Goal: Transaction & Acquisition: Purchase product/service

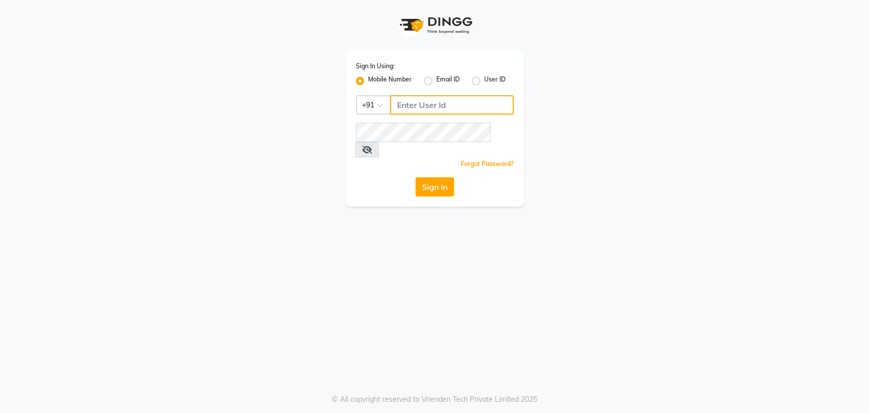
click at [445, 97] on input "Username" at bounding box center [452, 104] width 124 height 19
type input "7065600211"
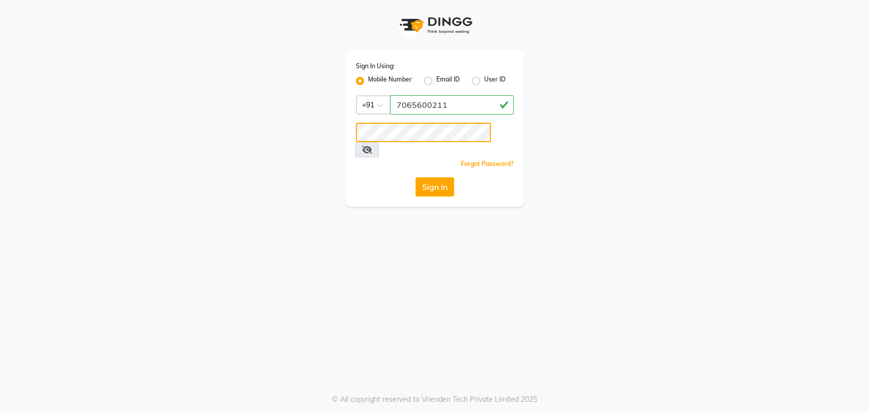
click at [415, 177] on button "Sign In" at bounding box center [434, 186] width 39 height 19
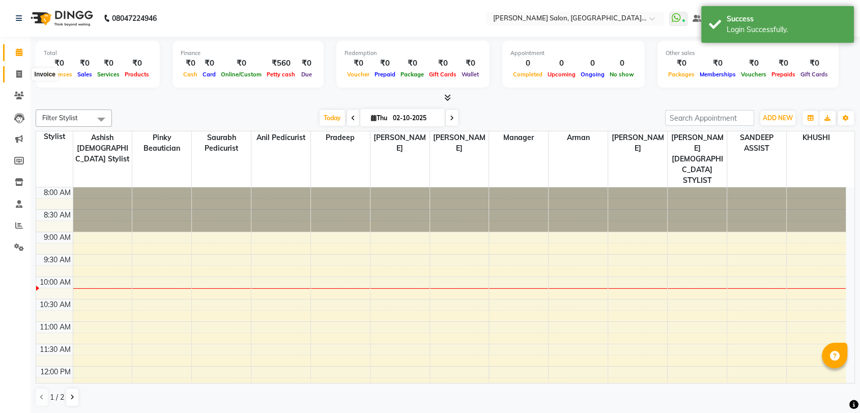
click at [22, 78] on span at bounding box center [19, 75] width 18 height 12
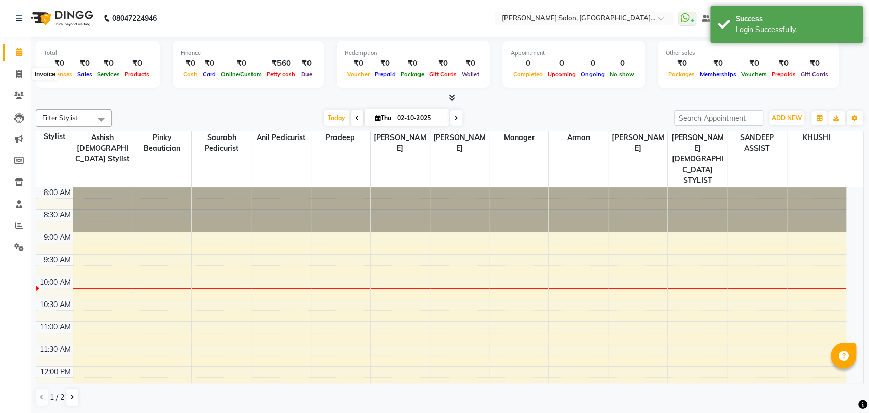
select select "5893"
select select "service"
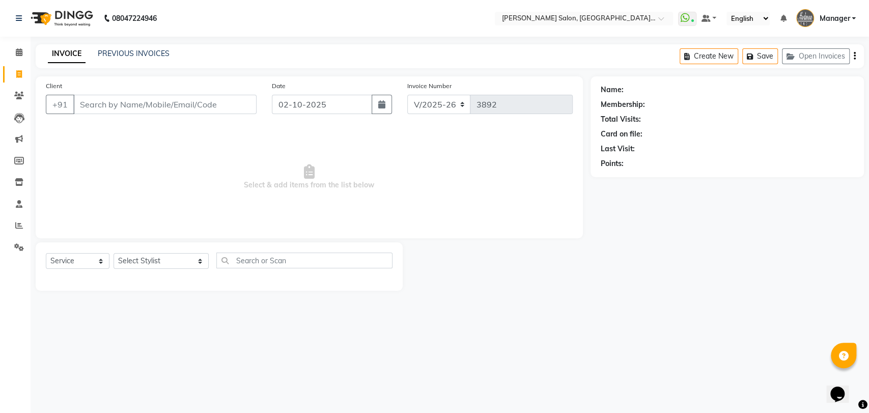
drag, startPoint x: 462, startPoint y: 350, endPoint x: 456, endPoint y: 362, distance: 13.2
click at [531, 274] on div at bounding box center [496, 266] width 187 height 48
click at [20, 225] on icon at bounding box center [19, 225] width 8 height 8
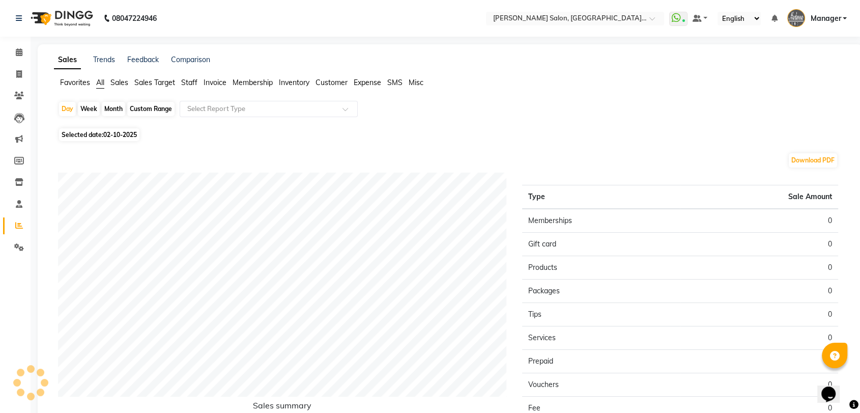
click at [192, 85] on span "Staff" at bounding box center [189, 82] width 16 height 9
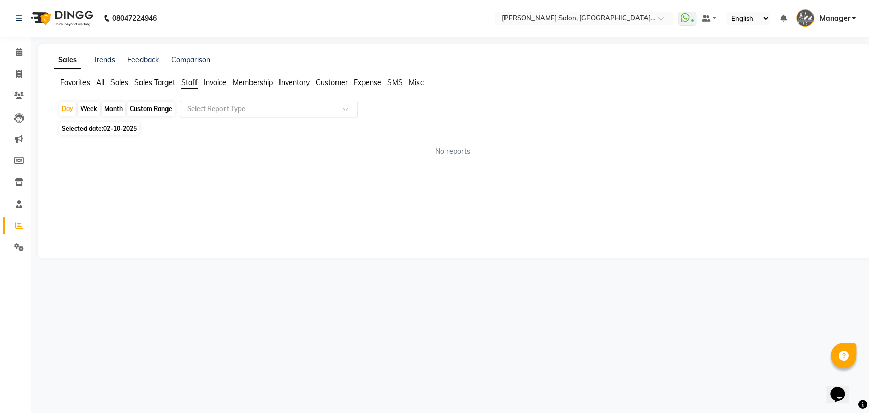
click at [200, 104] on input "text" at bounding box center [258, 109] width 147 height 10
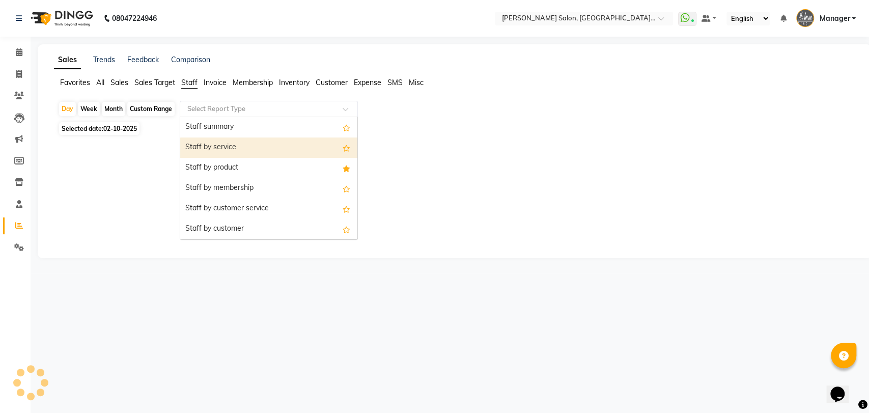
click at [205, 143] on div "Staff by service" at bounding box center [268, 147] width 177 height 20
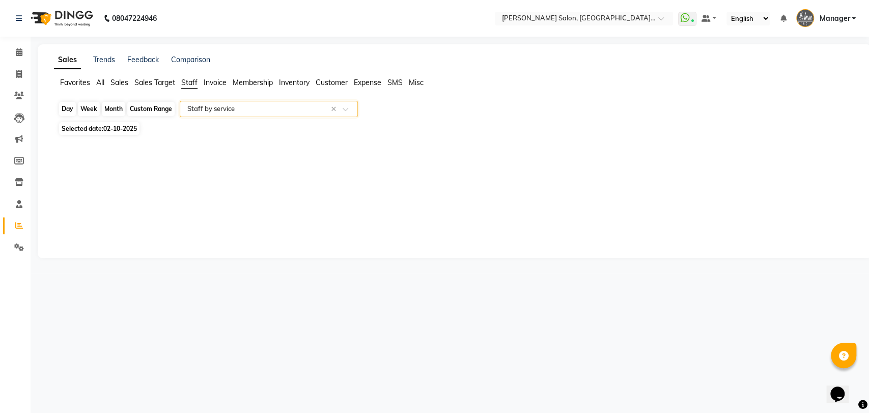
click at [64, 108] on div "Day" at bounding box center [67, 109] width 17 height 14
select select "10"
select select "2025"
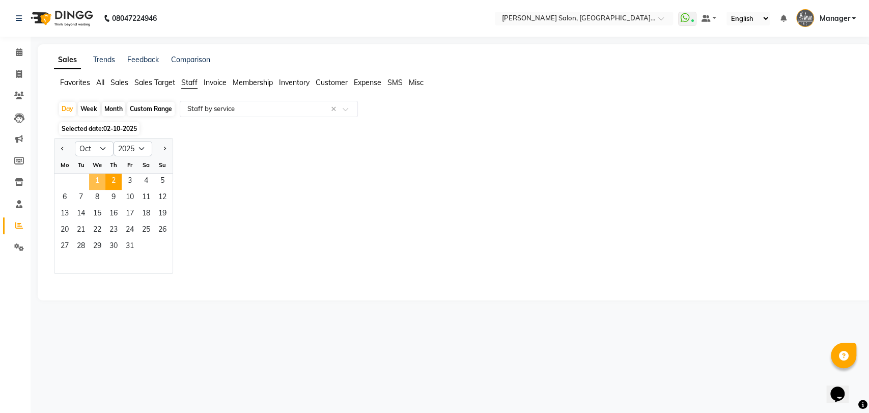
click at [90, 176] on span "1" at bounding box center [97, 182] width 16 height 16
select select "full_report"
select select "pdf"
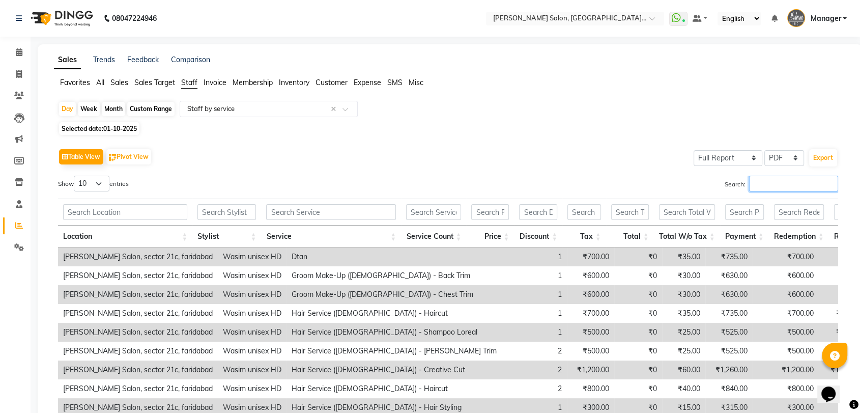
click at [780, 183] on input "Search:" at bounding box center [793, 184] width 89 height 16
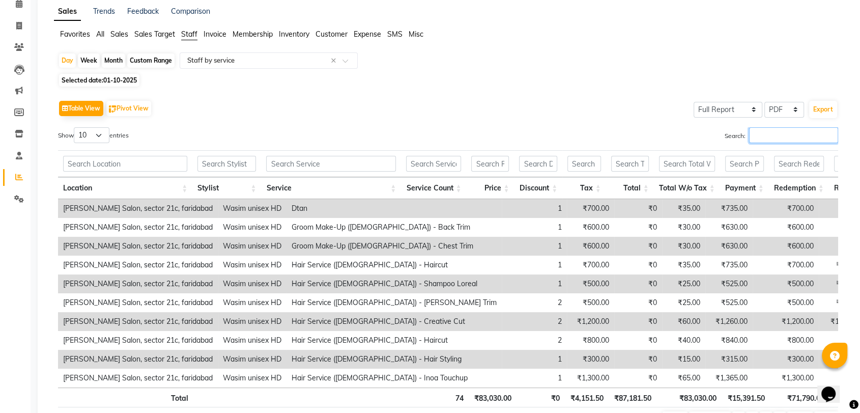
scroll to position [117, 0]
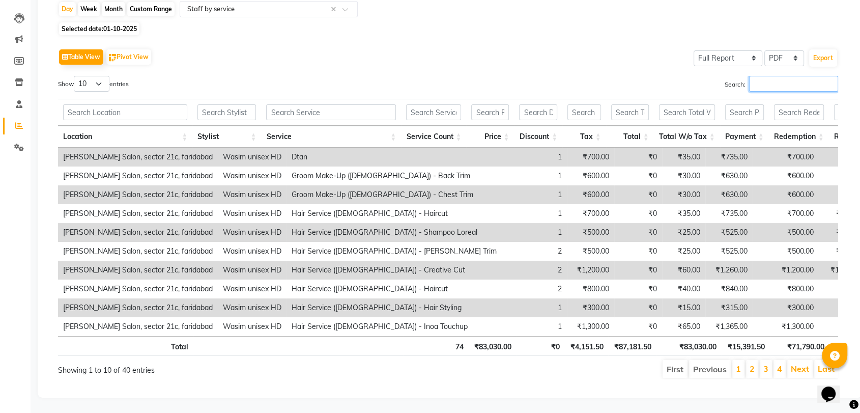
click at [782, 76] on input "Search:" at bounding box center [793, 84] width 89 height 16
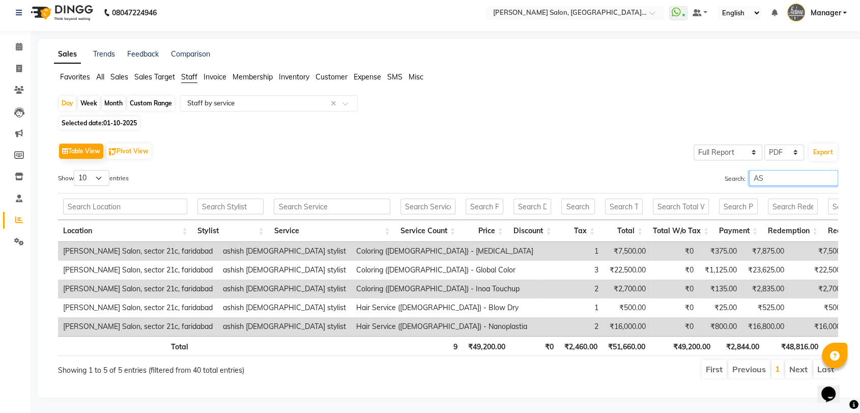
type input "A"
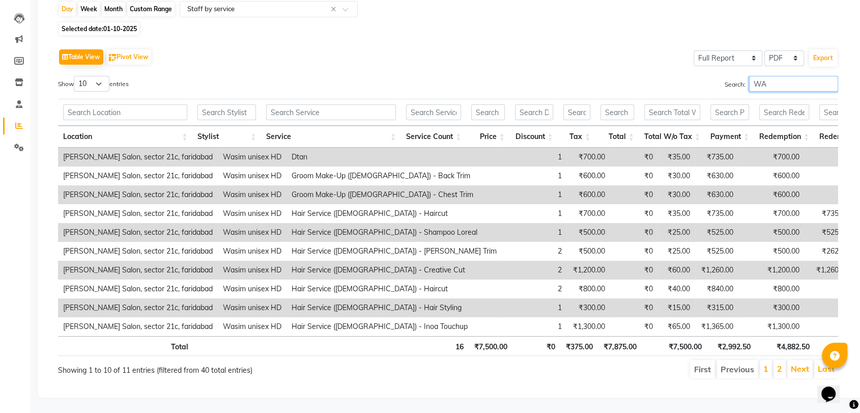
type input "W"
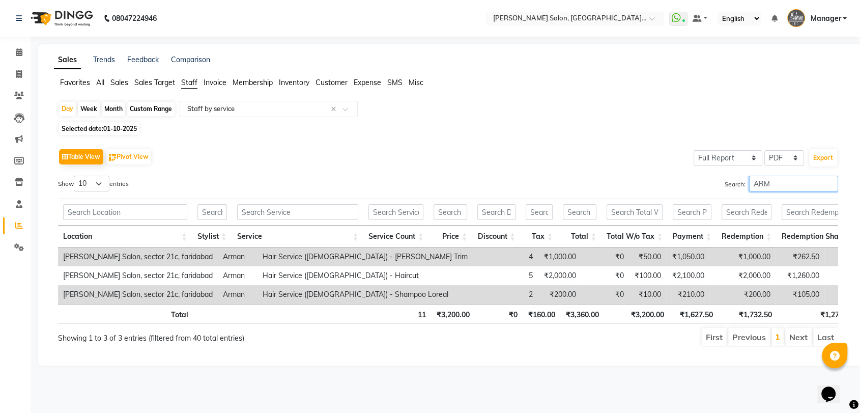
scroll to position [0, 0]
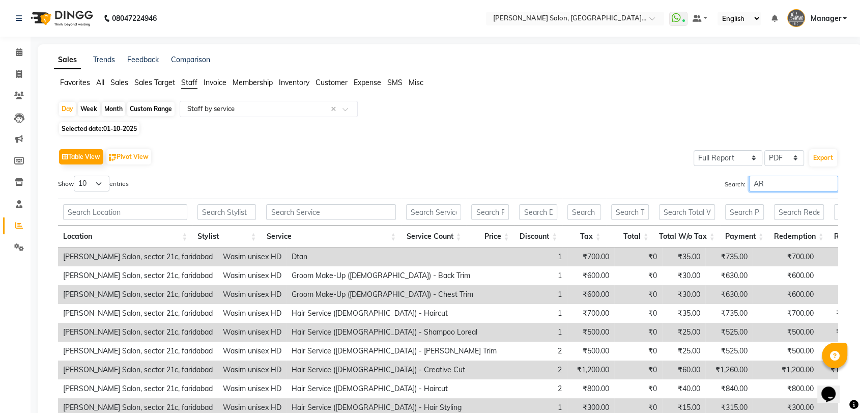
type input "A"
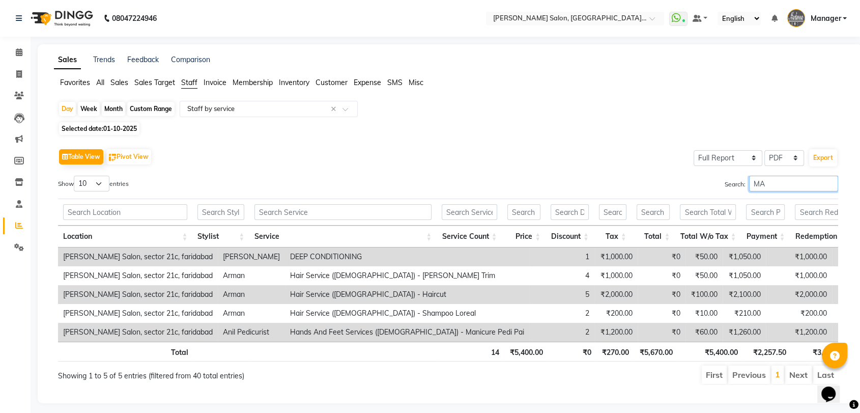
type input "M"
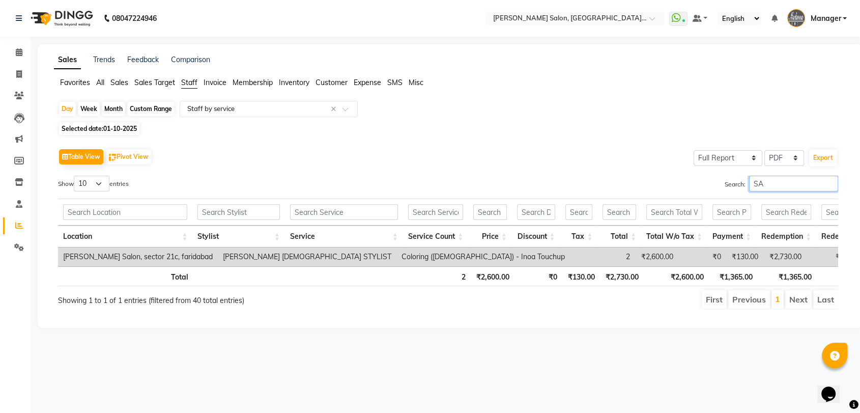
type input "S"
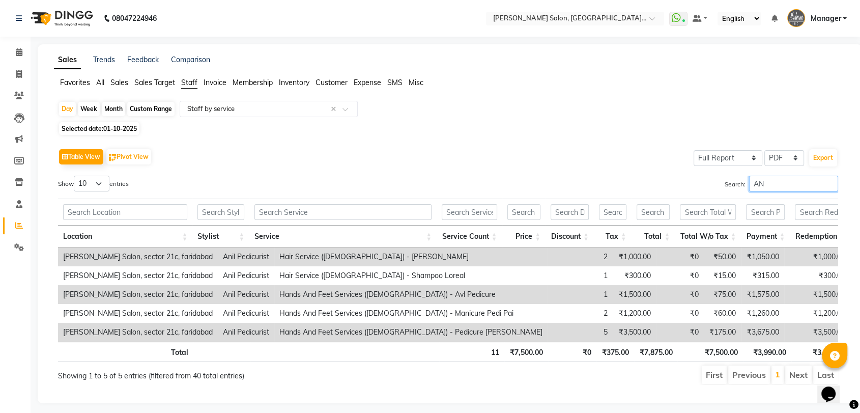
type input "A"
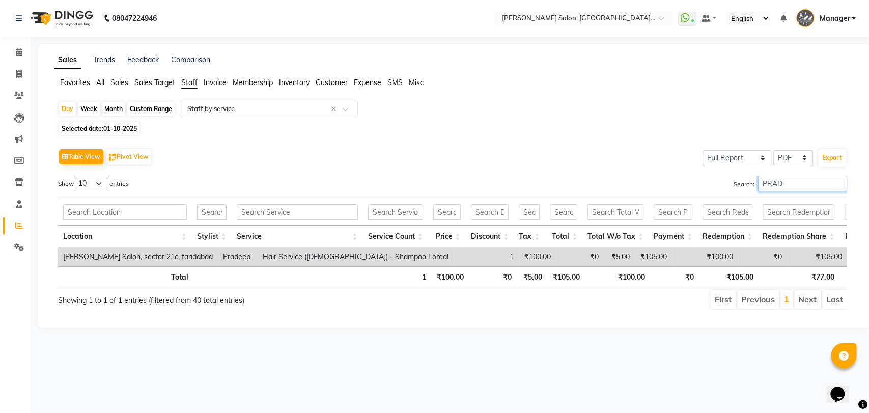
type input "PRAD"
click at [19, 224] on icon at bounding box center [19, 225] width 8 height 8
click at [23, 74] on span at bounding box center [19, 75] width 18 height 12
select select "service"
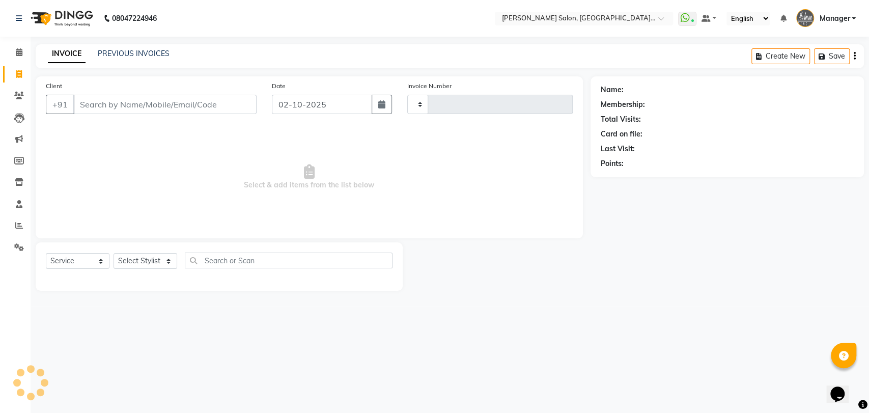
type input "3892"
select select "5893"
click at [29, 230] on div "Client +91 Date 02-10-2025 Invoice Number V/2025 V/2025-26 3892 Select & add it…" at bounding box center [309, 183] width 562 height 214
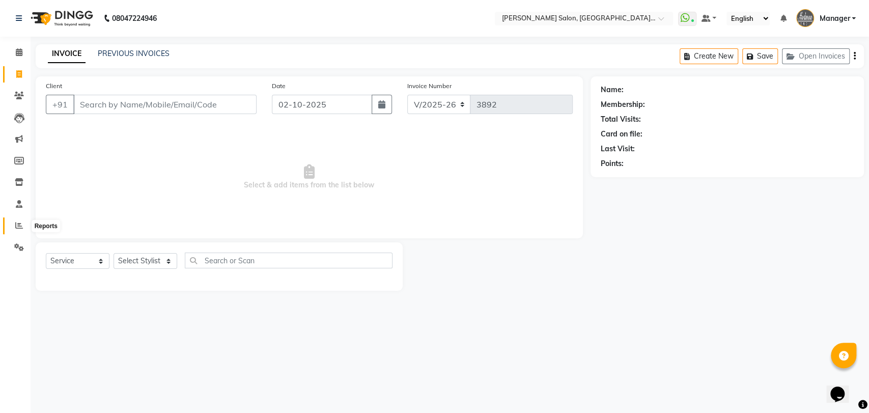
click at [23, 227] on span at bounding box center [19, 226] width 18 height 12
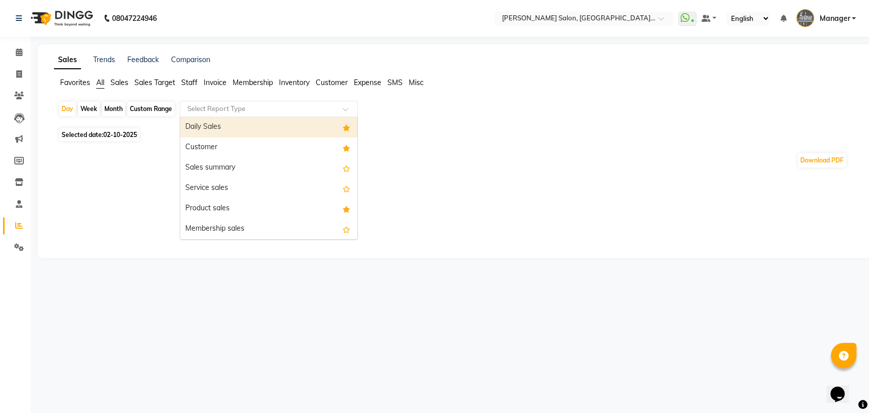
click at [204, 116] on ng-select "Select Report Type Daily Sales Customer Sales summary Service sales Product sal…" at bounding box center [269, 109] width 178 height 16
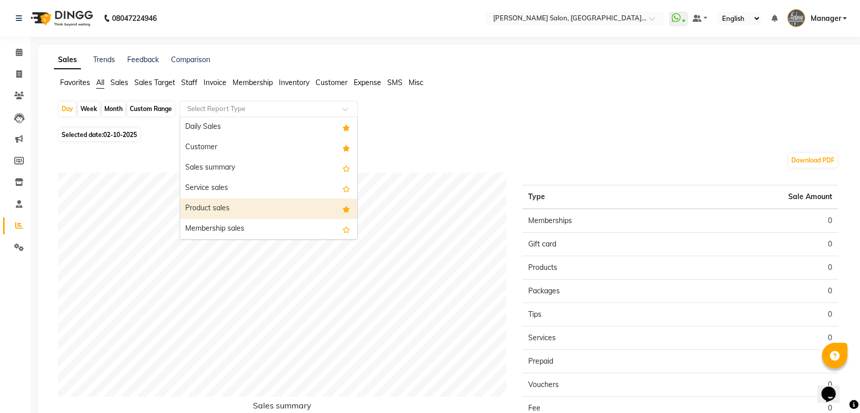
click at [220, 204] on div "Product sales" at bounding box center [268, 208] width 177 height 20
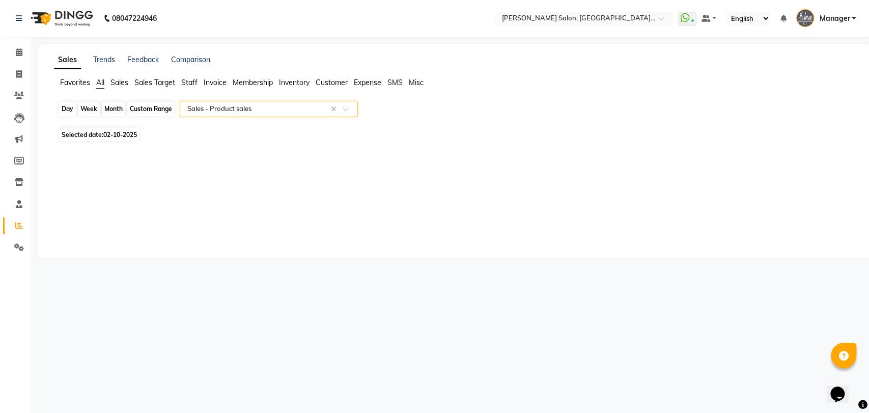
click at [70, 111] on div "Day" at bounding box center [67, 109] width 17 height 14
select select "10"
select select "2025"
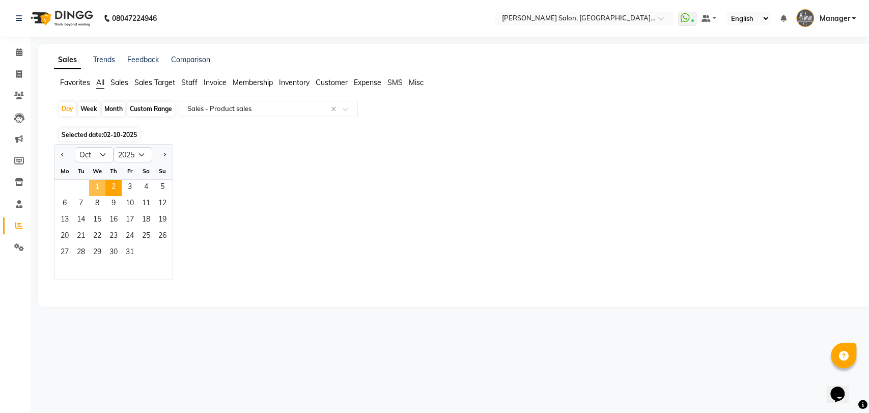
click at [96, 182] on span "1" at bounding box center [97, 188] width 16 height 16
select select "full_report"
select select "pdf"
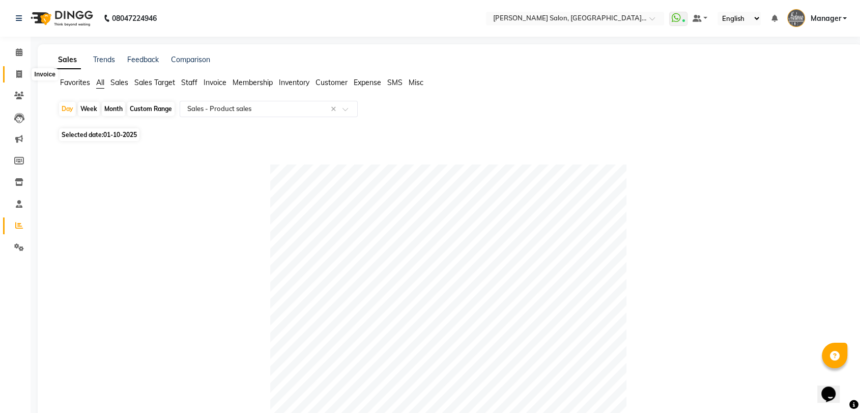
click at [16, 75] on icon at bounding box center [19, 74] width 6 height 8
select select "service"
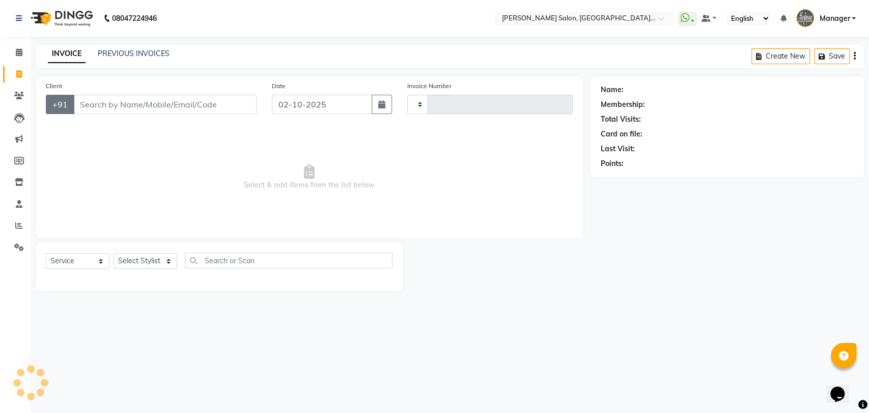
type input "3892"
select select "5893"
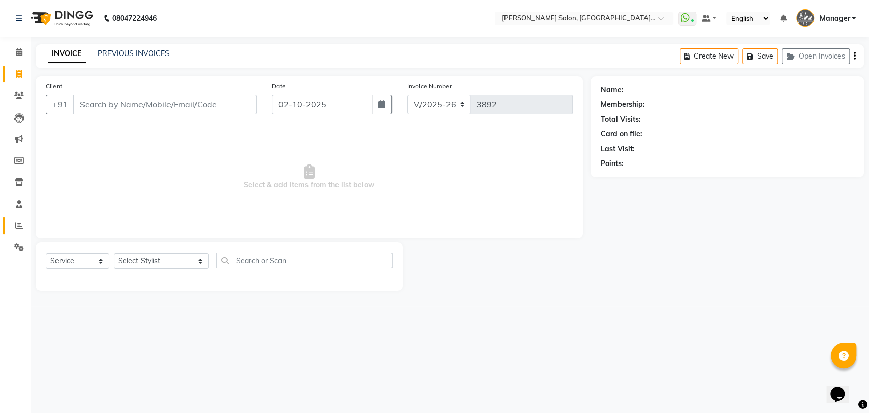
click at [21, 218] on link "Reports" at bounding box center [15, 225] width 24 height 17
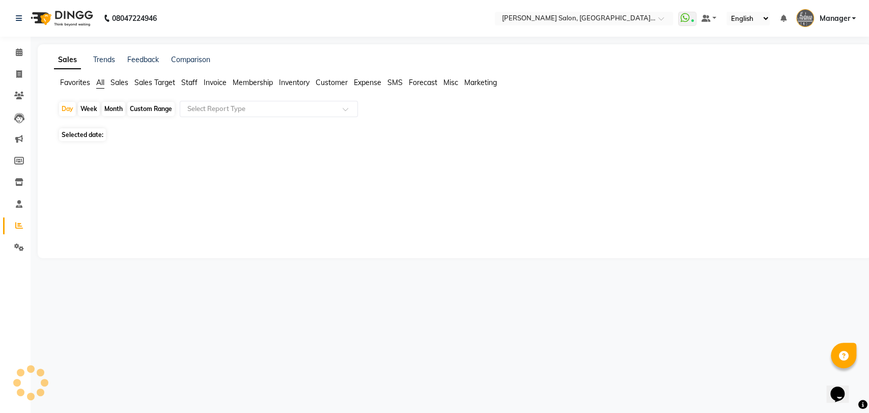
click at [21, 218] on link "Reports" at bounding box center [15, 225] width 24 height 17
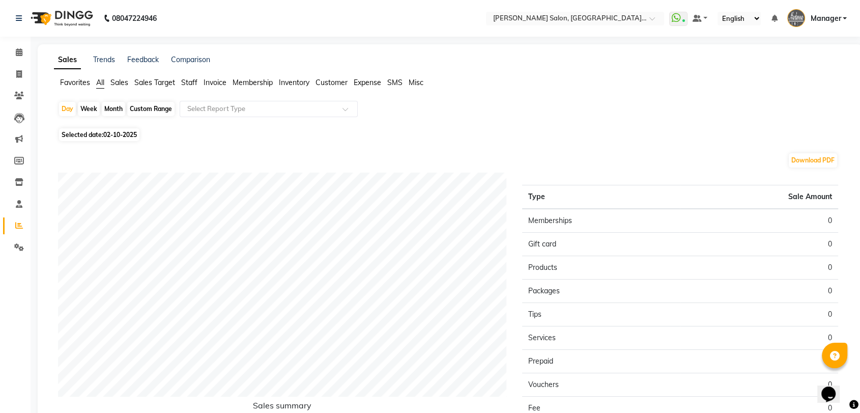
drag, startPoint x: 187, startPoint y: 80, endPoint x: 191, endPoint y: 89, distance: 9.6
click at [187, 80] on span "Staff" at bounding box center [189, 82] width 16 height 9
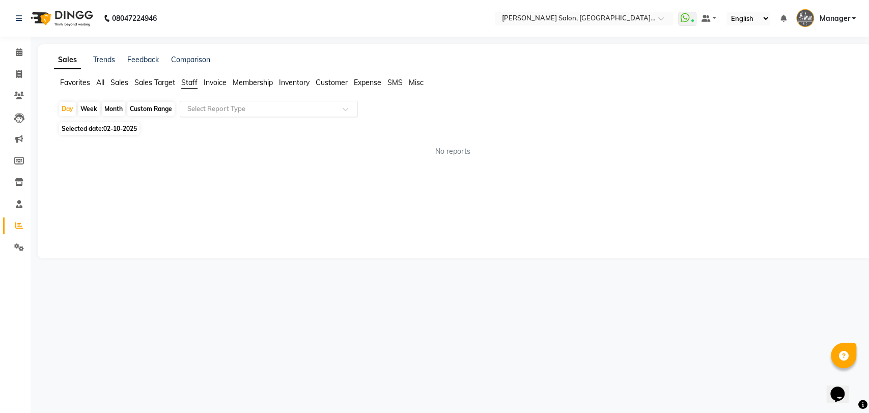
click at [204, 103] on div "Select Report Type" at bounding box center [269, 109] width 178 height 16
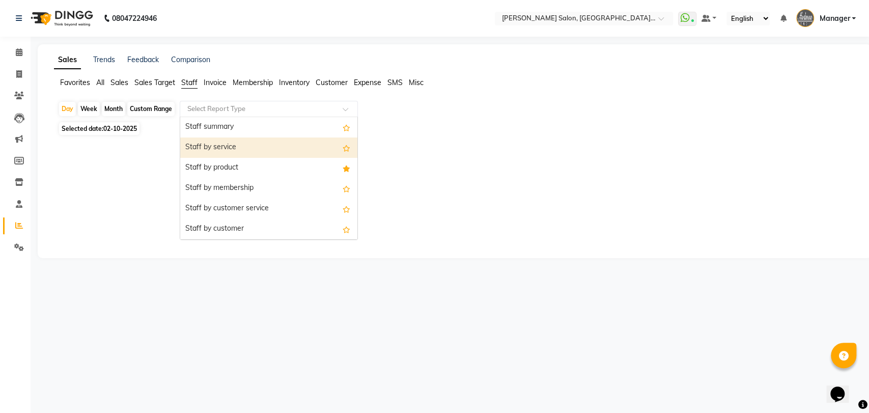
click at [221, 152] on div "Staff by service" at bounding box center [268, 147] width 177 height 20
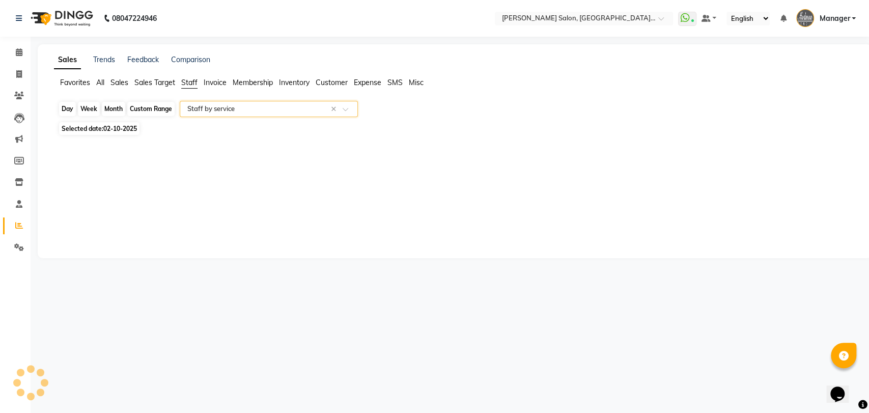
click at [67, 106] on div "Day" at bounding box center [67, 109] width 17 height 14
select select "10"
select select "2025"
click at [62, 110] on div "Day" at bounding box center [67, 109] width 17 height 14
select select "10"
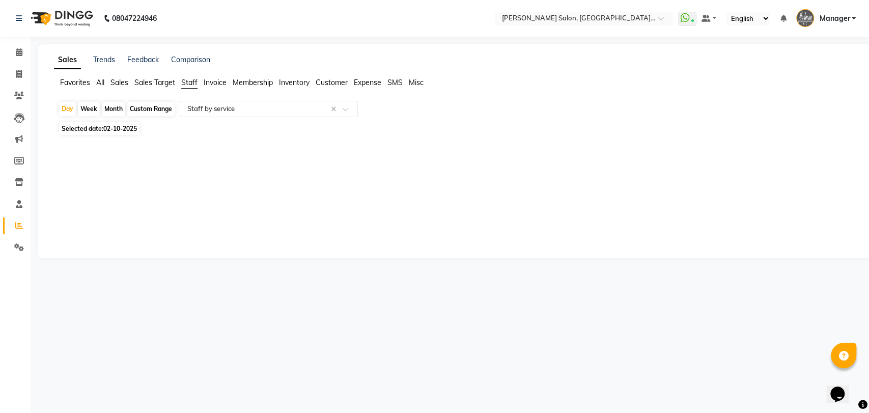
select select "2025"
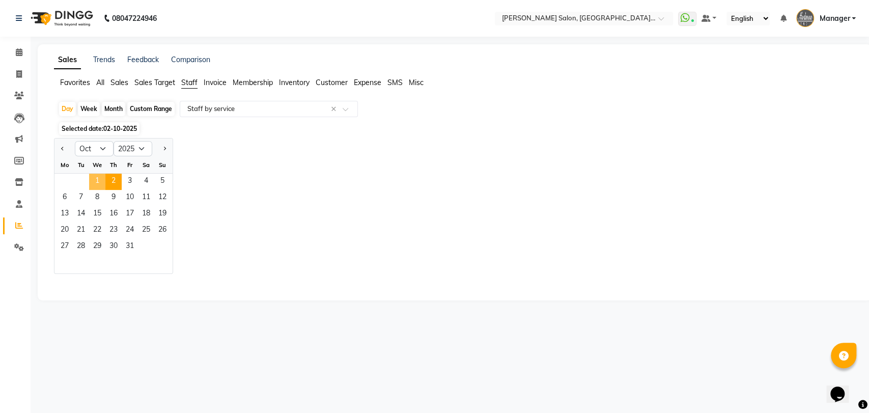
click at [98, 174] on span "1" at bounding box center [97, 182] width 16 height 16
select select "full_report"
select select "pdf"
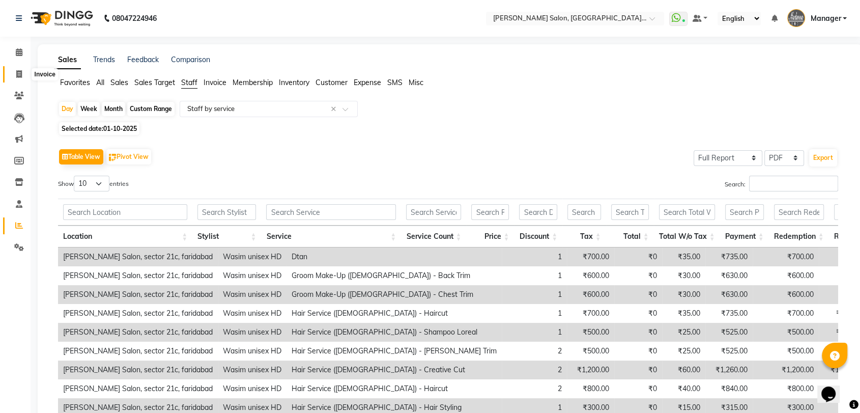
click at [18, 75] on icon at bounding box center [19, 74] width 6 height 8
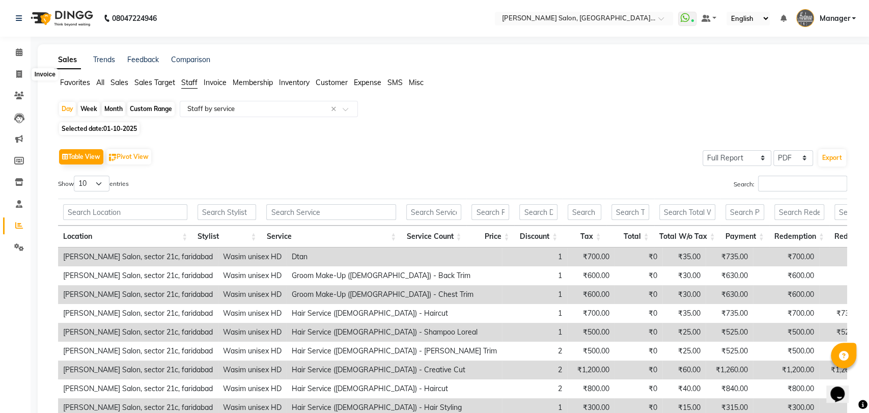
select select "service"
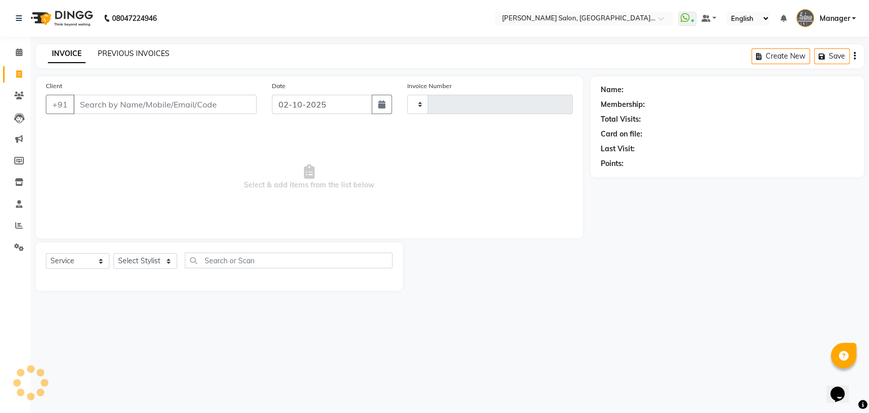
type input "3892"
select select "5893"
click at [133, 54] on link "PREVIOUS INVOICES" at bounding box center [134, 53] width 72 height 9
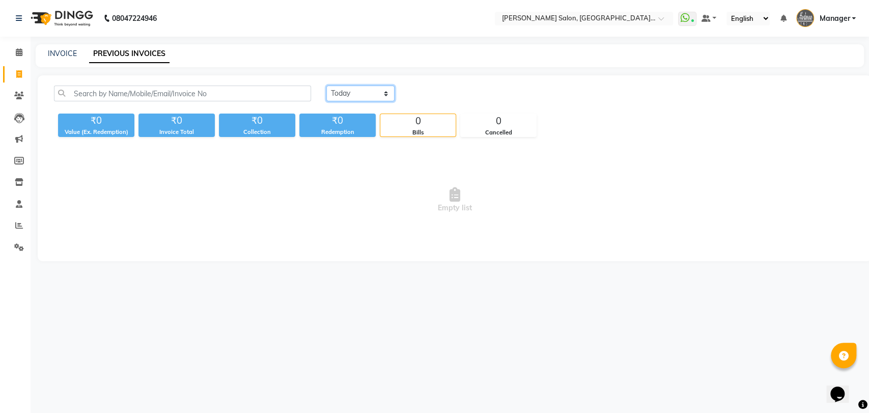
click at [332, 96] on select "Today Yesterday Custom Range" at bounding box center [360, 93] width 68 height 16
select select "range"
click at [326, 85] on select "Today Yesterday Custom Range" at bounding box center [360, 93] width 68 height 16
click at [472, 95] on input "02-10-2025" at bounding box center [443, 94] width 71 height 14
select select "10"
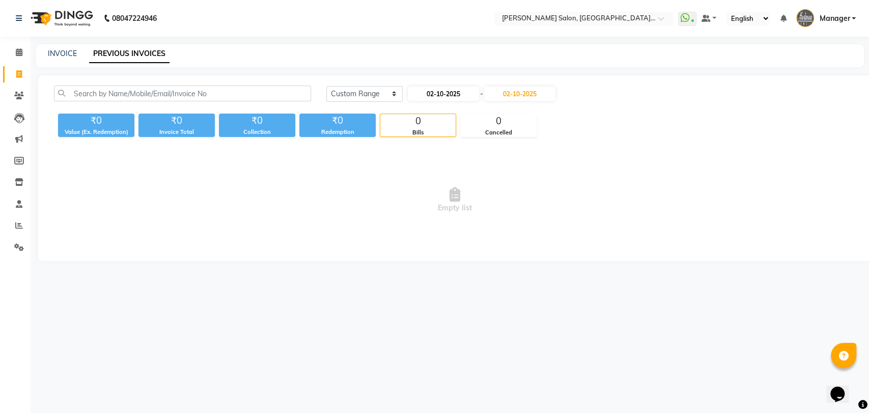
select select "2025"
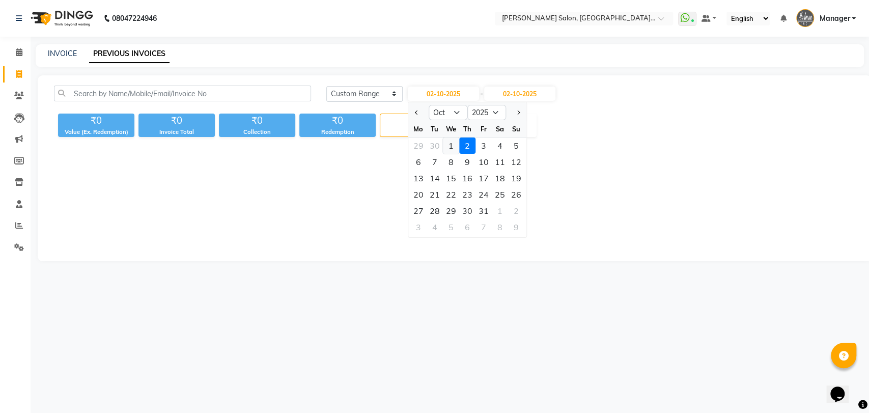
click at [448, 141] on div "1" at bounding box center [451, 145] width 16 height 16
type input "01-10-2025"
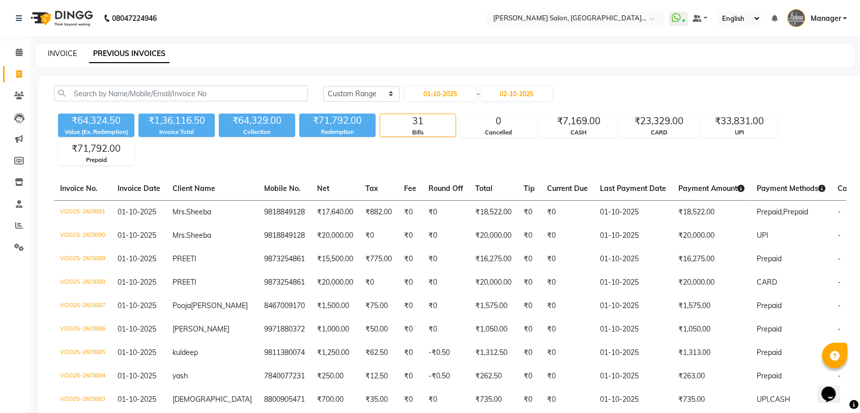
click at [62, 55] on link "INVOICE" at bounding box center [62, 53] width 29 height 9
select select "service"
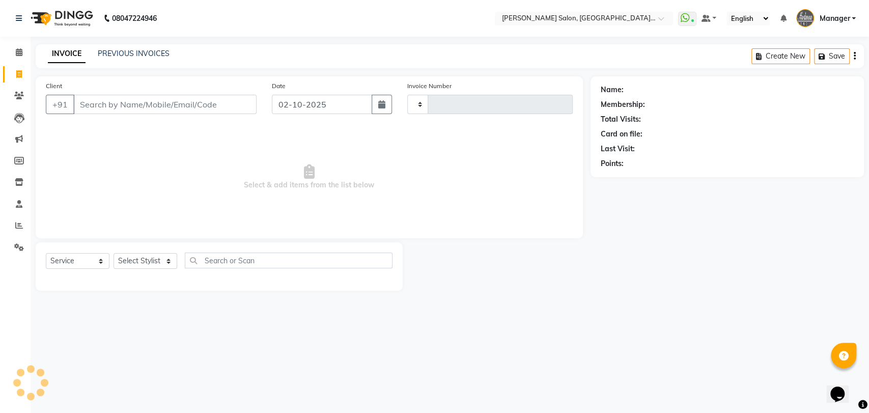
type input "3892"
select select "5893"
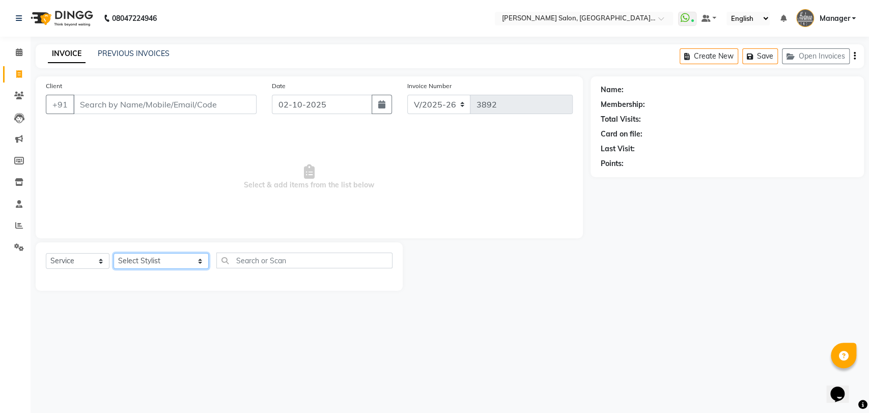
click at [163, 264] on select "Select Stylist Anil Pedicurist Arman ashish female stylist Ashutosh Singhal KHU…" at bounding box center [160, 261] width 95 height 16
select select "48542"
click at [113, 253] on select "Select Stylist Anil Pedicurist Arman ashish female stylist Ashutosh Singhal KHU…" at bounding box center [160, 261] width 95 height 16
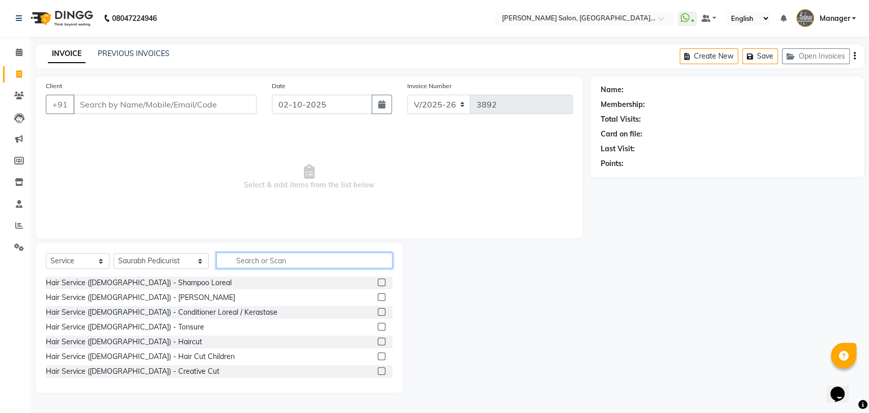
click at [229, 261] on input "text" at bounding box center [304, 260] width 176 height 16
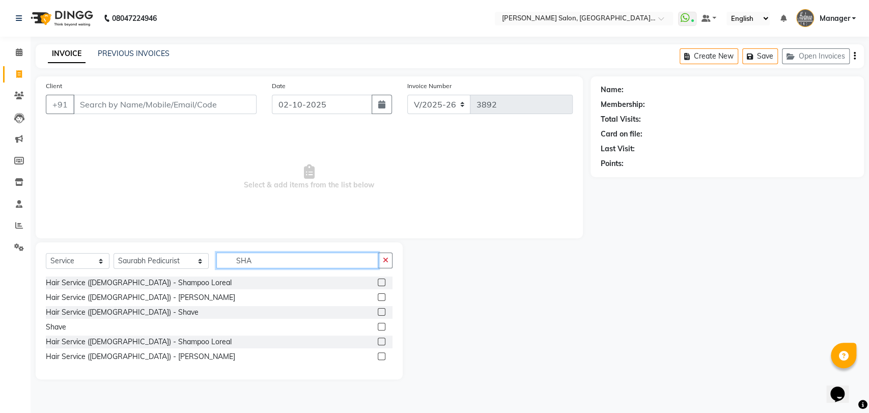
type input "SHA"
click at [382, 357] on label at bounding box center [382, 356] width 8 height 8
click at [382, 357] on input "checkbox" at bounding box center [381, 356] width 7 height 7
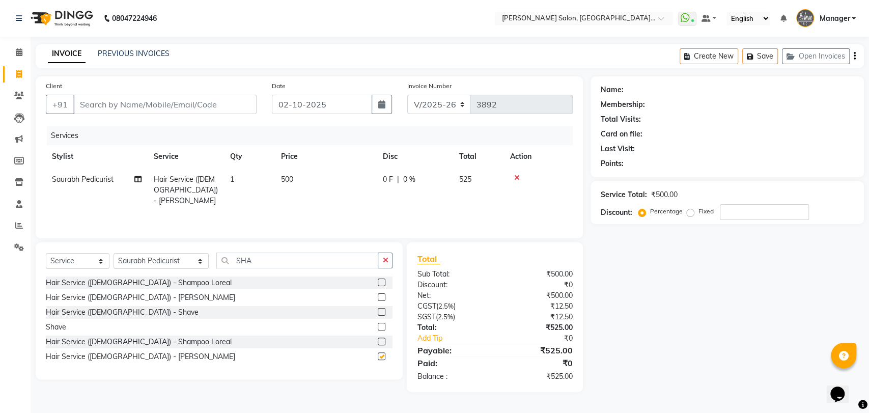
checkbox input "false"
click at [166, 265] on select "Select Stylist Anil Pedicurist Arman ashish female stylist Ashutosh Singhal KHU…" at bounding box center [160, 261] width 95 height 16
select select "79904"
click at [113, 254] on select "Select Stylist Anil Pedicurist Arman ashish female stylist Ashutosh Singhal KHU…" at bounding box center [160, 261] width 95 height 16
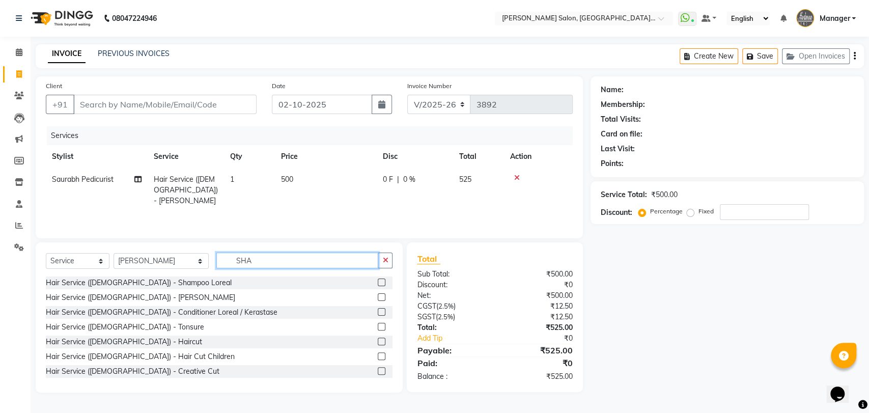
click at [231, 261] on input "SHA" at bounding box center [297, 260] width 162 height 16
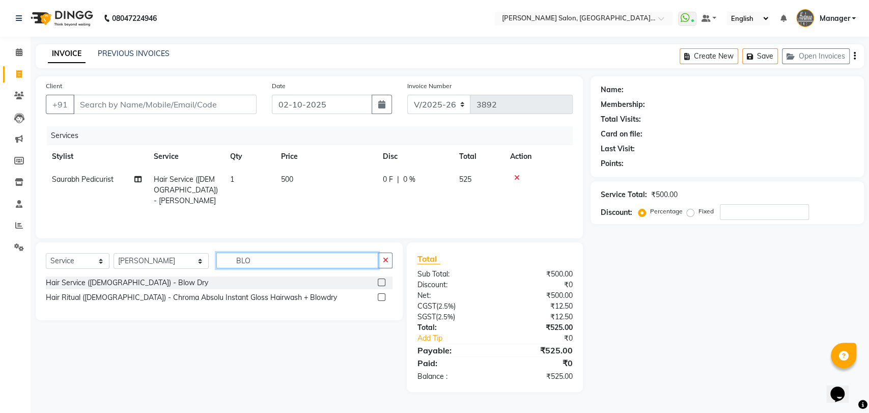
type input "BLO"
click at [383, 279] on label at bounding box center [382, 282] width 8 height 8
click at [383, 279] on input "checkbox" at bounding box center [381, 282] width 7 height 7
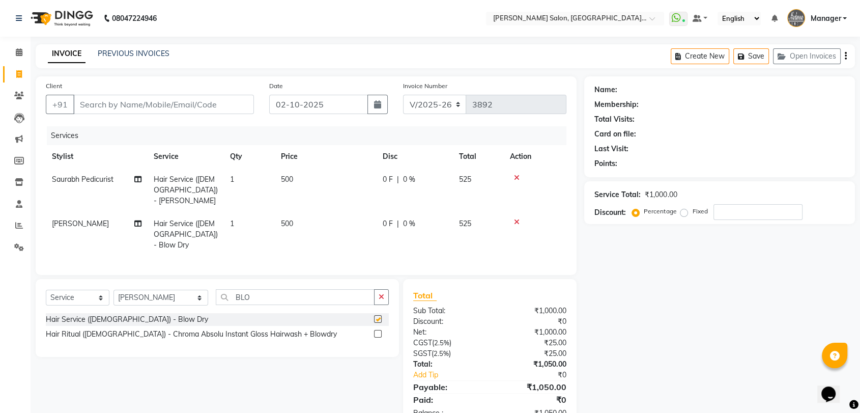
checkbox input "false"
click at [597, 274] on div "Name: Membership: Total Visits: Card on file: Last Visit: Points: Service Total…" at bounding box center [723, 252] width 278 height 352
click at [150, 95] on input "Client" at bounding box center [163, 104] width 181 height 19
click at [147, 102] on input "Client" at bounding box center [163, 104] width 181 height 19
type input "7"
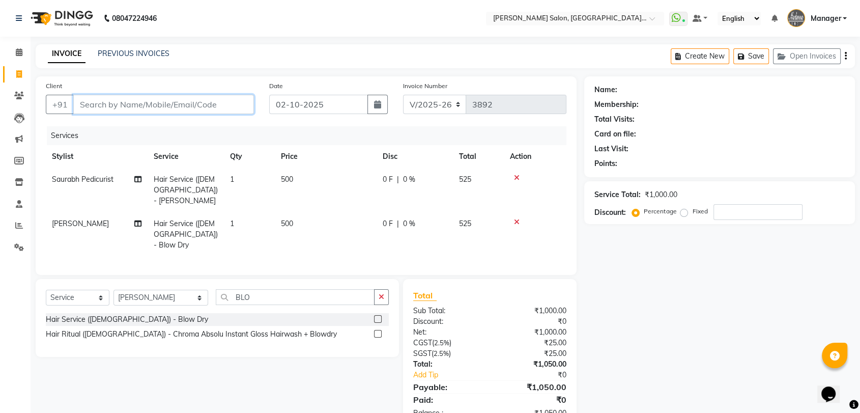
type input "0"
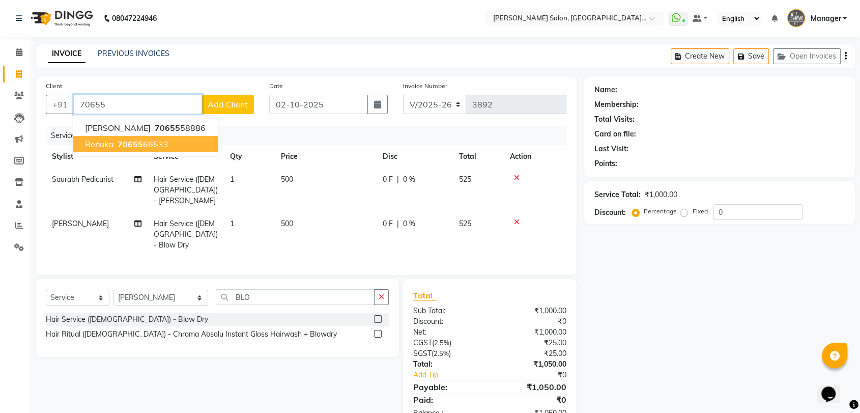
click at [141, 140] on span "70655" at bounding box center [130, 144] width 25 height 10
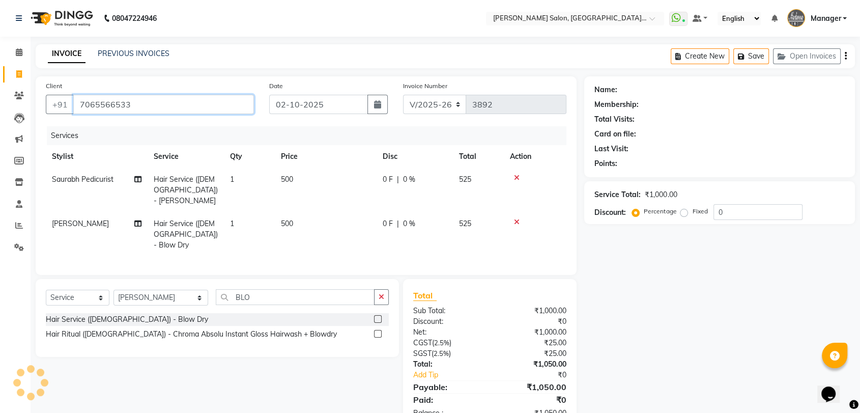
type input "7065566533"
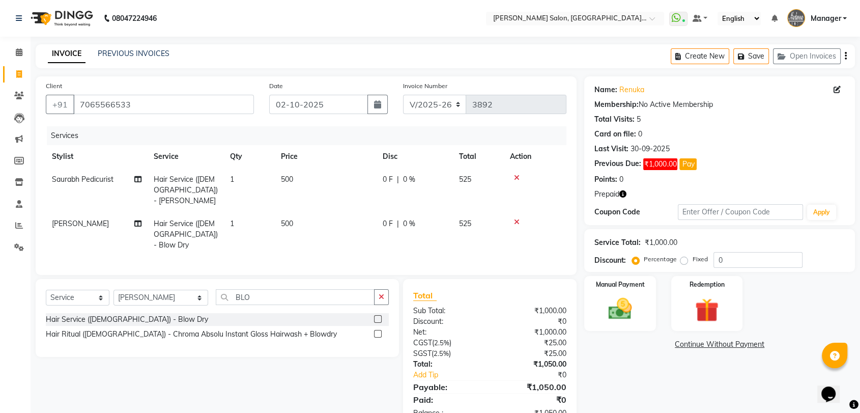
click at [621, 190] on icon "button" at bounding box center [622, 193] width 7 height 7
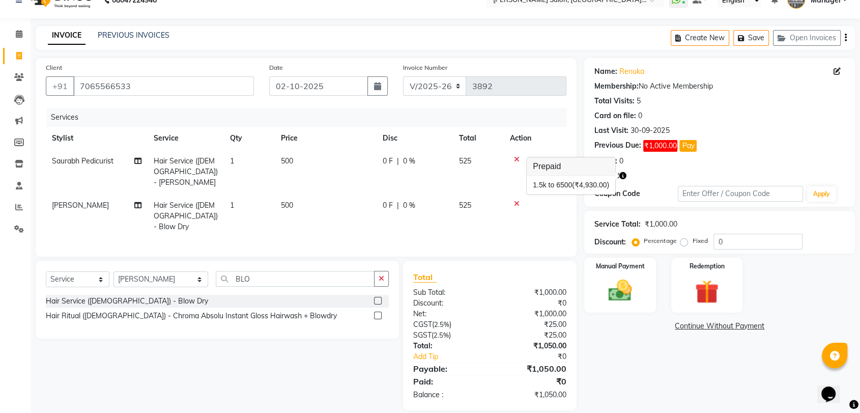
scroll to position [28, 0]
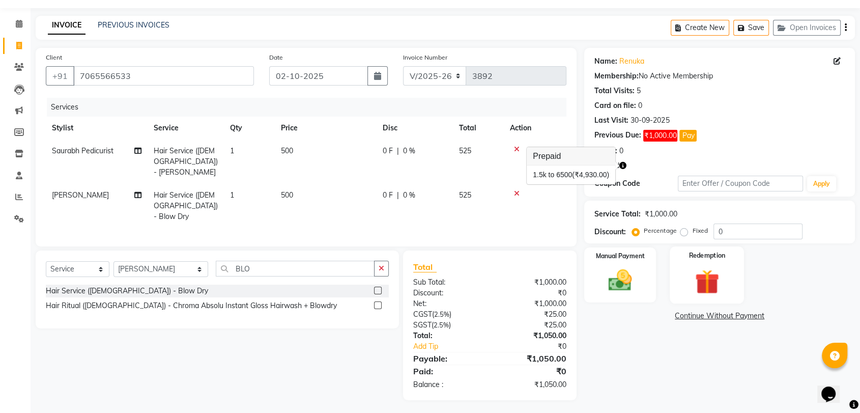
click at [703, 276] on img at bounding box center [707, 281] width 40 height 31
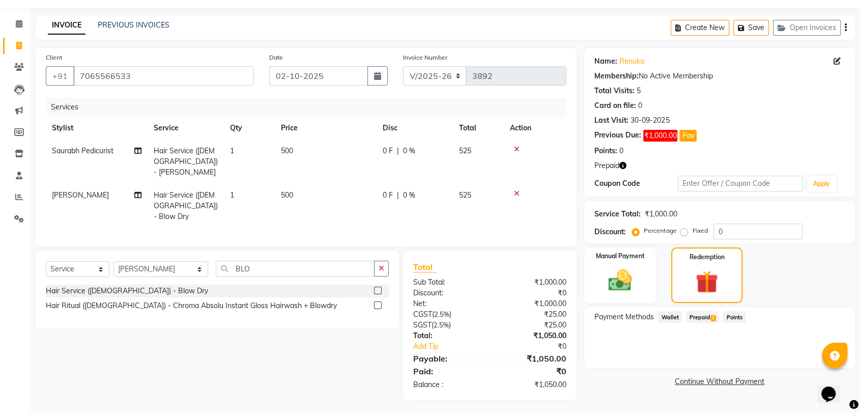
click at [704, 319] on span "Prepaid 1" at bounding box center [702, 317] width 33 height 12
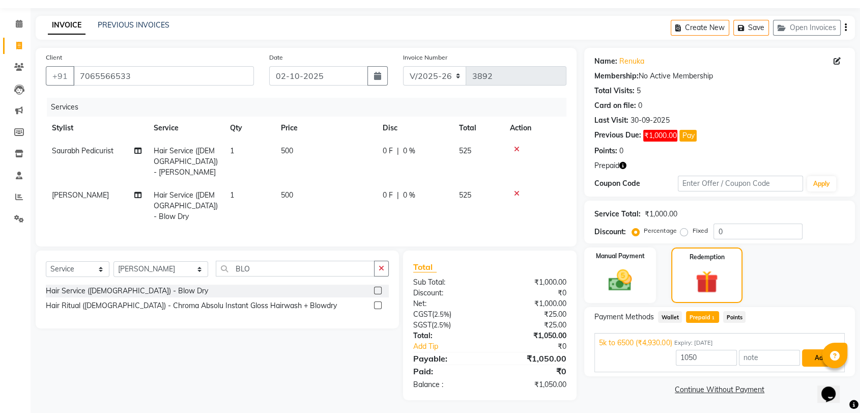
click at [809, 359] on button "Add" at bounding box center [820, 357] width 37 height 17
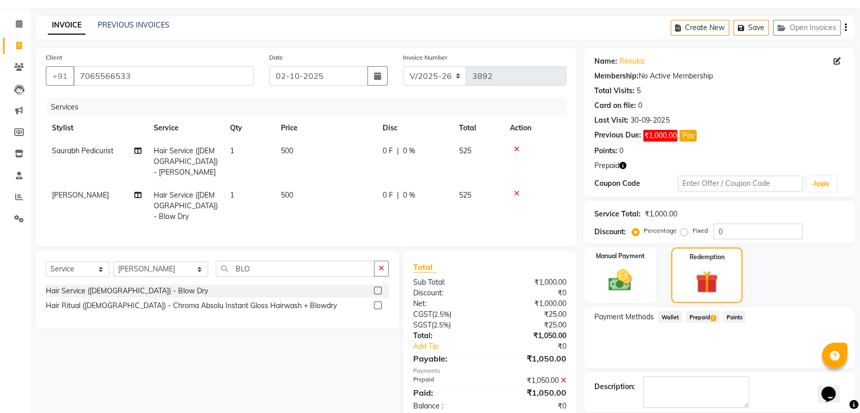
scroll to position [77, 0]
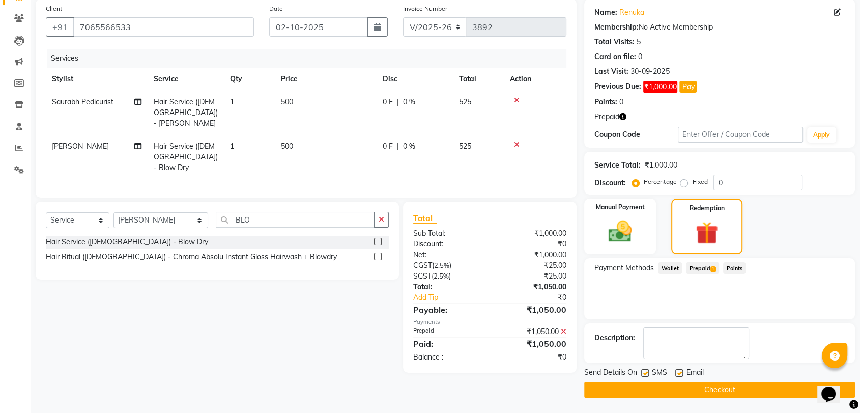
click at [733, 391] on button "Checkout" at bounding box center [719, 390] width 271 height 16
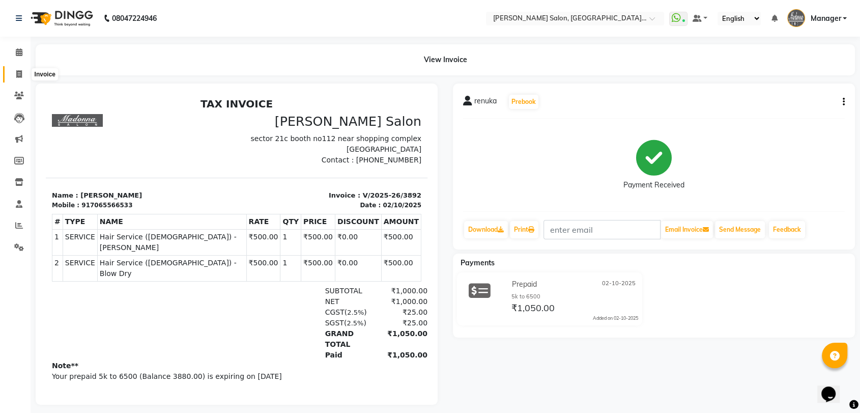
drag, startPoint x: 16, startPoint y: 75, endPoint x: 38, endPoint y: 72, distance: 22.1
click at [16, 75] on icon at bounding box center [19, 74] width 6 height 8
select select "service"
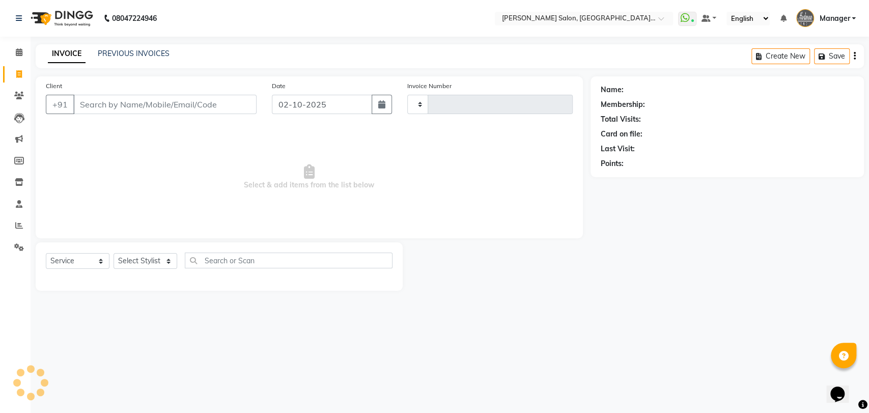
type input "3893"
select select "5893"
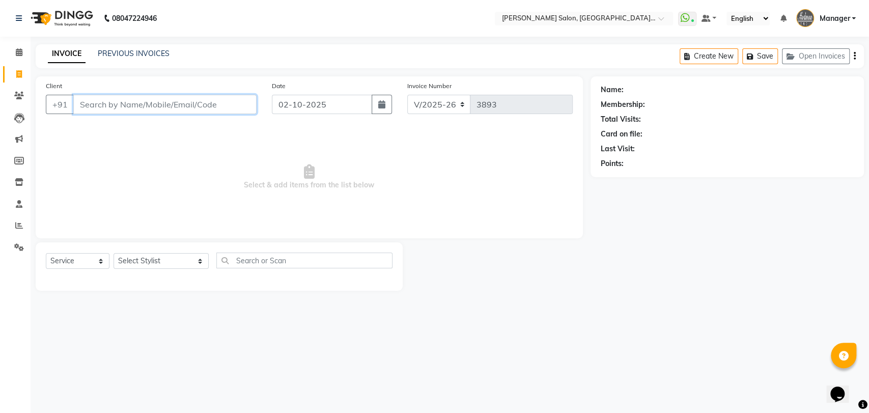
click at [181, 96] on input "Client" at bounding box center [164, 104] width 183 height 19
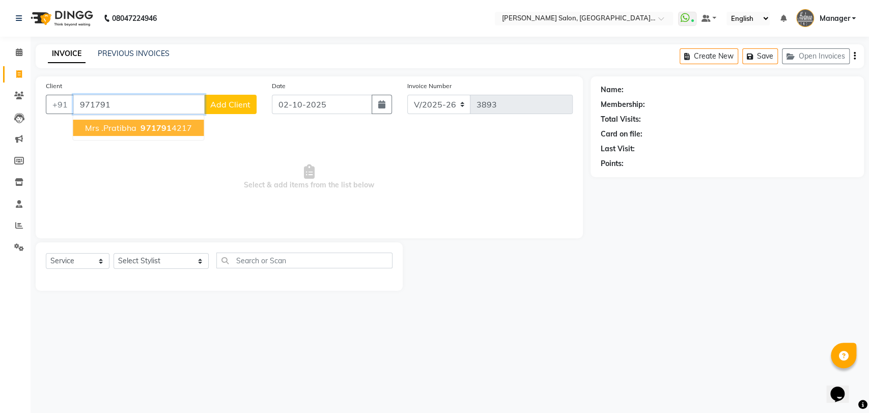
click at [142, 125] on span "971791" at bounding box center [155, 128] width 31 height 10
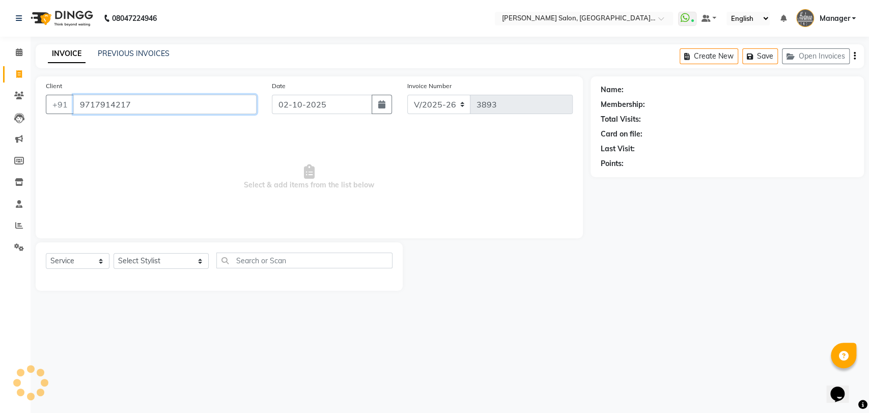
type input "9717914217"
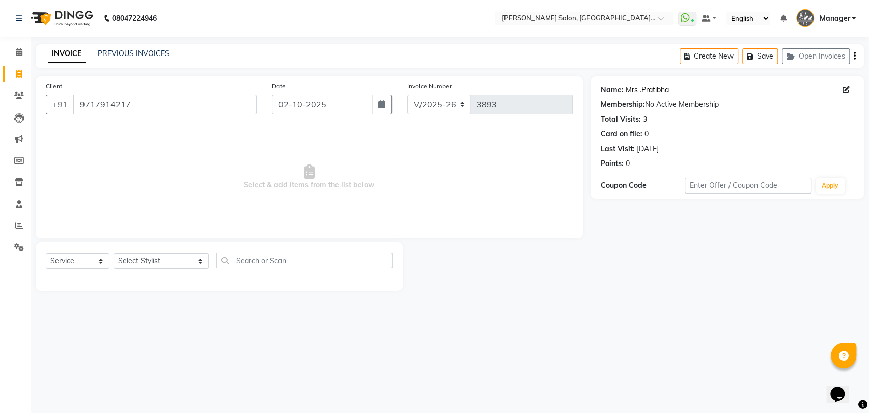
click at [649, 84] on link "Mrs .Pratibha" at bounding box center [646, 89] width 43 height 11
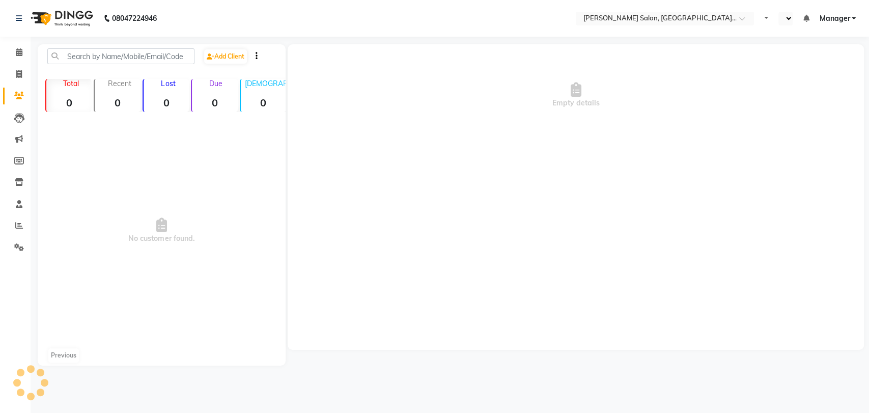
select select "en"
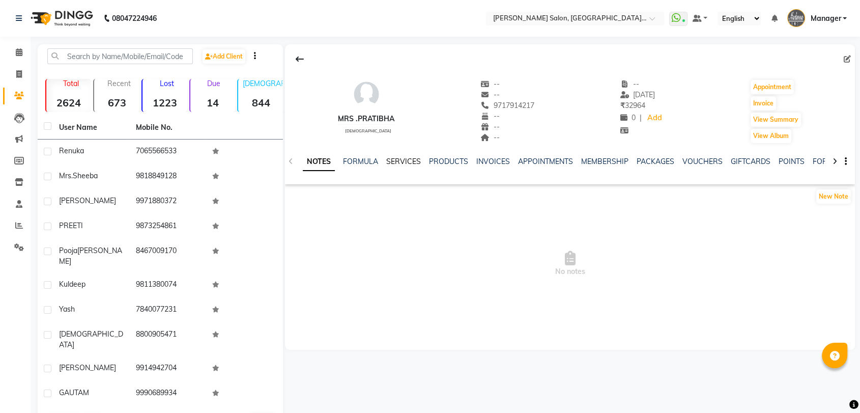
click at [411, 160] on link "SERVICES" at bounding box center [403, 161] width 35 height 9
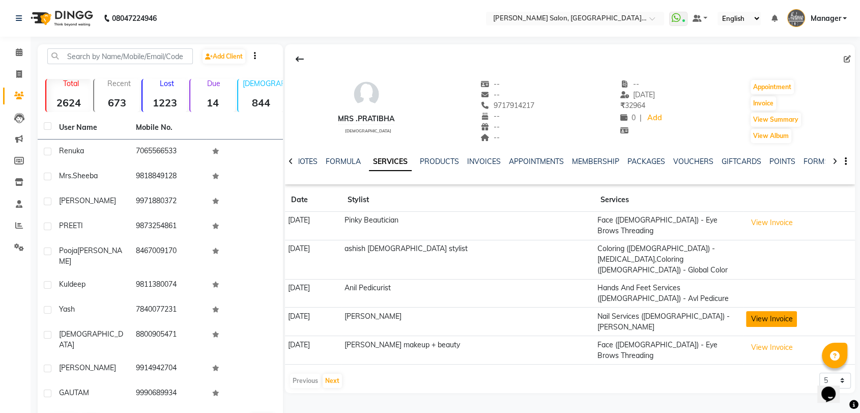
click at [752, 311] on button "View Invoice" at bounding box center [771, 319] width 51 height 16
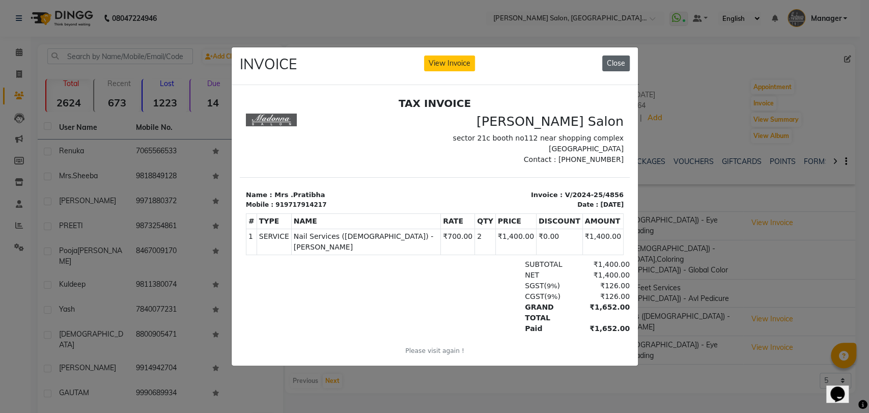
click at [622, 61] on button "Close" at bounding box center [615, 63] width 27 height 16
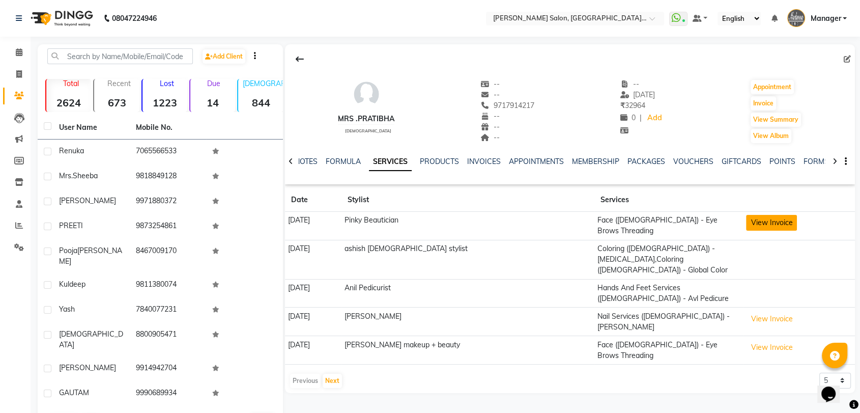
click at [761, 222] on button "View Invoice" at bounding box center [771, 223] width 51 height 16
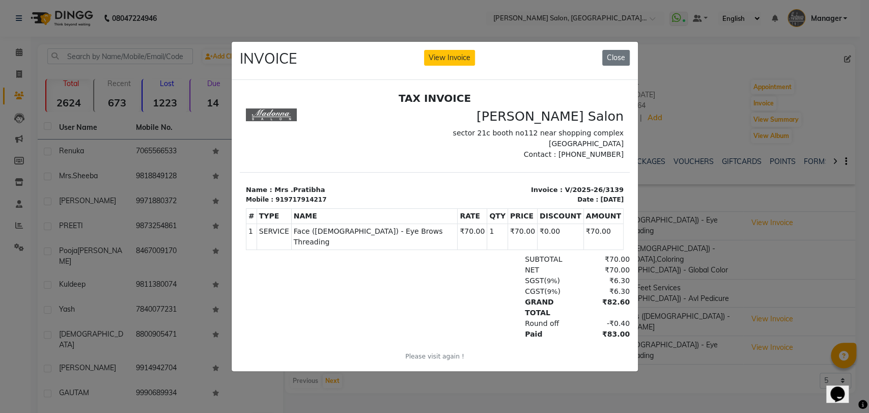
scroll to position [8, 0]
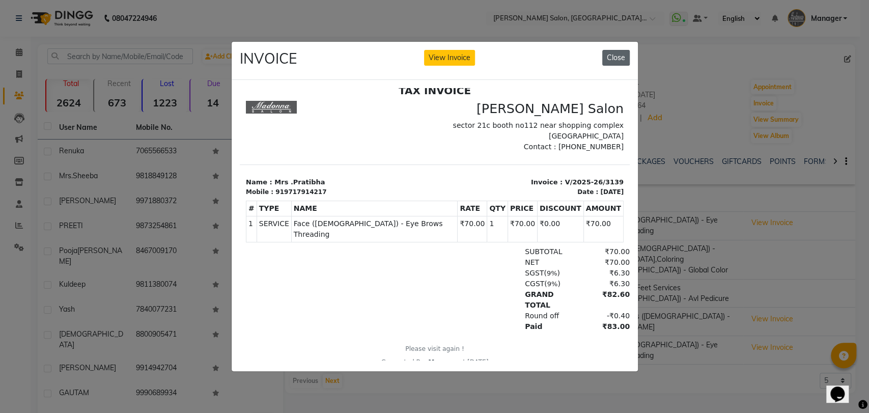
click at [624, 55] on button "Close" at bounding box center [615, 58] width 27 height 16
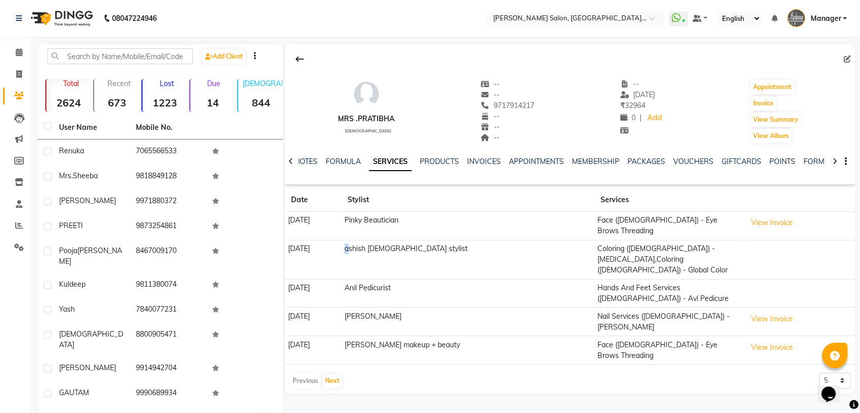
click at [395, 247] on td "ashish [DEMOGRAPHIC_DATA] stylist" at bounding box center [467, 259] width 253 height 39
click at [396, 248] on td "ashish [DEMOGRAPHIC_DATA] stylist" at bounding box center [467, 259] width 253 height 39
click at [769, 215] on button "View Invoice" at bounding box center [771, 223] width 51 height 16
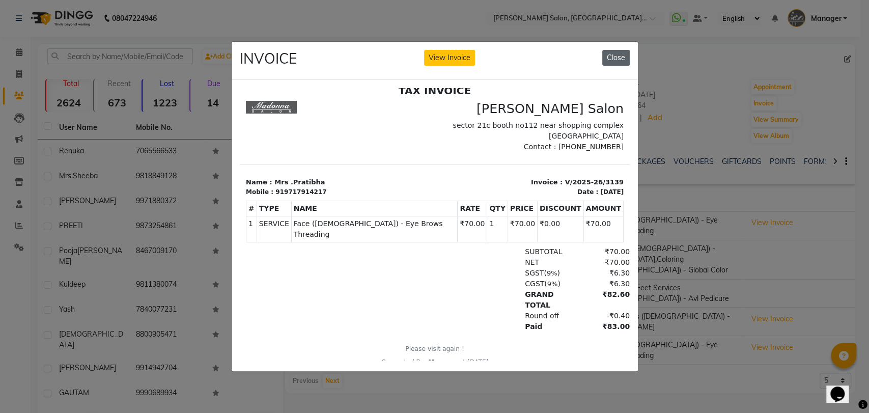
click at [620, 55] on button "Close" at bounding box center [615, 58] width 27 height 16
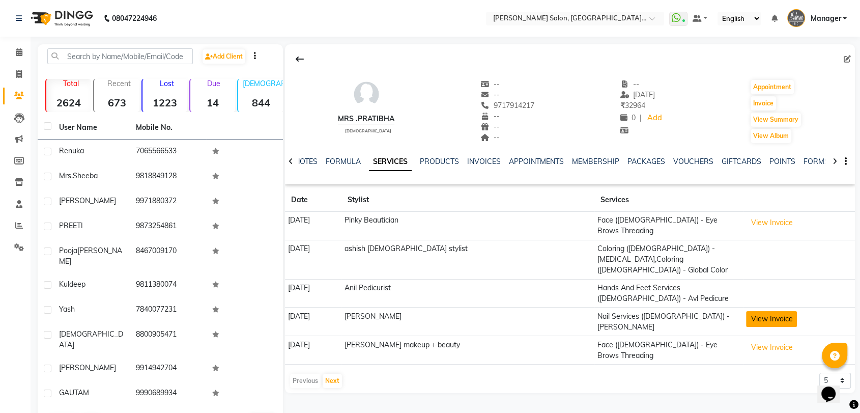
click at [746, 311] on button "View Invoice" at bounding box center [771, 319] width 51 height 16
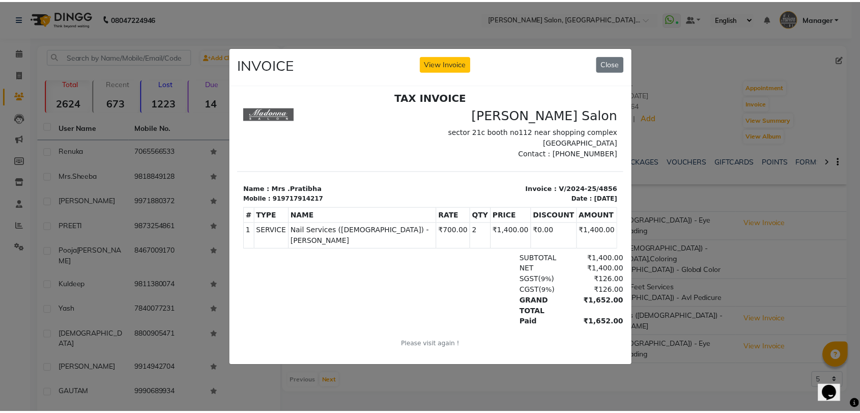
scroll to position [8, 0]
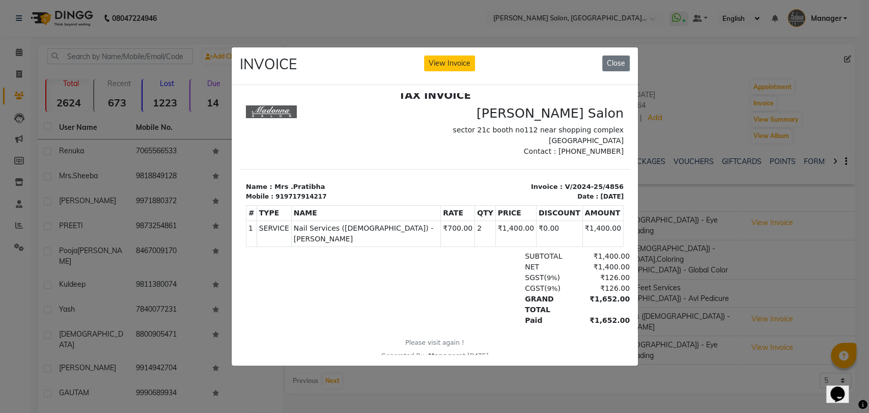
click at [625, 69] on div "INVOICE View Invoice Close" at bounding box center [435, 66] width 406 height 38
click at [619, 60] on button "Close" at bounding box center [615, 63] width 27 height 16
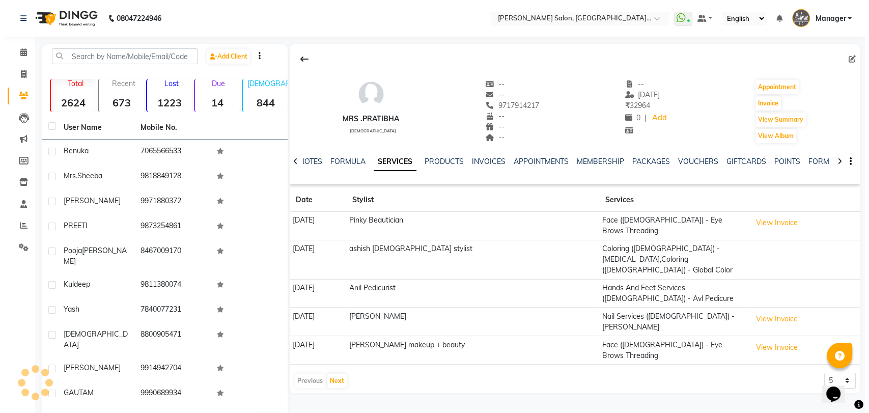
scroll to position [20, 0]
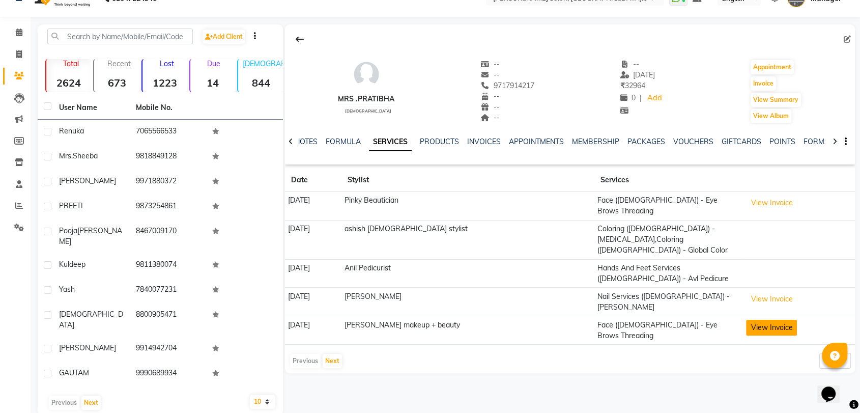
click at [766, 320] on button "View Invoice" at bounding box center [771, 328] width 51 height 16
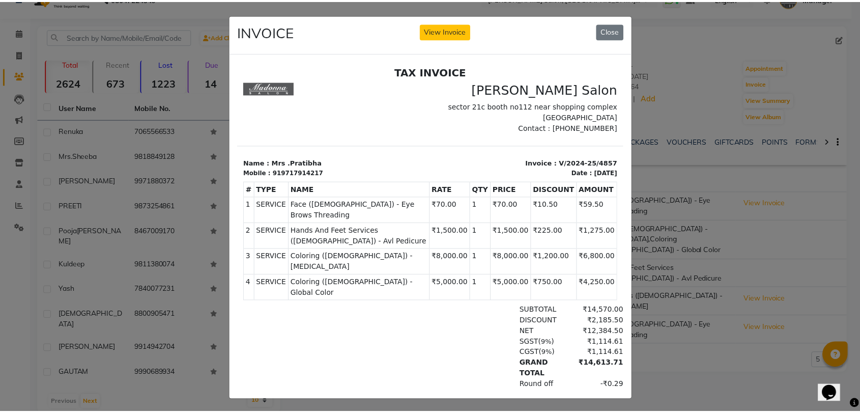
scroll to position [8, 0]
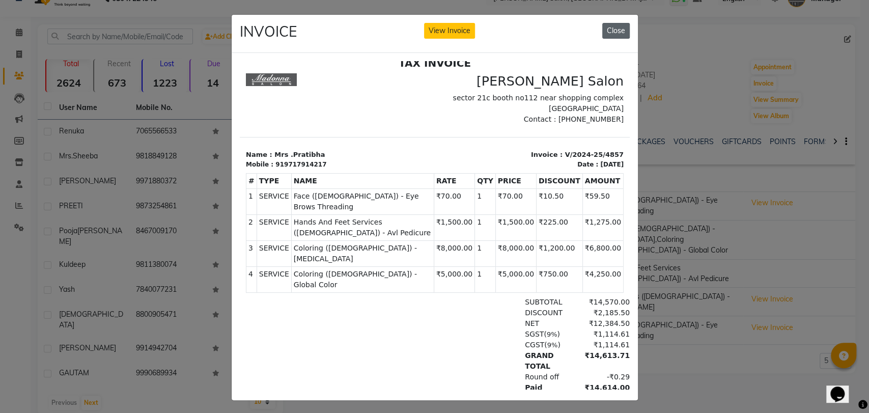
click at [617, 26] on button "Close" at bounding box center [615, 31] width 27 height 16
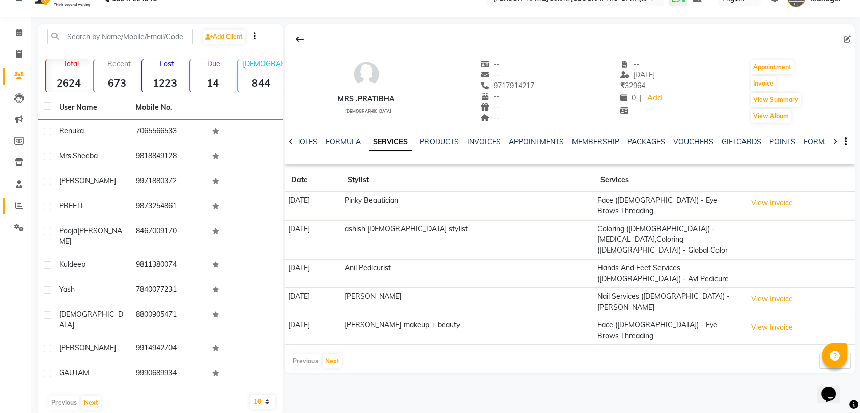
click at [7, 203] on link "Reports" at bounding box center [15, 205] width 24 height 17
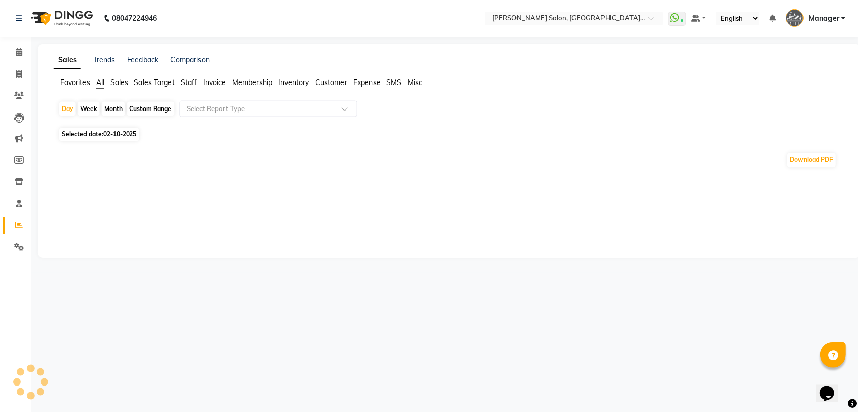
click at [185, 82] on span "Staff" at bounding box center [189, 82] width 16 height 9
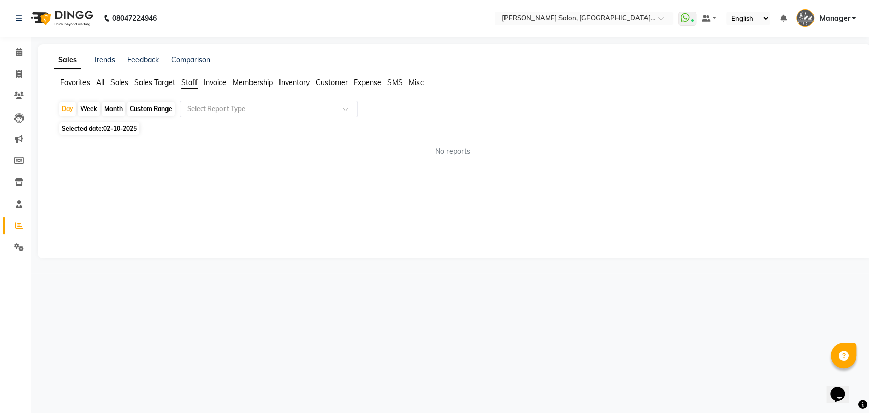
click at [208, 120] on div "Day Week Month Custom Range Select Report Type Selected date: 02-10-2025 No rep…" at bounding box center [454, 133] width 801 height 64
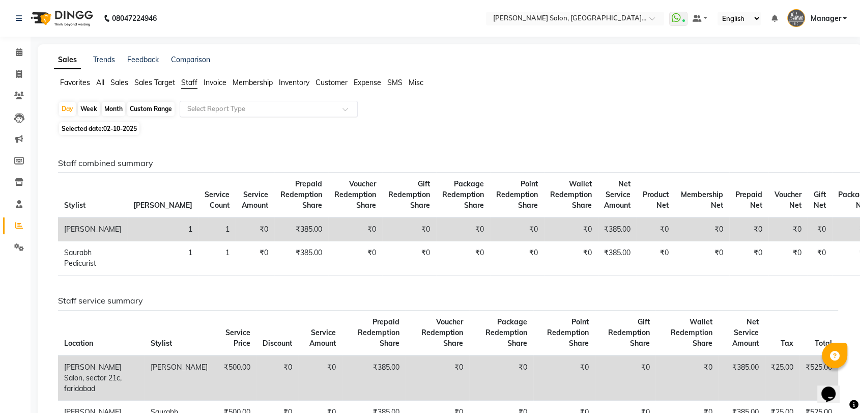
click at [213, 110] on input "text" at bounding box center [258, 109] width 147 height 10
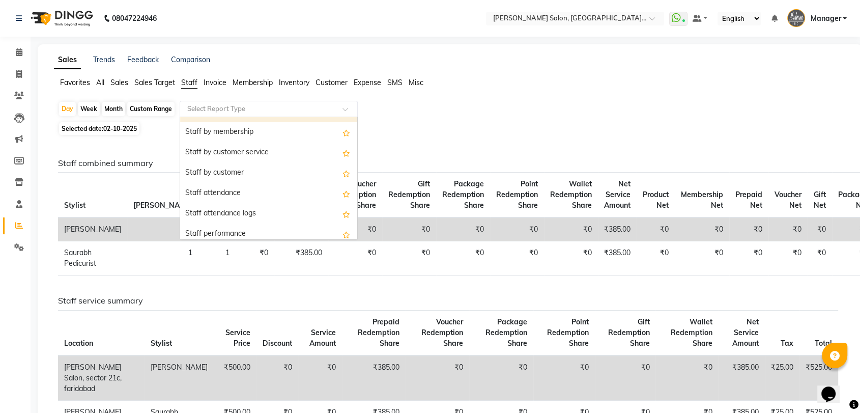
scroll to position [56, 0]
click at [223, 153] on div "Staff by customer service" at bounding box center [268, 152] width 177 height 20
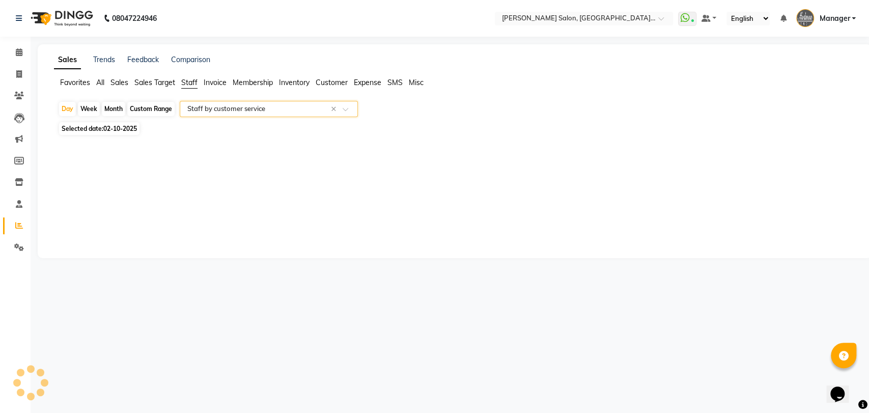
select select "full_report"
select select "pdf"
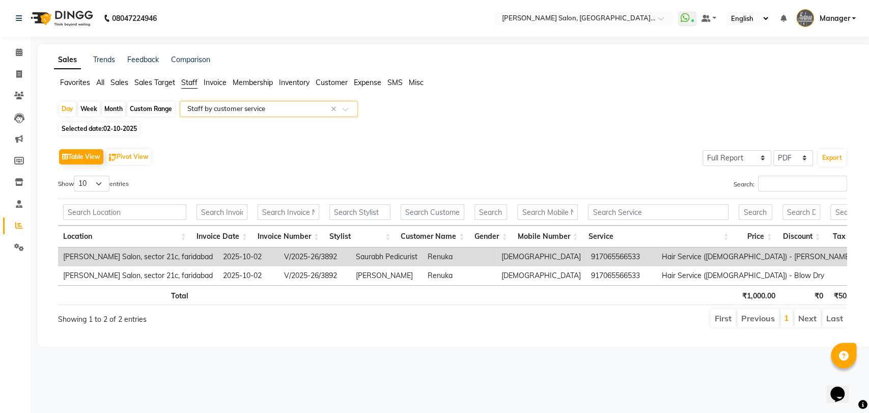
click at [142, 111] on div "Custom Range" at bounding box center [150, 109] width 47 height 14
select select "10"
select select "2025"
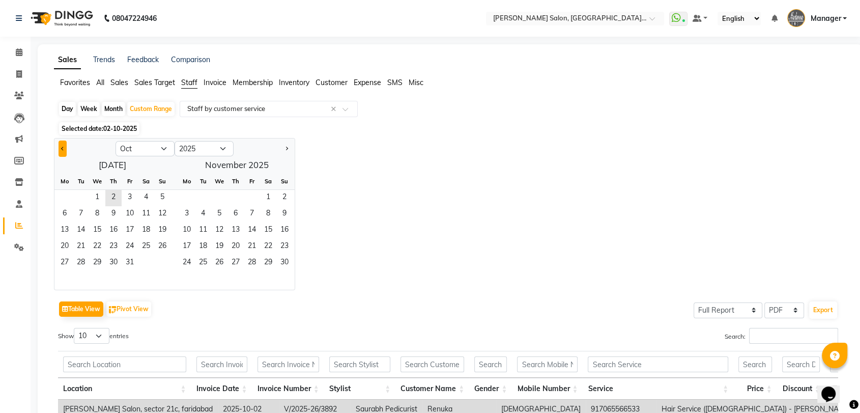
click at [62, 150] on button "Previous month" at bounding box center [63, 148] width 8 height 16
select select "9"
click at [64, 191] on span "1" at bounding box center [64, 198] width 16 height 16
click at [80, 258] on span "30" at bounding box center [81, 263] width 16 height 16
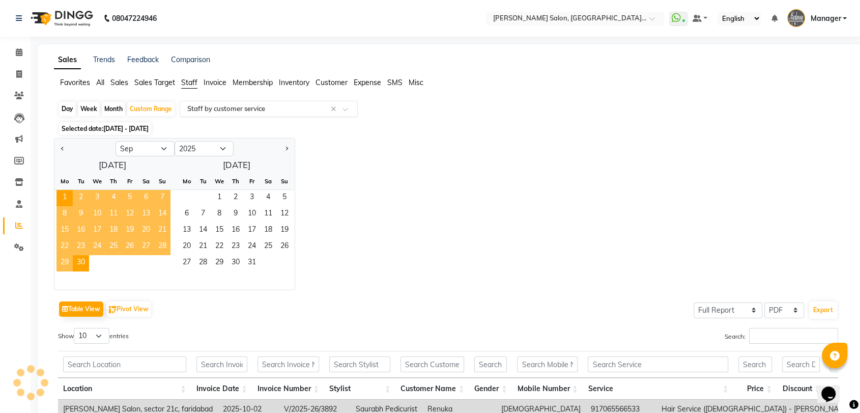
click at [221, 105] on input "text" at bounding box center [258, 109] width 147 height 10
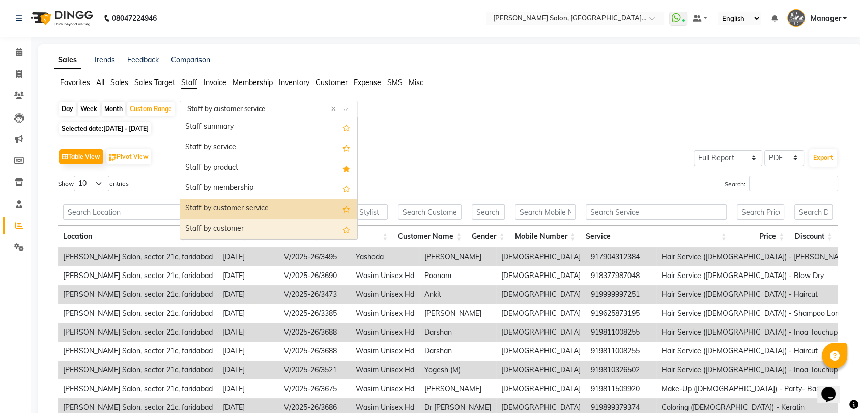
click at [219, 221] on div "Staff by customer" at bounding box center [268, 229] width 177 height 20
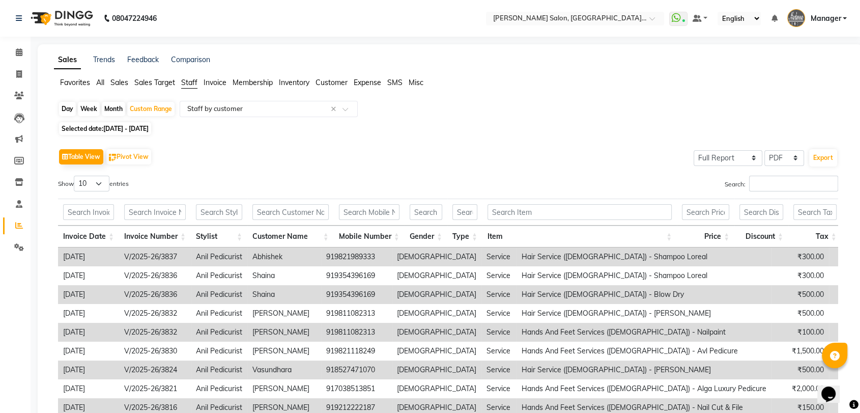
click at [772, 181] on input "Search:" at bounding box center [793, 184] width 89 height 16
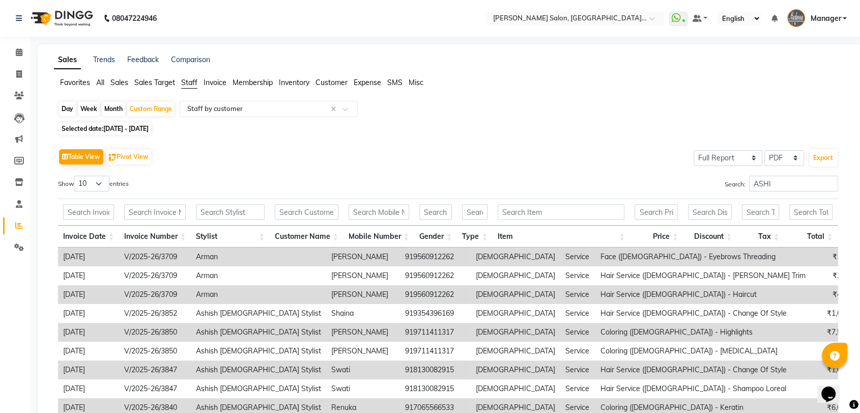
type input "ASHIS"
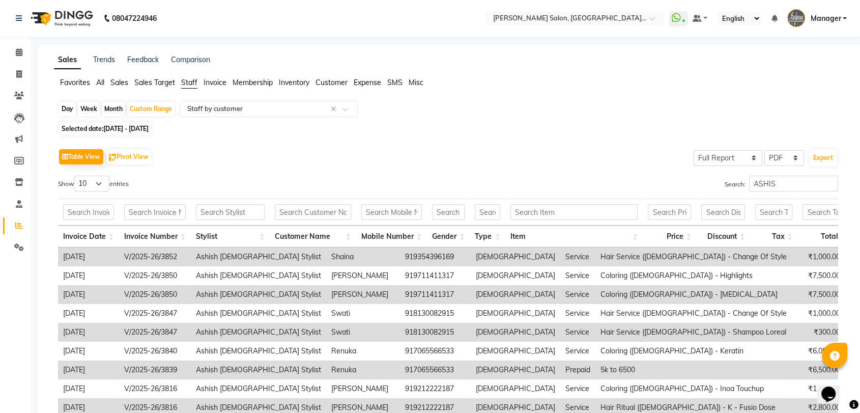
click at [831, 184] on input "ASHIS" at bounding box center [793, 184] width 89 height 16
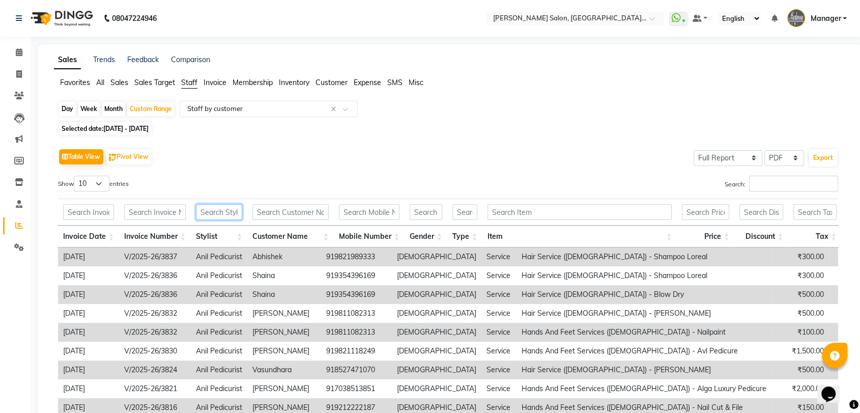
click at [217, 214] on input "text" at bounding box center [219, 212] width 46 height 16
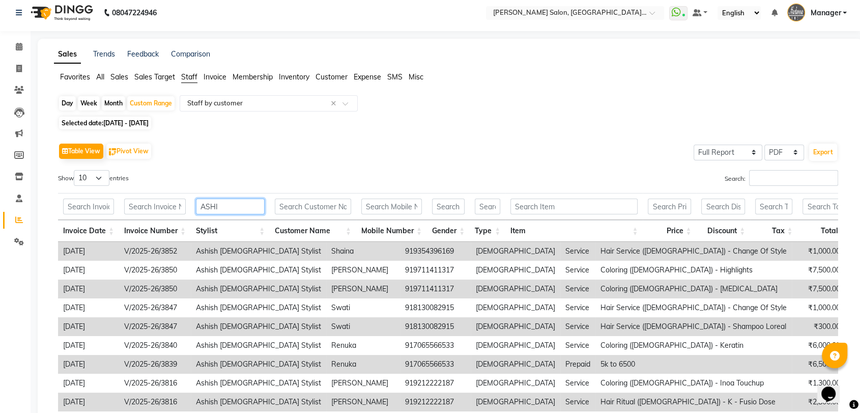
scroll to position [4, 0]
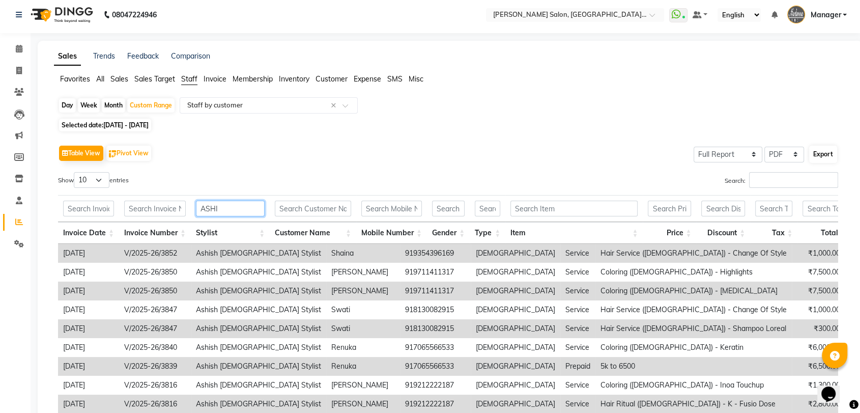
type input "ASHI"
click at [825, 152] on button "Export" at bounding box center [823, 154] width 28 height 17
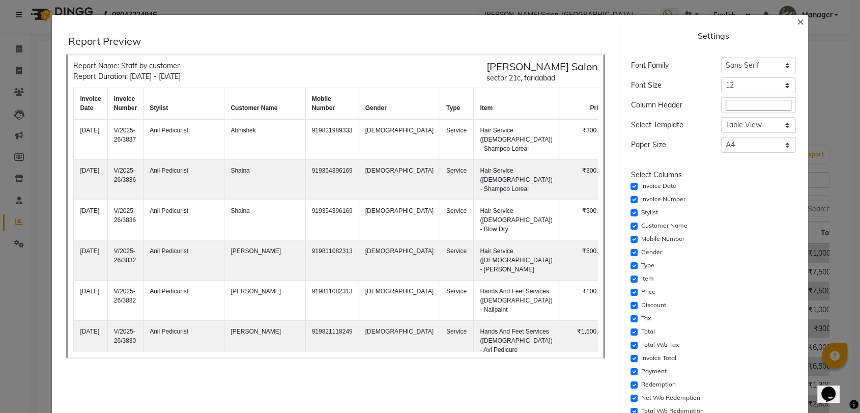
click at [795, 155] on div "Settings Font Family Select Sans Serif Monospace Serif Font Size Select 8 9 10 …" at bounding box center [713, 286] width 173 height 518
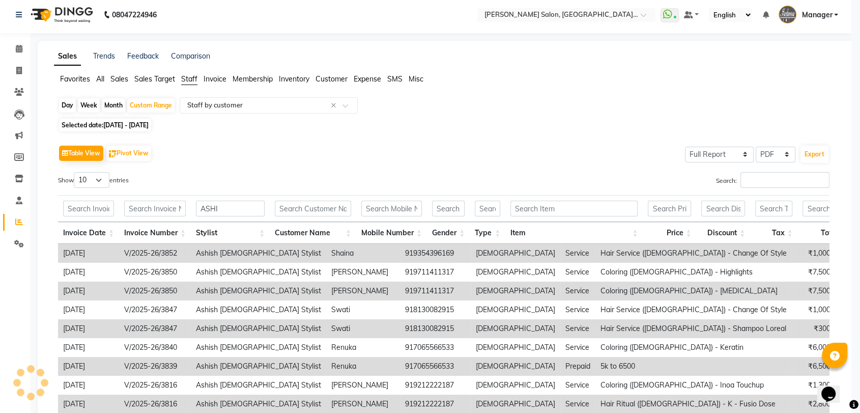
click at [796, 155] on div "Settings Font Family Select Sans Serif Monospace Serif Font Size Select 8 9 10 …" at bounding box center [713, 261] width 173 height 518
click at [777, 156] on div "Settings Font Family Select Sans Serif Monospace Serif Font Size Select 8 9 10 …" at bounding box center [713, 261] width 173 height 518
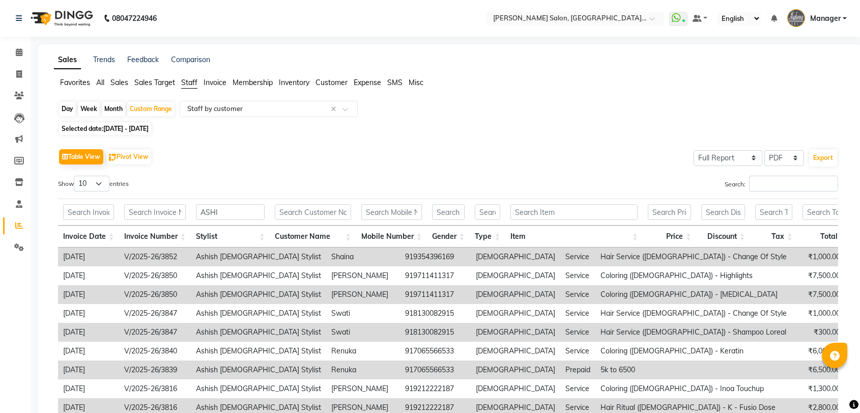
select select "full_report"
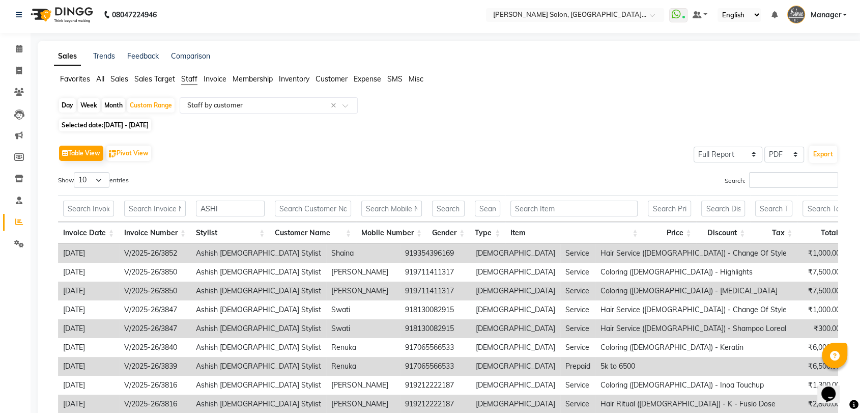
select select "csv"
click at [764, 147] on select "Select CSV PDF" at bounding box center [784, 155] width 40 height 16
click at [815, 155] on button "Export" at bounding box center [823, 154] width 28 height 17
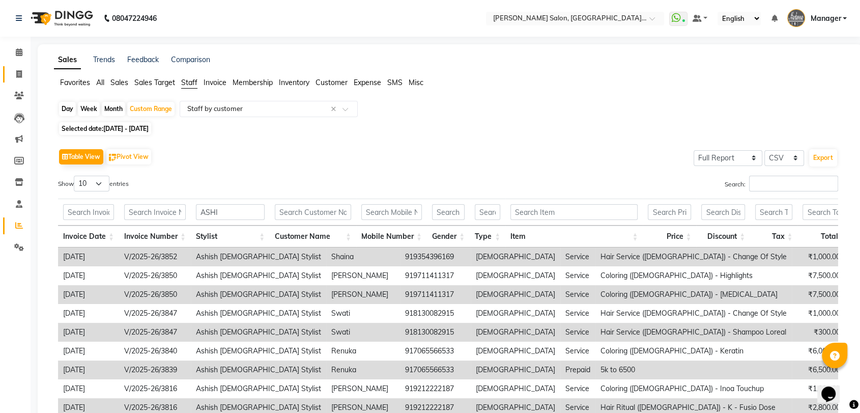
click at [17, 74] on icon at bounding box center [19, 74] width 6 height 8
select select "service"
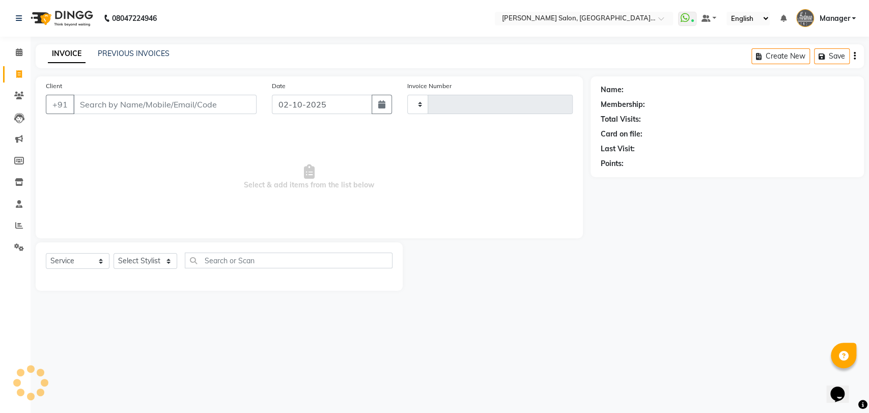
type input "3893"
select select "5893"
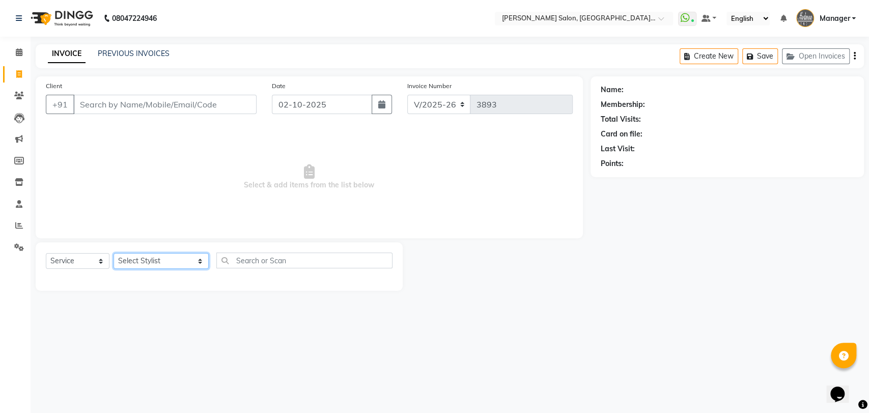
click at [141, 266] on select "Select Stylist Anil Pedicurist [PERSON_NAME] [DEMOGRAPHIC_DATA] stylist [PERSON…" at bounding box center [160, 261] width 95 height 16
select select "90559"
click at [113, 253] on select "Select Stylist Anil Pedicurist [PERSON_NAME] [DEMOGRAPHIC_DATA] stylist [PERSON…" at bounding box center [160, 261] width 95 height 16
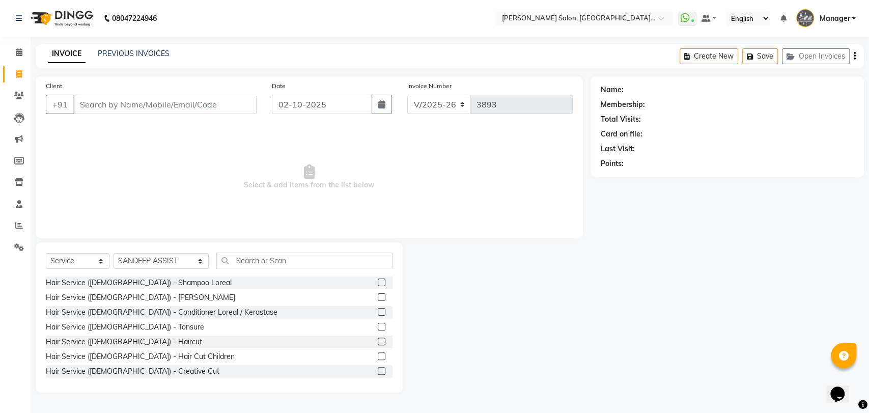
click at [267, 268] on div at bounding box center [305, 260] width 176 height 16
click at [269, 265] on input "text" at bounding box center [304, 260] width 176 height 16
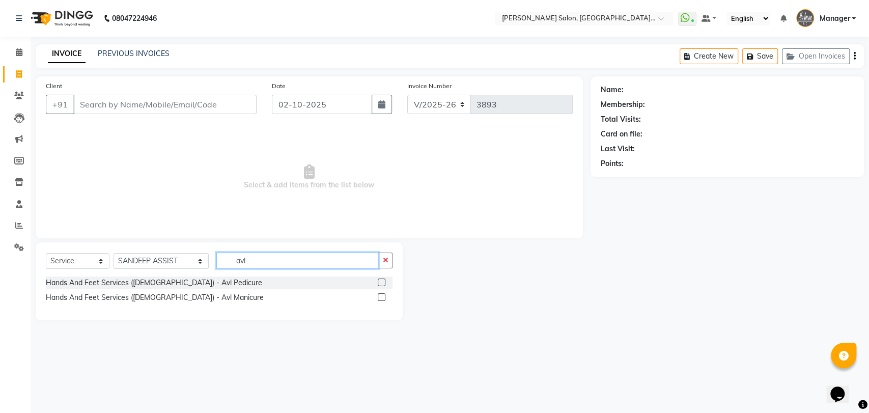
type input "avl"
click at [382, 282] on label at bounding box center [382, 282] width 8 height 8
click at [382, 282] on input "checkbox" at bounding box center [381, 282] width 7 height 7
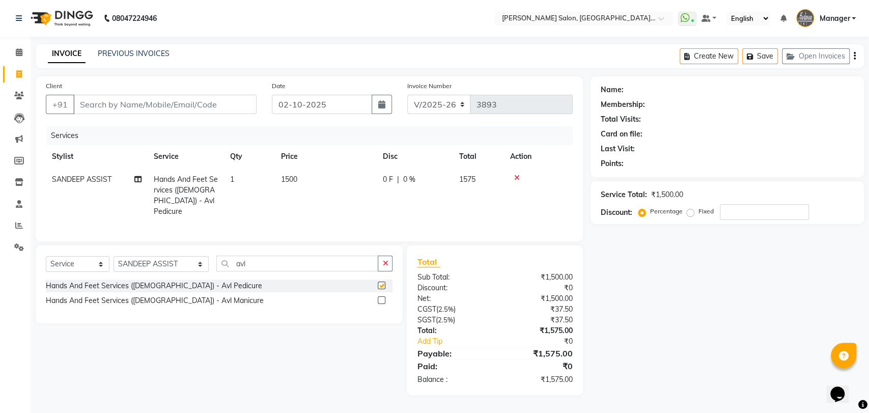
checkbox input "false"
click at [171, 259] on select "Select Stylist Anil Pedicurist [PERSON_NAME] [DEMOGRAPHIC_DATA] stylist [PERSON…" at bounding box center [160, 264] width 95 height 16
select select "48542"
click at [113, 256] on select "Select Stylist Anil Pedicurist [PERSON_NAME] [DEMOGRAPHIC_DATA] stylist [PERSON…" at bounding box center [160, 264] width 95 height 16
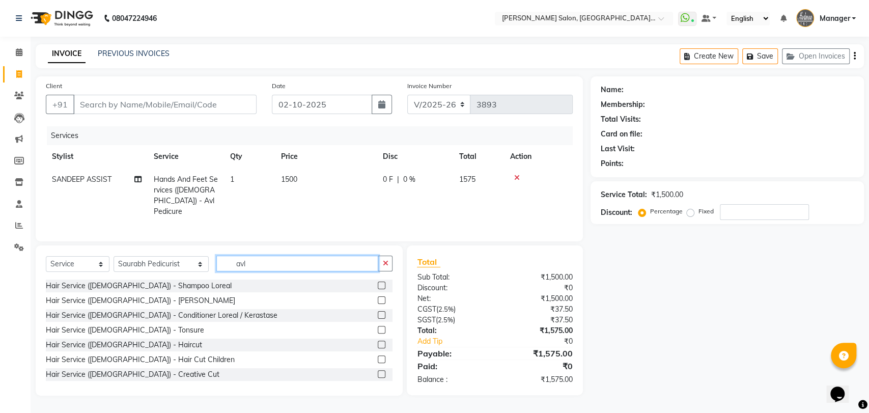
click at [228, 261] on input "avl" at bounding box center [297, 263] width 162 height 16
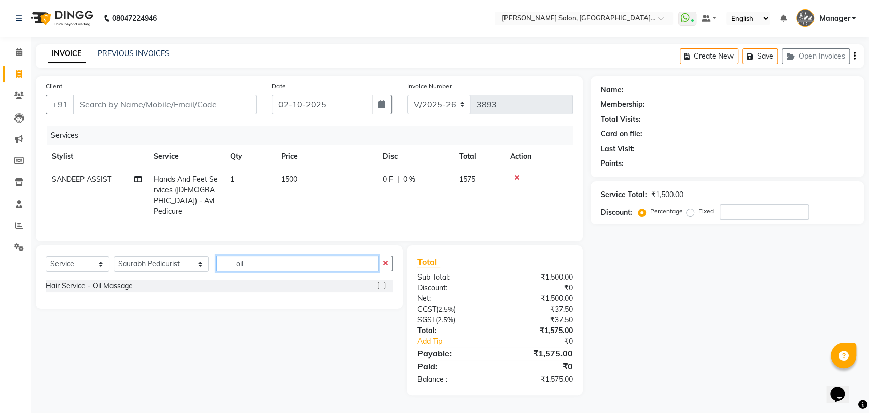
type input "oil"
click at [380, 281] on label at bounding box center [382, 285] width 8 height 8
click at [380, 282] on input "checkbox" at bounding box center [381, 285] width 7 height 7
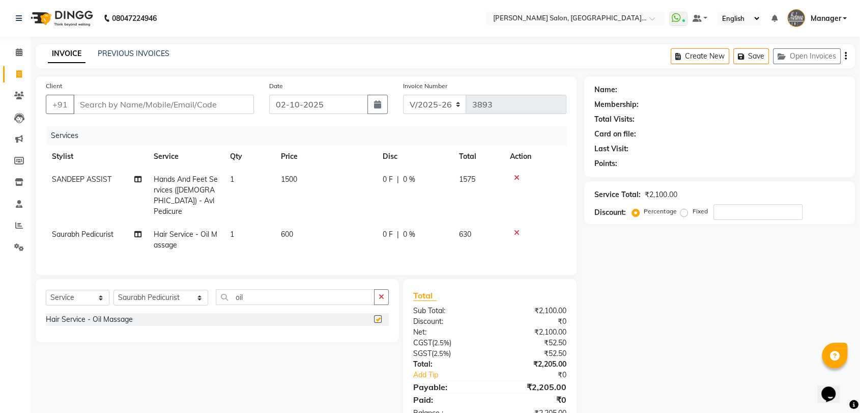
checkbox input "false"
click at [222, 294] on input "oil" at bounding box center [295, 297] width 159 height 16
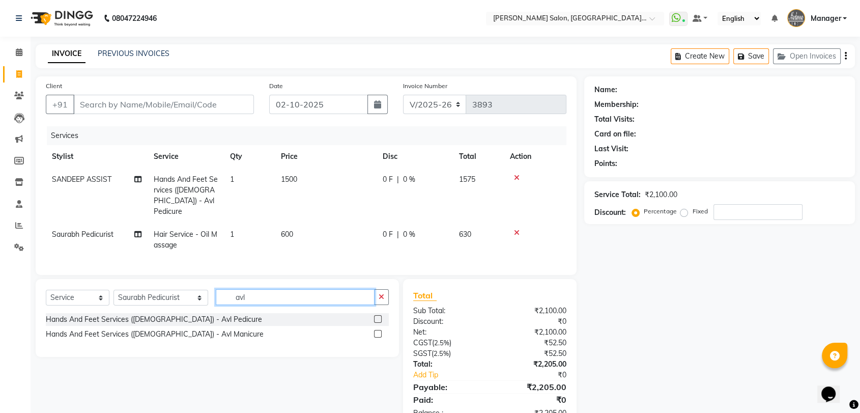
type input "avl"
drag, startPoint x: 222, startPoint y: 294, endPoint x: 379, endPoint y: 332, distance: 160.7
click at [379, 332] on label at bounding box center [378, 334] width 8 height 8
click at [379, 332] on input "checkbox" at bounding box center [377, 334] width 7 height 7
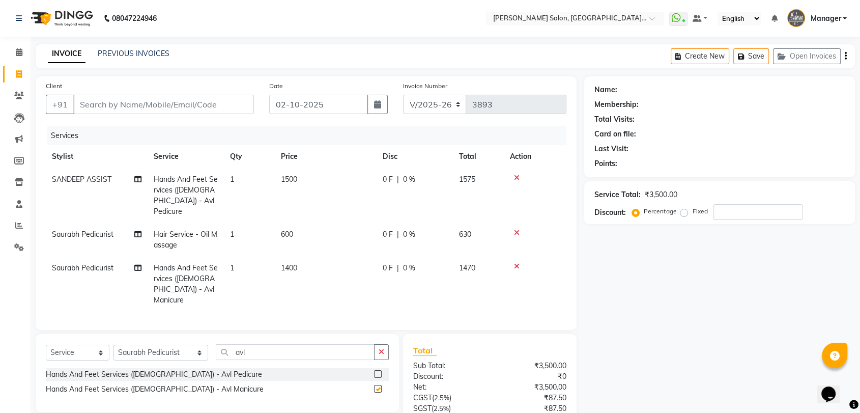
checkbox input "false"
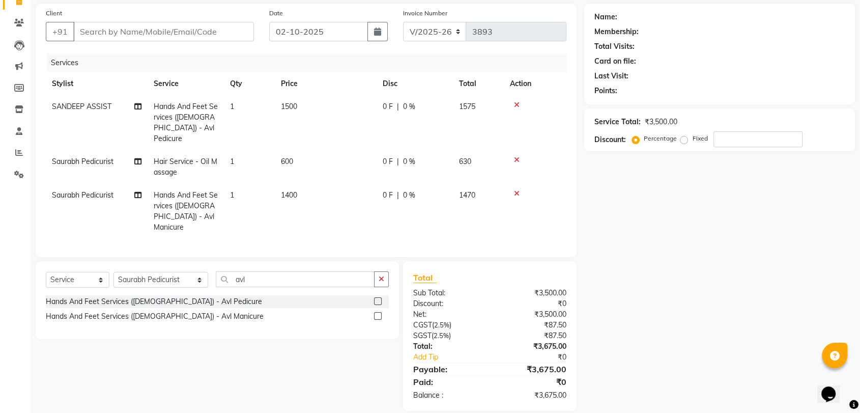
scroll to position [73, 0]
click at [220, 271] on input "avl" at bounding box center [295, 279] width 159 height 16
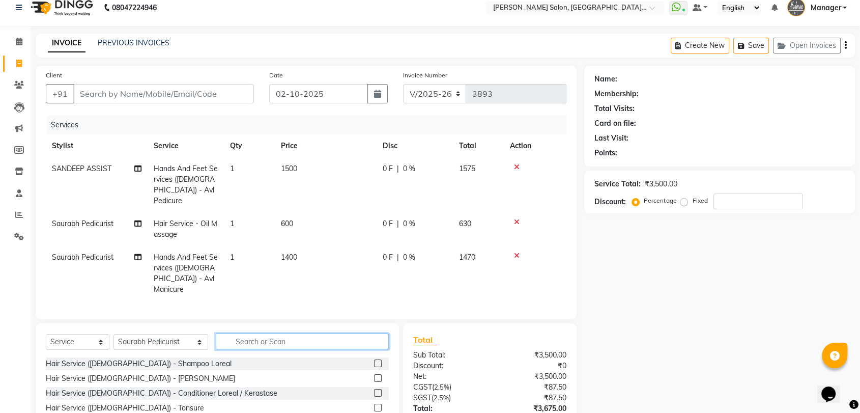
scroll to position [0, 0]
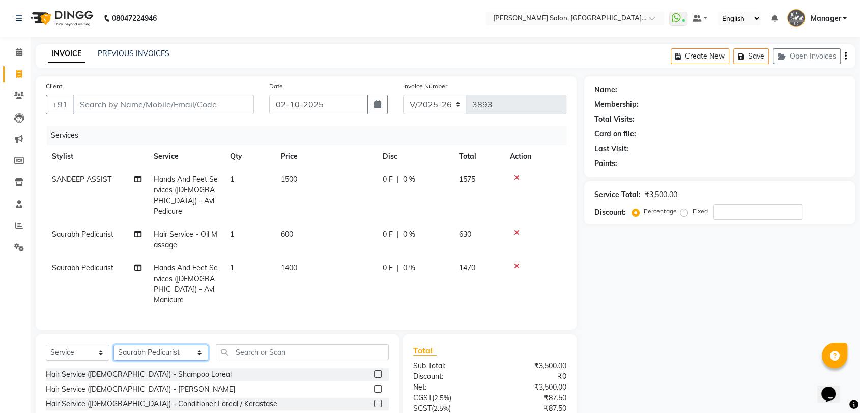
click at [151, 344] on select "Select Stylist Anil Pedicurist [PERSON_NAME] [DEMOGRAPHIC_DATA] stylist [PERSON…" at bounding box center [160, 352] width 95 height 16
select select "90559"
click at [113, 344] on select "Select Stylist Anil Pedicurist [PERSON_NAME] [DEMOGRAPHIC_DATA] stylist [PERSON…" at bounding box center [160, 352] width 95 height 16
click at [239, 344] on input "text" at bounding box center [302, 352] width 173 height 16
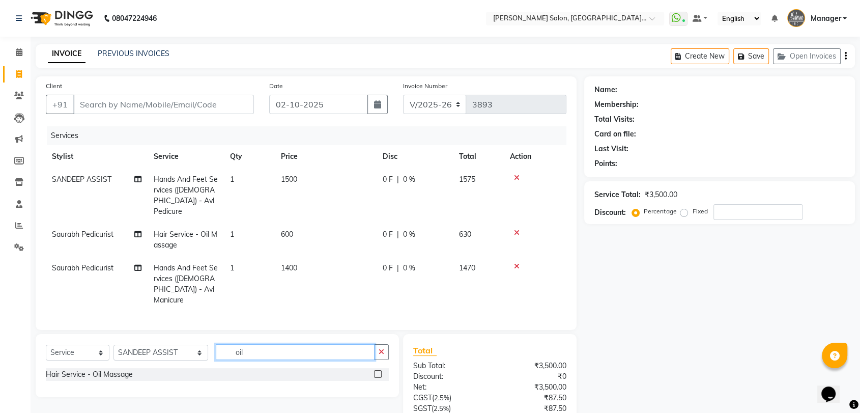
type input "oil"
click at [379, 370] on label at bounding box center [378, 374] width 8 height 8
click at [379, 371] on input "checkbox" at bounding box center [377, 374] width 7 height 7
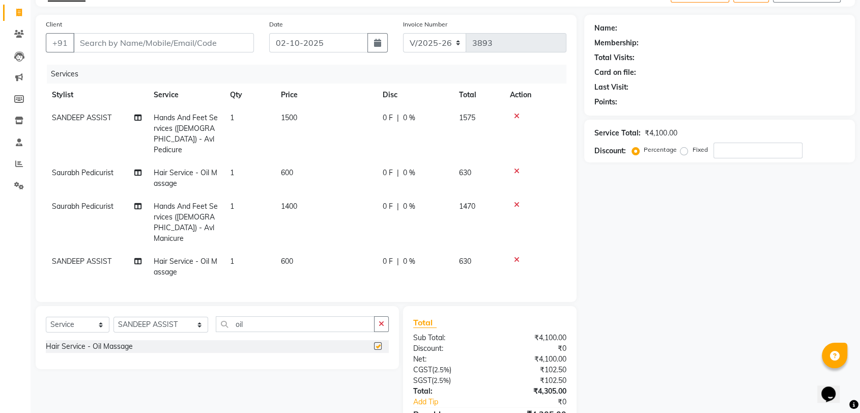
checkbox input "false"
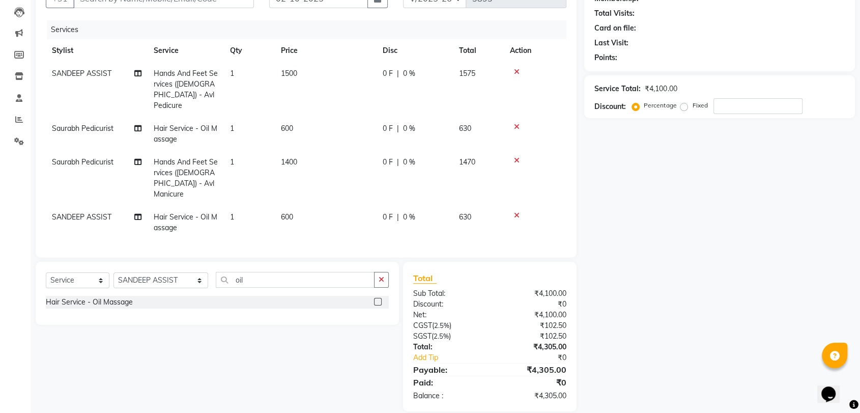
scroll to position [106, 0]
click at [255, 271] on input "oil" at bounding box center [295, 279] width 159 height 16
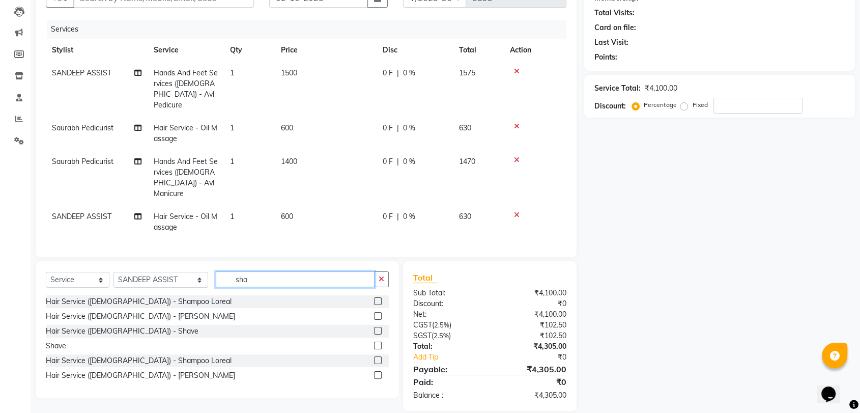
type input "sha"
click at [377, 356] on label at bounding box center [378, 360] width 8 height 8
click at [377, 357] on input "checkbox" at bounding box center [377, 360] width 7 height 7
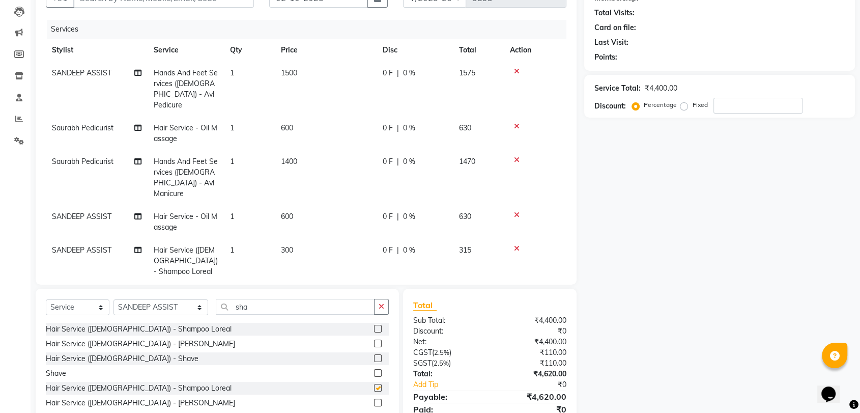
checkbox input "false"
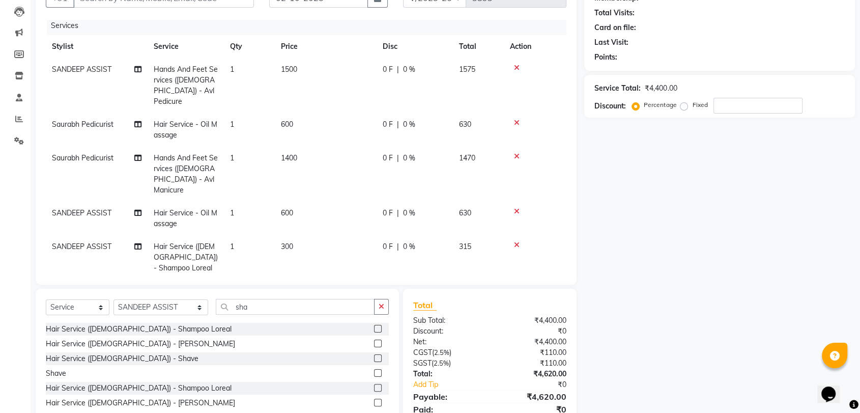
scroll to position [0, 0]
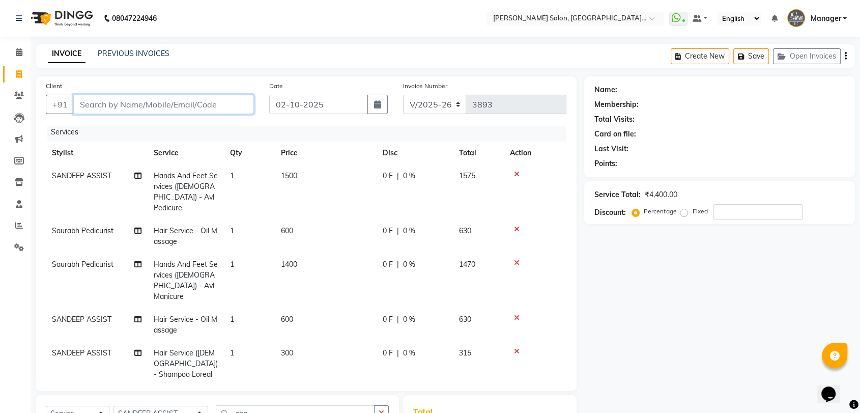
click at [180, 109] on input "Client" at bounding box center [163, 104] width 181 height 19
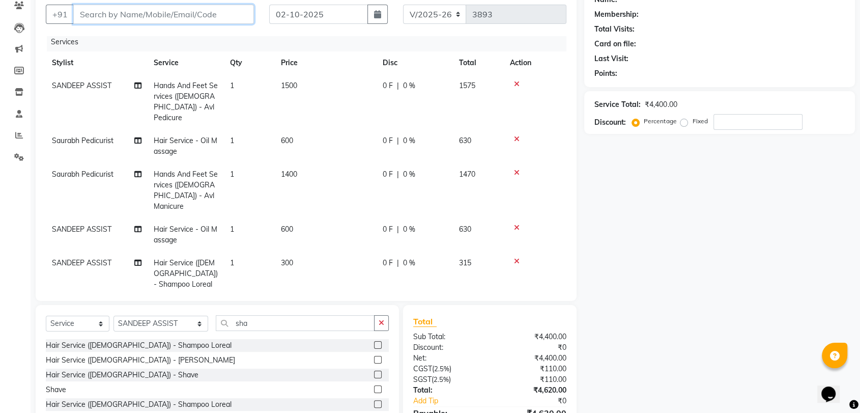
scroll to position [147, 0]
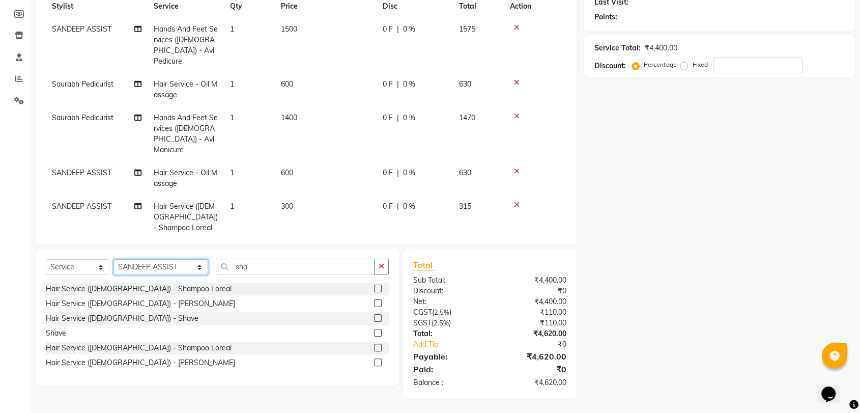
click at [151, 266] on select "Select Stylist Anil Pedicurist [PERSON_NAME] [DEMOGRAPHIC_DATA] stylist [PERSON…" at bounding box center [160, 267] width 95 height 16
select select "48542"
click at [113, 259] on select "Select Stylist Anil Pedicurist [PERSON_NAME] [DEMOGRAPHIC_DATA] stylist [PERSON…" at bounding box center [160, 267] width 95 height 16
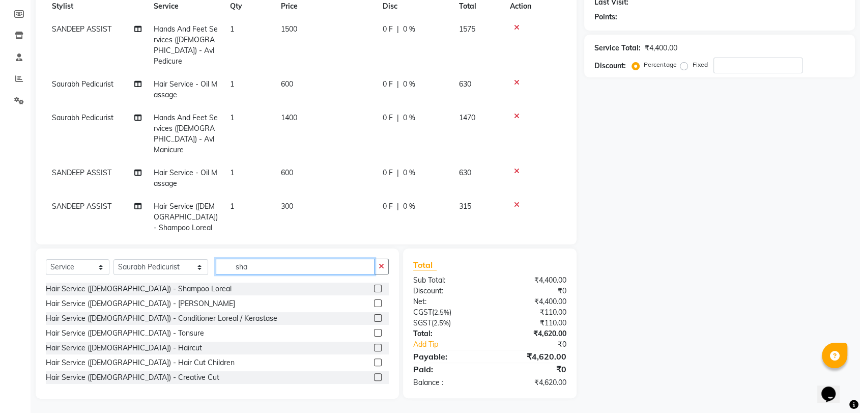
click at [216, 268] on input "sha" at bounding box center [295, 266] width 159 height 16
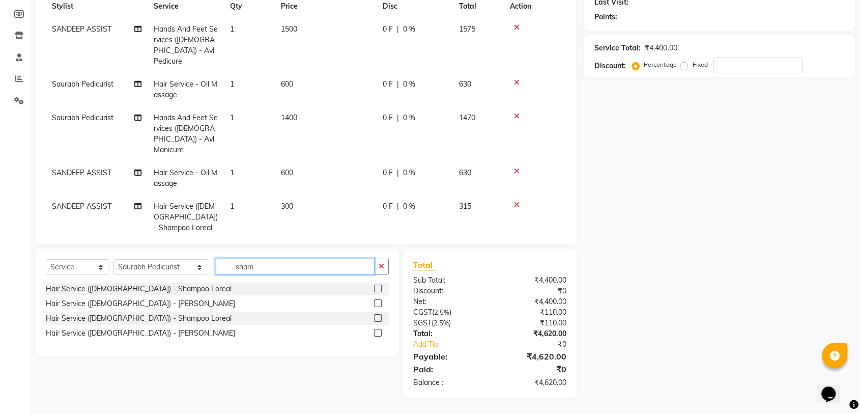
type input "sham"
click at [376, 285] on label at bounding box center [378, 288] width 8 height 8
click at [376, 285] on input "checkbox" at bounding box center [377, 288] width 7 height 7
checkbox input "false"
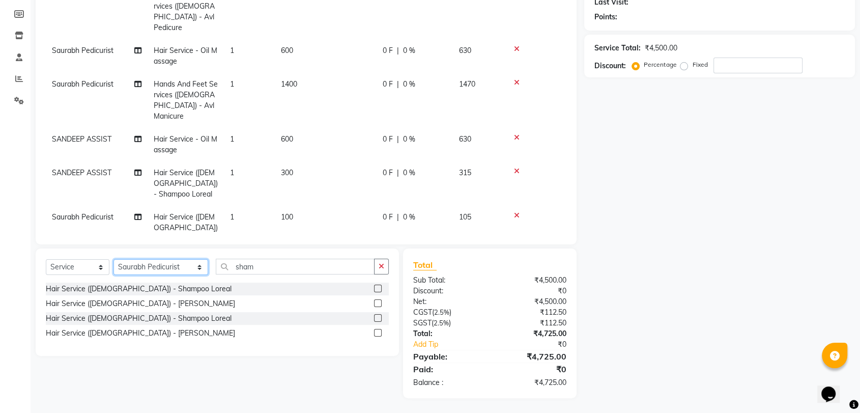
click at [152, 270] on select "Select Stylist Anil Pedicurist Arman ashish female stylist Ashutosh Singhal KHU…" at bounding box center [160, 267] width 95 height 16
select select "90698"
click at [113, 259] on select "Select Stylist Anil Pedicurist Arman ashish female stylist Ashutosh Singhal KHU…" at bounding box center [160, 267] width 95 height 16
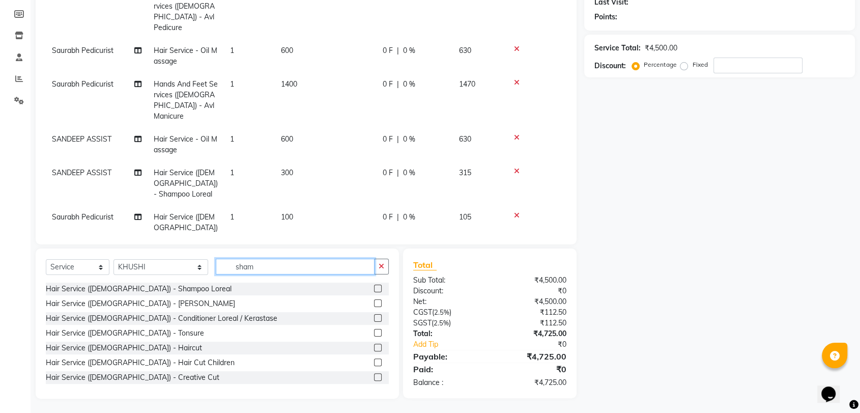
click at [235, 268] on input "sham" at bounding box center [295, 266] width 159 height 16
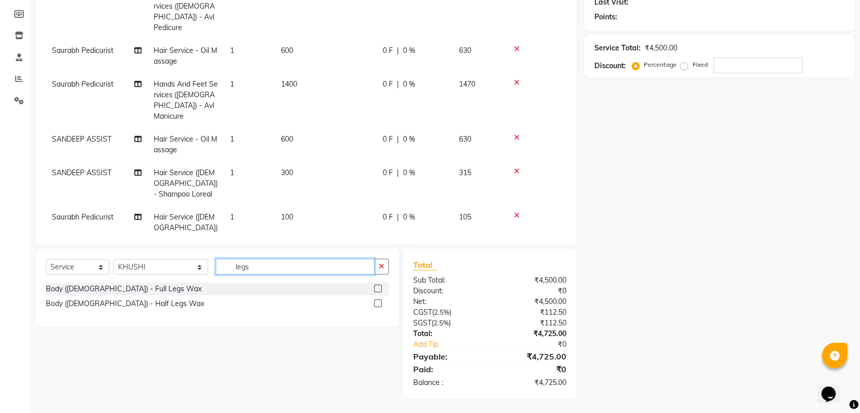
type input "legs"
click at [379, 285] on label at bounding box center [378, 288] width 8 height 8
click at [379, 285] on input "checkbox" at bounding box center [377, 288] width 7 height 7
checkbox input "false"
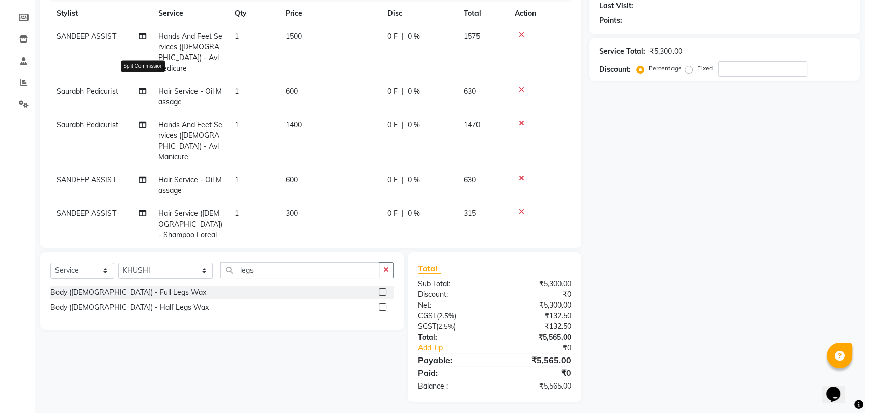
scroll to position [0, 0]
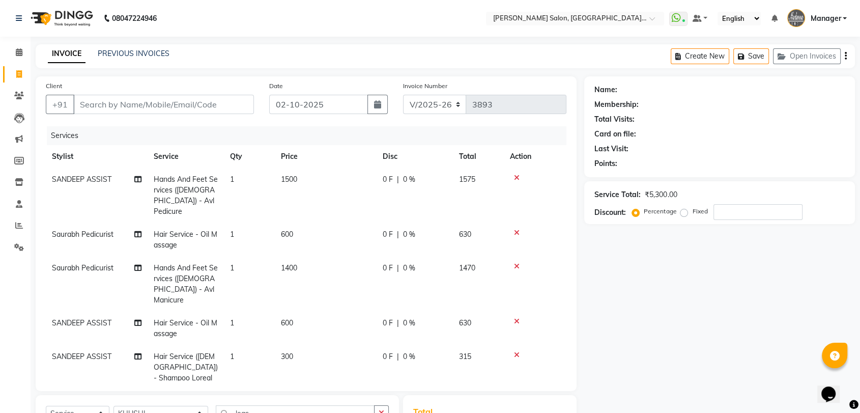
click at [141, 91] on div "Client +91" at bounding box center [149, 101] width 223 height 42
click at [143, 99] on input "Client" at bounding box center [163, 104] width 181 height 19
type input "8"
type input "0"
type input "8527912693"
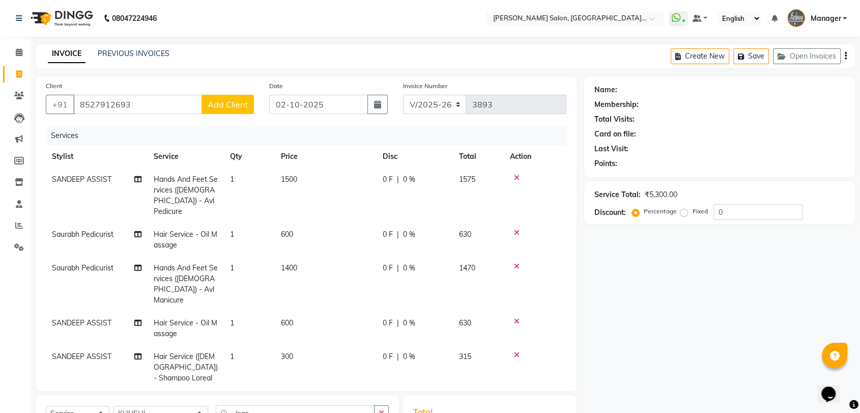
click at [236, 102] on span "Add Client" at bounding box center [228, 104] width 40 height 10
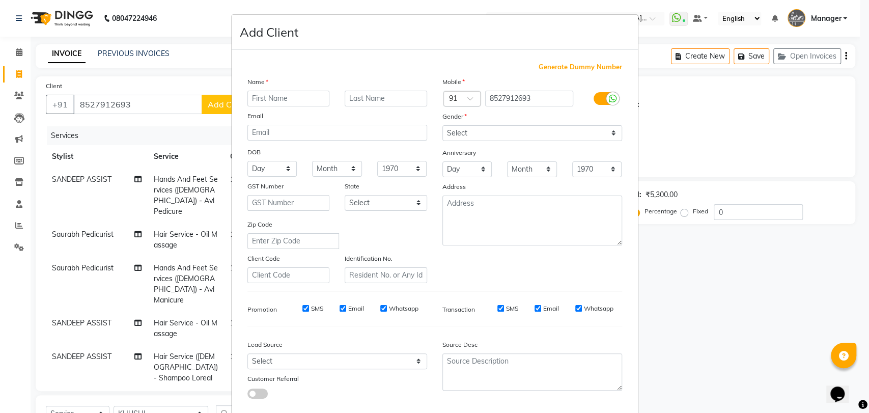
click at [285, 97] on input "text" at bounding box center [288, 99] width 82 height 16
type input "[PERSON_NAME]"
click at [529, 155] on div "Anniversary" at bounding box center [532, 153] width 195 height 16
click at [519, 128] on select "Select Male Female Other Prefer Not To Say" at bounding box center [532, 133] width 180 height 16
select select "[DEMOGRAPHIC_DATA]"
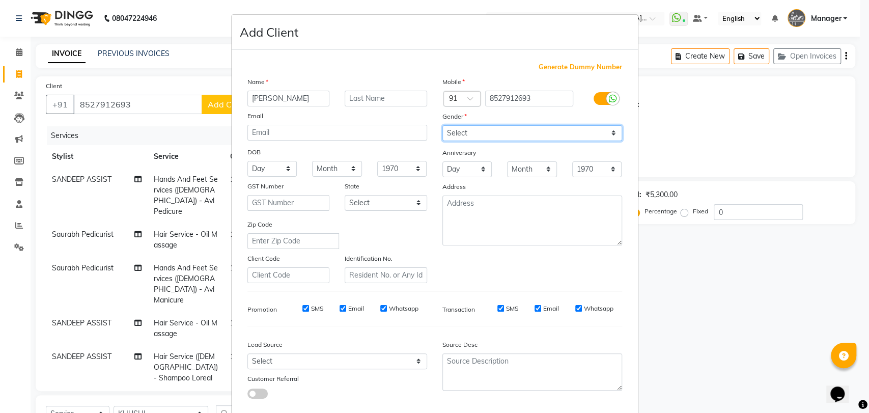
click at [442, 125] on select "Select Male Female Other Prefer Not To Say" at bounding box center [532, 133] width 180 height 16
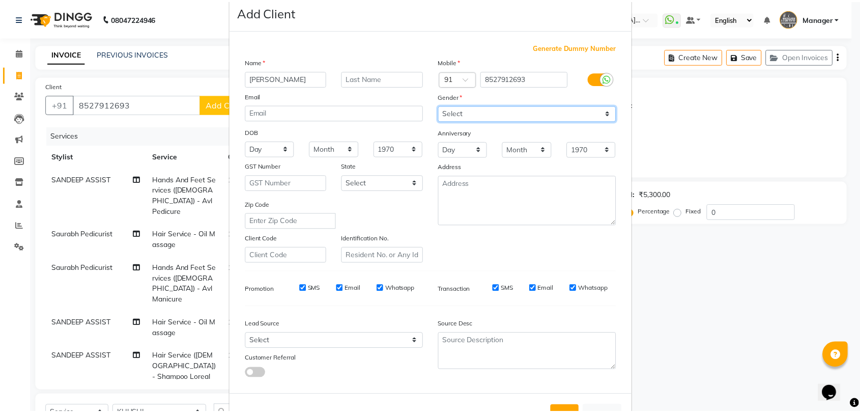
scroll to position [55, 0]
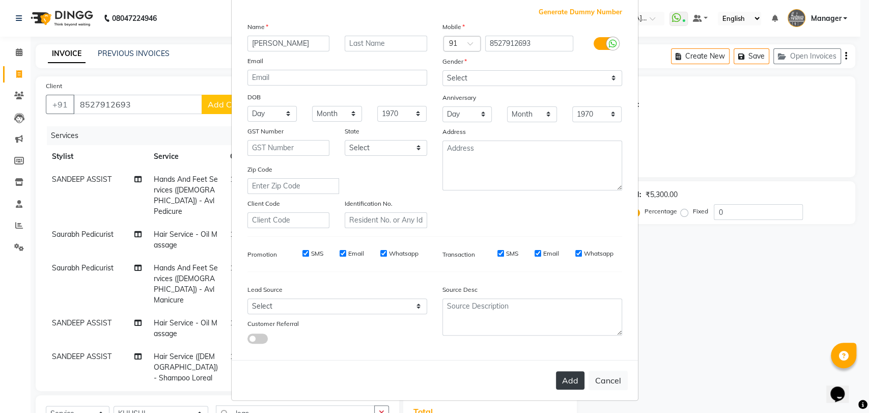
click at [559, 377] on button "Add" at bounding box center [570, 380] width 28 height 18
select select
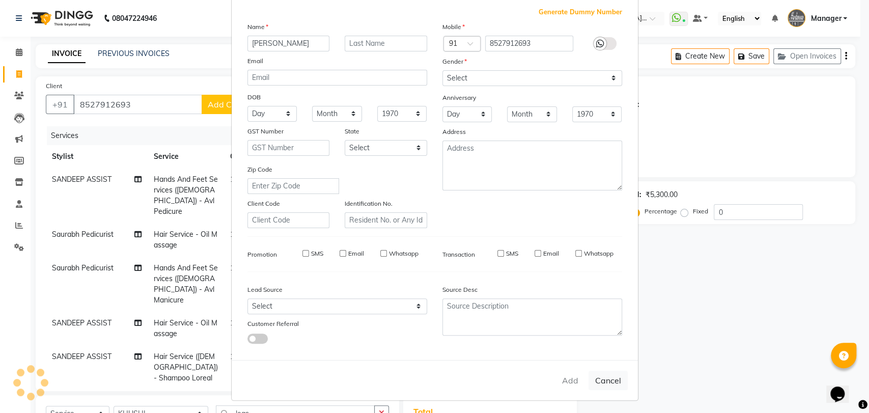
select select
checkbox input "false"
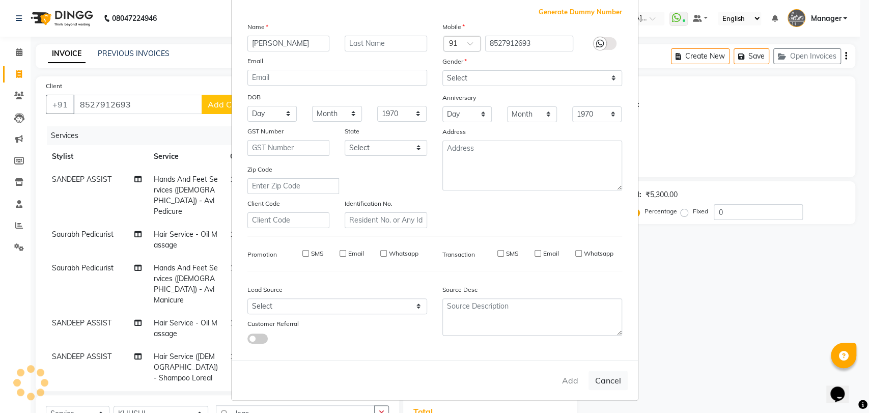
checkbox input "false"
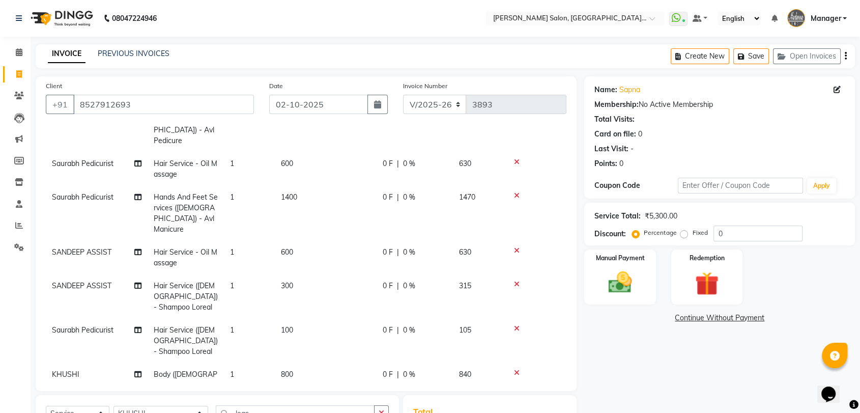
scroll to position [147, 0]
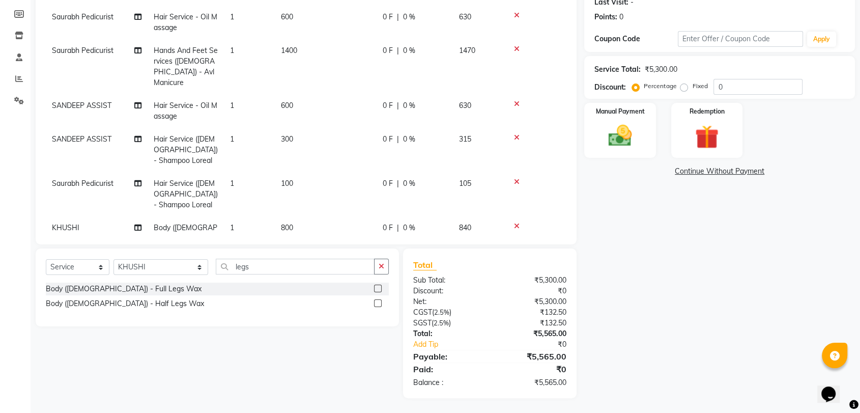
click at [757, 70] on div "Service Total: ₹5,300.00" at bounding box center [719, 69] width 250 height 11
click at [757, 79] on div "Service Total: ₹5,300.00 Discount: Percentage Fixed 0" at bounding box center [719, 77] width 250 height 35
click at [757, 82] on input "0" at bounding box center [757, 87] width 89 height 16
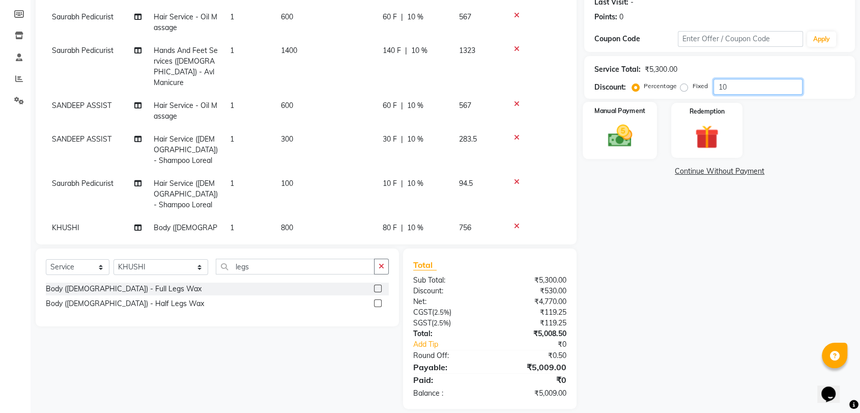
type input "10"
click at [622, 124] on img at bounding box center [620, 136] width 40 height 28
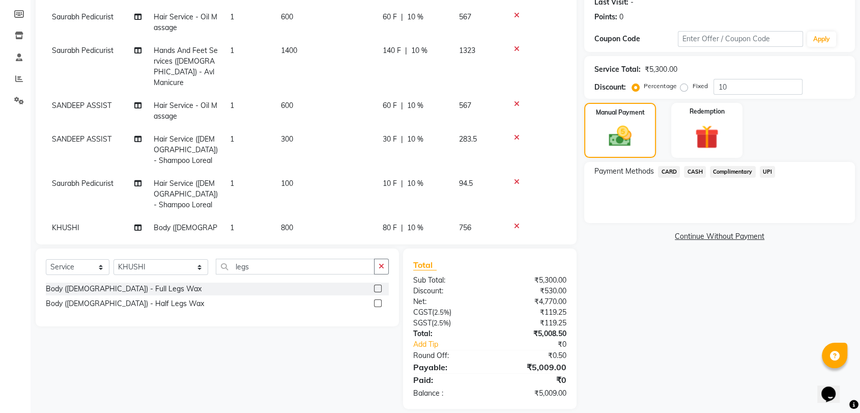
click at [672, 168] on span "CARD" at bounding box center [669, 172] width 22 height 12
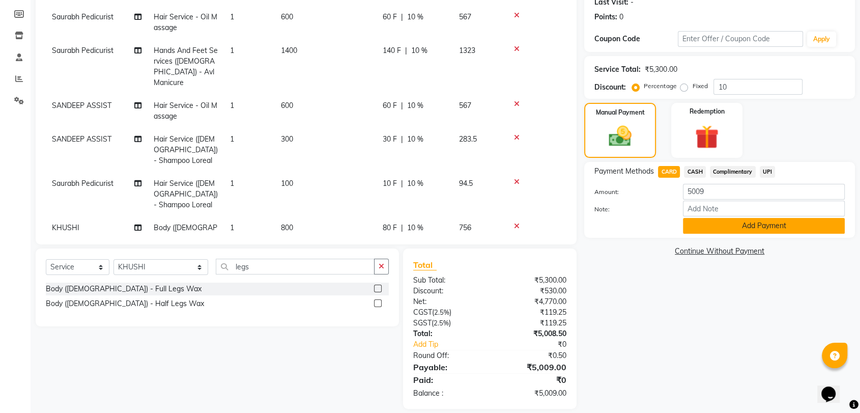
click at [734, 220] on button "Add Payment" at bounding box center [764, 226] width 162 height 16
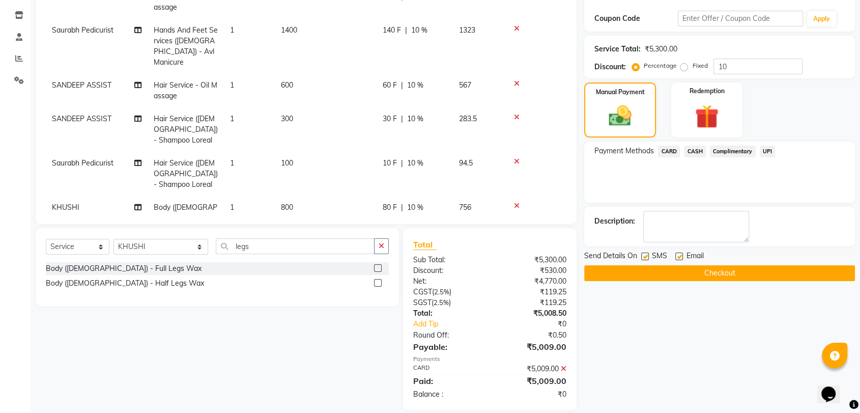
scroll to position [179, 0]
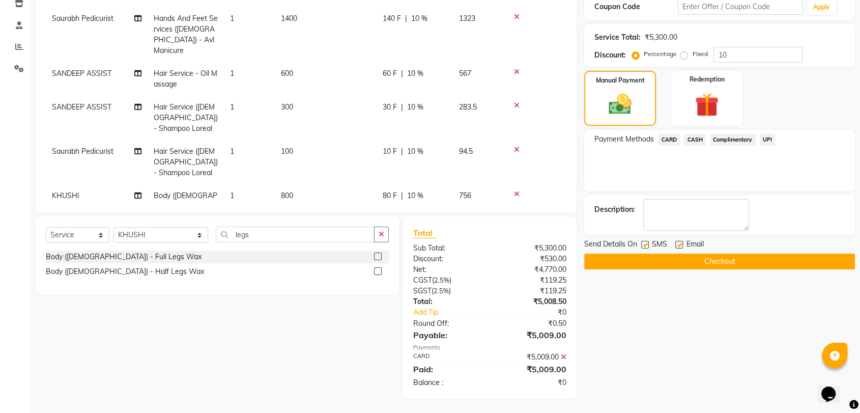
click at [735, 265] on button "Checkout" at bounding box center [719, 261] width 271 height 16
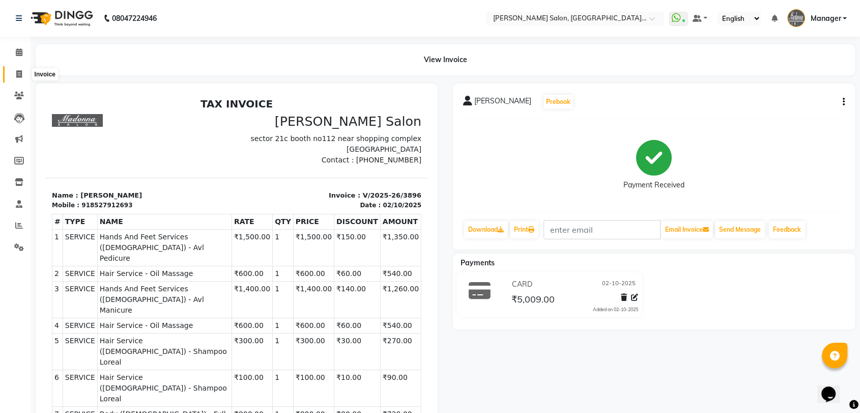
click at [16, 75] on icon at bounding box center [19, 74] width 6 height 8
select select "service"
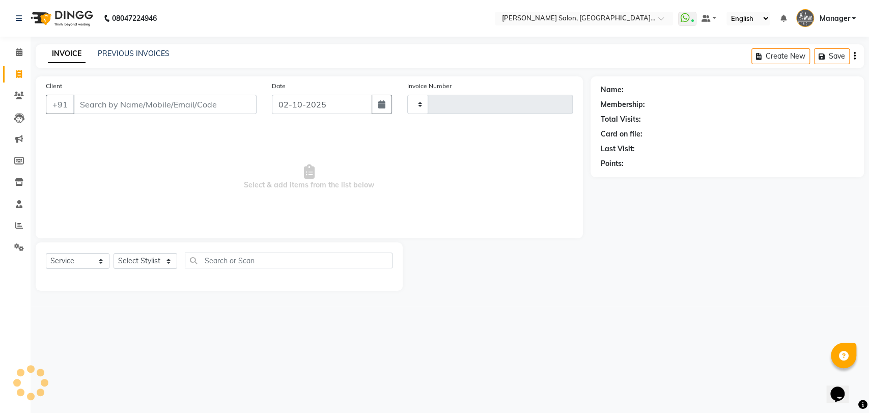
type input "3897"
select select "5893"
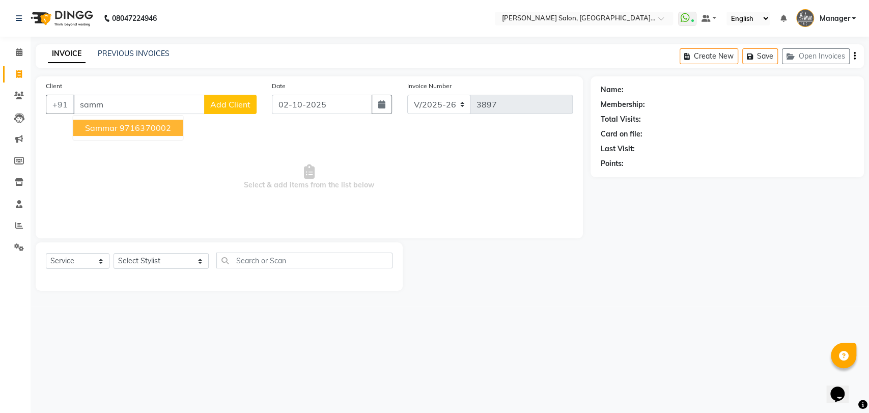
click at [128, 128] on ngb-highlight "9716370002" at bounding box center [145, 128] width 51 height 10
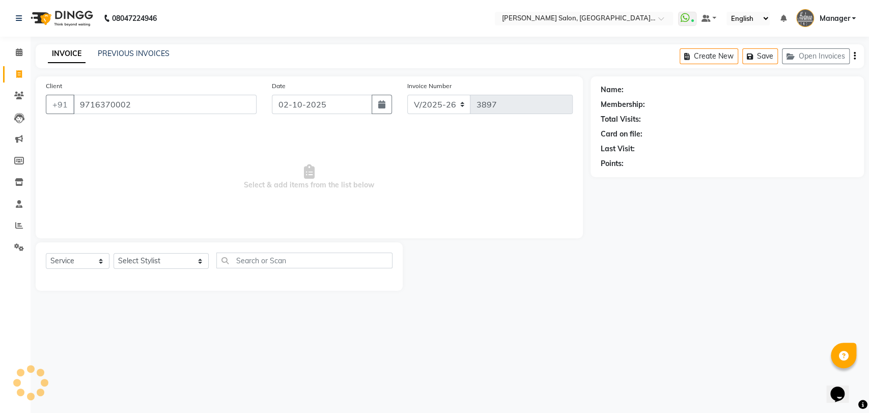
type input "9716370002"
click at [627, 164] on div "0" at bounding box center [627, 163] width 4 height 11
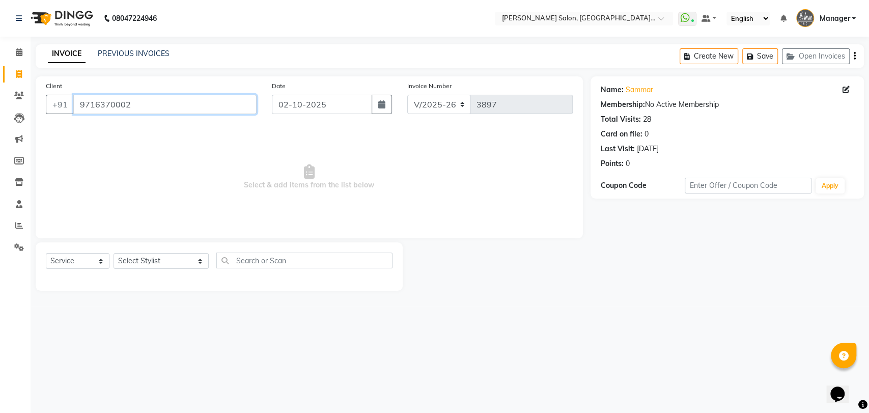
click at [108, 97] on input "9716370002" at bounding box center [164, 104] width 183 height 19
select select "5893"
select select "service"
click at [139, 267] on select "Select Stylist Anil Pedicurist [PERSON_NAME] [DEMOGRAPHIC_DATA] stylist [PERSON…" at bounding box center [160, 261] width 95 height 16
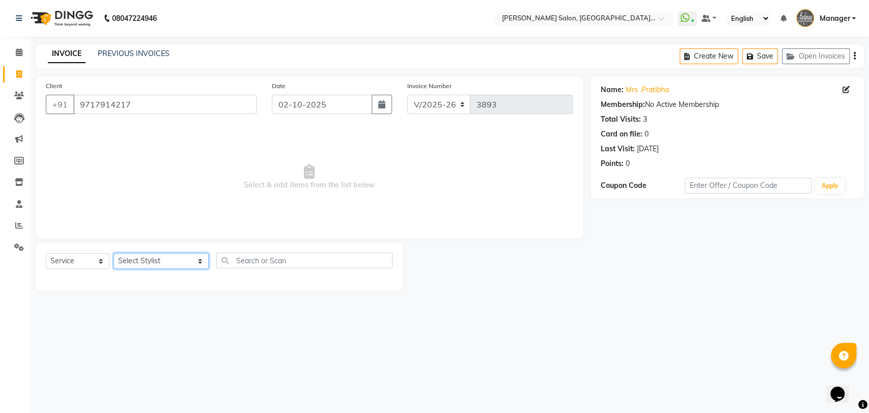
select select "76381"
click at [113, 253] on select "Select Stylist Anil Pedicurist [PERSON_NAME] [DEMOGRAPHIC_DATA] stylist [PERSON…" at bounding box center [160, 261] width 95 height 16
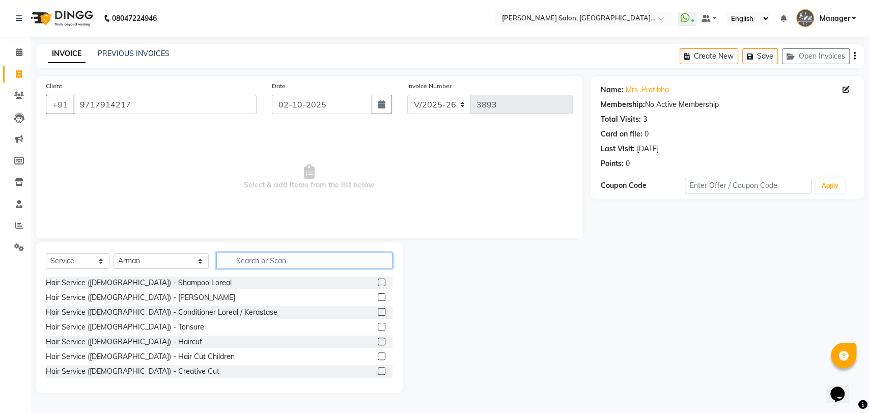
click at [225, 261] on input "text" at bounding box center [304, 260] width 176 height 16
type input "cut"
click at [378, 278] on label at bounding box center [382, 282] width 8 height 8
click at [378, 279] on input "checkbox" at bounding box center [381, 282] width 7 height 7
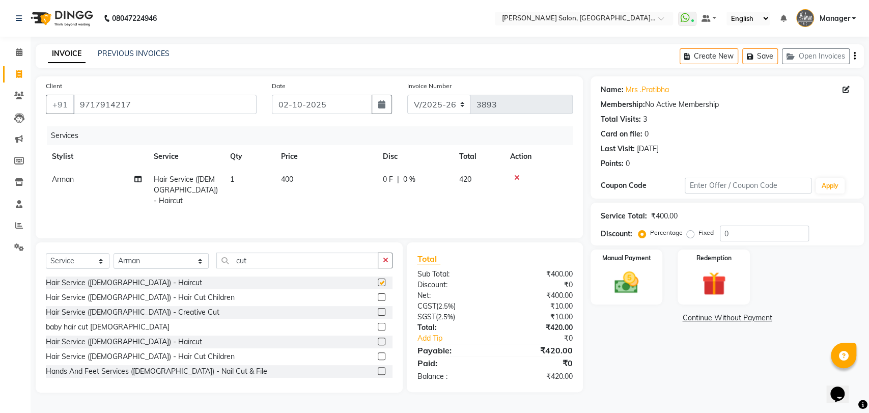
checkbox input "false"
click at [110, 105] on input "9717914217" at bounding box center [164, 104] width 183 height 19
click at [223, 258] on input "cut" at bounding box center [297, 260] width 162 height 16
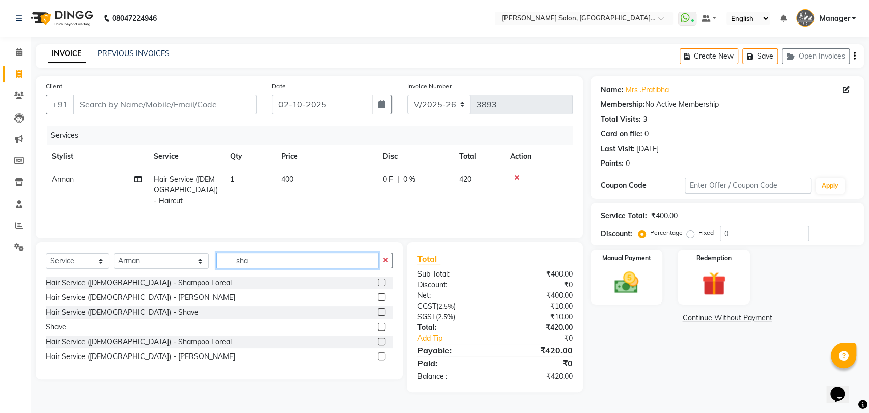
type input "sha"
click at [380, 283] on label at bounding box center [382, 282] width 8 height 8
click at [380, 283] on input "checkbox" at bounding box center [381, 282] width 7 height 7
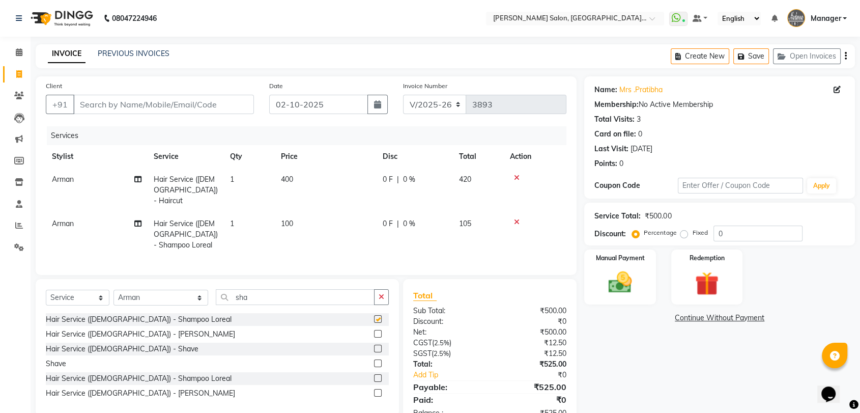
checkbox input "false"
click at [120, 107] on input "Client" at bounding box center [163, 104] width 181 height 19
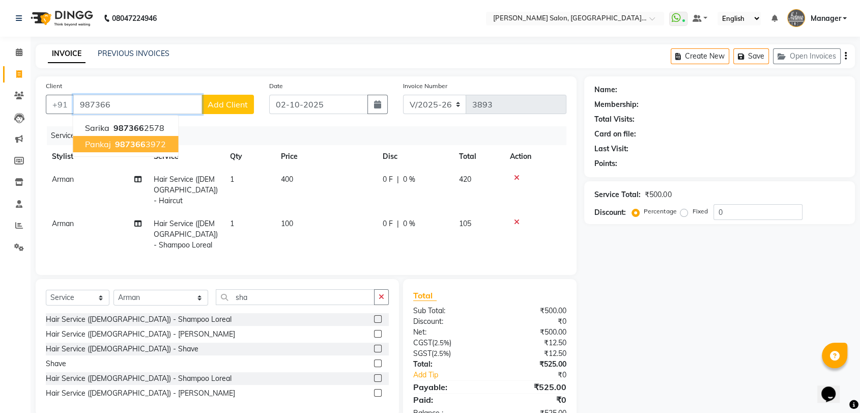
click at [131, 143] on span "987366" at bounding box center [130, 144] width 31 height 10
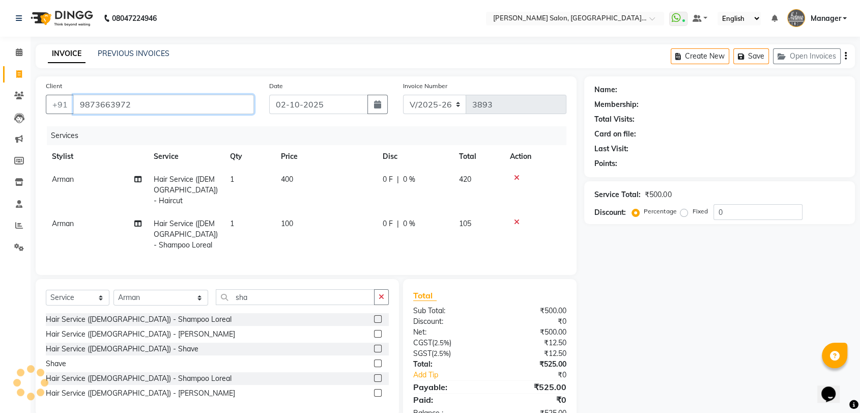
type input "9873663972"
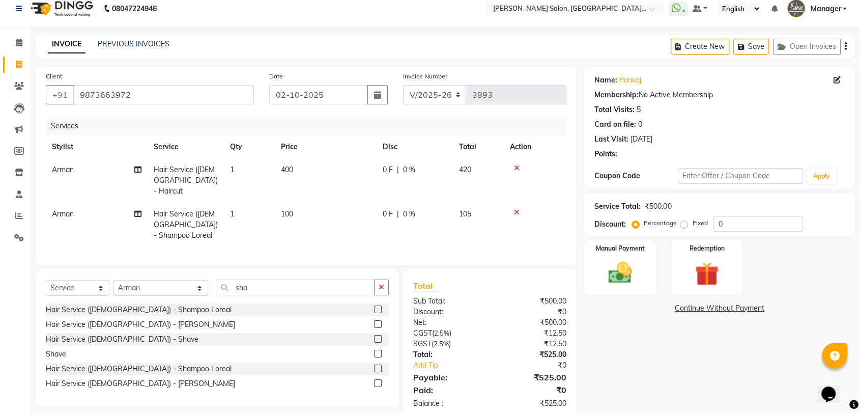
scroll to position [18, 0]
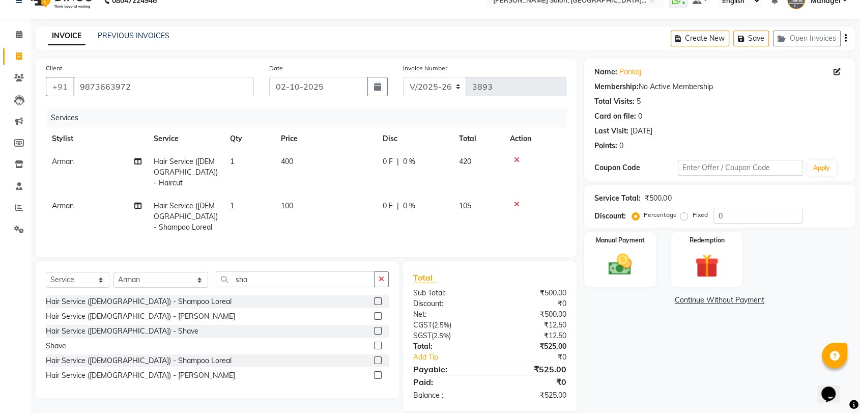
click at [645, 156] on div "Name: Pankaj Membership: No Active Membership Total Visits: 5 Card on file: 0 L…" at bounding box center [719, 120] width 271 height 122
click at [122, 66] on div "Client +91 9873663972" at bounding box center [149, 84] width 223 height 42
click at [121, 82] on input "9873663972" at bounding box center [163, 86] width 181 height 19
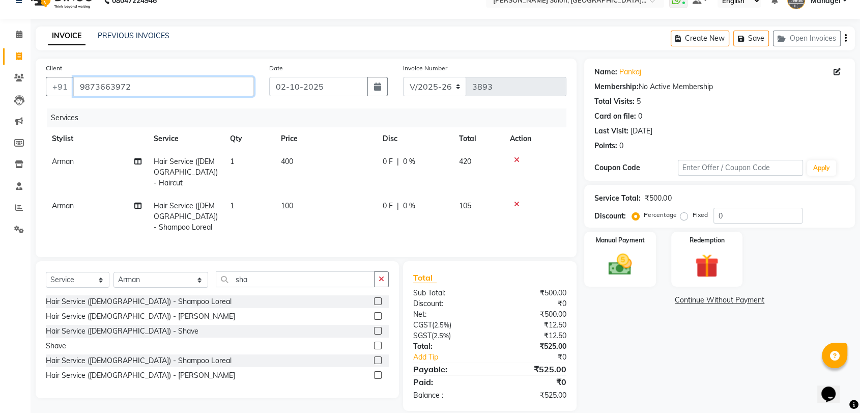
click at [108, 95] on input "9873663972" at bounding box center [163, 86] width 181 height 19
click at [110, 90] on input "9873663972" at bounding box center [163, 86] width 181 height 19
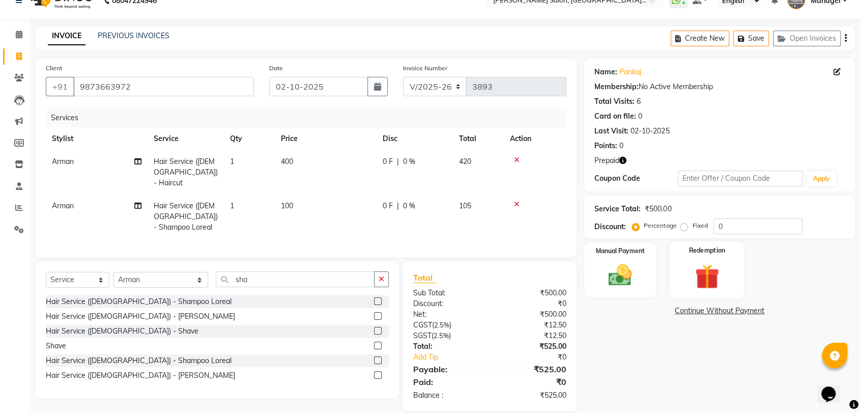
click at [686, 253] on div "Redemption" at bounding box center [707, 269] width 74 height 57
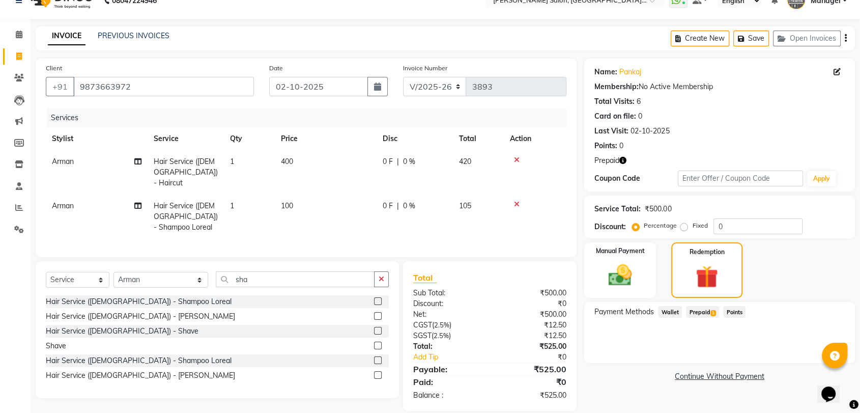
click at [694, 310] on span "Prepaid 1" at bounding box center [702, 312] width 33 height 12
click at [806, 355] on button "Add" at bounding box center [820, 352] width 37 height 17
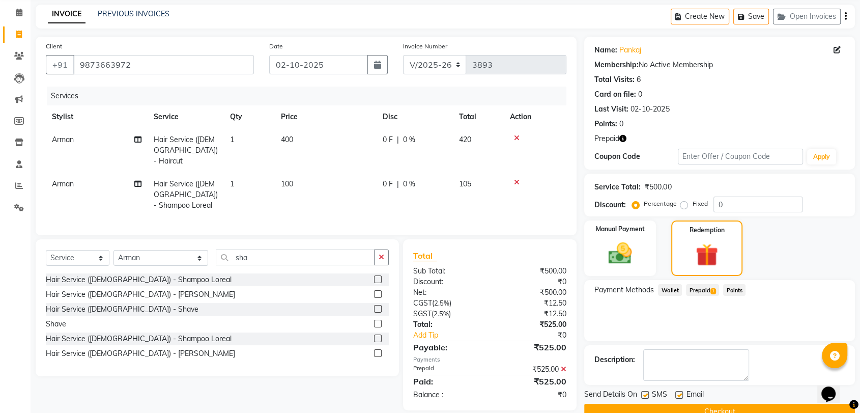
scroll to position [61, 0]
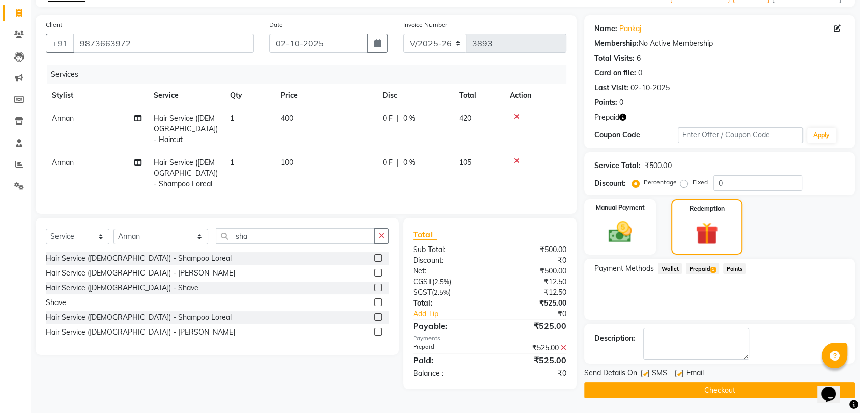
click at [774, 388] on button "Checkout" at bounding box center [719, 390] width 271 height 16
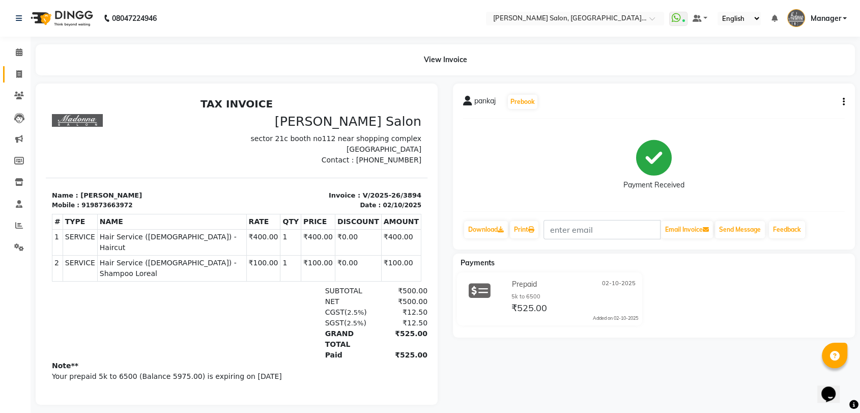
click at [18, 69] on span at bounding box center [19, 75] width 18 height 12
click at [16, 74] on icon at bounding box center [19, 74] width 6 height 8
select select "service"
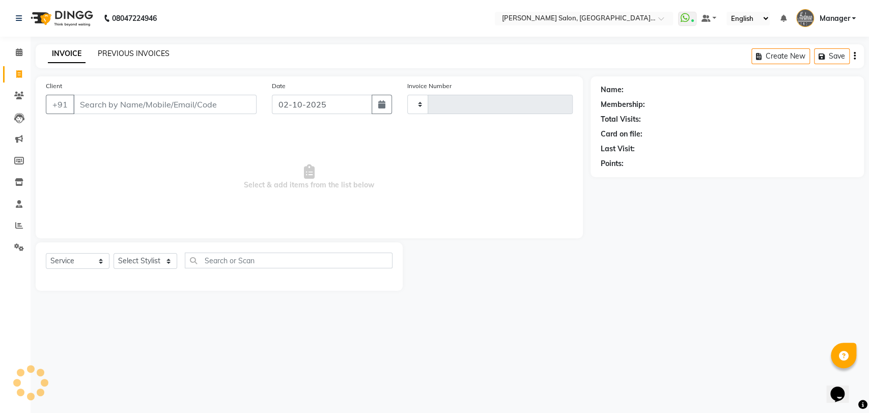
type input "3895"
select select "5893"
click at [132, 55] on link "PREVIOUS INVOICES" at bounding box center [134, 53] width 72 height 9
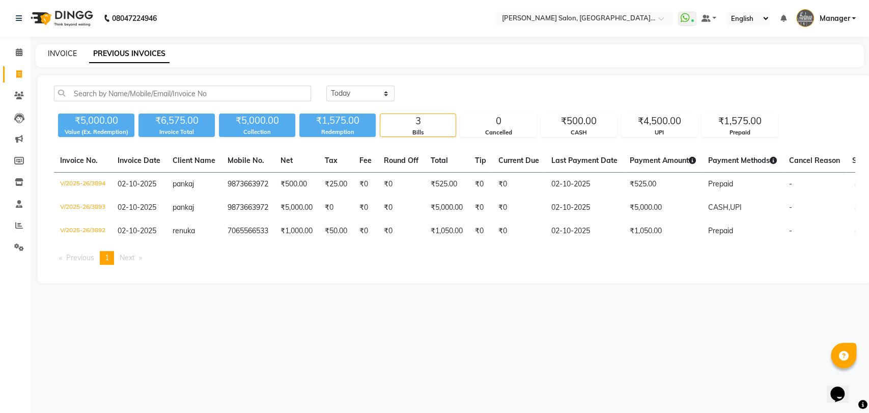
click at [54, 56] on link "INVOICE" at bounding box center [62, 53] width 29 height 9
select select "5893"
select select "service"
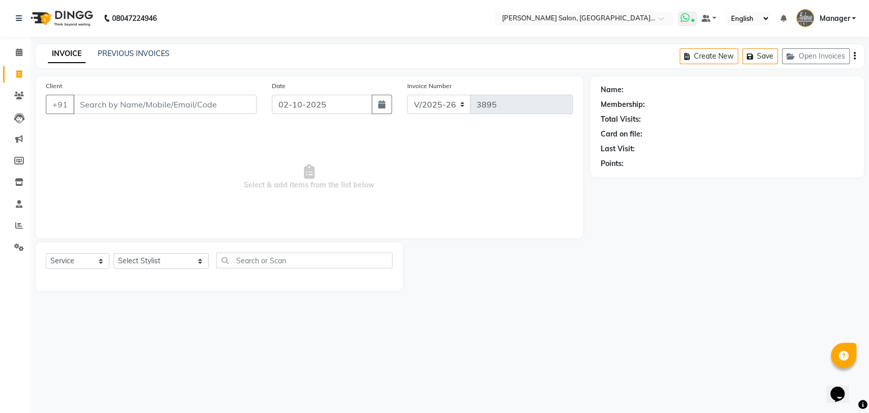
click at [695, 14] on span at bounding box center [687, 19] width 18 height 14
select select "5893"
select select "service"
click at [120, 107] on input "Client" at bounding box center [164, 104] width 183 height 19
click at [154, 262] on select "Select Stylist Anil Pedicurist [PERSON_NAME] [DEMOGRAPHIC_DATA] stylist [PERSON…" at bounding box center [160, 261] width 95 height 16
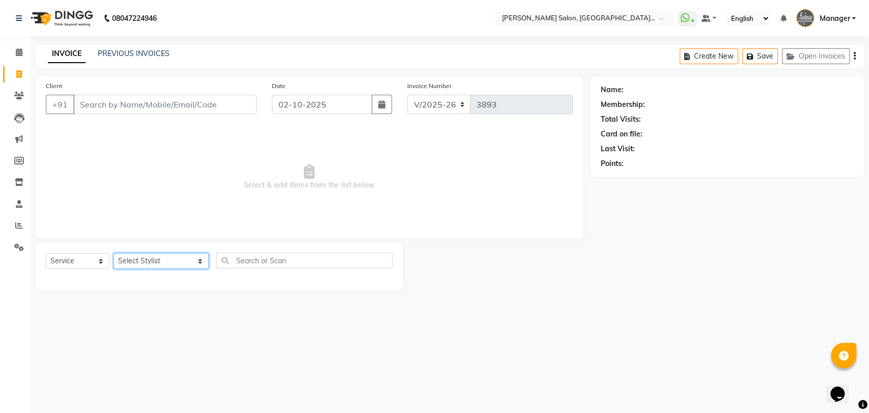
select select "48531"
click at [113, 253] on select "Select Stylist Anil Pedicurist [PERSON_NAME] [DEMOGRAPHIC_DATA] stylist [PERSON…" at bounding box center [160, 261] width 95 height 16
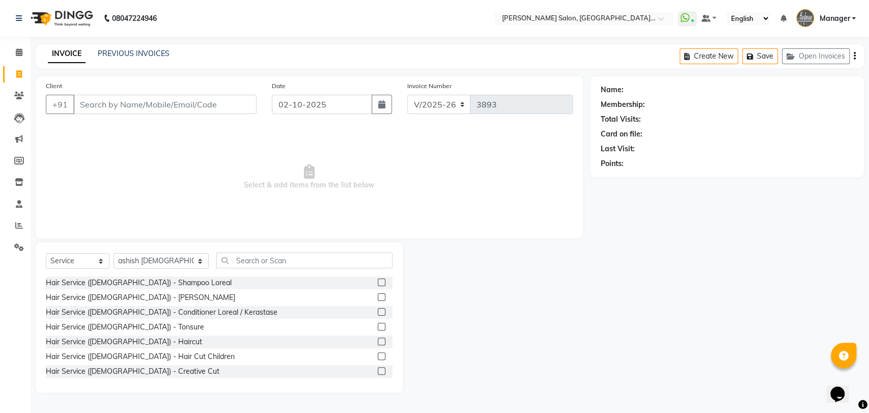
click at [248, 274] on div "Select Service Product Membership Package Voucher Prepaid Gift Card Select Styl…" at bounding box center [219, 264] width 347 height 24
click at [252, 266] on input "text" at bounding box center [304, 260] width 176 height 16
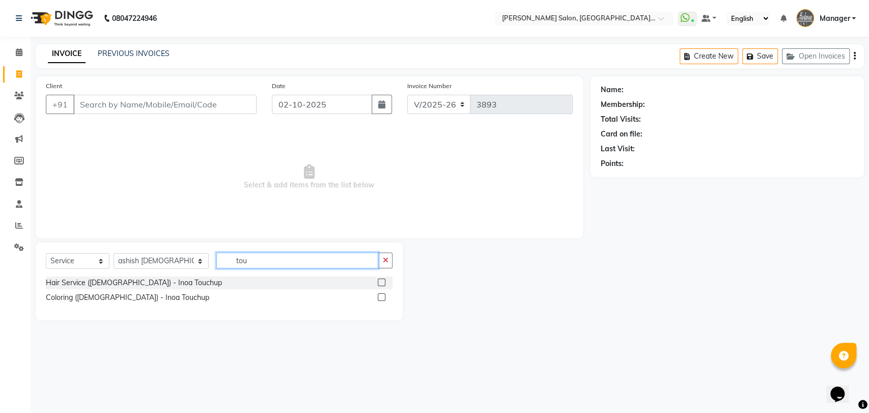
type input "tou"
click at [383, 295] on label at bounding box center [382, 297] width 8 height 8
click at [383, 295] on input "checkbox" at bounding box center [381, 297] width 7 height 7
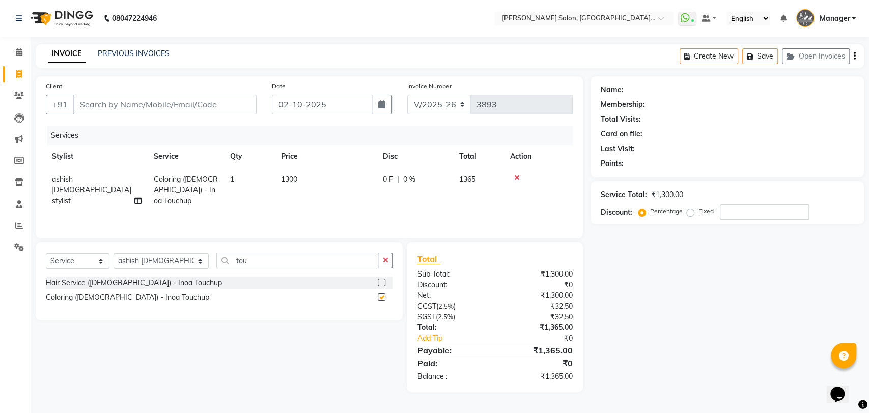
checkbox input "false"
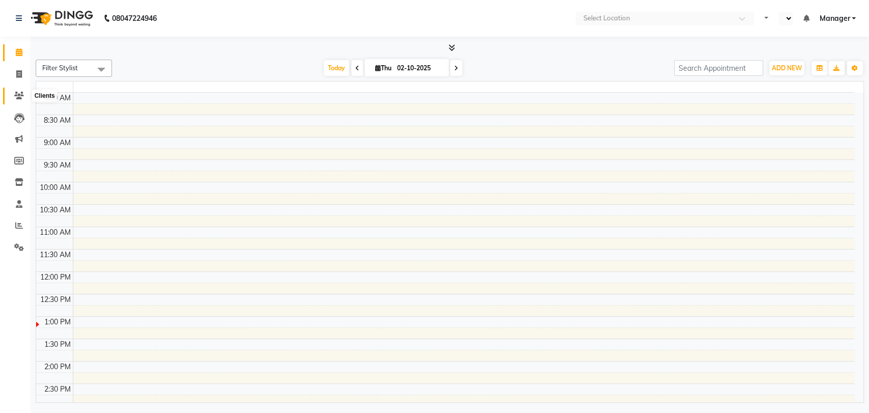
select select "en"
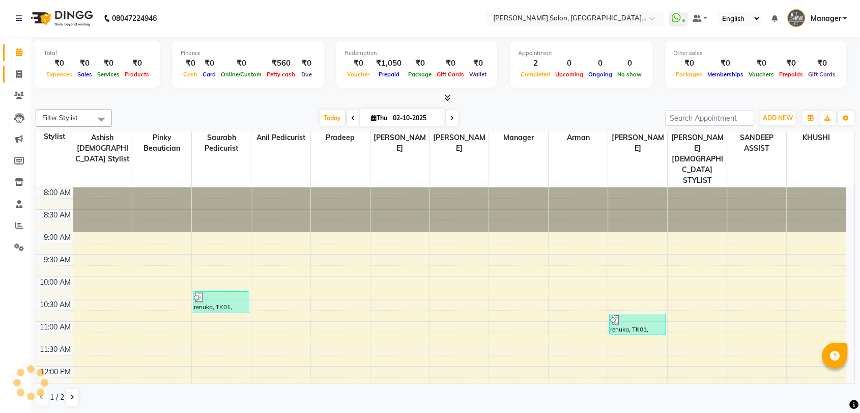
click at [18, 79] on link "Invoice" at bounding box center [15, 74] width 24 height 17
select select "service"
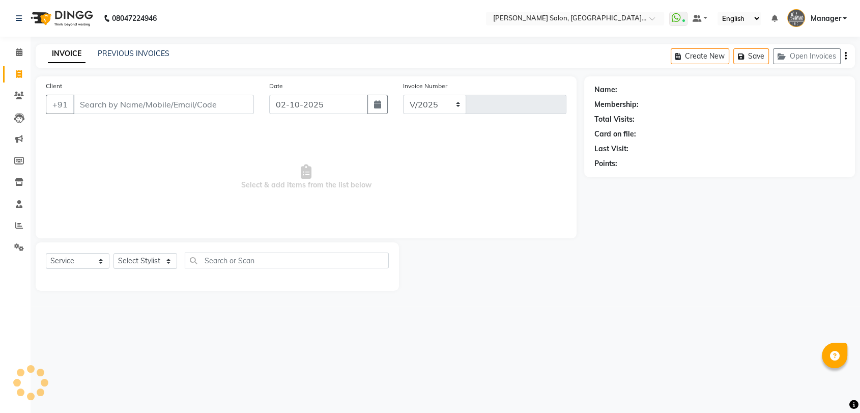
select select "5893"
type input "3893"
click at [126, 99] on input "Client" at bounding box center [164, 104] width 183 height 19
type input "9873663972"
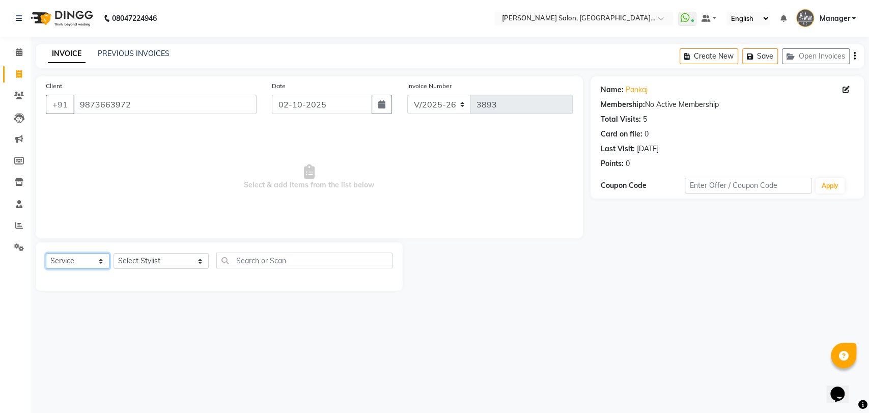
click at [85, 262] on select "Select Service Product Membership Package Voucher Prepaid Gift Card" at bounding box center [78, 261] width 64 height 16
select select "P"
click at [46, 253] on select "Select Service Product Membership Package Voucher Prepaid Gift Card" at bounding box center [78, 261] width 64 height 16
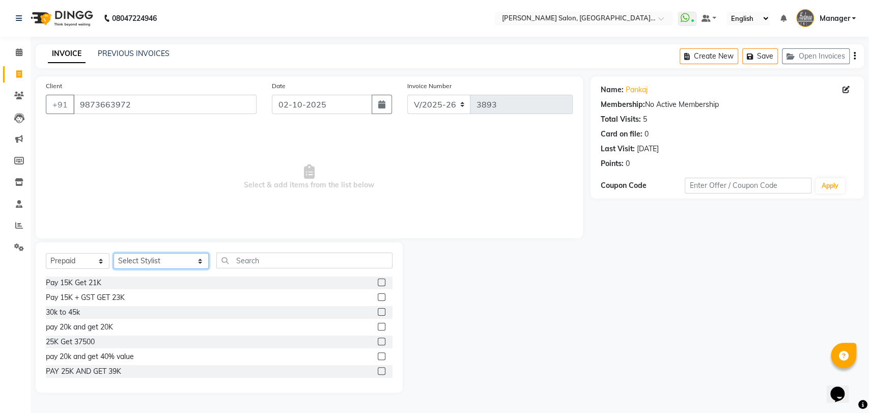
click at [156, 257] on select "Select Stylist Anil Pedicurist [PERSON_NAME] [DEMOGRAPHIC_DATA] stylist [PERSON…" at bounding box center [160, 261] width 95 height 16
select select "76381"
click at [113, 253] on select "Select Stylist Anil Pedicurist [PERSON_NAME] [DEMOGRAPHIC_DATA] stylist [PERSON…" at bounding box center [160, 261] width 95 height 16
click at [244, 260] on input "text" at bounding box center [304, 260] width 176 height 16
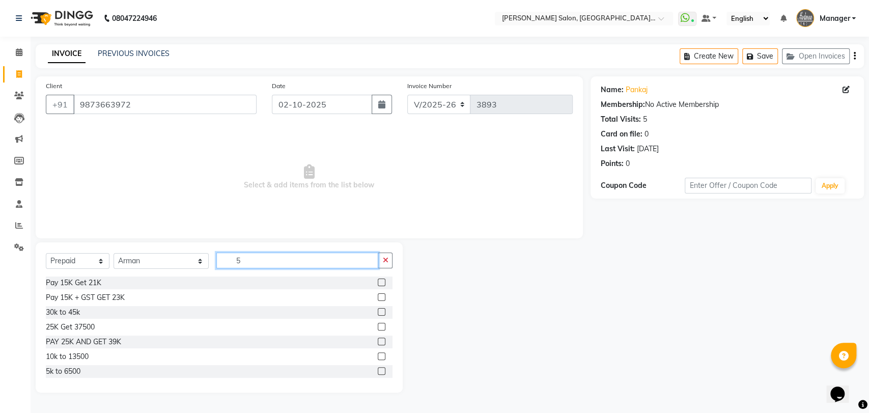
type input "5"
click at [369, 369] on div "5k to 6500" at bounding box center [219, 371] width 347 height 13
click at [378, 369] on label at bounding box center [382, 371] width 8 height 8
click at [378, 369] on input "checkbox" at bounding box center [381, 371] width 7 height 7
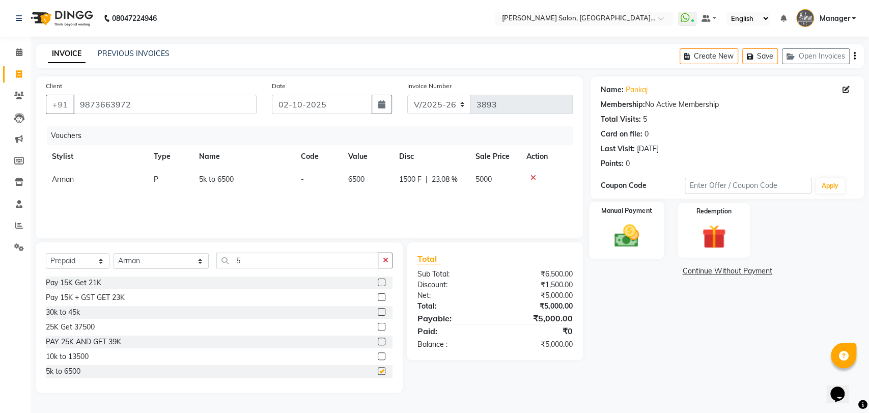
checkbox input "false"
click at [640, 216] on div "Manual Payment" at bounding box center [626, 231] width 75 height 58
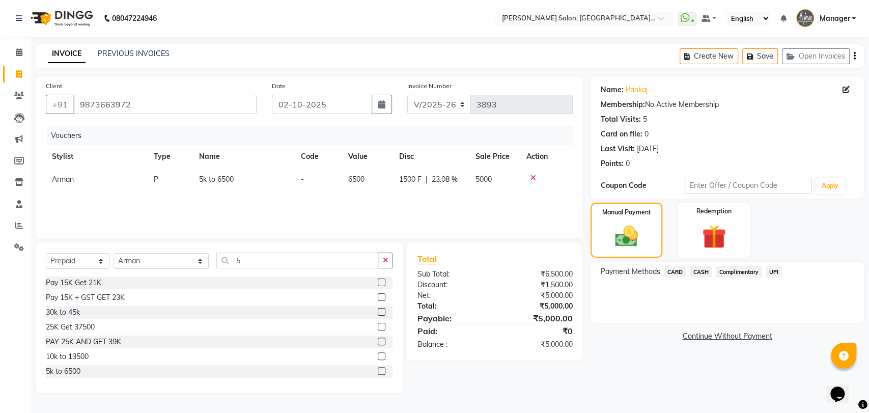
click at [764, 269] on div "UPI" at bounding box center [771, 273] width 20 height 14
click at [766, 269] on span "UPI" at bounding box center [773, 272] width 16 height 12
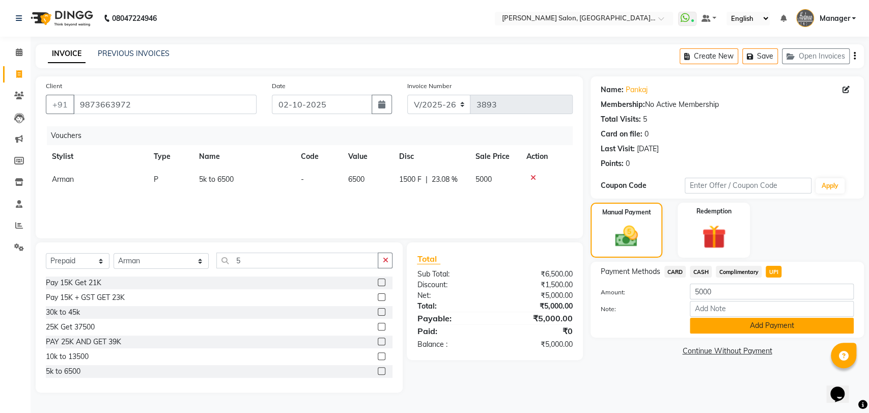
click at [751, 323] on button "Add Payment" at bounding box center [772, 326] width 164 height 16
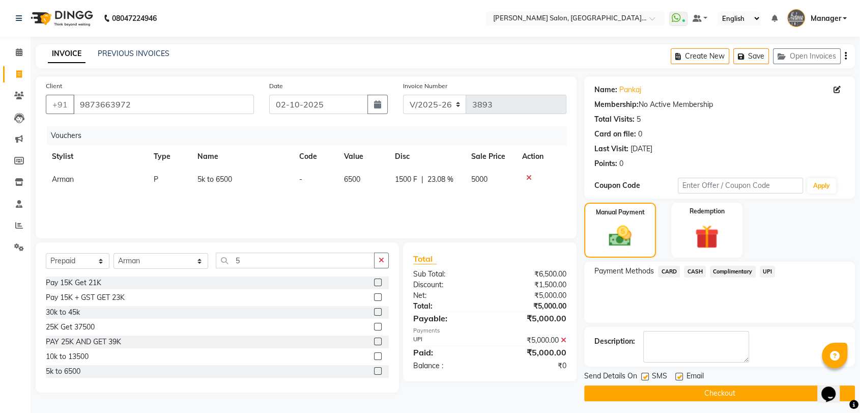
click at [565, 338] on icon at bounding box center [564, 339] width 6 height 7
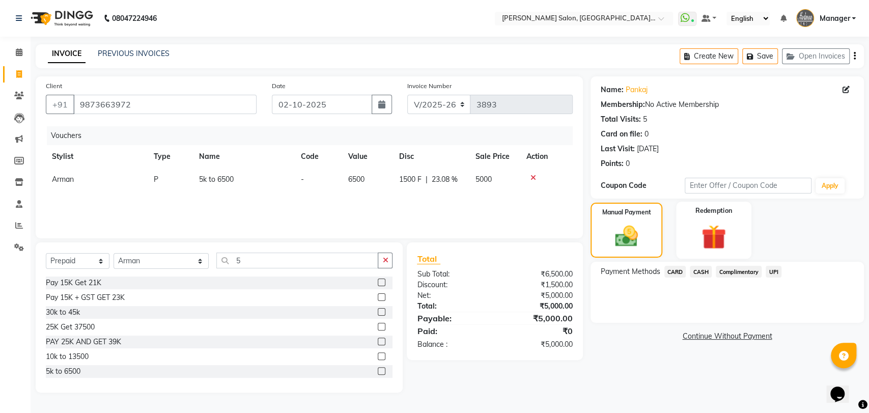
click at [715, 238] on img at bounding box center [714, 236] width 40 height 31
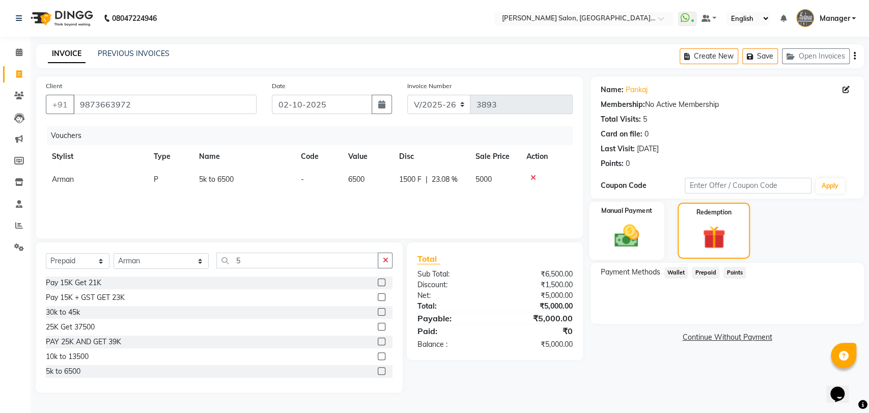
click at [634, 225] on img at bounding box center [626, 235] width 40 height 28
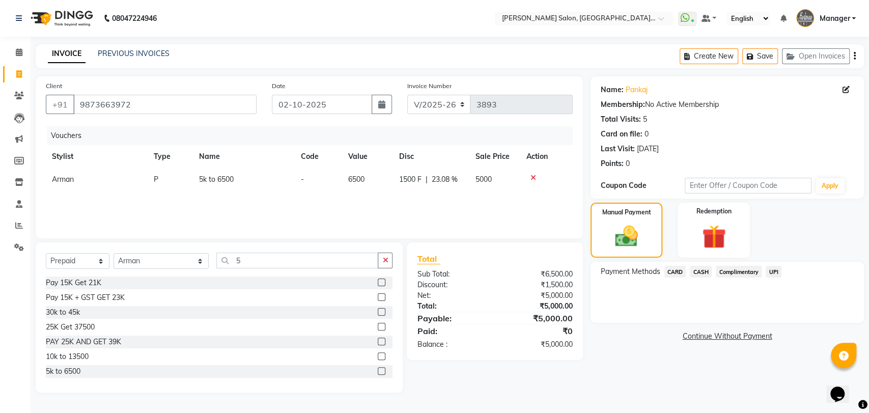
click at [769, 275] on span "UPI" at bounding box center [773, 272] width 16 height 12
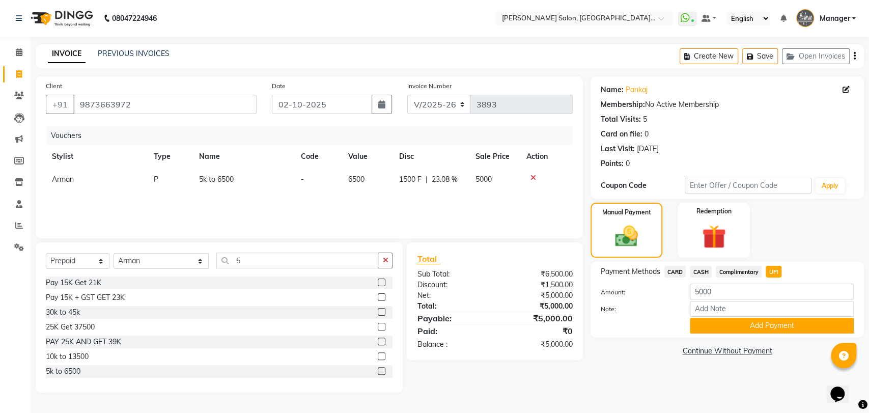
click at [697, 270] on span "CASH" at bounding box center [701, 272] width 22 height 12
click at [699, 284] on input "5000" at bounding box center [772, 291] width 164 height 16
type input "500"
click at [725, 327] on button "Add Payment" at bounding box center [772, 326] width 164 height 16
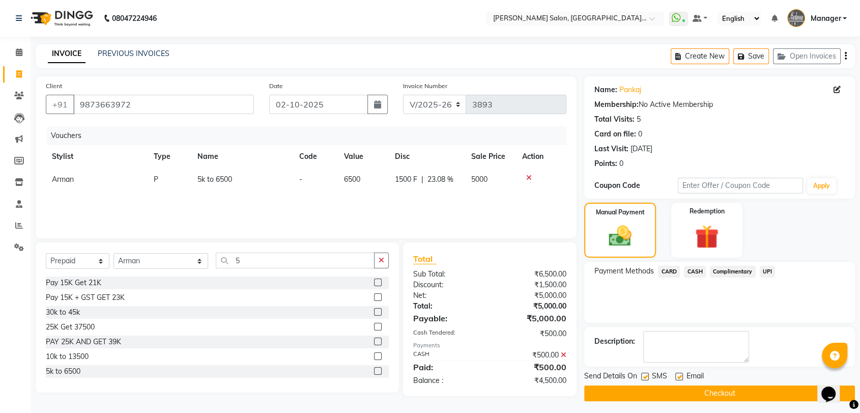
click at [767, 268] on span "UPI" at bounding box center [768, 272] width 16 height 12
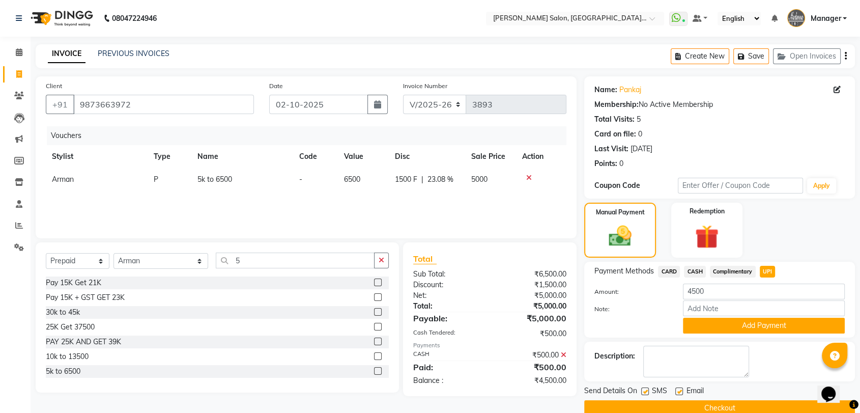
click at [757, 327] on button "Add Payment" at bounding box center [764, 326] width 162 height 16
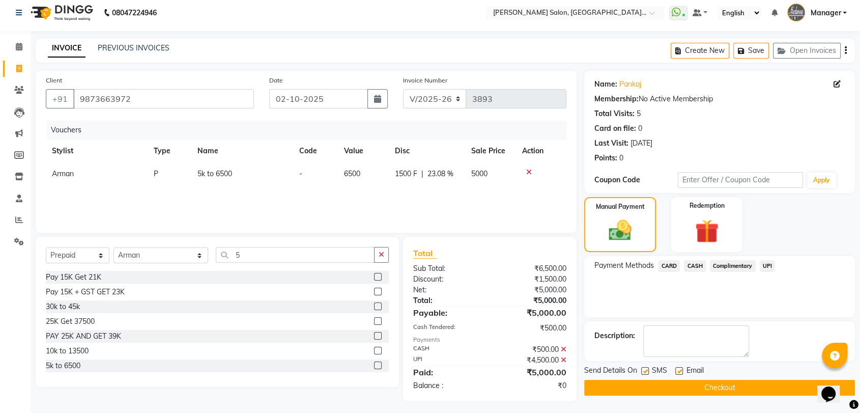
scroll to position [9, 0]
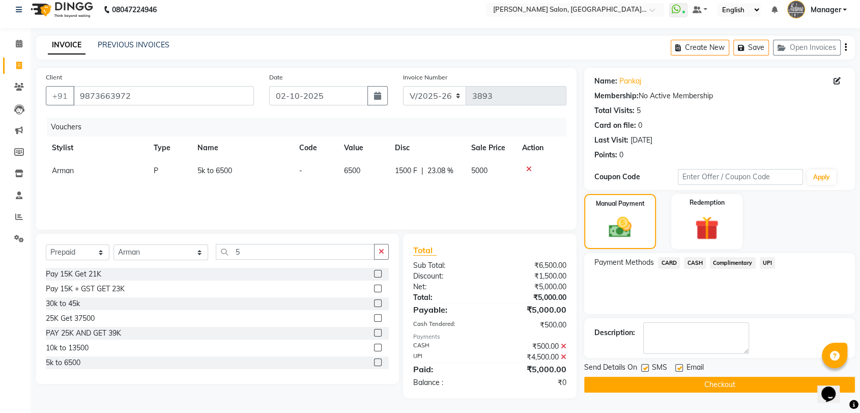
click at [758, 380] on button "Checkout" at bounding box center [719, 385] width 271 height 16
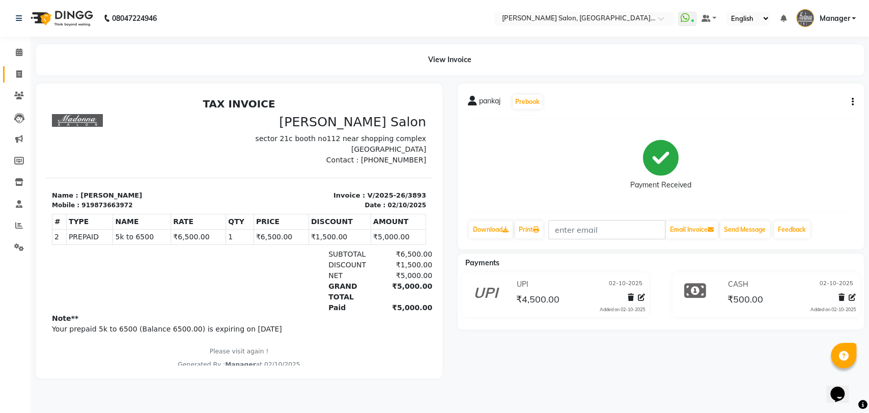
click at [25, 69] on span at bounding box center [19, 75] width 18 height 12
select select "service"
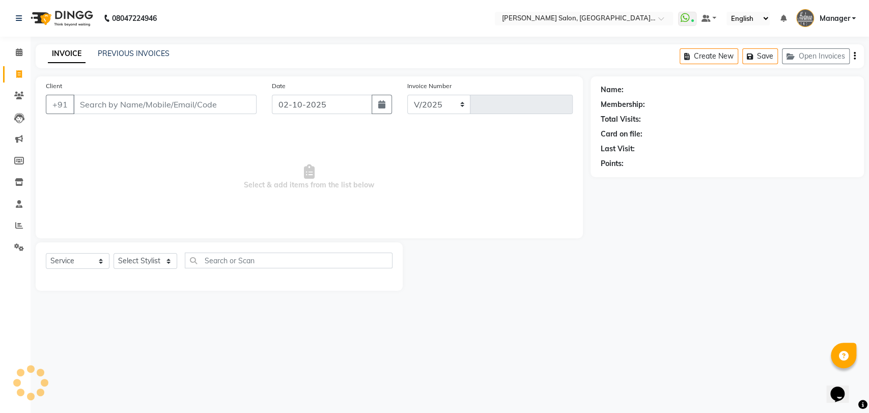
select select "5893"
type input "3895"
click at [145, 262] on select "Select Stylist" at bounding box center [145, 261] width 64 height 16
click at [145, 262] on select "Select Stylist Anil Pedicurist [PERSON_NAME] [DEMOGRAPHIC_DATA] stylist [PERSON…" at bounding box center [160, 261] width 95 height 16
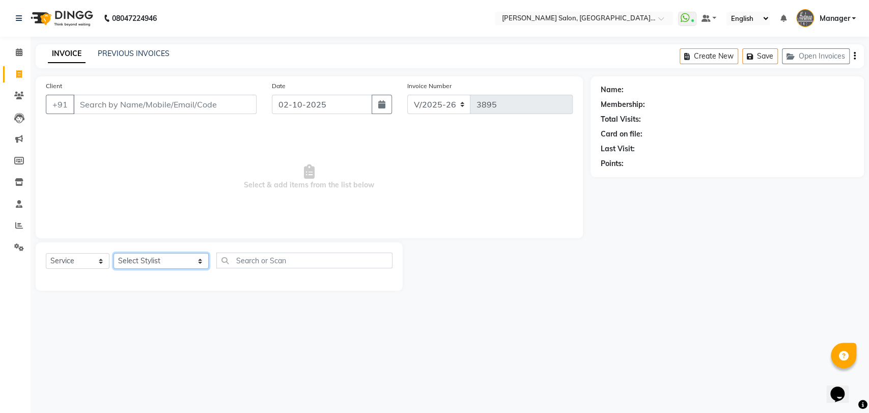
select select "83042"
click at [113, 253] on select "Select Stylist Anil Pedicurist [PERSON_NAME] [DEMOGRAPHIC_DATA] stylist [PERSON…" at bounding box center [160, 261] width 95 height 16
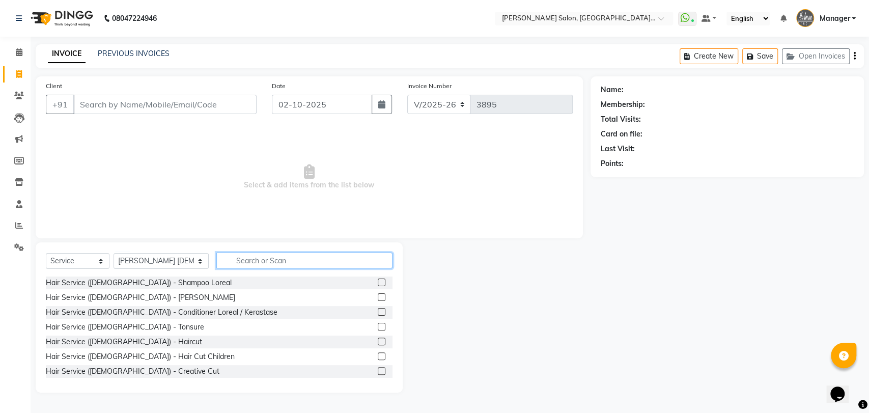
click at [236, 264] on input "text" at bounding box center [304, 260] width 176 height 16
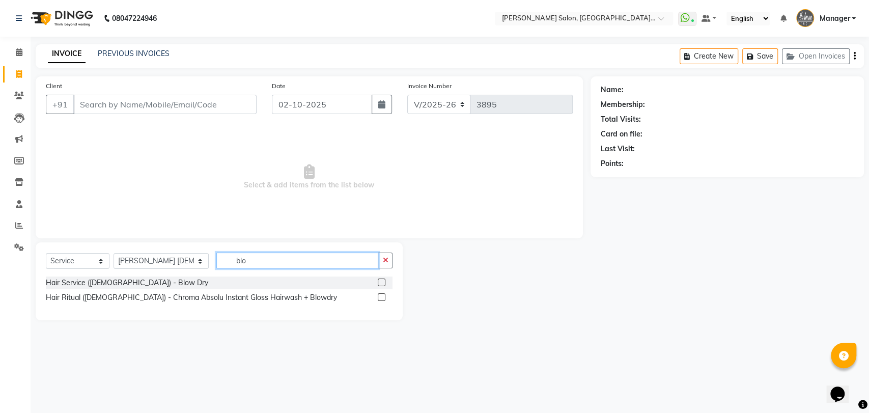
type input "blo"
click at [379, 281] on label at bounding box center [382, 282] width 8 height 8
click at [379, 281] on input "checkbox" at bounding box center [381, 282] width 7 height 7
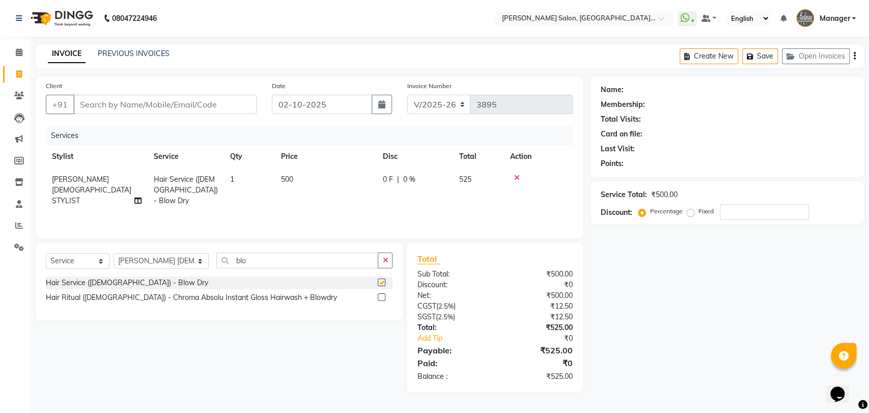
checkbox input "false"
click at [136, 119] on div "Client +91" at bounding box center [151, 101] width 226 height 42
click at [141, 95] on input "Client" at bounding box center [164, 104] width 183 height 19
type input "9"
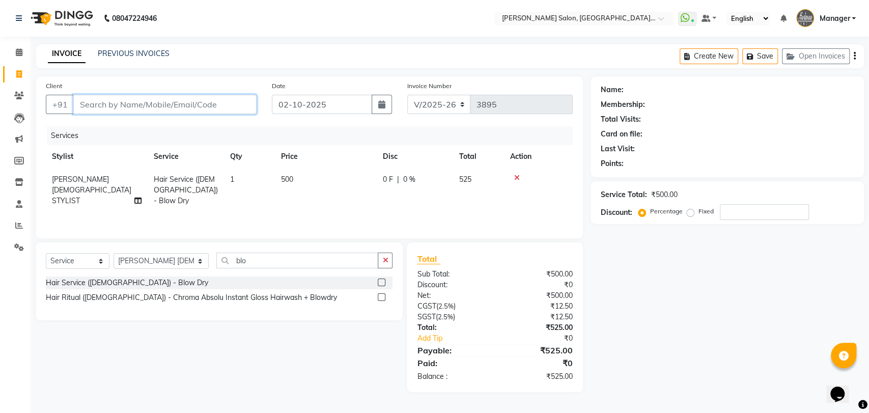
type input "0"
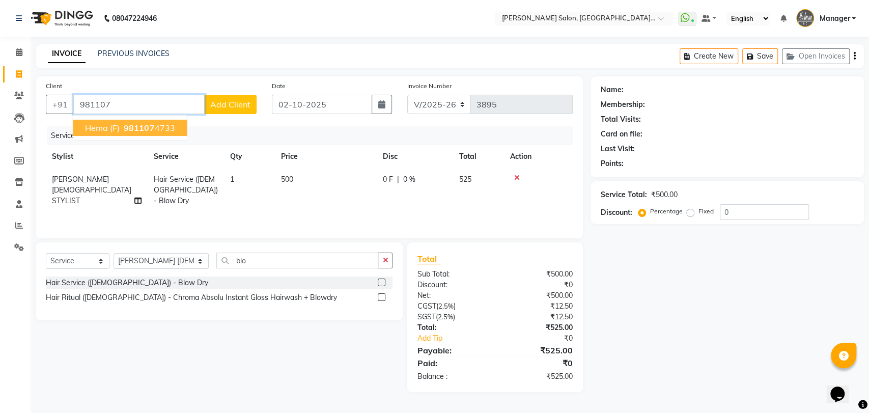
click at [136, 133] on button "Hema (F) 981107 4733" at bounding box center [130, 128] width 114 height 16
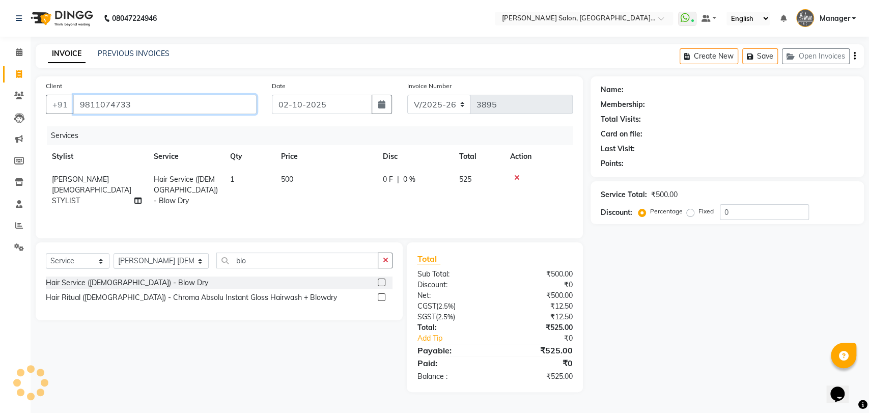
type input "9811074733"
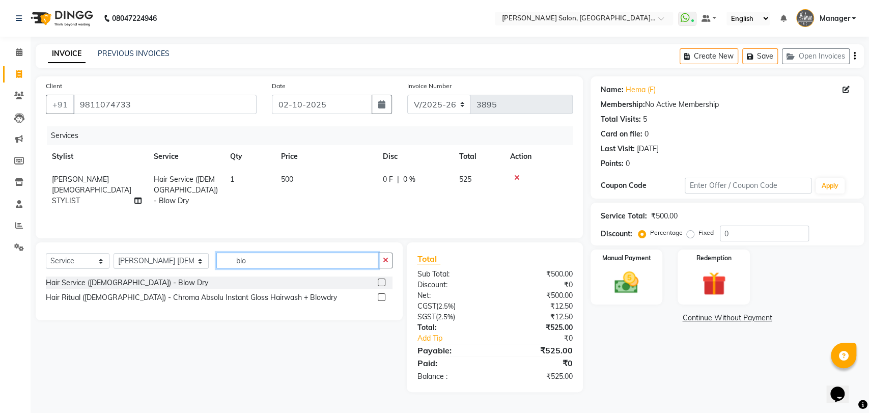
click at [225, 260] on input "blo" at bounding box center [297, 260] width 162 height 16
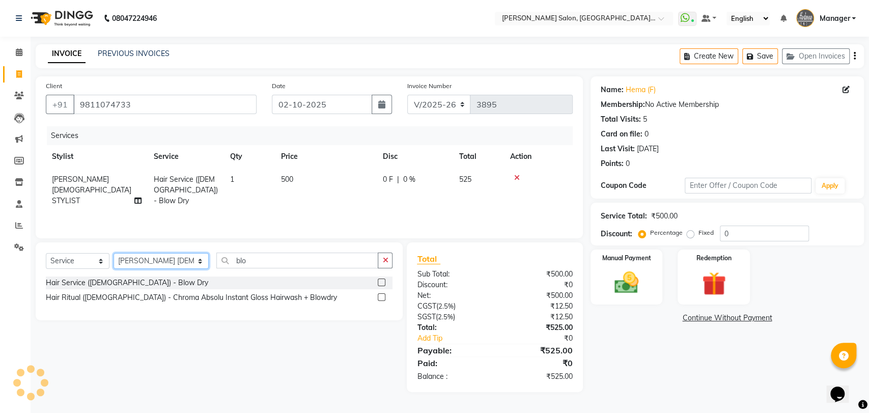
click at [153, 260] on select "Select Stylist Anil Pedicurist [PERSON_NAME] [DEMOGRAPHIC_DATA] stylist [PERSON…" at bounding box center [160, 261] width 95 height 16
select select "90698"
click at [113, 253] on select "Select Stylist Anil Pedicurist [PERSON_NAME] [DEMOGRAPHIC_DATA] stylist [PERSON…" at bounding box center [160, 261] width 95 height 16
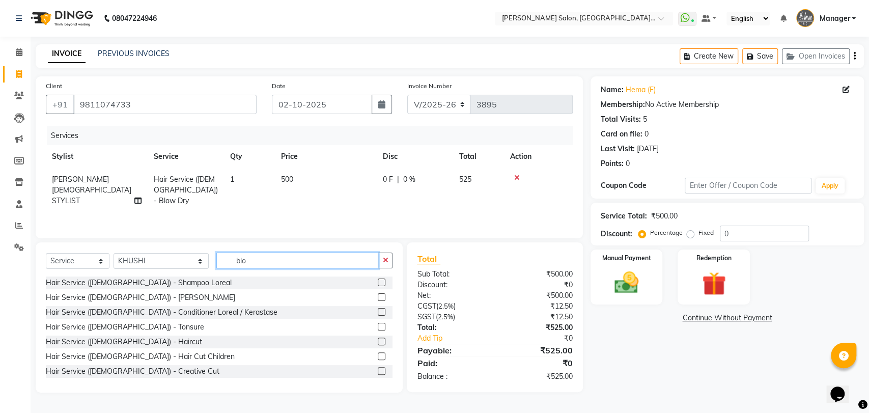
click at [232, 253] on input "blo" at bounding box center [297, 260] width 162 height 16
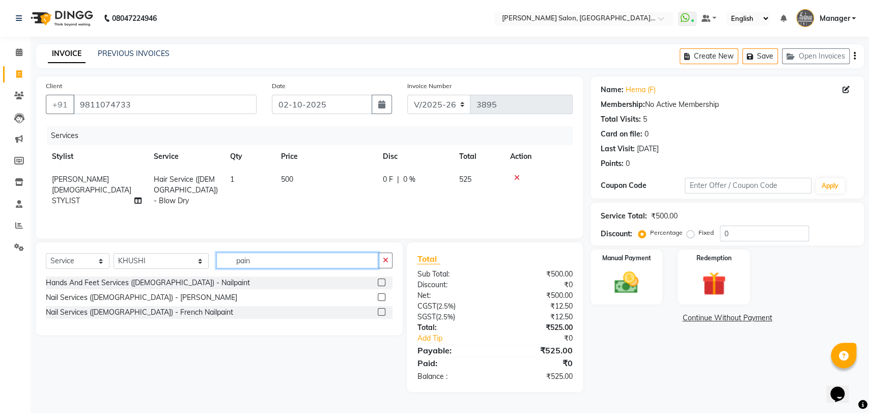
type input "pain"
click at [382, 281] on label at bounding box center [382, 282] width 8 height 8
click at [382, 281] on input "checkbox" at bounding box center [381, 282] width 7 height 7
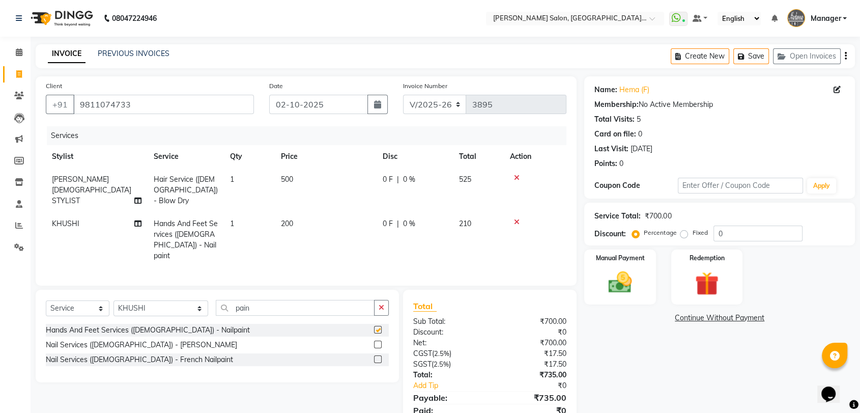
checkbox input "false"
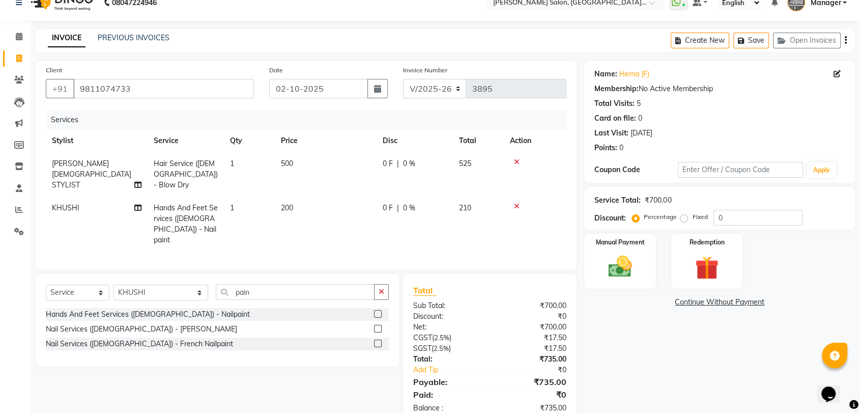
scroll to position [28, 0]
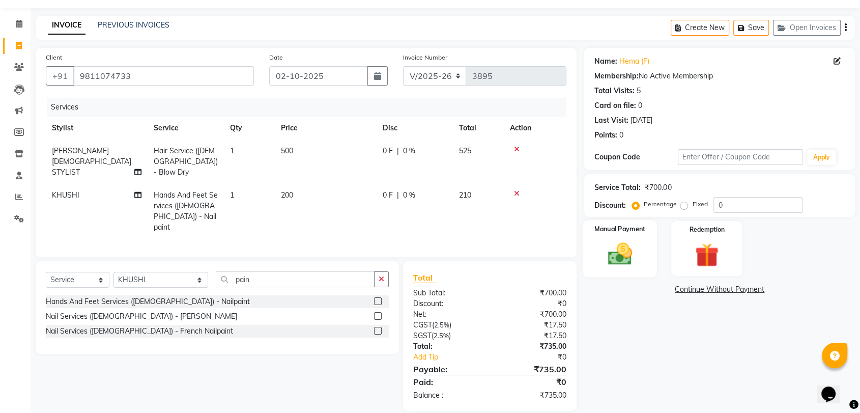
click at [630, 255] on img at bounding box center [620, 254] width 40 height 28
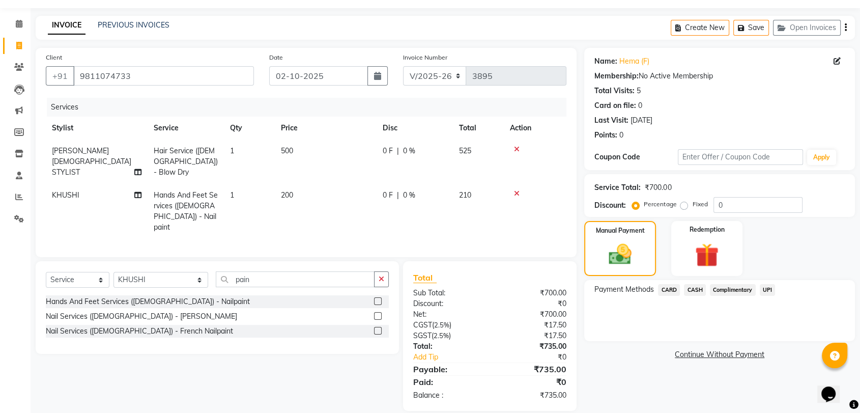
click at [670, 293] on span "CARD" at bounding box center [669, 290] width 22 height 12
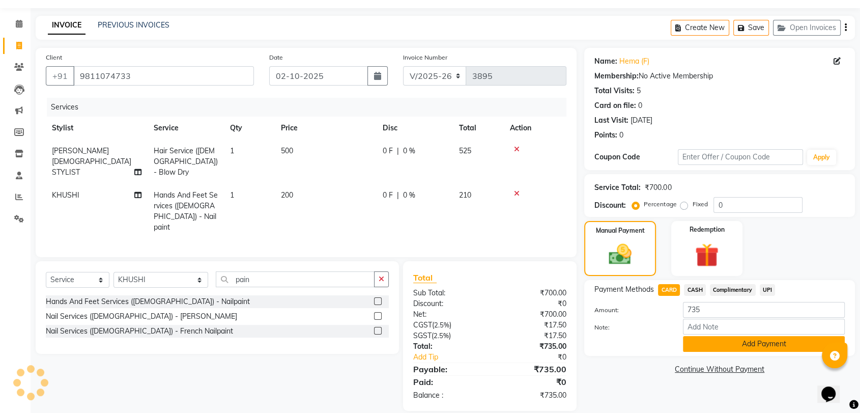
click at [730, 345] on button "Add Payment" at bounding box center [764, 344] width 162 height 16
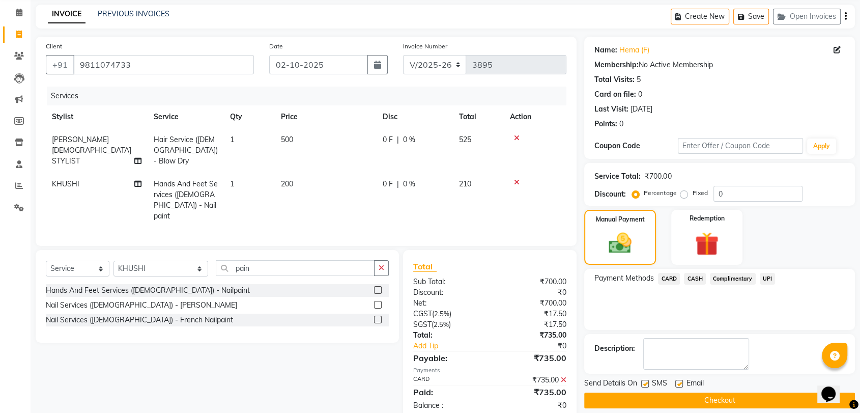
scroll to position [50, 0]
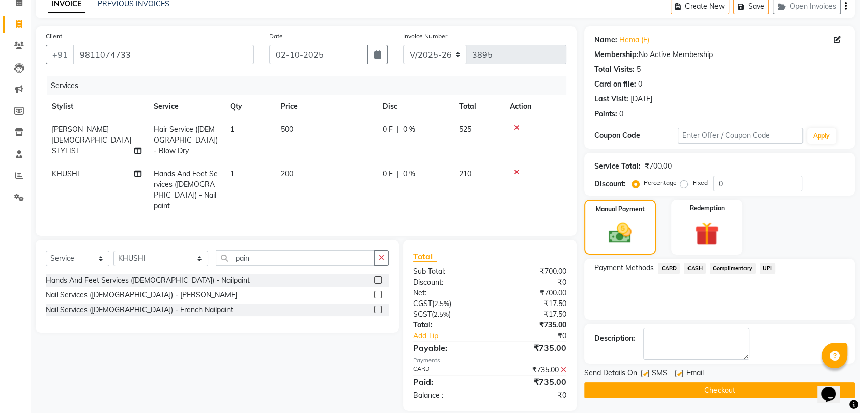
click at [717, 396] on button "Checkout" at bounding box center [719, 390] width 271 height 16
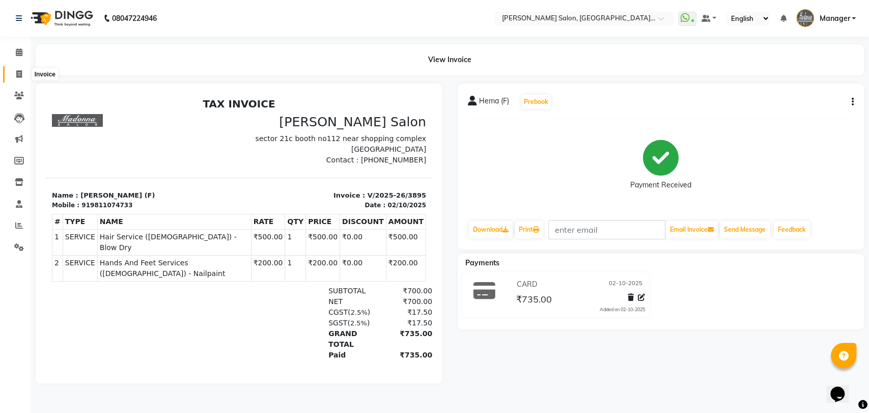
click at [15, 73] on span at bounding box center [19, 75] width 18 height 12
select select "service"
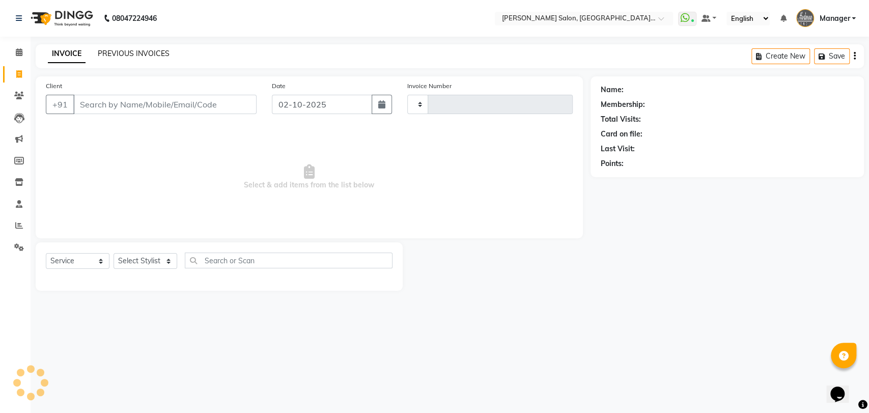
type input "3896"
click at [120, 53] on link "PREVIOUS INVOICES" at bounding box center [134, 53] width 72 height 9
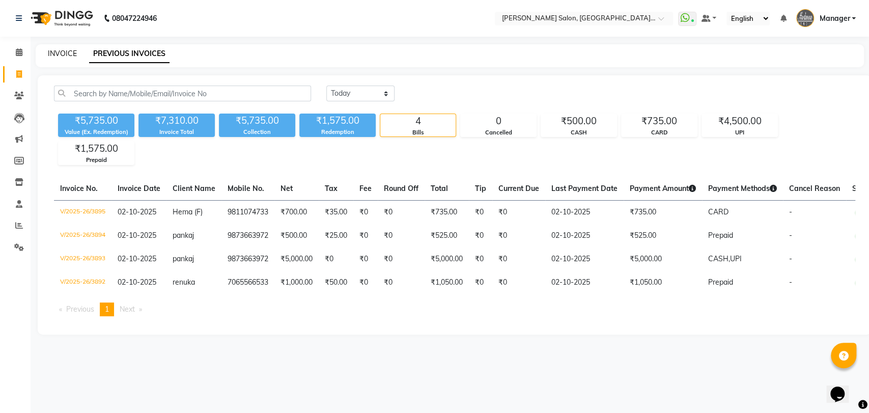
click at [60, 51] on link "INVOICE" at bounding box center [62, 53] width 29 height 9
select select "service"
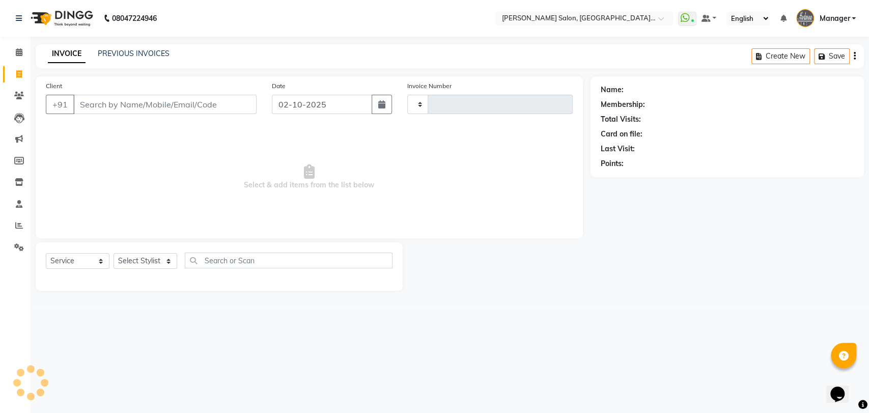
type input "3896"
select select "5893"
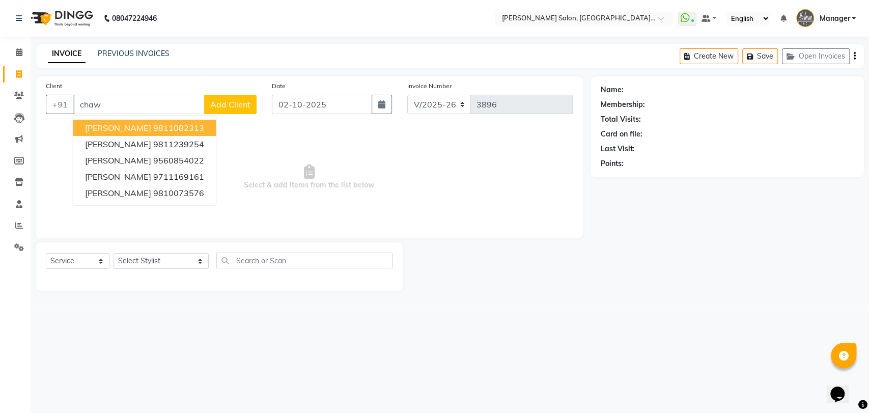
click at [116, 131] on span "[PERSON_NAME]" at bounding box center [118, 128] width 66 height 10
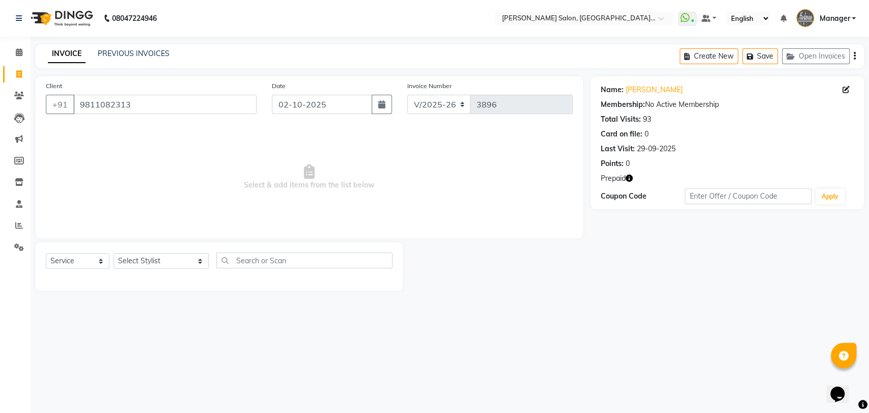
click at [629, 181] on icon "button" at bounding box center [628, 178] width 7 height 7
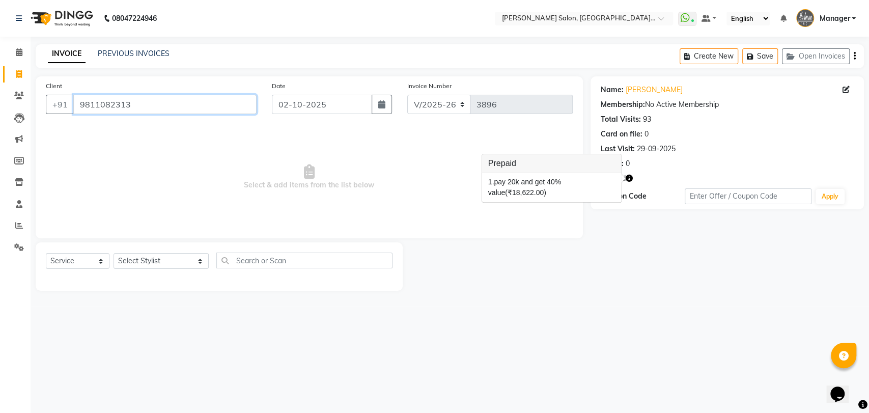
click at [184, 100] on input "9811082313" at bounding box center [164, 104] width 183 height 19
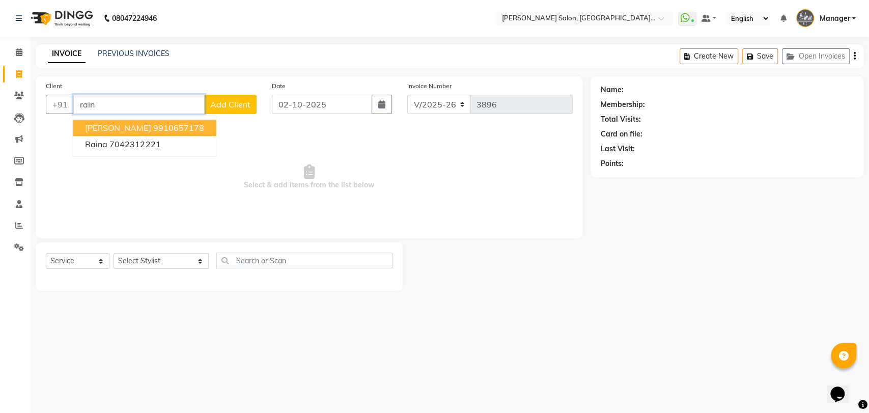
click at [119, 127] on span "[PERSON_NAME]" at bounding box center [118, 128] width 66 height 10
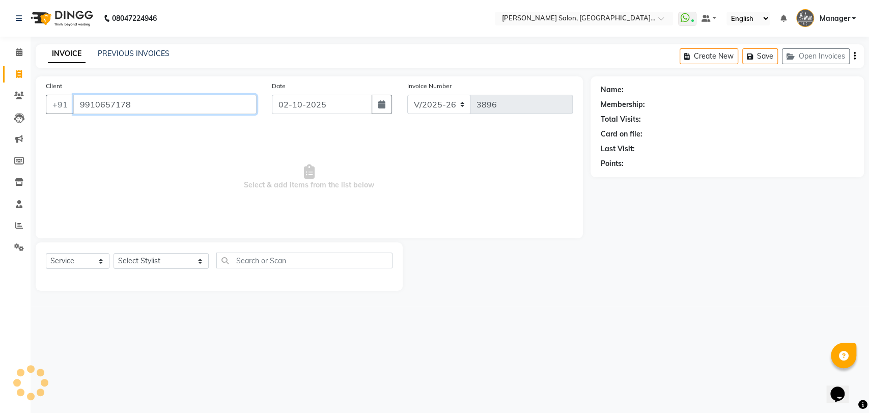
type input "9910657178"
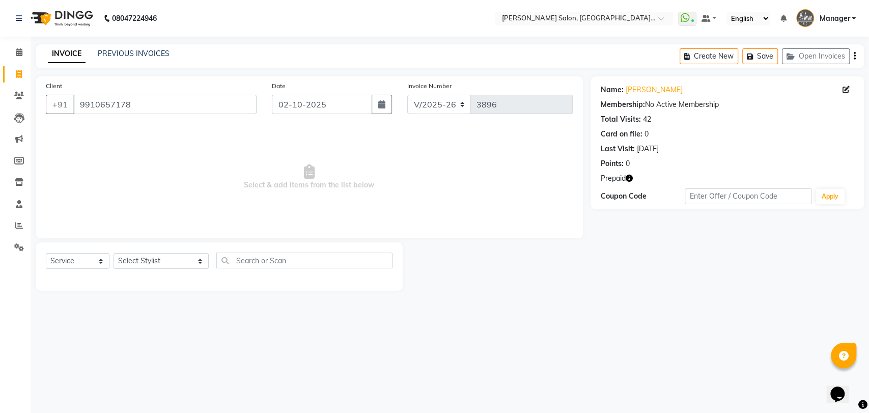
click at [628, 178] on icon "button" at bounding box center [628, 178] width 7 height 7
click at [715, 174] on div "Prepaid" at bounding box center [726, 178] width 253 height 11
click at [151, 48] on div "PREVIOUS INVOICES" at bounding box center [134, 53] width 72 height 11
click at [151, 50] on link "PREVIOUS INVOICES" at bounding box center [134, 53] width 72 height 9
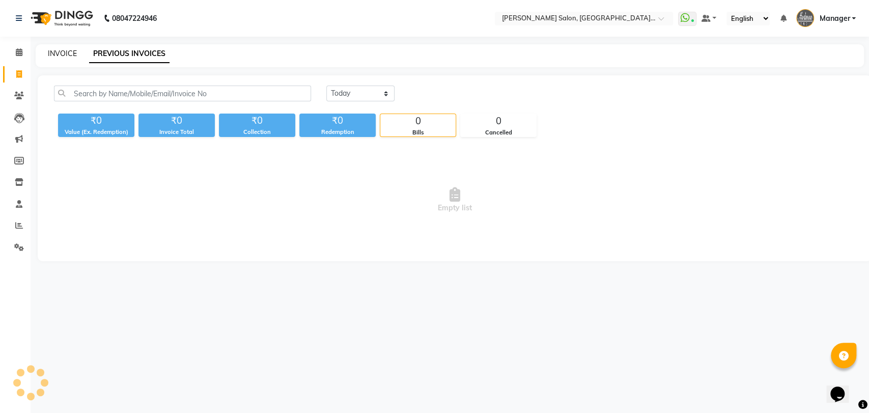
click at [61, 54] on link "INVOICE" at bounding box center [62, 53] width 29 height 9
select select "service"
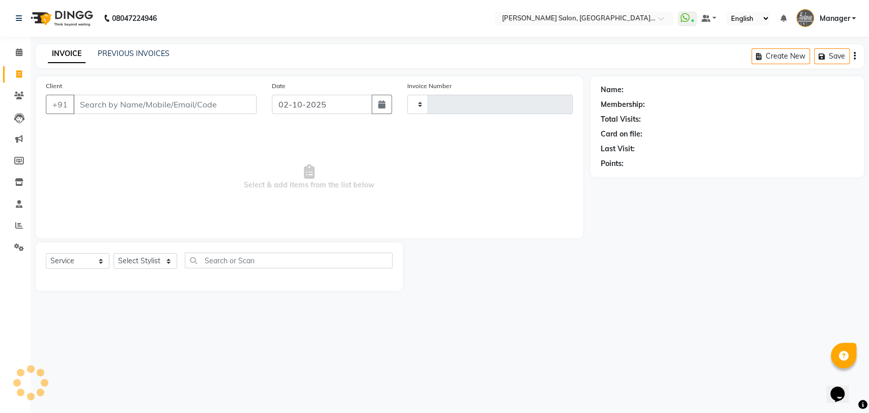
type input "3896"
select select "5893"
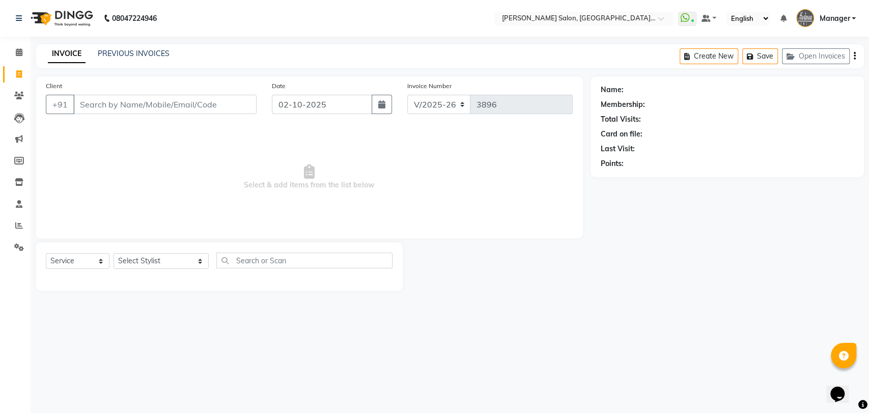
click at [152, 45] on div "INVOICE PREVIOUS INVOICES Create New Save Open Invoices" at bounding box center [450, 56] width 828 height 24
click at [152, 58] on div "PREVIOUS INVOICES" at bounding box center [134, 53] width 72 height 11
click at [153, 52] on link "PREVIOUS INVOICES" at bounding box center [134, 53] width 72 height 9
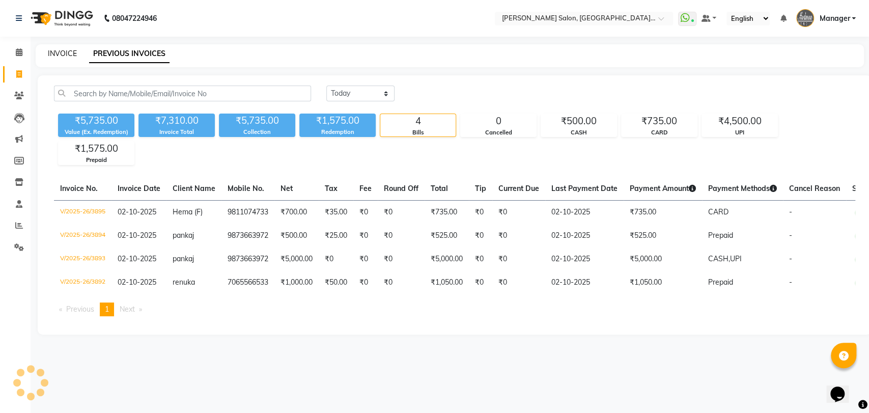
click at [61, 50] on link "INVOICE" at bounding box center [62, 53] width 29 height 9
select select "service"
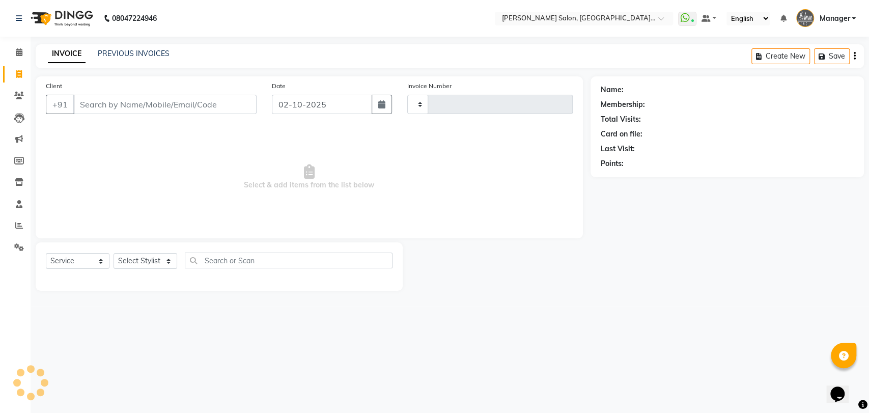
type input "3896"
select select "5893"
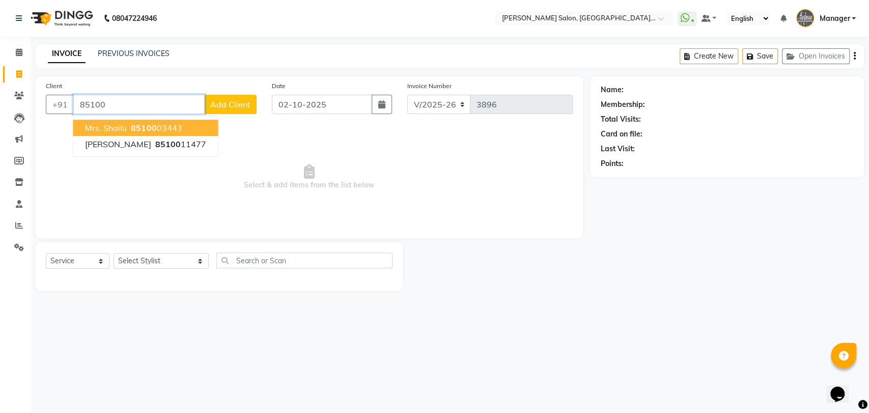
click at [152, 120] on button "Mrs. Shailu 85100 03443" at bounding box center [145, 128] width 145 height 16
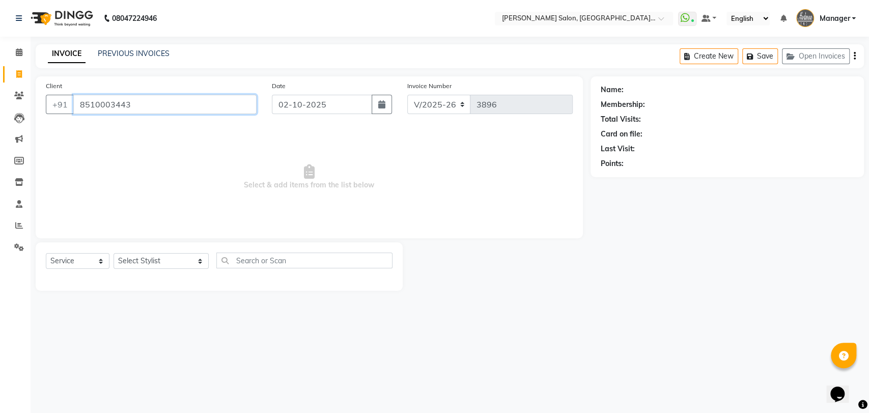
type input "8510003443"
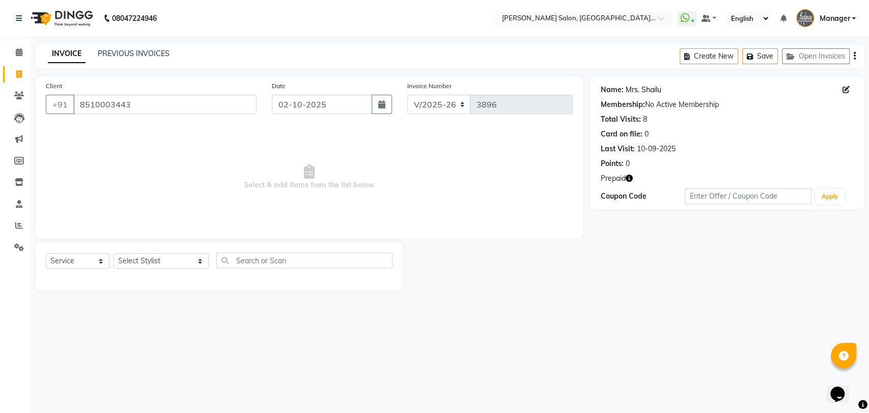
click at [635, 91] on link "Mrs. Shailu" at bounding box center [643, 89] width 36 height 11
click at [129, 46] on div "INVOICE PREVIOUS INVOICES Create New Save Open Invoices" at bounding box center [450, 56] width 828 height 24
click at [130, 49] on link "PREVIOUS INVOICES" at bounding box center [134, 53] width 72 height 9
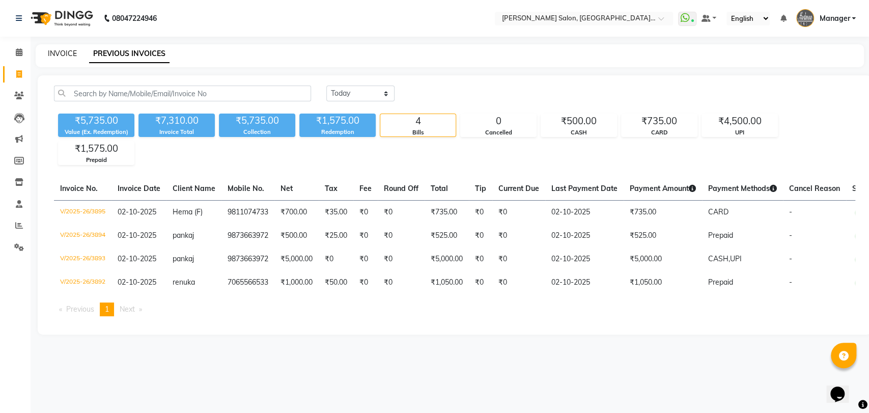
click at [61, 51] on link "INVOICE" at bounding box center [62, 53] width 29 height 9
select select "5893"
select select "service"
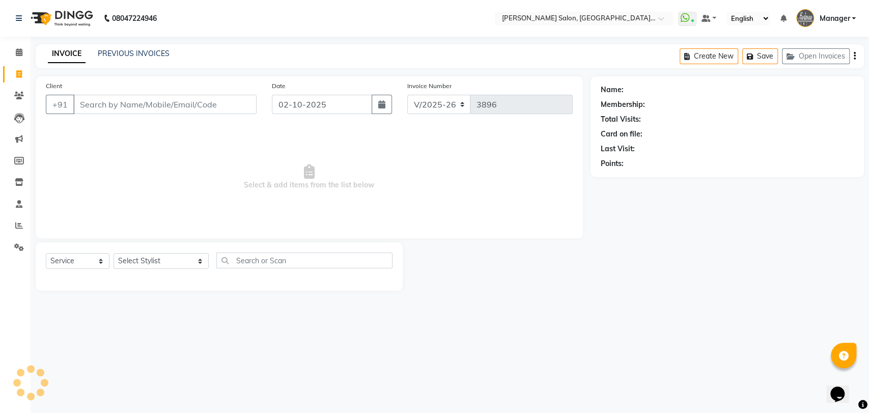
click at [146, 252] on div "Select Service Product Membership Package Voucher Prepaid Gift Card Select Styl…" at bounding box center [219, 264] width 347 height 24
click at [147, 262] on select "Select Stylist Anil Pedicurist [PERSON_NAME] [DEMOGRAPHIC_DATA] stylist [PERSON…" at bounding box center [160, 261] width 95 height 16
select select "90698"
click at [113, 253] on select "Select Stylist Anil Pedicurist [PERSON_NAME] [DEMOGRAPHIC_DATA] stylist [PERSON…" at bounding box center [160, 261] width 95 height 16
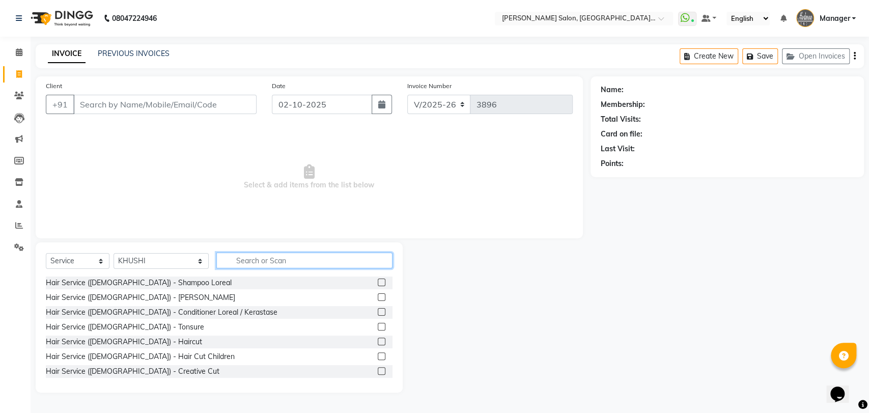
click at [227, 260] on input "text" at bounding box center [304, 260] width 176 height 16
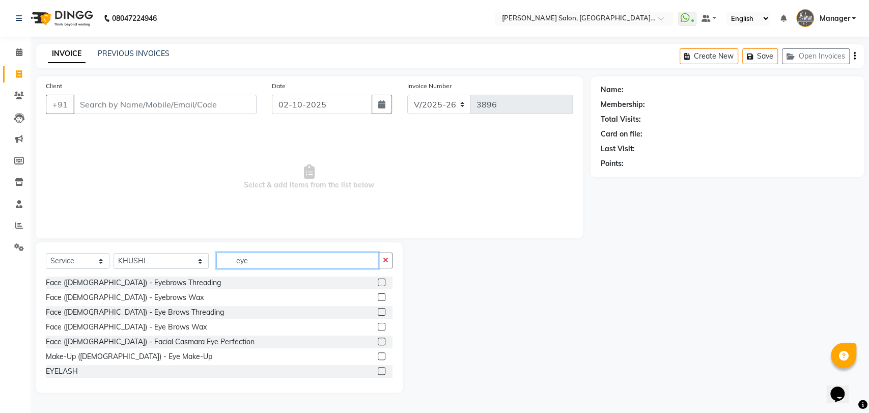
type input "eye"
click at [378, 314] on label at bounding box center [382, 312] width 8 height 8
click at [378, 314] on input "checkbox" at bounding box center [381, 312] width 7 height 7
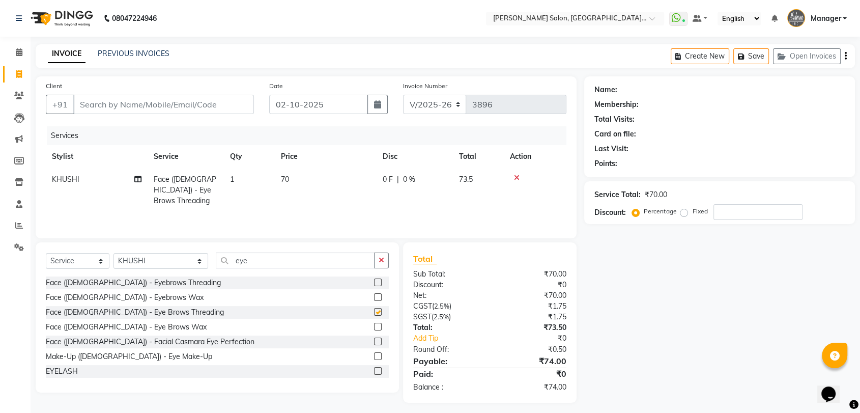
checkbox input "false"
click at [156, 261] on select "Select Stylist Anil Pedicurist [PERSON_NAME] [DEMOGRAPHIC_DATA] stylist [PERSON…" at bounding box center [160, 261] width 95 height 16
select select "79904"
click at [113, 253] on select "Select Stylist Anil Pedicurist [PERSON_NAME] [DEMOGRAPHIC_DATA] stylist [PERSON…" at bounding box center [160, 261] width 95 height 16
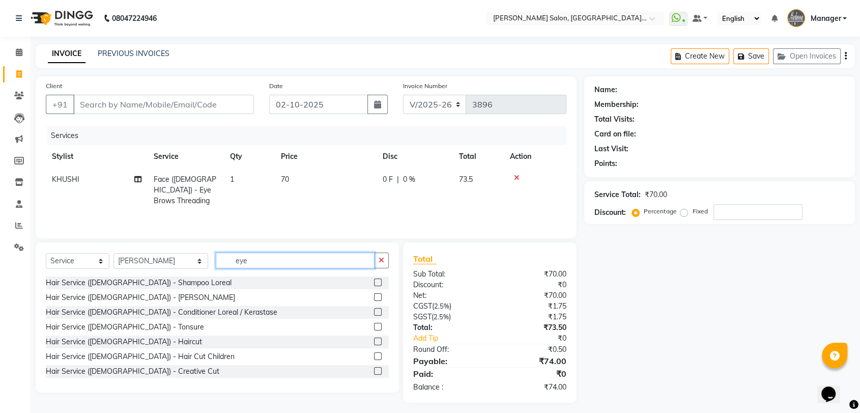
click at [224, 263] on input "eye" at bounding box center [295, 260] width 159 height 16
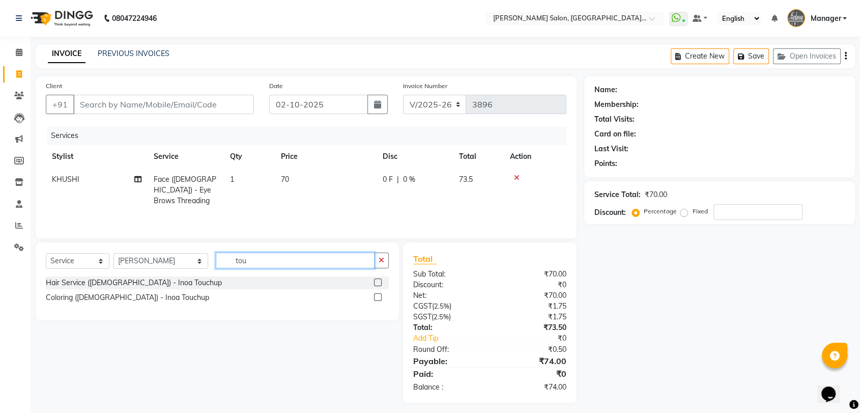
type input "tou"
click at [378, 297] on label at bounding box center [378, 297] width 8 height 8
click at [378, 297] on input "checkbox" at bounding box center [377, 297] width 7 height 7
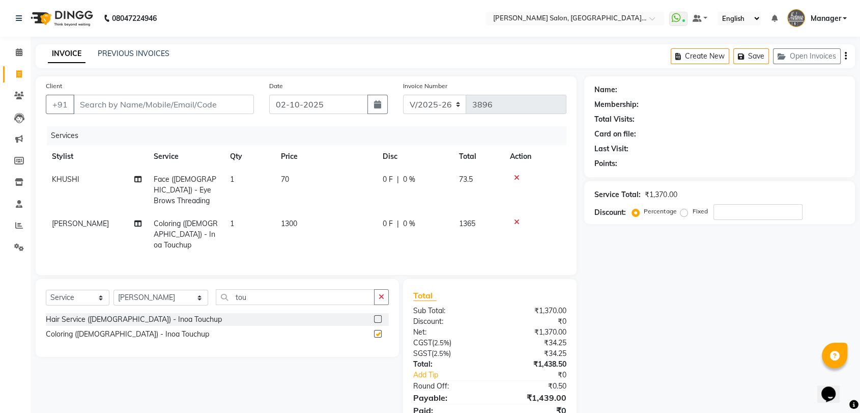
checkbox input "false"
click at [169, 290] on select "Select Stylist Anil Pedicurist Arman ashish female stylist Ashutosh Singhal KHU…" at bounding box center [160, 298] width 95 height 16
select select "48542"
click at [113, 290] on select "Select Stylist Anil Pedicurist Arman ashish female stylist Ashutosh Singhal KHU…" at bounding box center [160, 298] width 95 height 16
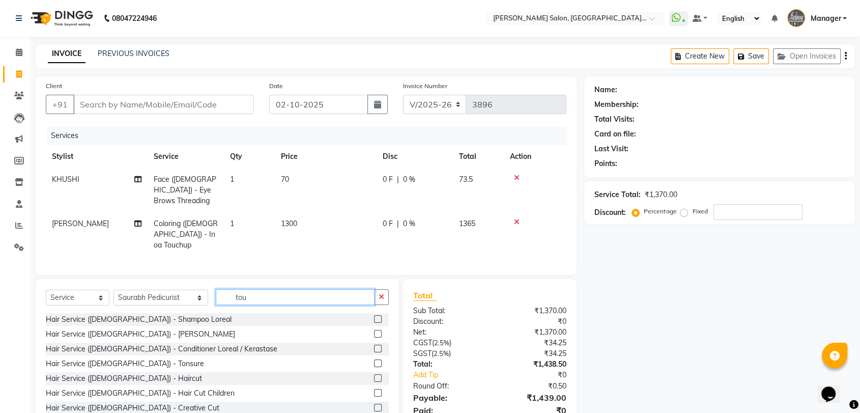
click at [238, 289] on input "tou" at bounding box center [295, 297] width 159 height 16
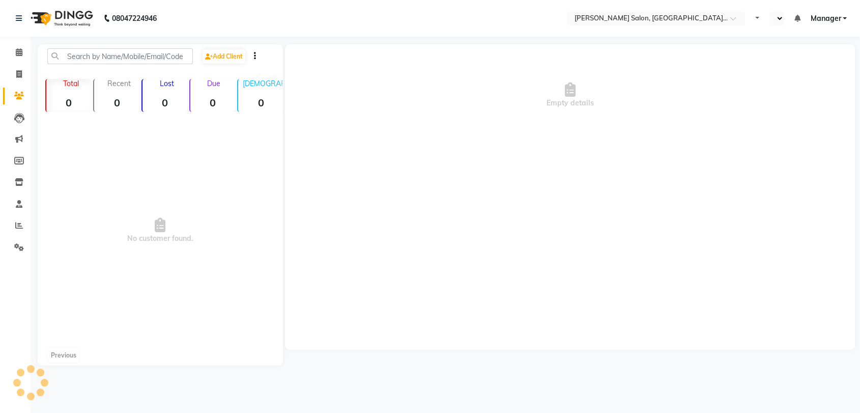
select select "en"
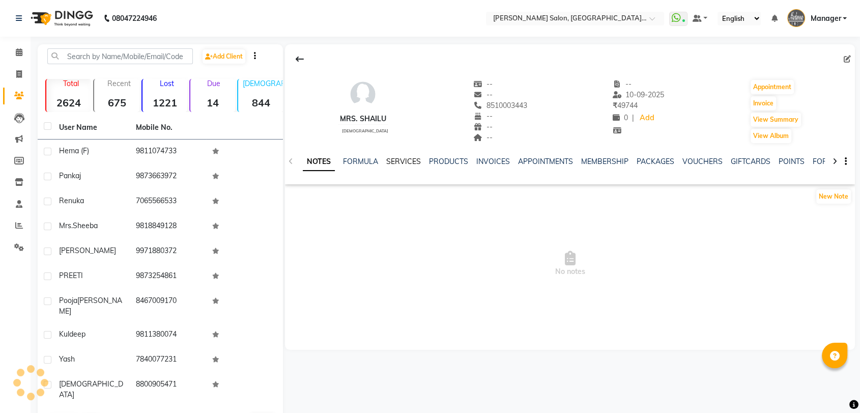
click at [387, 157] on link "SERVICES" at bounding box center [403, 161] width 35 height 9
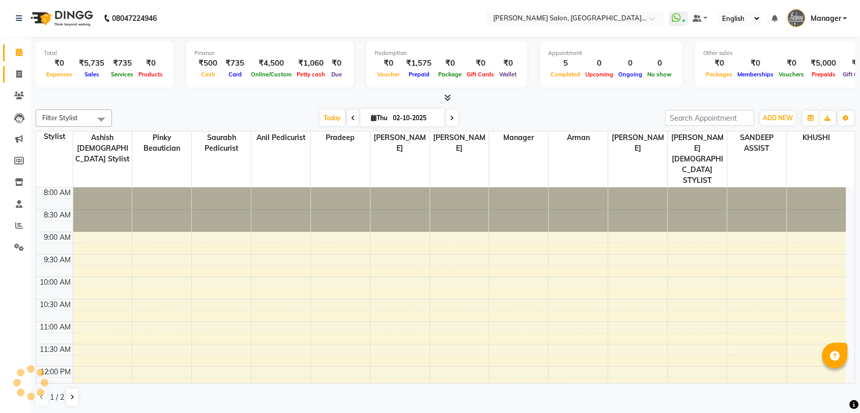
click at [17, 73] on icon at bounding box center [19, 74] width 6 height 8
select select "service"
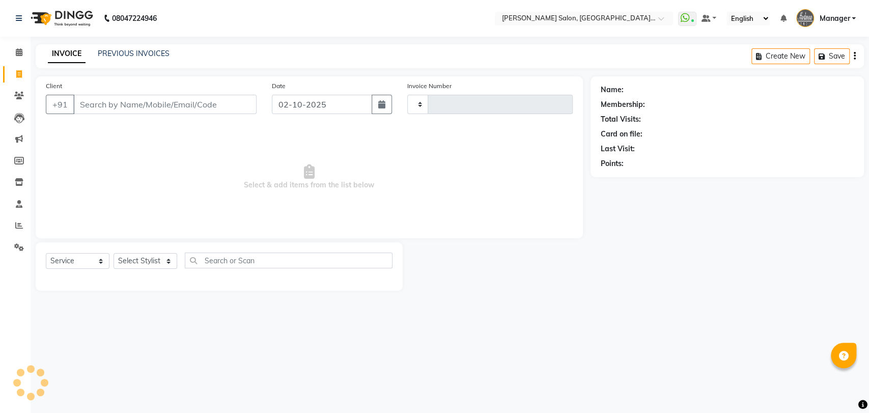
type input "3896"
select select "5893"
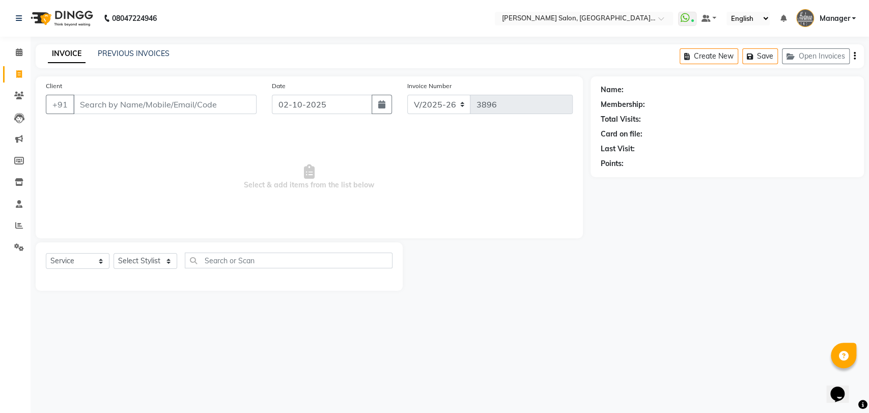
click at [163, 58] on div "PREVIOUS INVOICES" at bounding box center [134, 53] width 72 height 11
click at [162, 55] on link "PREVIOUS INVOICES" at bounding box center [134, 53] width 72 height 9
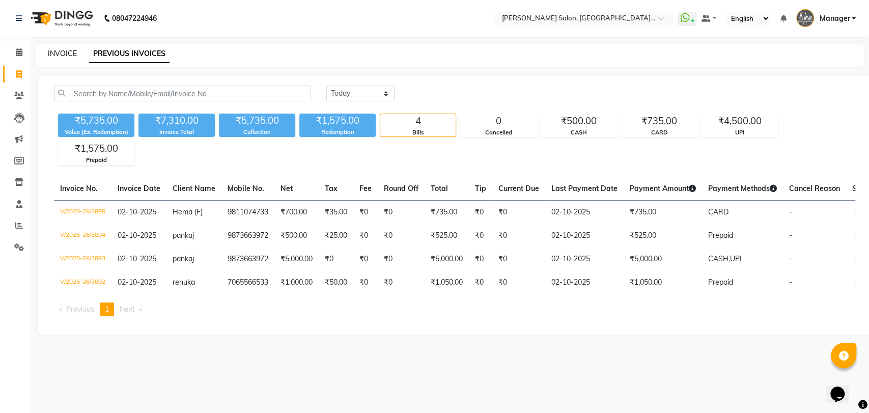
click at [75, 49] on link "INVOICE" at bounding box center [62, 53] width 29 height 9
select select "service"
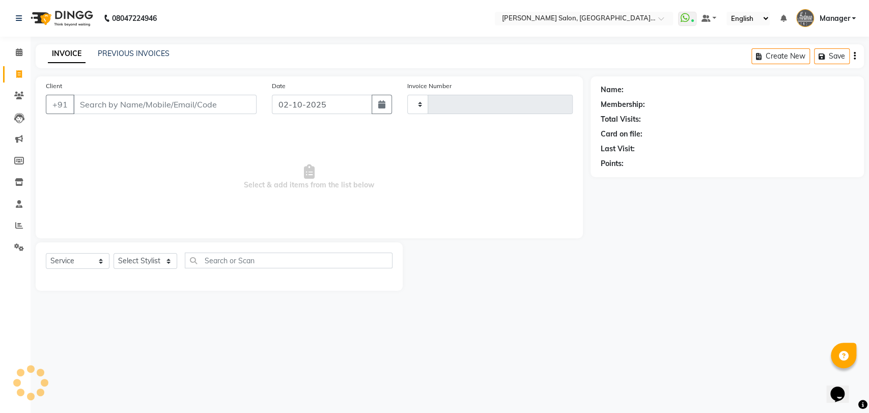
type input "3896"
select select "5893"
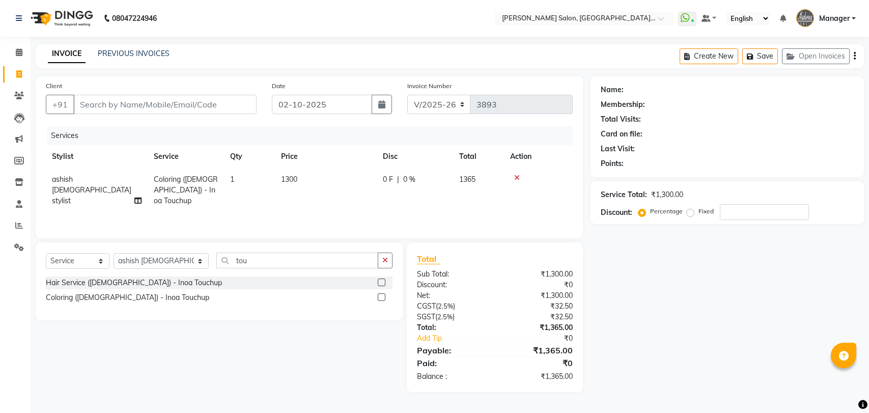
select select "5893"
select select "service"
select select "48542"
click at [113, 253] on select "Select Stylist Anil Pedicurist [PERSON_NAME] [DEMOGRAPHIC_DATA] stylist [PERSON…" at bounding box center [160, 261] width 95 height 16
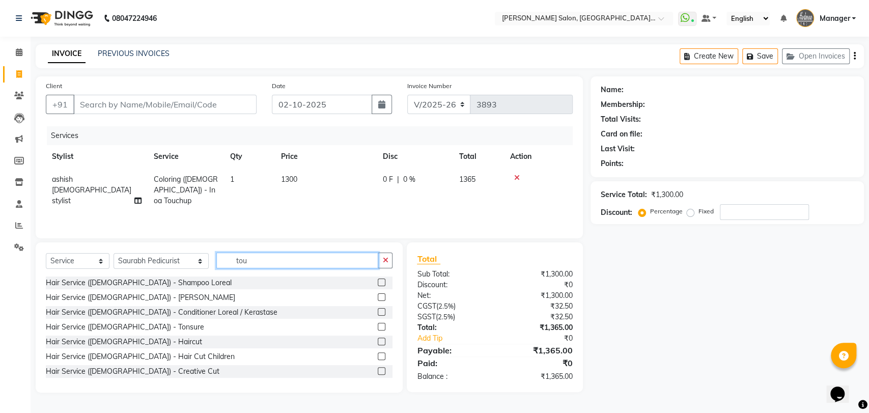
click at [216, 262] on input "tou" at bounding box center [297, 260] width 162 height 16
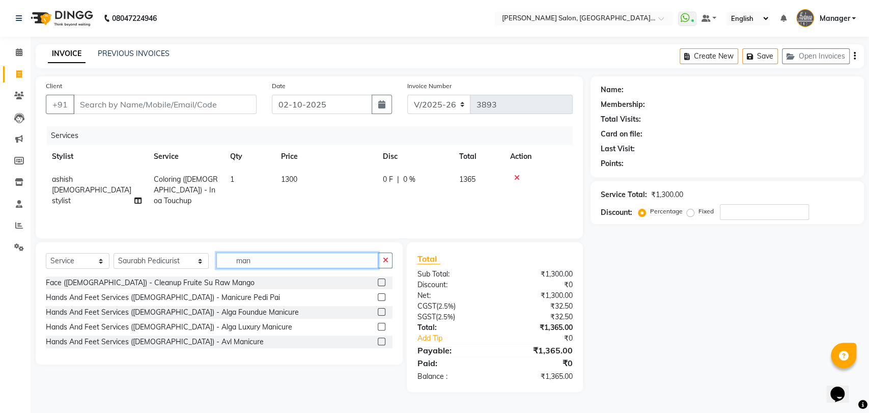
type input "man"
click at [380, 342] on label at bounding box center [382, 341] width 8 height 8
click at [380, 342] on input "checkbox" at bounding box center [381, 341] width 7 height 7
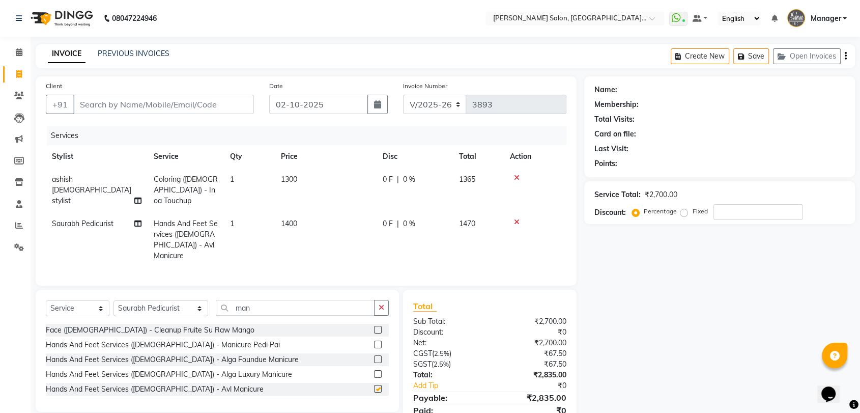
checkbox input "false"
click at [101, 107] on input "Client" at bounding box center [163, 104] width 181 height 19
type input "9"
type input "0"
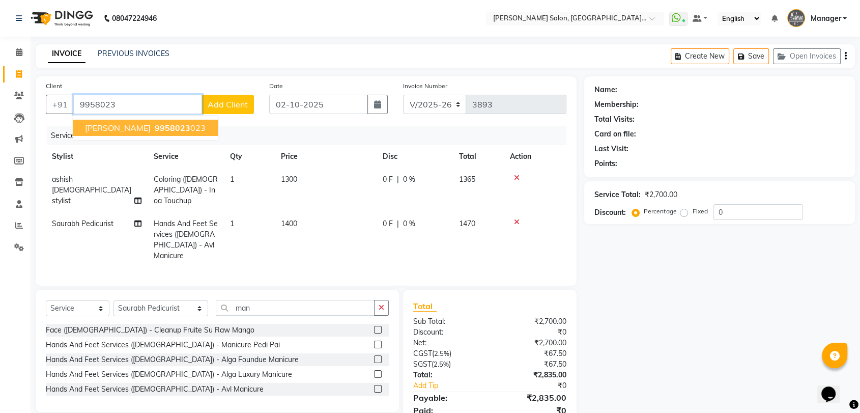
click at [134, 132] on span "Mrs Sonia Bhatia" at bounding box center [118, 128] width 66 height 10
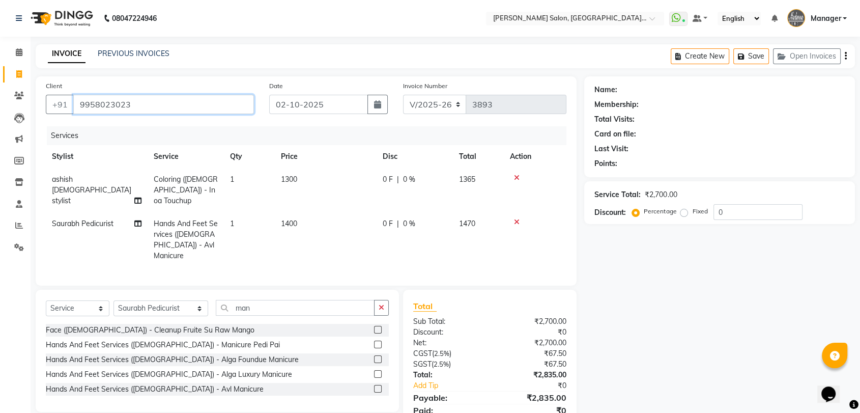
type input "9958023023"
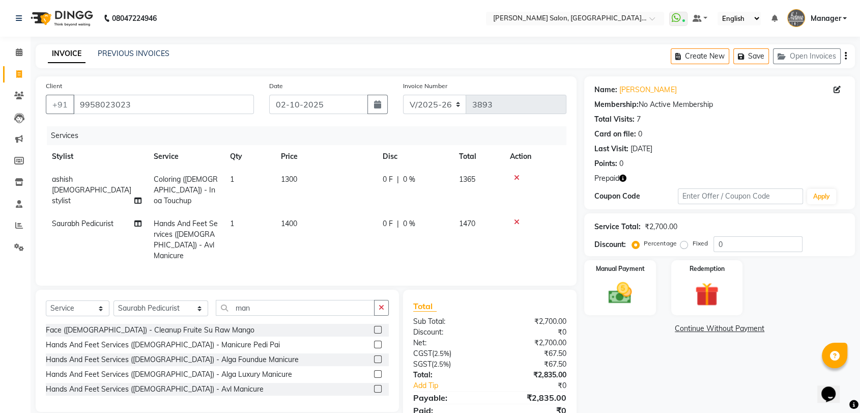
click at [625, 183] on button "button" at bounding box center [622, 178] width 7 height 11
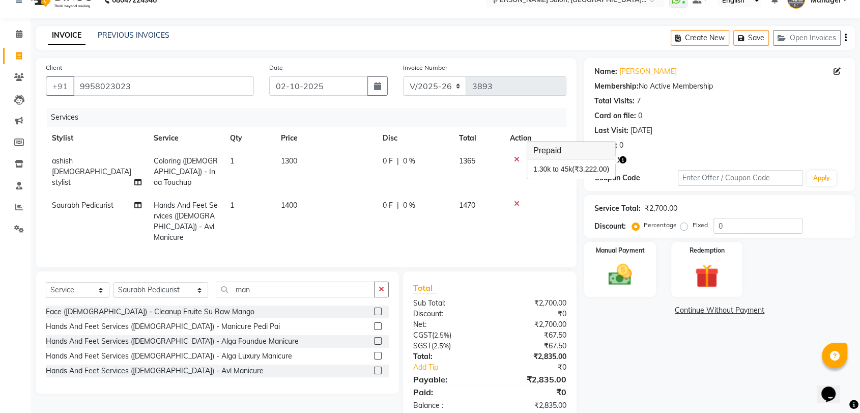
scroll to position [28, 0]
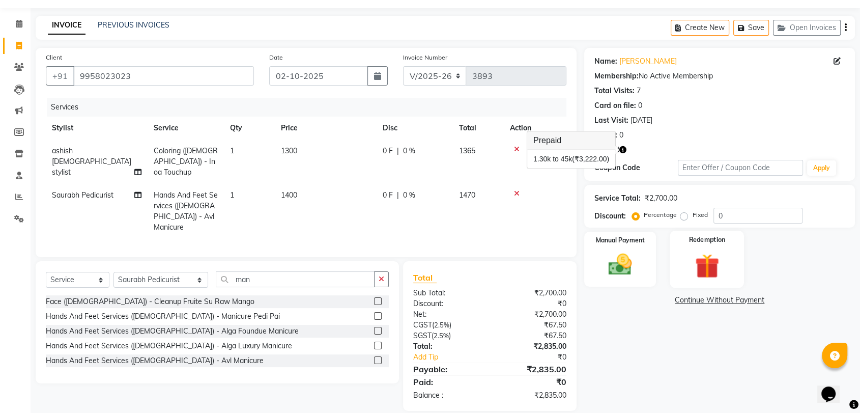
click at [700, 257] on img at bounding box center [707, 265] width 40 height 31
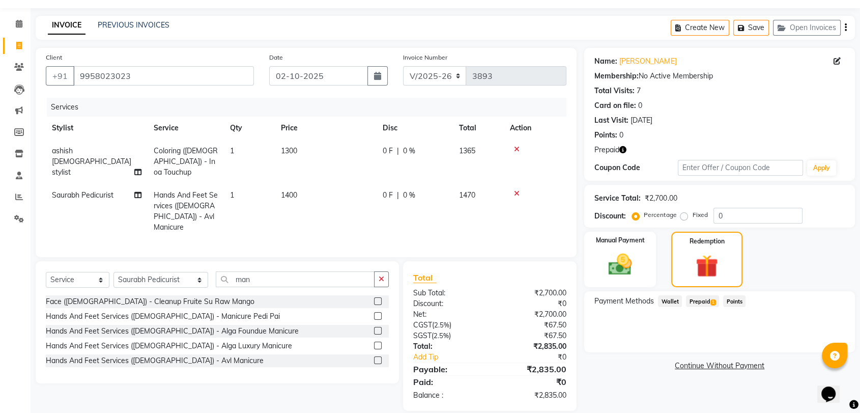
click at [701, 302] on span "Prepaid 1" at bounding box center [702, 301] width 33 height 12
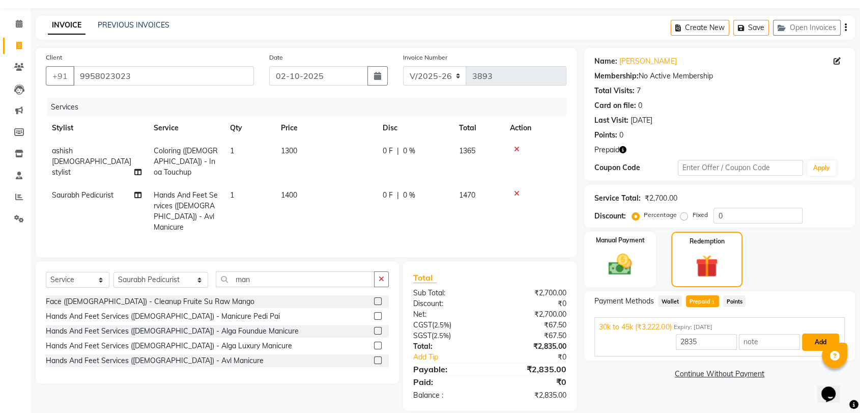
click at [822, 340] on button "Add" at bounding box center [820, 341] width 37 height 17
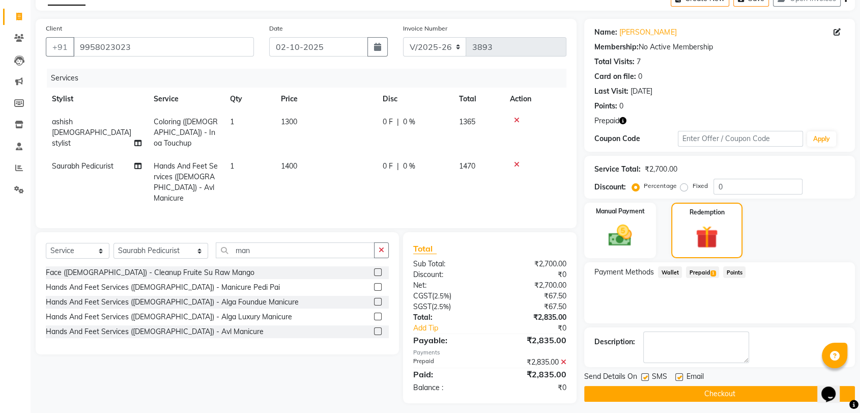
scroll to position [61, 0]
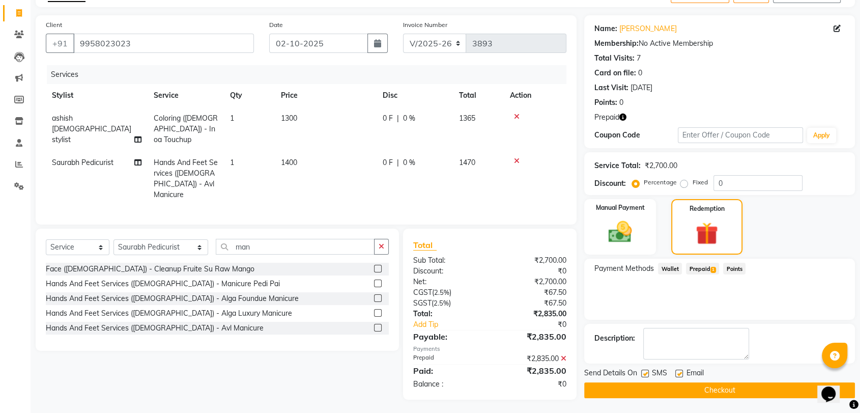
click at [752, 383] on button "Checkout" at bounding box center [719, 390] width 271 height 16
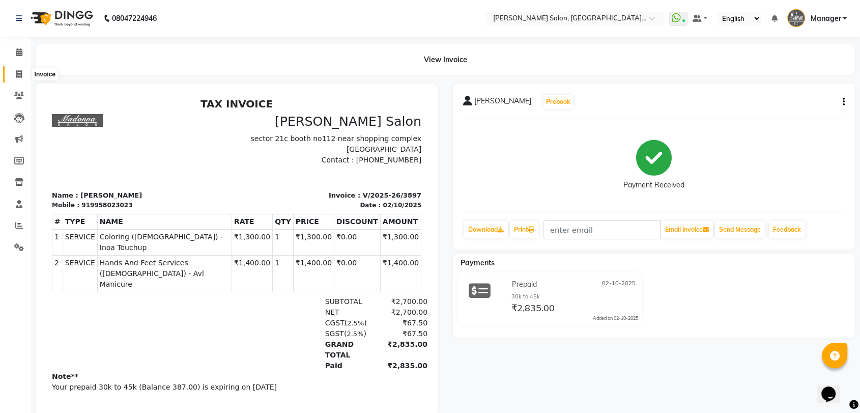
click at [16, 75] on icon at bounding box center [19, 74] width 6 height 8
select select "service"
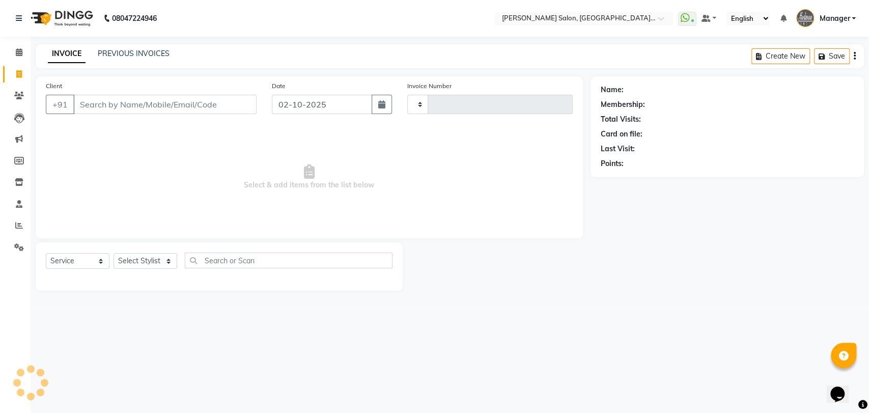
type input "3898"
select select "5893"
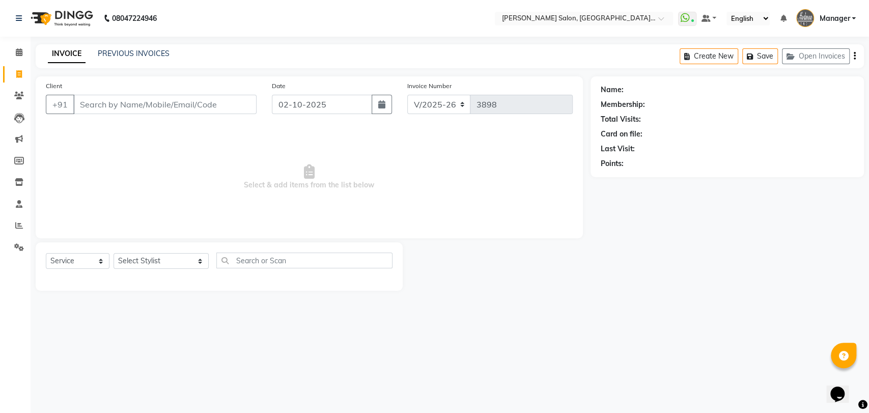
click at [160, 273] on div "Select Service Product Membership Package Voucher Prepaid Gift Card Select Styl…" at bounding box center [219, 264] width 347 height 24
click at [163, 264] on select "Select Stylist Anil Pedicurist [PERSON_NAME] [DEMOGRAPHIC_DATA] stylist [PERSON…" at bounding box center [160, 261] width 95 height 16
select select "76381"
click at [113, 253] on select "Select Stylist Anil Pedicurist [PERSON_NAME] [DEMOGRAPHIC_DATA] stylist [PERSON…" at bounding box center [160, 261] width 95 height 16
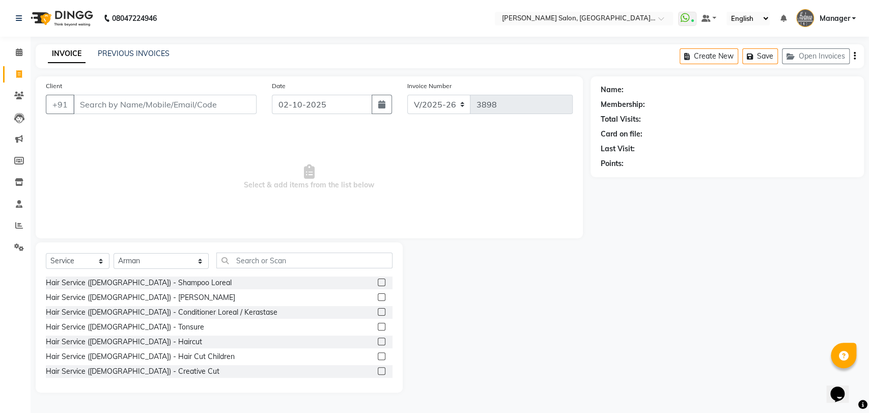
click at [208, 246] on div "Select Service Product Membership Package Voucher Prepaid Gift Card Select Styl…" at bounding box center [219, 317] width 367 height 150
click at [210, 249] on div "Select Service Product Membership Package Voucher Prepaid Gift Card Select Styl…" at bounding box center [219, 317] width 367 height 150
click at [221, 270] on div "Select Service Product Membership Package Voucher Prepaid Gift Card Select Styl…" at bounding box center [219, 264] width 347 height 24
click at [231, 270] on div "Select Service Product Membership Package Voucher Prepaid Gift Card Select Styl…" at bounding box center [219, 264] width 347 height 24
click at [232, 270] on div "Select Service Product Membership Package Voucher Prepaid Gift Card Select Styl…" at bounding box center [219, 264] width 347 height 24
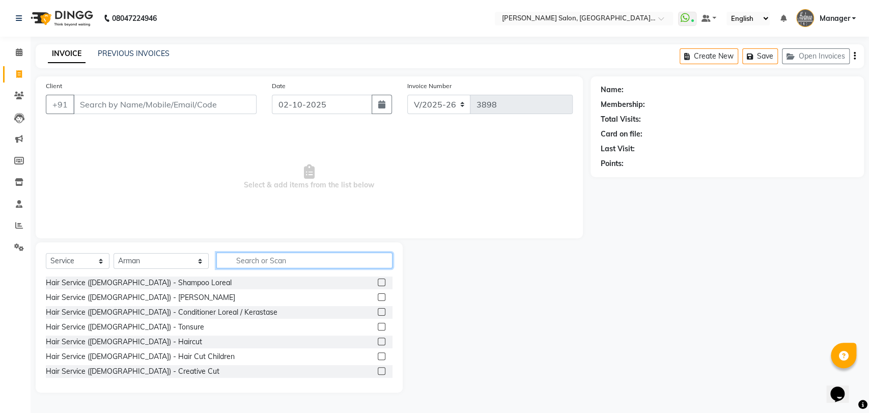
click at [235, 266] on input "text" at bounding box center [304, 260] width 176 height 16
type input "cut"
click at [379, 284] on div at bounding box center [385, 282] width 15 height 13
click at [378, 282] on label at bounding box center [382, 282] width 8 height 8
click at [378, 282] on input "checkbox" at bounding box center [381, 282] width 7 height 7
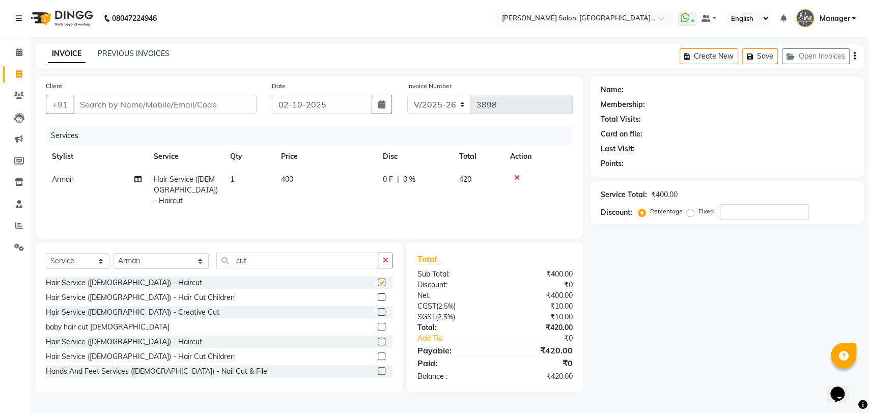
checkbox input "false"
click at [169, 113] on input "Client" at bounding box center [164, 104] width 183 height 19
click at [167, 105] on input "Client" at bounding box center [164, 104] width 183 height 19
click at [226, 106] on input "Client" at bounding box center [164, 104] width 183 height 19
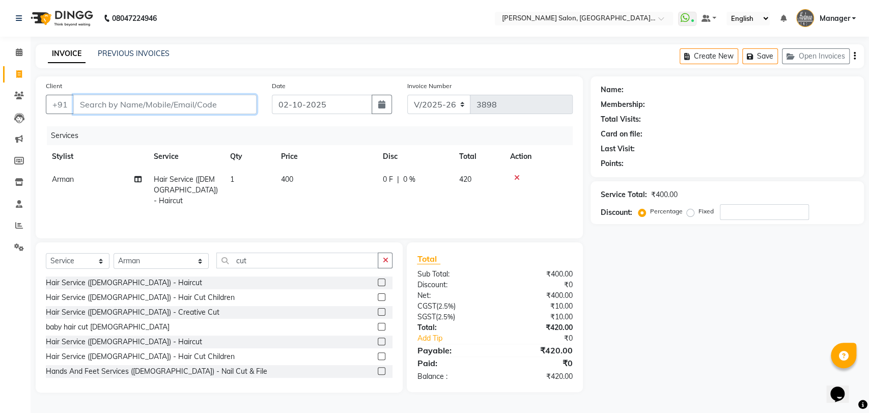
type input "9"
type input "0"
type input "9899645241"
click at [216, 104] on span "Add Client" at bounding box center [230, 104] width 40 height 10
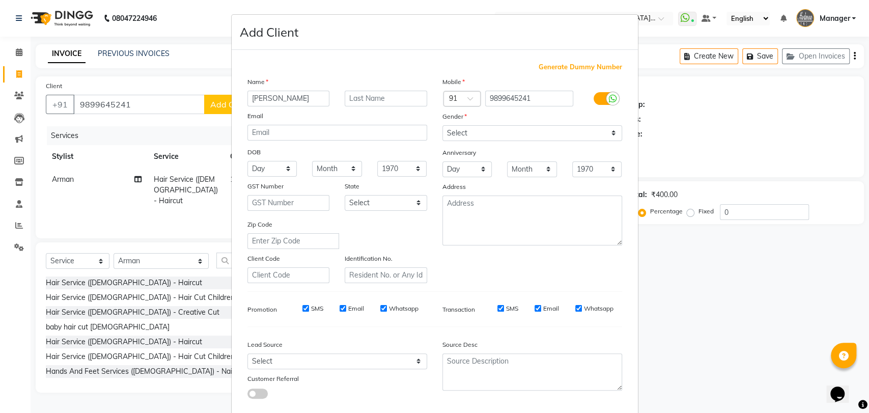
type input "[PERSON_NAME]"
click at [521, 126] on select "Select Male Female Other Prefer Not To Say" at bounding box center [532, 133] width 180 height 16
select select "male"
click at [442, 125] on select "Select Male Female Other Prefer Not To Say" at bounding box center [532, 133] width 180 height 16
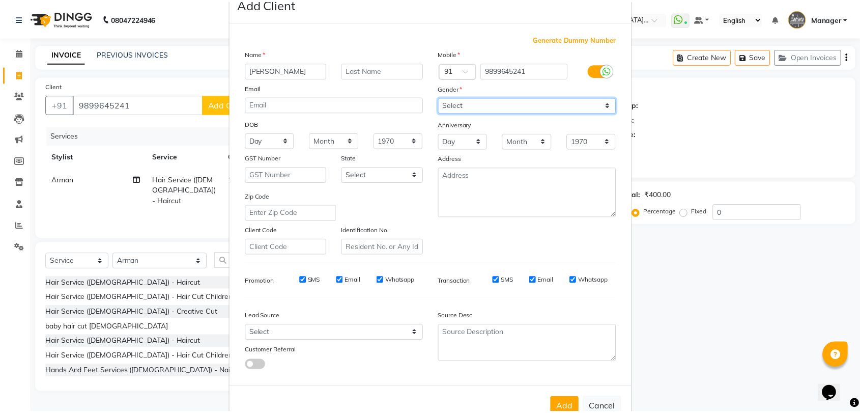
scroll to position [55, 0]
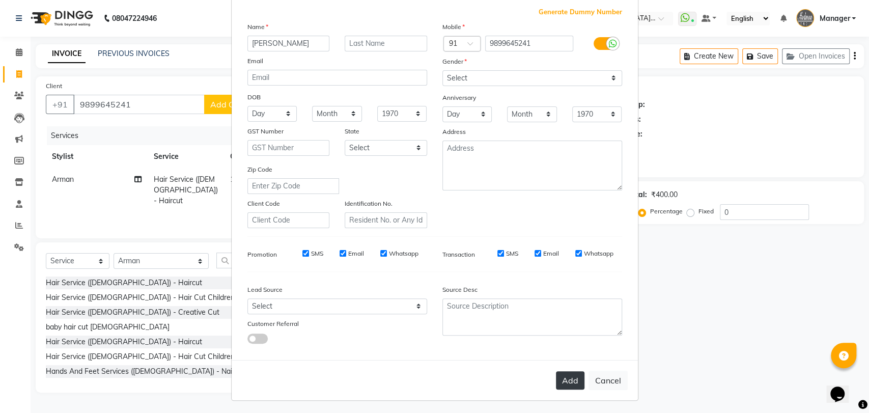
click at [579, 383] on button "Add" at bounding box center [570, 380] width 28 height 18
select select
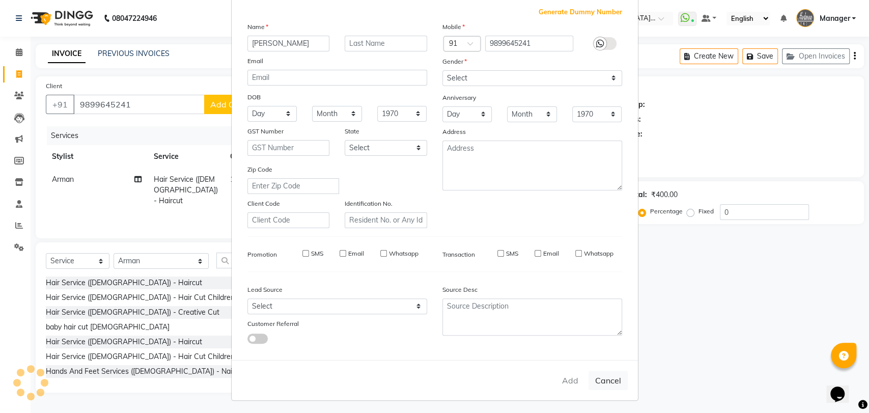
select select
checkbox input "false"
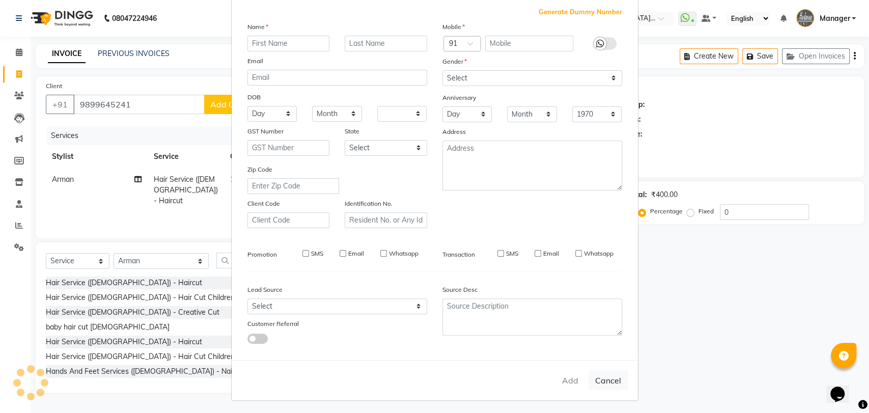
checkbox input "false"
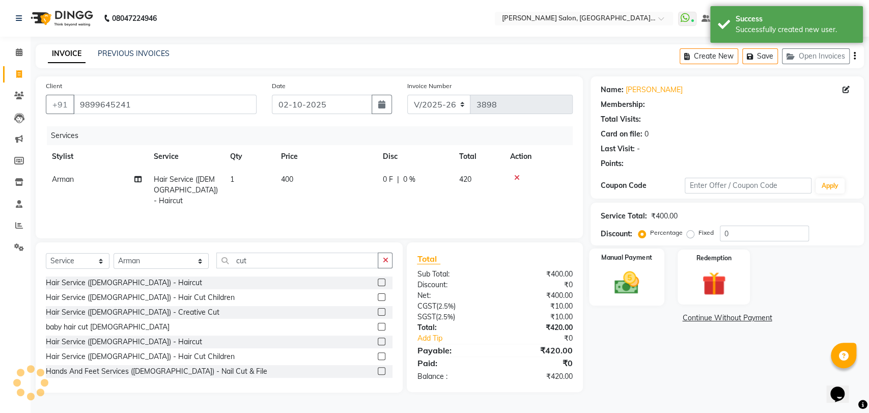
click at [606, 277] on img at bounding box center [626, 282] width 40 height 28
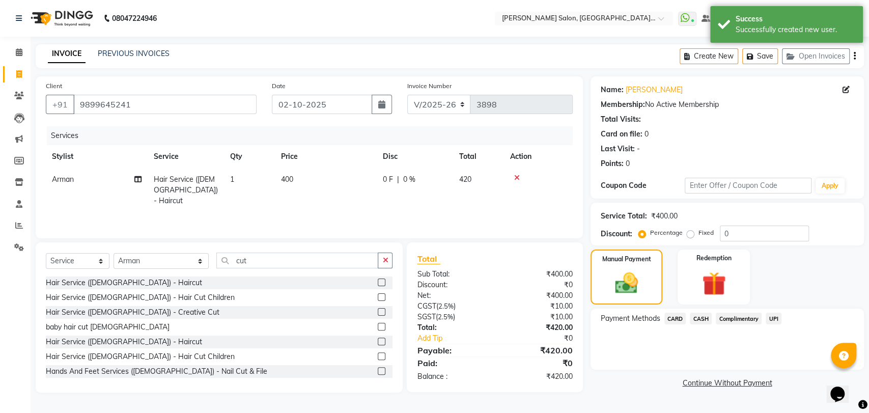
click at [669, 319] on span "CARD" at bounding box center [675, 318] width 22 height 12
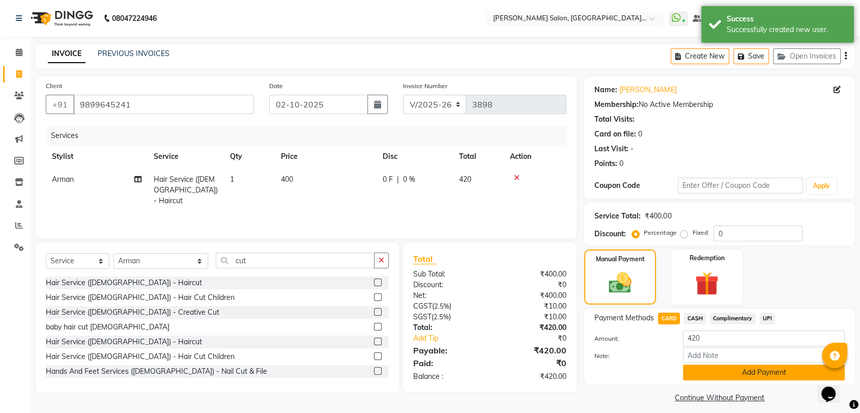
click at [729, 378] on button "Add Payment" at bounding box center [764, 372] width 162 height 16
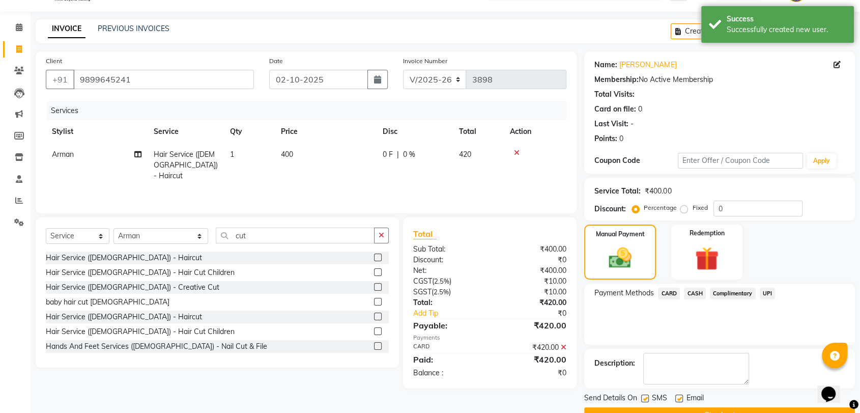
scroll to position [50, 0]
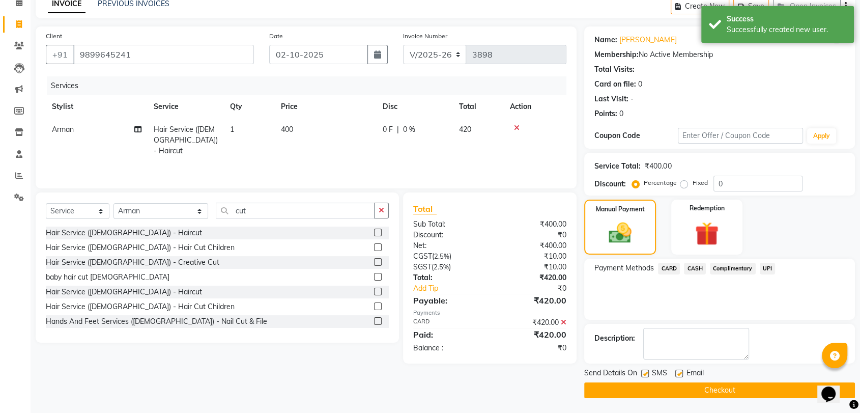
click at [729, 391] on button "Checkout" at bounding box center [719, 390] width 271 height 16
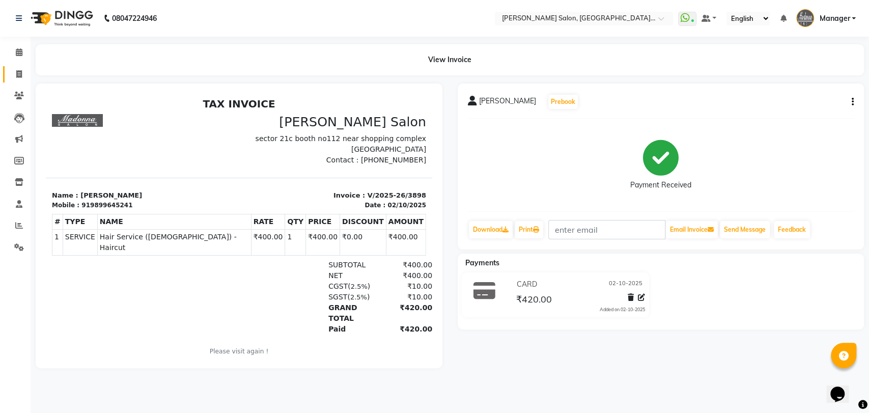
click at [19, 71] on icon at bounding box center [19, 74] width 6 height 8
select select "service"
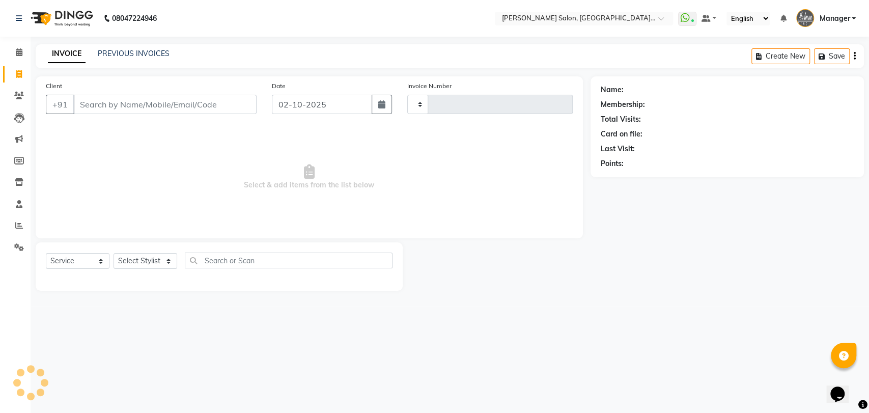
type input "3899"
select select "5893"
click at [118, 46] on div "INVOICE PREVIOUS INVOICES Create New Save Open Invoices" at bounding box center [450, 56] width 828 height 24
click at [118, 49] on link "PREVIOUS INVOICES" at bounding box center [134, 53] width 72 height 9
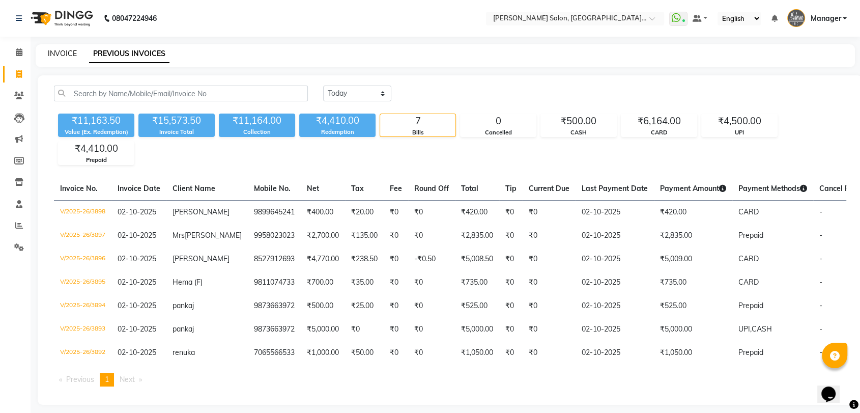
click at [53, 54] on link "INVOICE" at bounding box center [62, 53] width 29 height 9
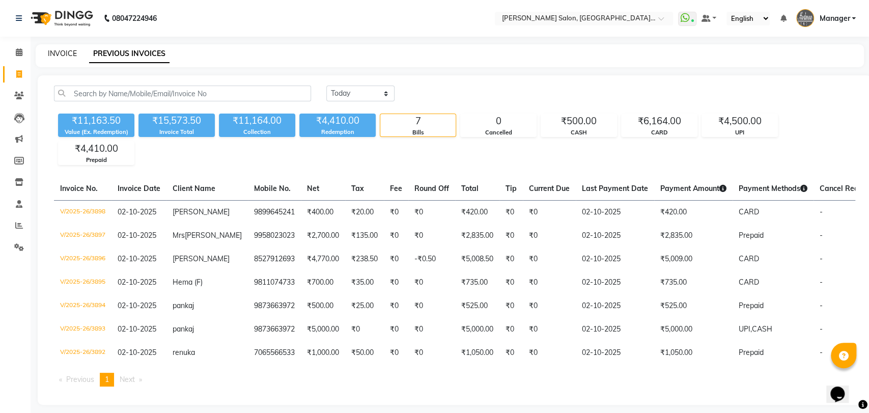
select select "5893"
select select "service"
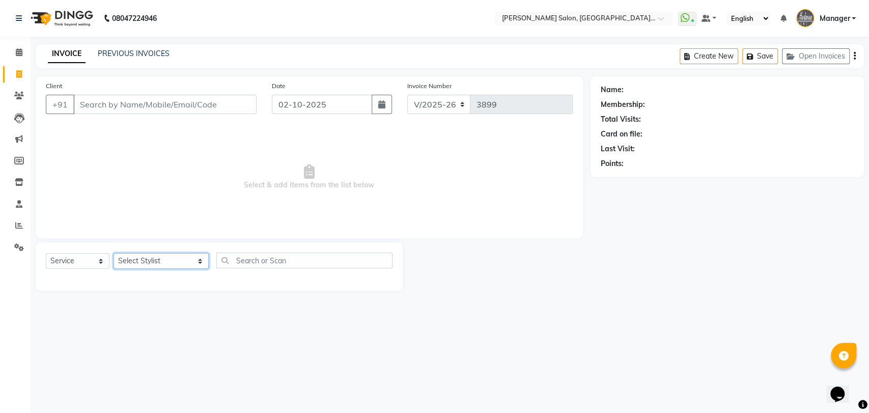
click at [135, 268] on select "Select Stylist Anil Pedicurist [PERSON_NAME] [DEMOGRAPHIC_DATA] stylist [PERSON…" at bounding box center [160, 261] width 95 height 16
select select "48531"
click at [113, 253] on select "Select Stylist Anil Pedicurist [PERSON_NAME] [DEMOGRAPHIC_DATA] stylist [PERSON…" at bounding box center [160, 261] width 95 height 16
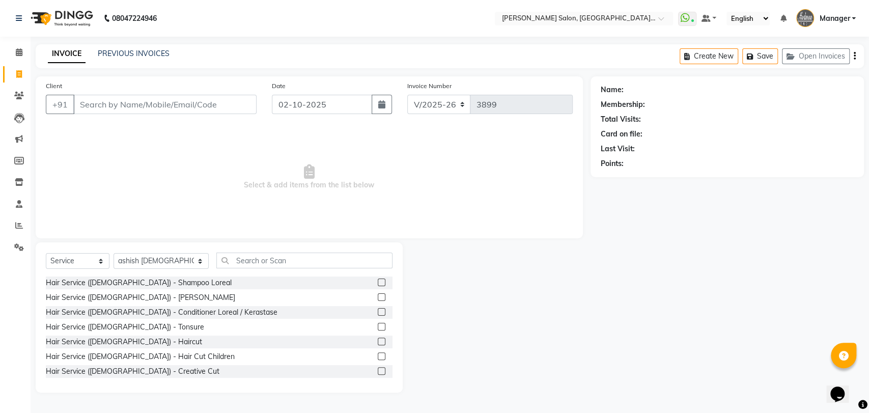
click at [151, 93] on div "Client +91" at bounding box center [151, 101] width 226 height 42
click at [151, 105] on input "Client" at bounding box center [164, 104] width 183 height 19
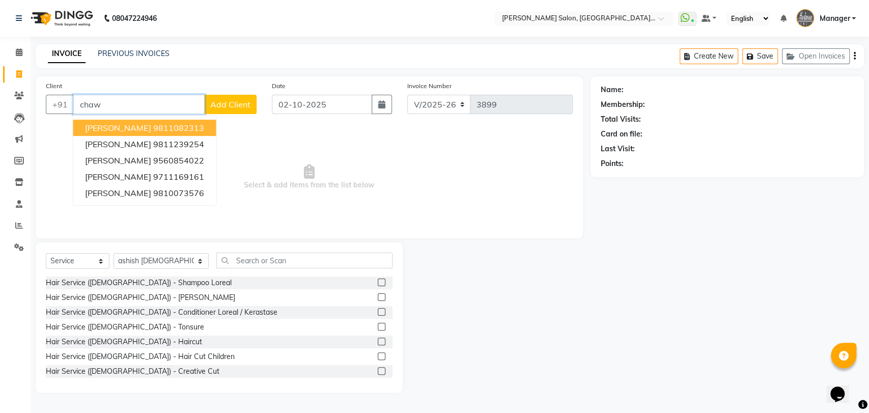
click at [139, 131] on span "Mrs.Sangeeta Chawla" at bounding box center [118, 128] width 66 height 10
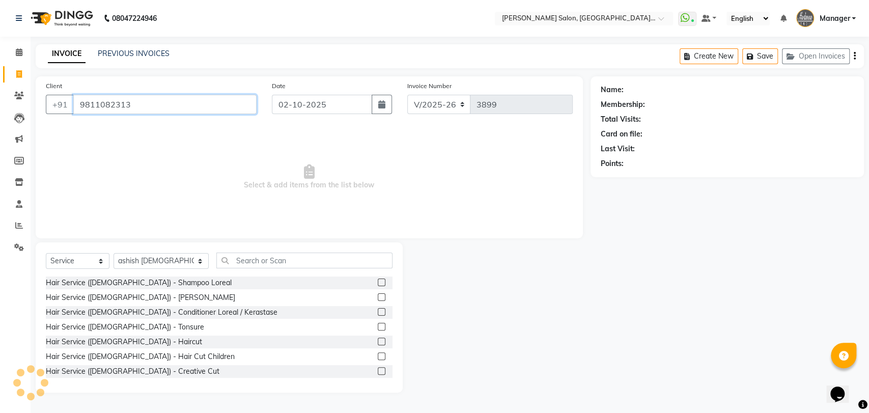
type input "9811082313"
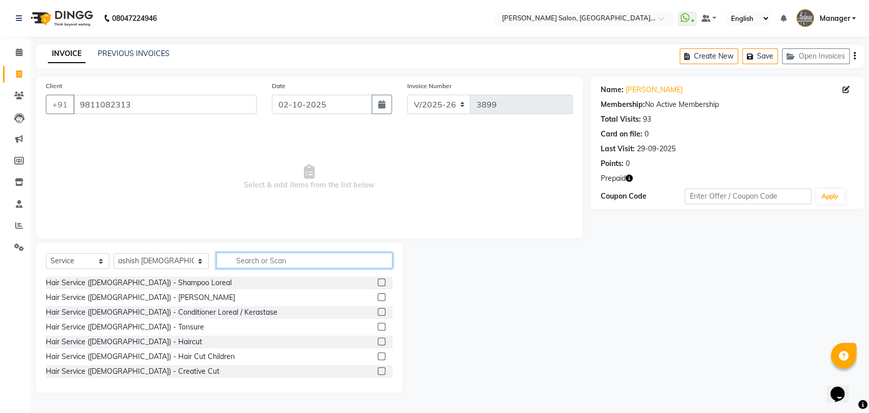
click at [268, 257] on input "text" at bounding box center [304, 260] width 176 height 16
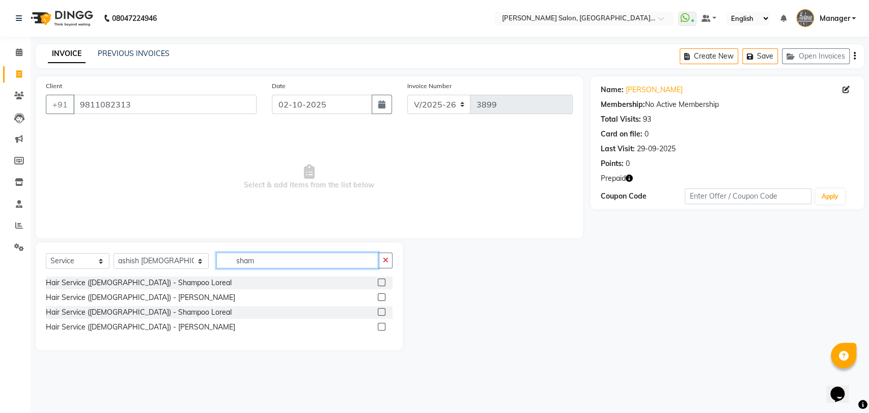
type input "sham"
click at [381, 329] on label at bounding box center [382, 327] width 8 height 8
click at [381, 329] on input "checkbox" at bounding box center [381, 327] width 7 height 7
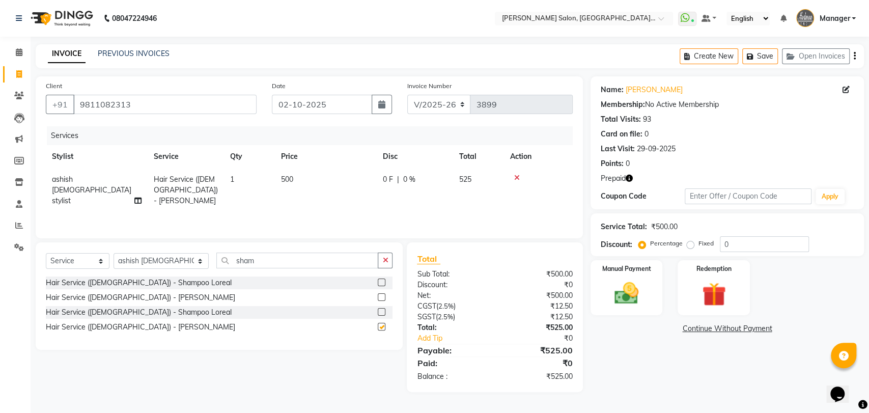
checkbox input "false"
click at [292, 256] on input "sham" at bounding box center [297, 260] width 162 height 16
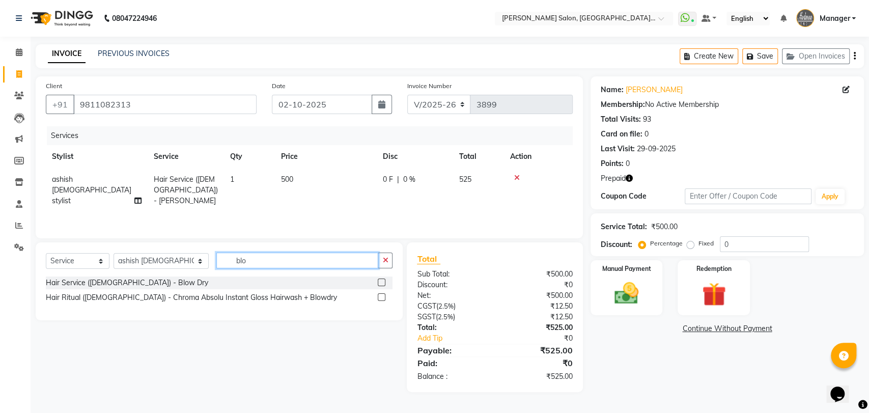
type input "blo"
click at [381, 280] on label at bounding box center [382, 282] width 8 height 8
click at [381, 280] on input "checkbox" at bounding box center [381, 282] width 7 height 7
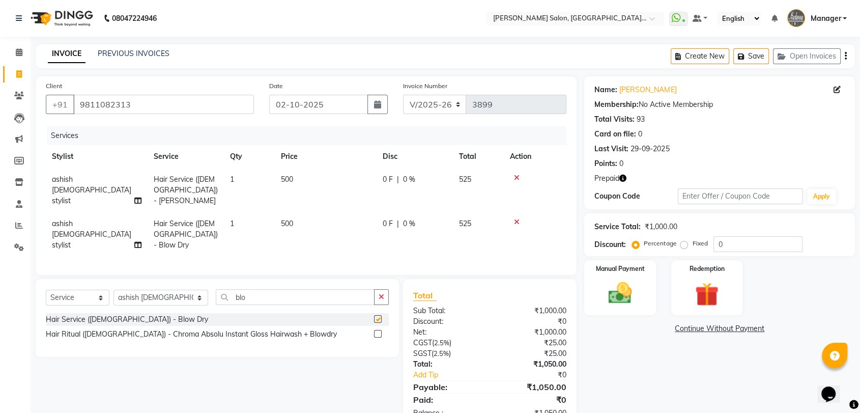
checkbox input "false"
click at [620, 176] on icon "button" at bounding box center [622, 178] width 7 height 7
click at [721, 295] on img at bounding box center [707, 294] width 40 height 31
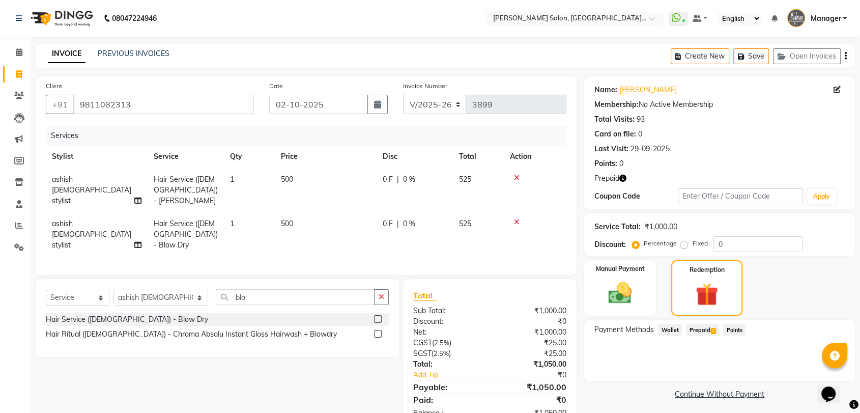
click at [707, 331] on span "Prepaid 1" at bounding box center [702, 330] width 33 height 12
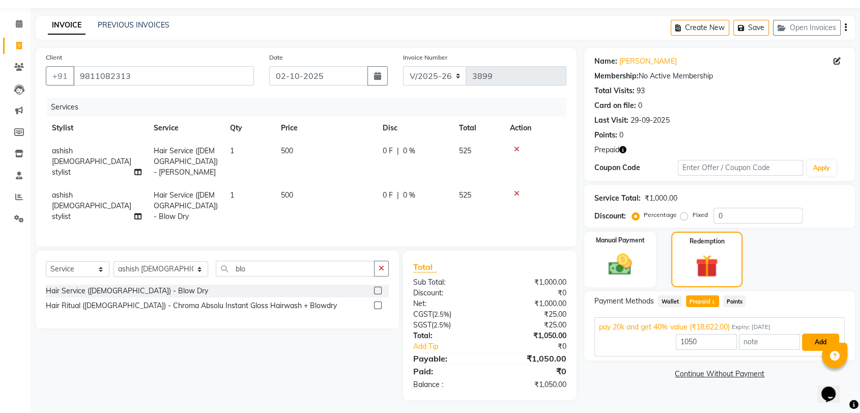
click at [814, 344] on button "Add" at bounding box center [820, 341] width 37 height 17
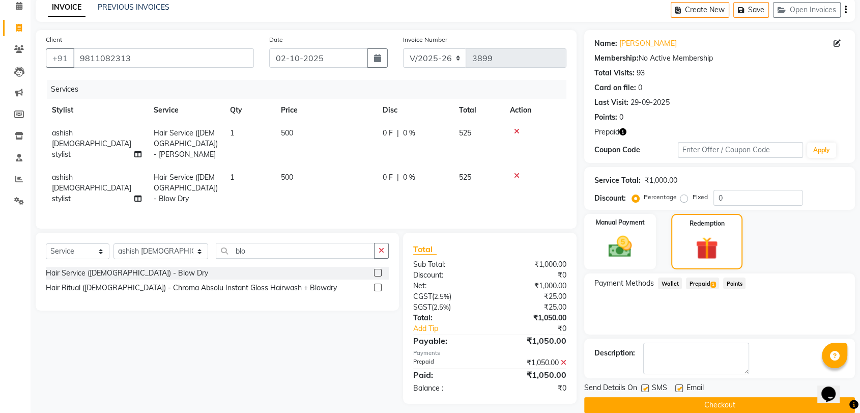
scroll to position [61, 0]
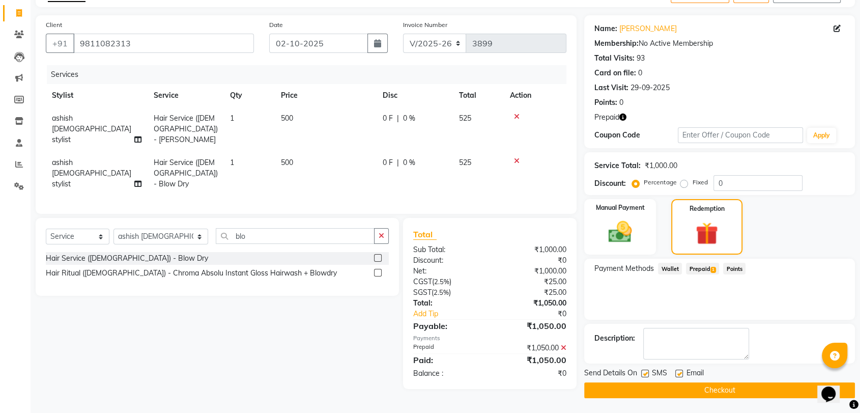
click at [789, 388] on button "Checkout" at bounding box center [719, 390] width 271 height 16
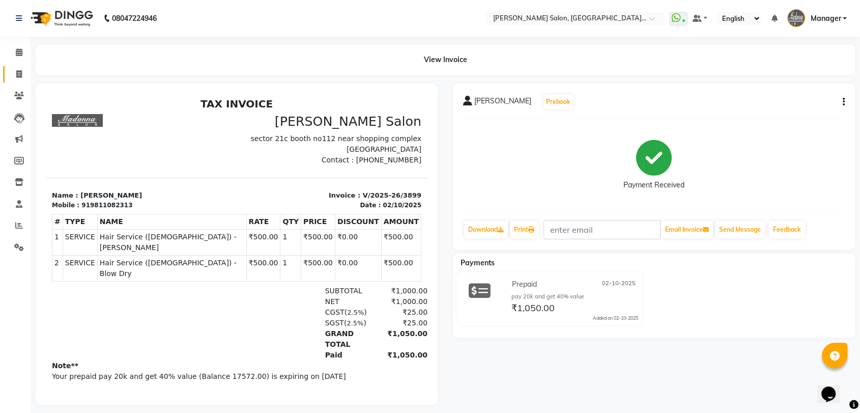
click at [13, 70] on span at bounding box center [19, 75] width 18 height 12
select select "service"
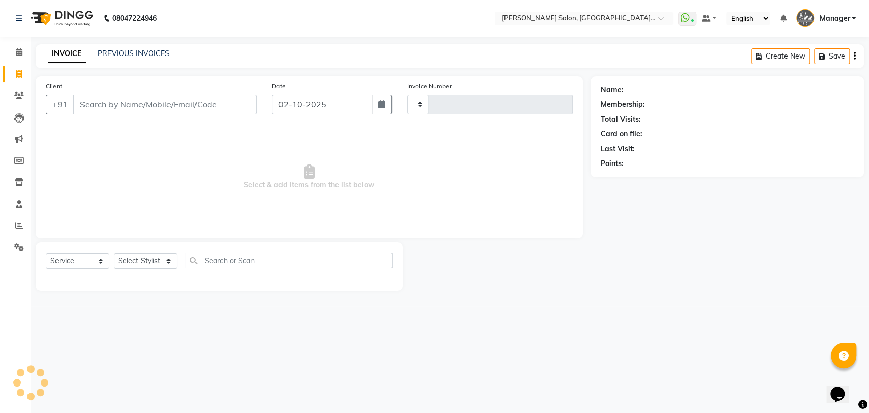
type input "3900"
select select "5893"
click at [126, 58] on div "PREVIOUS INVOICES" at bounding box center [134, 53] width 72 height 11
click at [127, 55] on link "PREVIOUS INVOICES" at bounding box center [134, 53] width 72 height 9
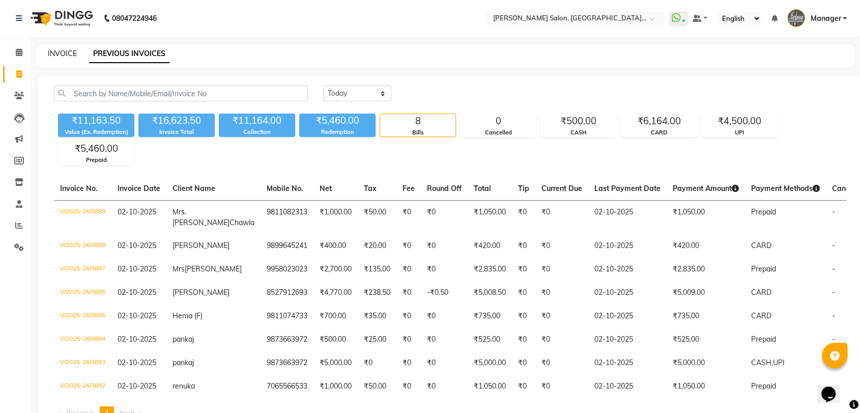
click at [55, 51] on link "INVOICE" at bounding box center [62, 53] width 29 height 9
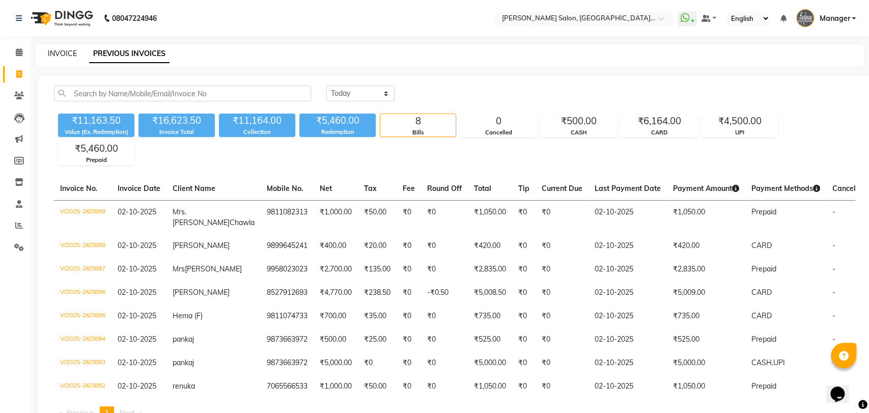
select select "5893"
select select "service"
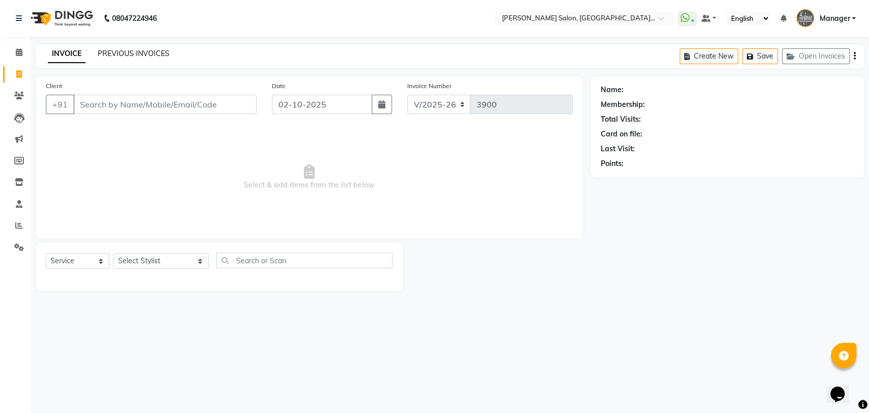
click at [117, 52] on link "PREVIOUS INVOICES" at bounding box center [134, 53] width 72 height 9
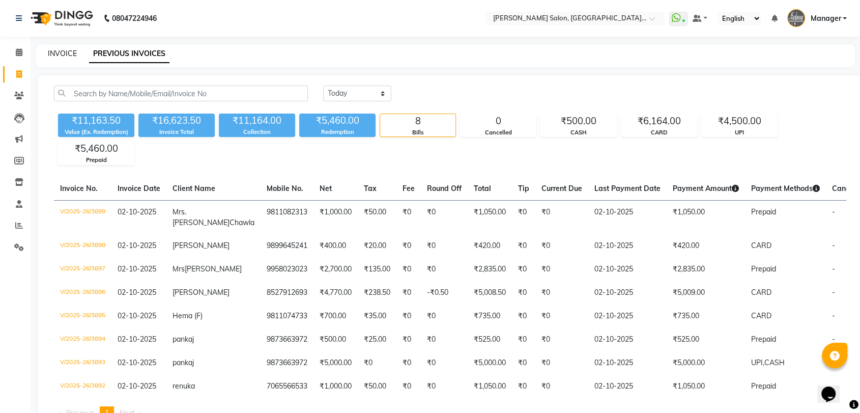
click at [61, 53] on link "INVOICE" at bounding box center [62, 53] width 29 height 9
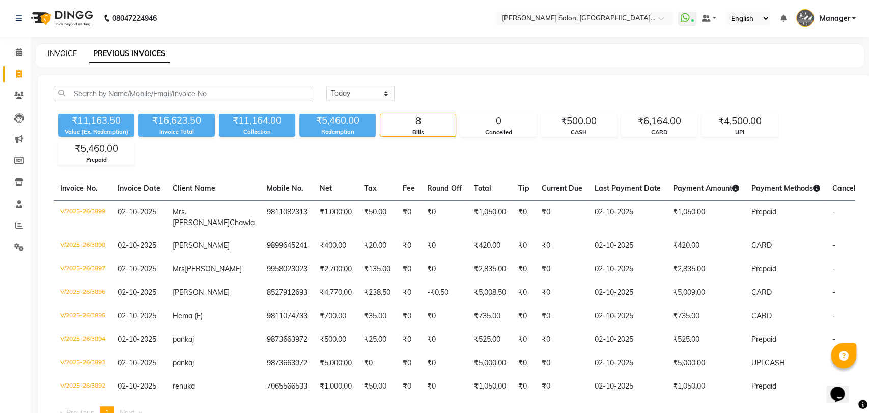
select select "5893"
select select "service"
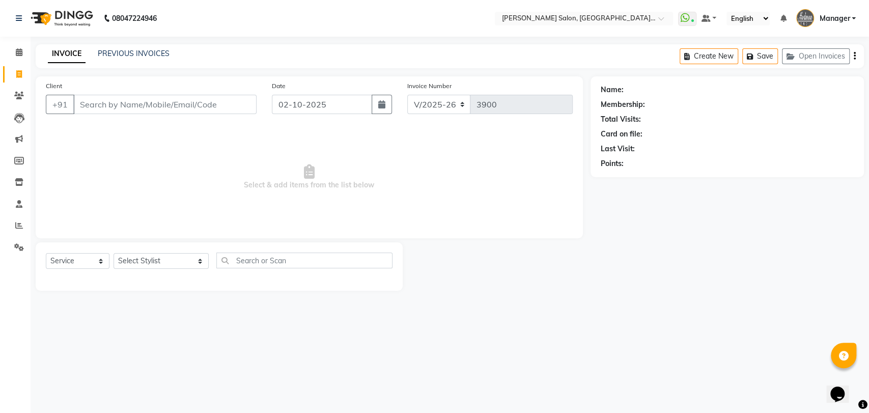
click at [127, 59] on div "PREVIOUS INVOICES" at bounding box center [134, 53] width 72 height 11
click at [127, 56] on link "PREVIOUS INVOICES" at bounding box center [134, 53] width 72 height 9
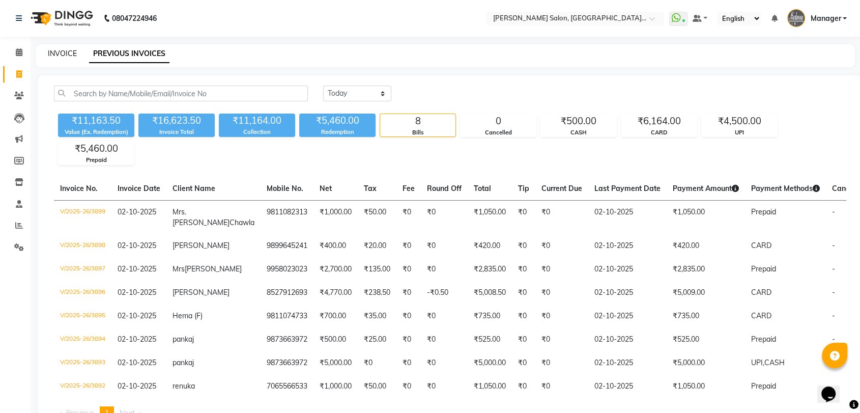
click at [58, 51] on link "INVOICE" at bounding box center [62, 53] width 29 height 9
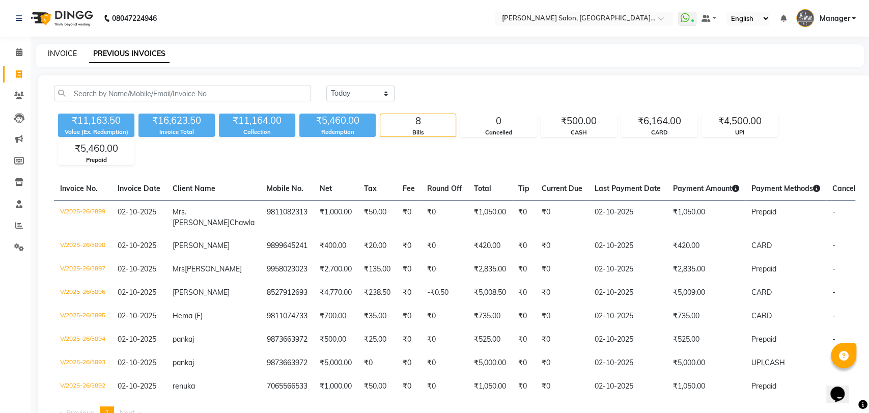
select select "service"
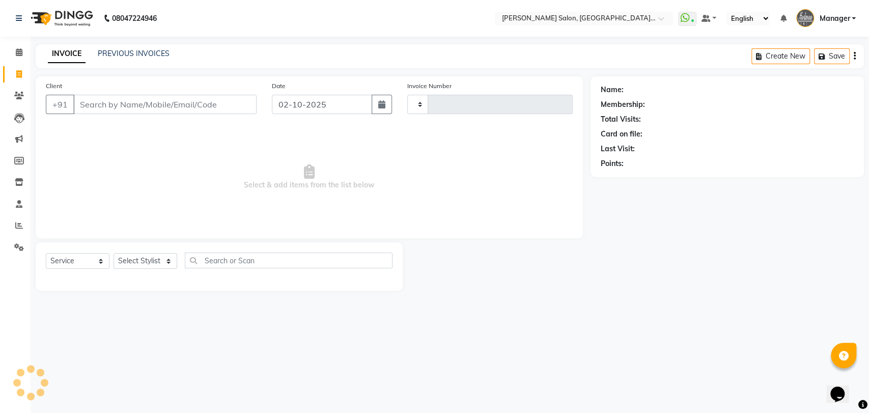
type input "3900"
select select "5893"
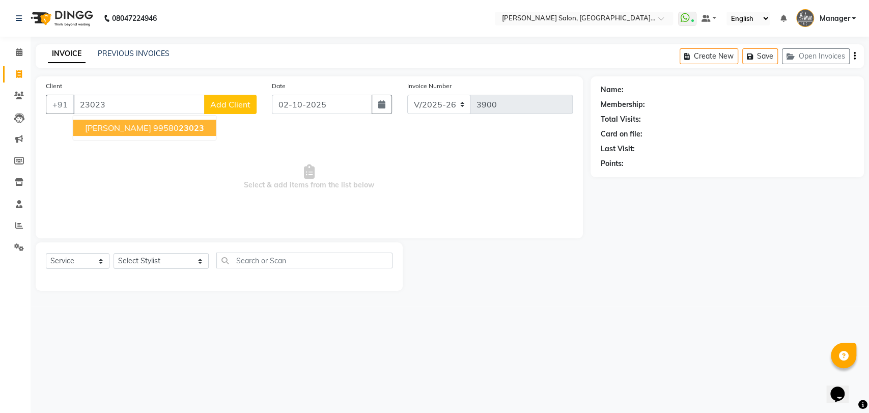
click at [177, 132] on ngb-highlight "99580 23023" at bounding box center [178, 128] width 51 height 10
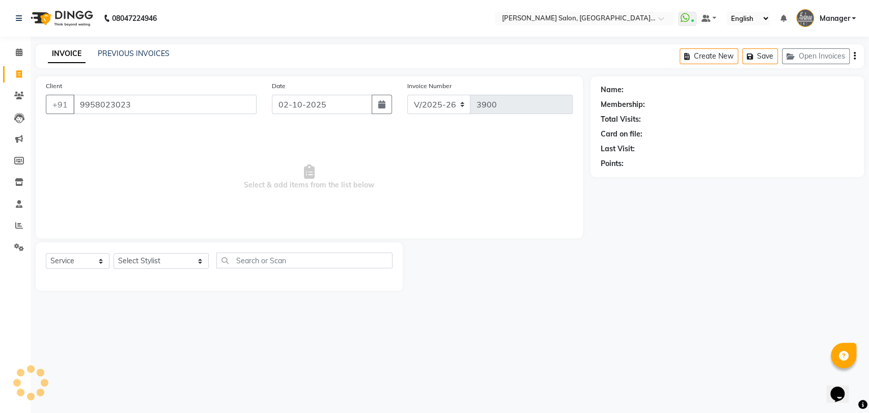
type input "9958023023"
click at [644, 93] on link "Mrs Sonia Bhatia" at bounding box center [653, 89] width 57 height 11
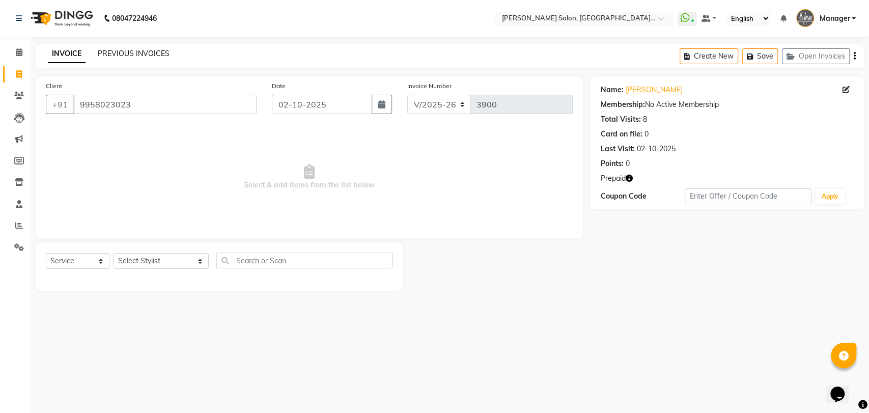
click at [145, 52] on link "PREVIOUS INVOICES" at bounding box center [134, 53] width 72 height 9
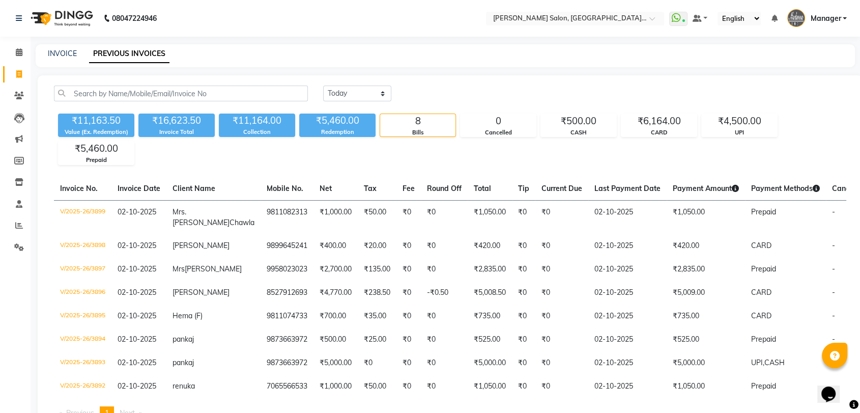
click at [52, 47] on div "INVOICE PREVIOUS INVOICES" at bounding box center [445, 55] width 819 height 23
click at [53, 47] on div "INVOICE PREVIOUS INVOICES" at bounding box center [445, 55] width 819 height 23
click at [55, 53] on link "INVOICE" at bounding box center [62, 53] width 29 height 9
select select "service"
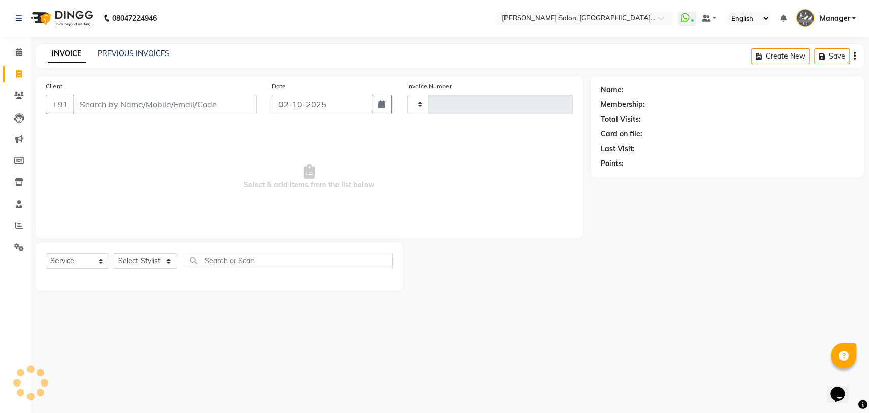
type input "3900"
select select "5893"
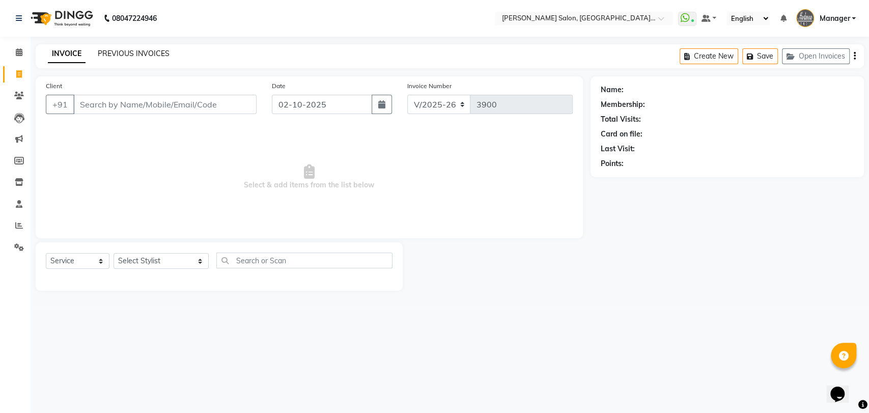
click at [154, 57] on link "PREVIOUS INVOICES" at bounding box center [134, 53] width 72 height 9
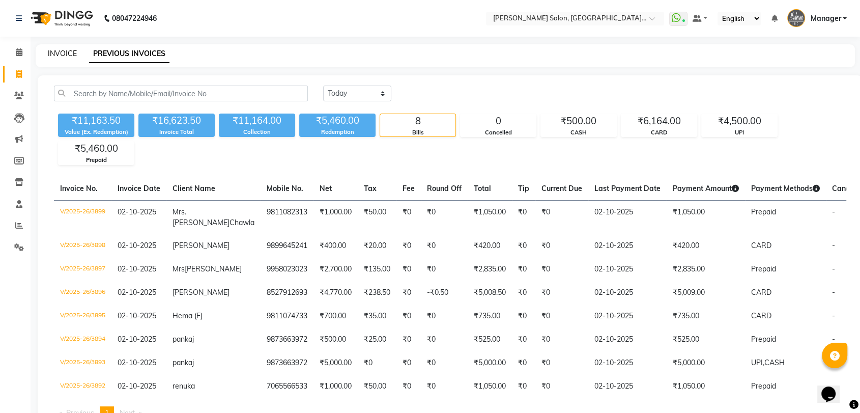
click at [71, 49] on link "INVOICE" at bounding box center [62, 53] width 29 height 9
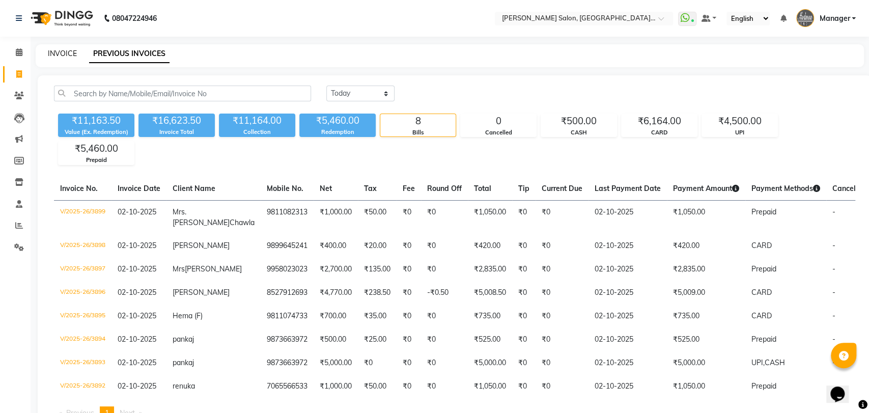
select select "service"
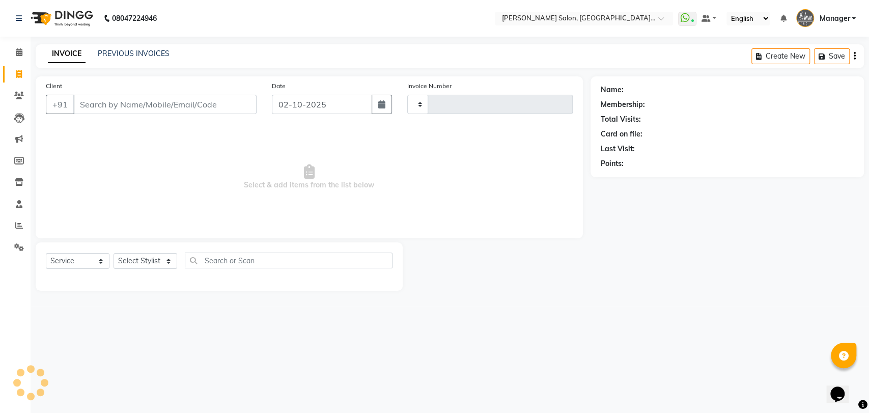
type input "3900"
select select "5893"
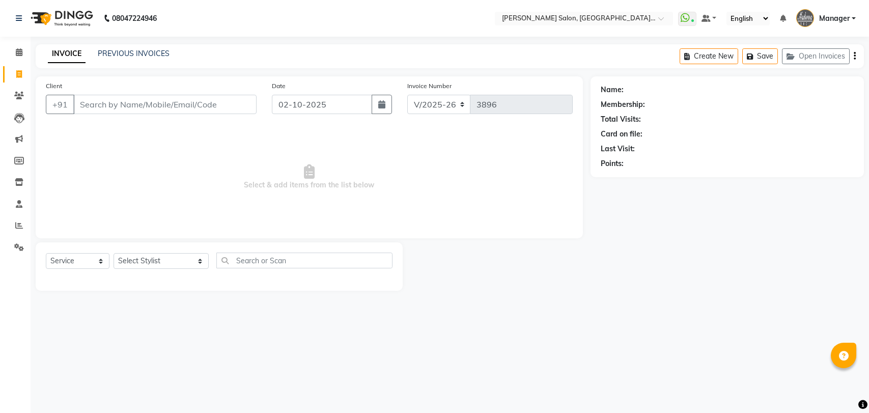
select select "5893"
select select "service"
select select "79904"
click at [113, 253] on select "Select Stylist Anil Pedicurist [PERSON_NAME] [DEMOGRAPHIC_DATA] stylist [PERSON…" at bounding box center [160, 261] width 95 height 16
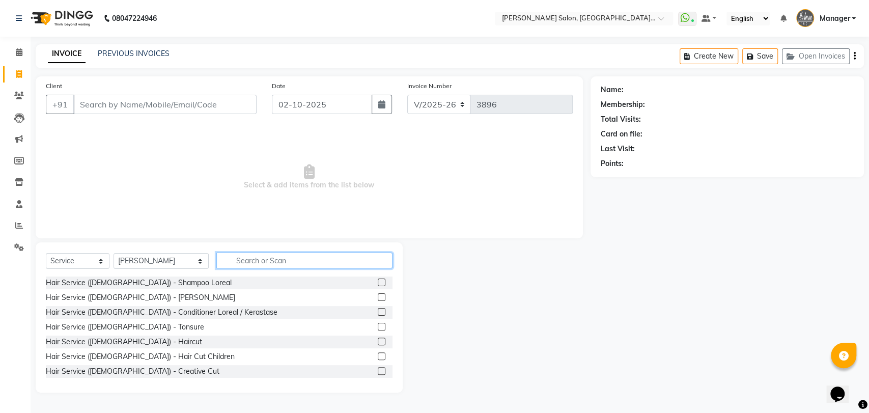
click at [233, 258] on input "text" at bounding box center [304, 260] width 176 height 16
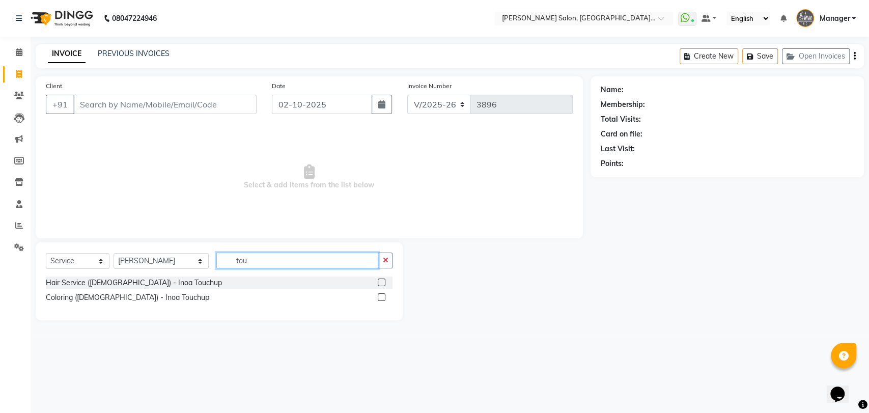
type input "tou"
click at [381, 295] on label at bounding box center [382, 297] width 8 height 8
click at [381, 295] on input "checkbox" at bounding box center [381, 297] width 7 height 7
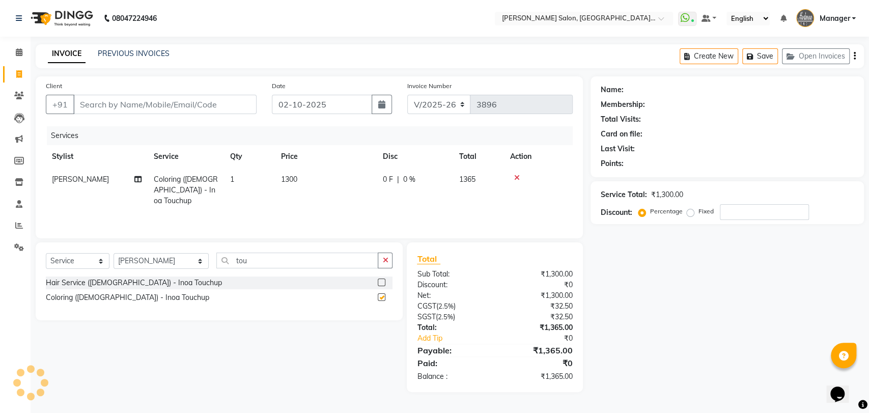
checkbox input "false"
click at [124, 262] on select "Select Stylist Anil Pedicurist [PERSON_NAME] [DEMOGRAPHIC_DATA] stylist [PERSON…" at bounding box center [160, 261] width 95 height 16
select select "90559"
click at [113, 253] on select "Select Stylist Anil Pedicurist [PERSON_NAME] [DEMOGRAPHIC_DATA] stylist [PERSON…" at bounding box center [160, 261] width 95 height 16
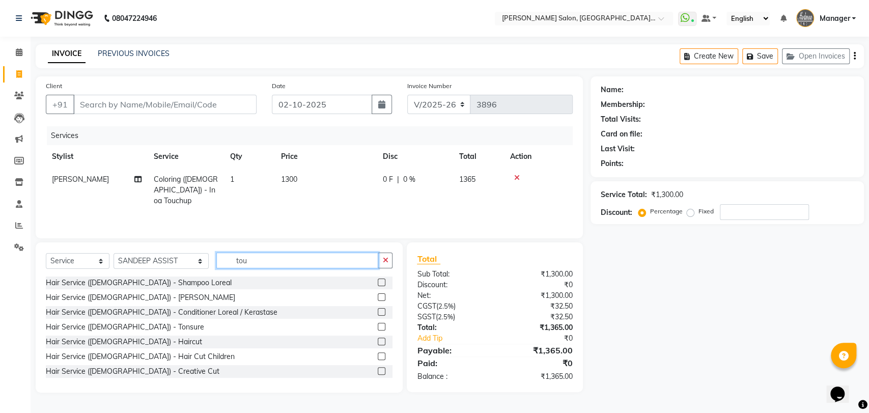
click at [216, 256] on input "tou" at bounding box center [297, 260] width 162 height 16
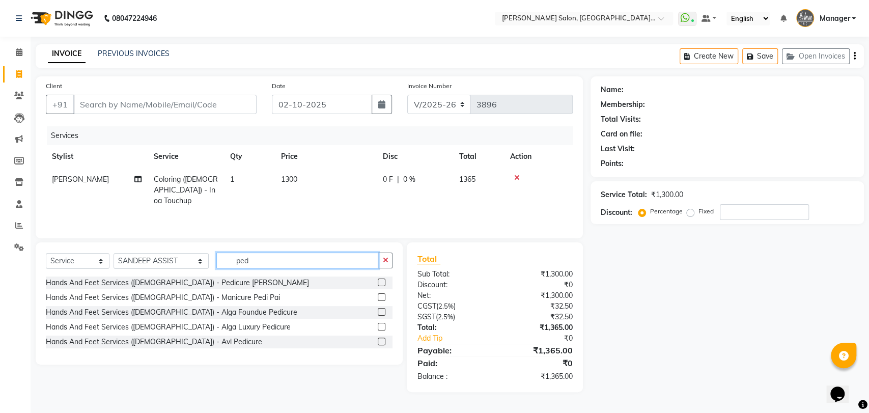
type input "ped"
click at [251, 261] on input "ped" at bounding box center [297, 260] width 162 height 16
click at [379, 281] on label at bounding box center [382, 282] width 8 height 8
click at [379, 281] on input "checkbox" at bounding box center [381, 282] width 7 height 7
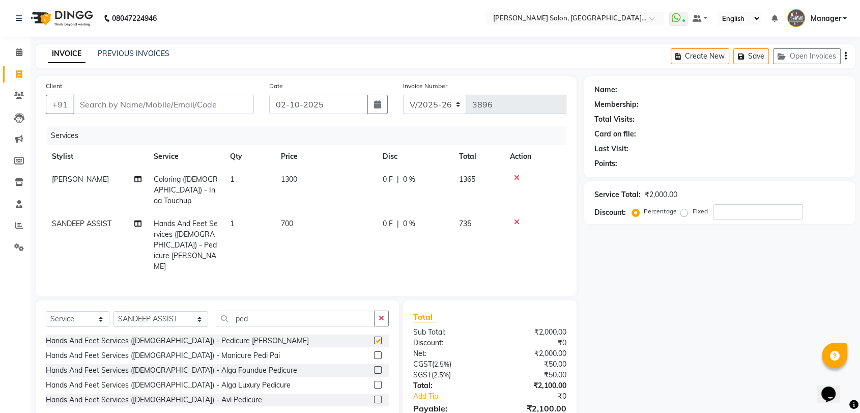
checkbox input "false"
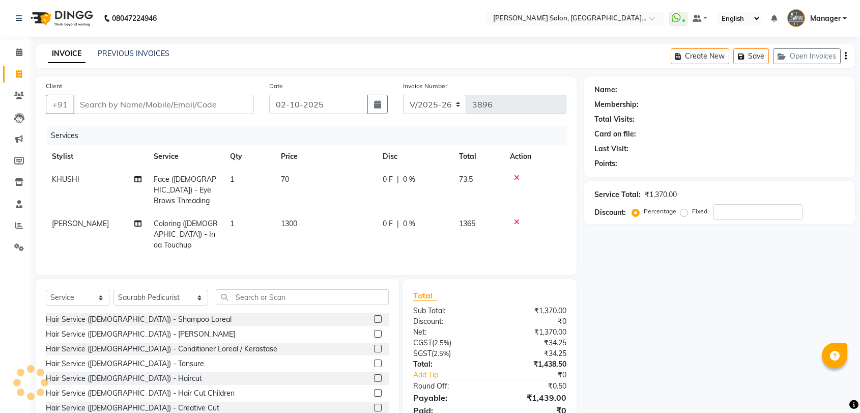
select select "5893"
select select "service"
click at [220, 289] on input "text" at bounding box center [302, 297] width 173 height 16
click at [143, 290] on select "Select Stylist Anil Pedicurist [PERSON_NAME] [DEMOGRAPHIC_DATA] stylist [PERSON…" at bounding box center [160, 298] width 95 height 16
select select "90698"
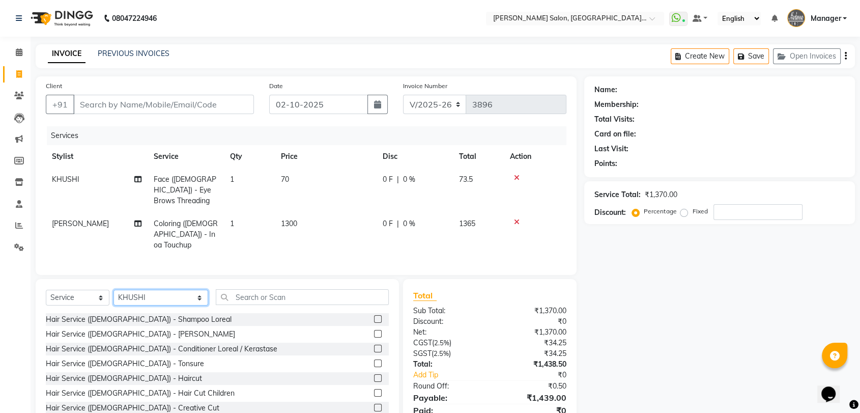
click at [113, 290] on select "Select Stylist Anil Pedicurist [PERSON_NAME] [DEMOGRAPHIC_DATA] stylist [PERSON…" at bounding box center [160, 298] width 95 height 16
click at [216, 289] on input "text" at bounding box center [302, 297] width 173 height 16
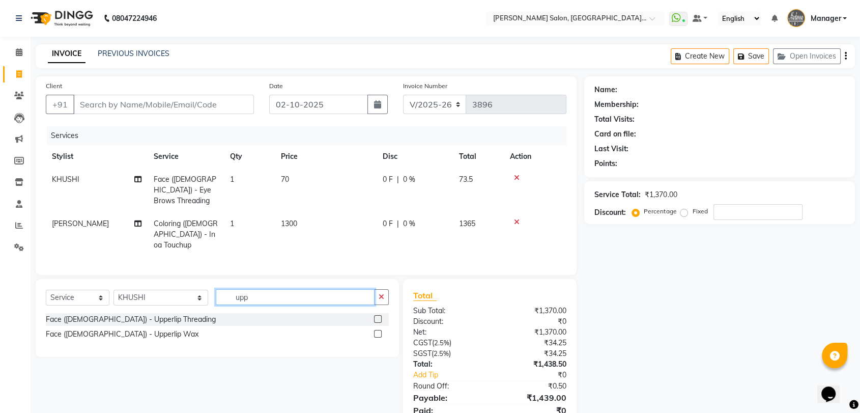
type input "upp"
click at [380, 315] on label at bounding box center [378, 319] width 8 height 8
click at [380, 316] on input "checkbox" at bounding box center [377, 319] width 7 height 7
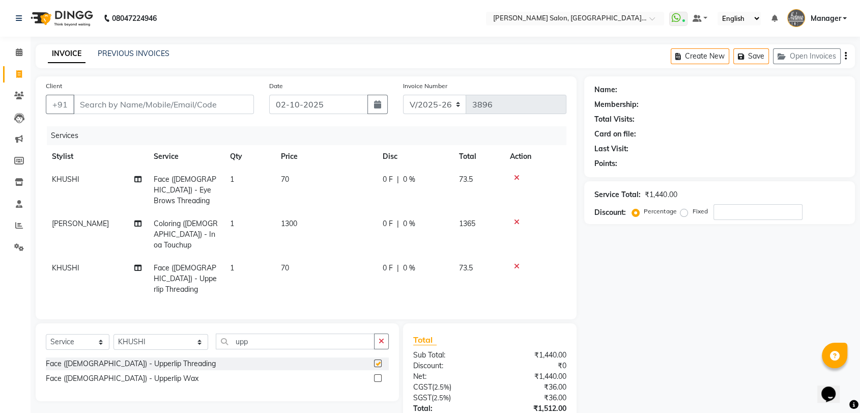
checkbox input "false"
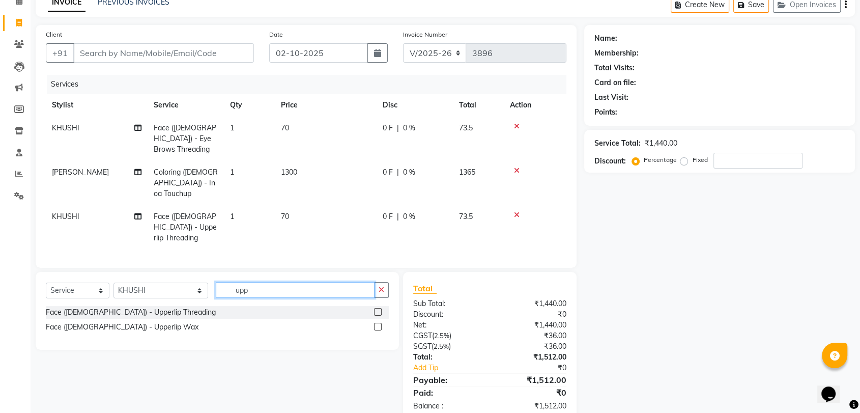
click at [255, 282] on input "upp" at bounding box center [295, 290] width 159 height 16
type input "rem"
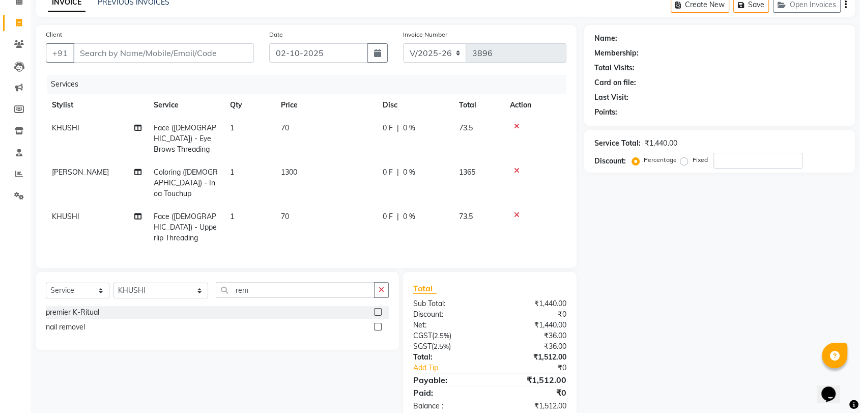
click at [376, 323] on label at bounding box center [378, 327] width 8 height 8
click at [376, 324] on input "checkbox" at bounding box center [377, 327] width 7 height 7
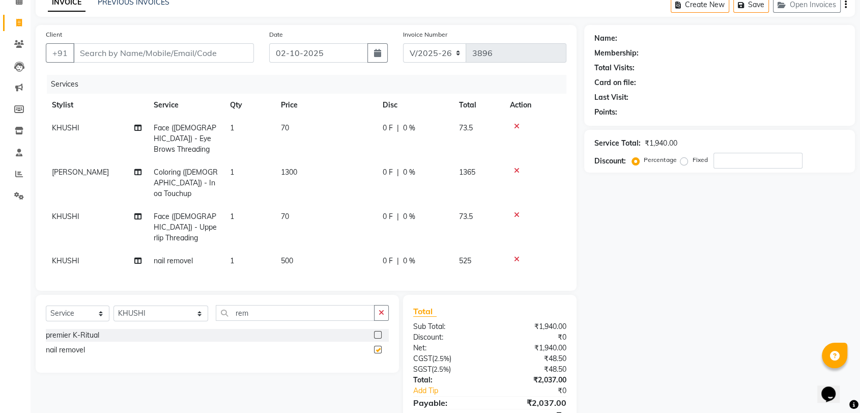
checkbox input "false"
click at [220, 305] on input "rem" at bounding box center [295, 313] width 159 height 16
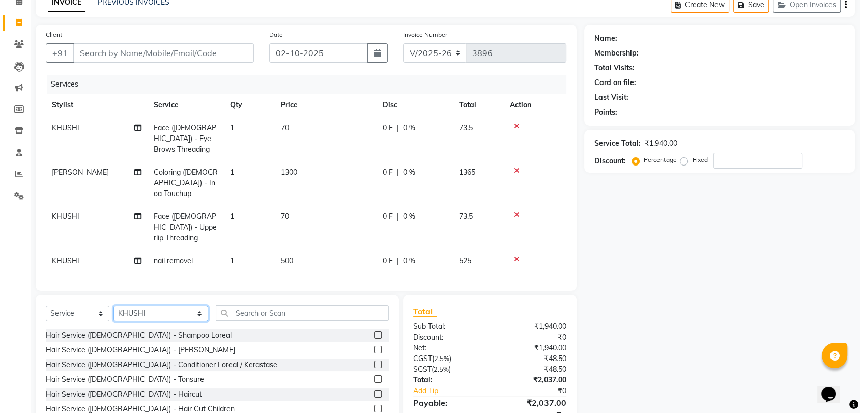
click at [169, 305] on select "Select Stylist Anil Pedicurist [PERSON_NAME] [DEMOGRAPHIC_DATA] stylist [PERSON…" at bounding box center [160, 313] width 95 height 16
select select "48542"
click at [113, 305] on select "Select Stylist Anil Pedicurist [PERSON_NAME] [DEMOGRAPHIC_DATA] stylist [PERSON…" at bounding box center [160, 313] width 95 height 16
click at [227, 305] on input "text" at bounding box center [302, 313] width 173 height 16
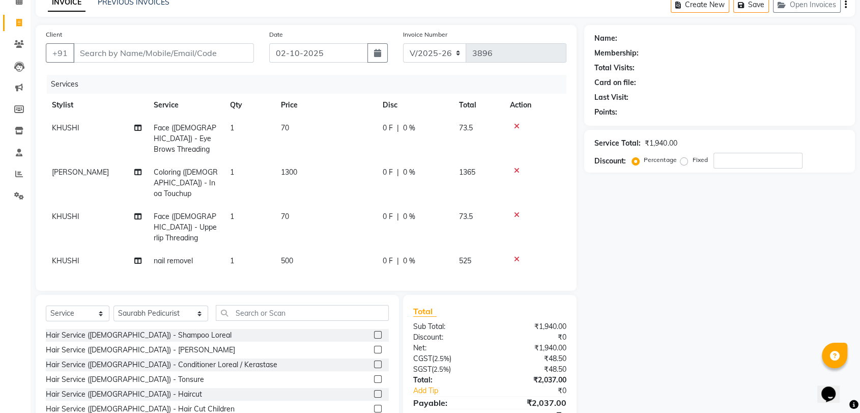
click at [57, 256] on span "KHUSHI" at bounding box center [65, 260] width 27 height 9
select select "90698"
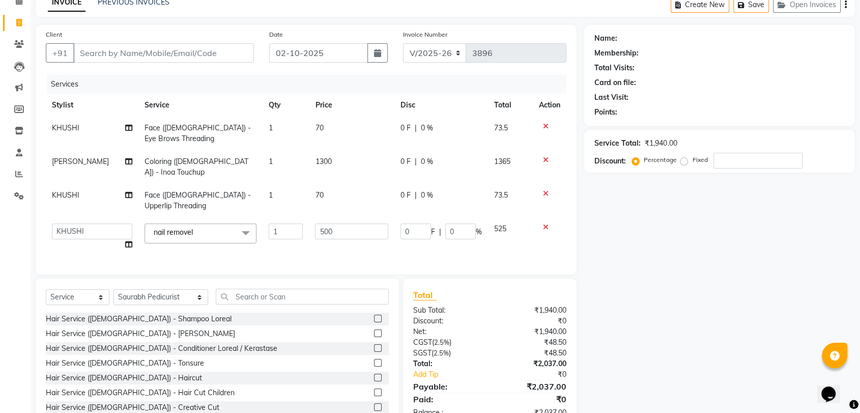
click at [57, 229] on td "Anil Pedicurist Arman ashish female stylist Ashutosh Singhal KHUSHI Manager Man…" at bounding box center [92, 236] width 93 height 39
click at [65, 226] on select "Anil Pedicurist Arman ashish female stylist Ashutosh Singhal KHUSHI Manager Man…" at bounding box center [92, 231] width 80 height 16
select select "48548"
click at [277, 223] on input "1" at bounding box center [284, 231] width 34 height 16
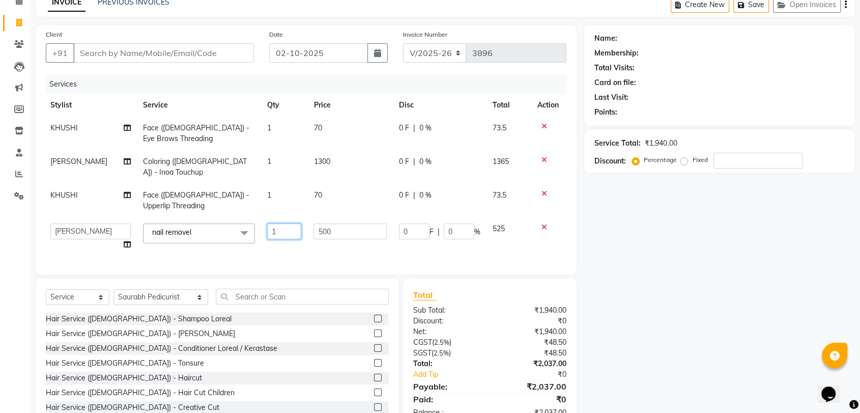
click at [278, 228] on td "1" at bounding box center [284, 236] width 46 height 39
click at [281, 239] on tr "Anil Pedicurist Arman ashish female stylist Ashutosh Singhal KHUSHI Manager Man…" at bounding box center [304, 236] width 521 height 39
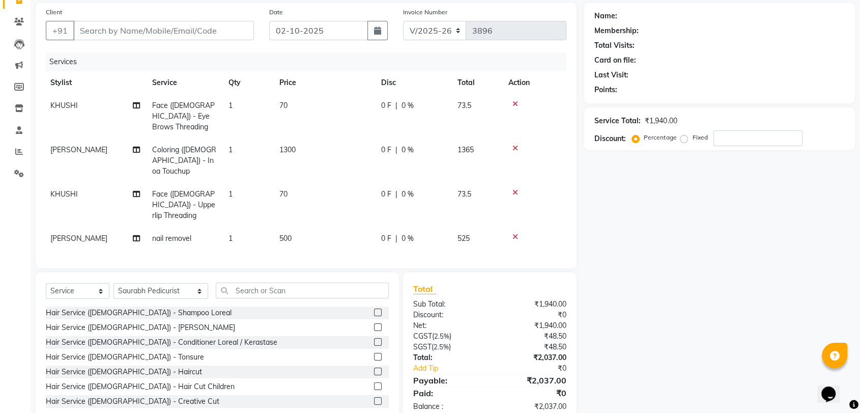
scroll to position [75, 0]
click at [288, 281] on input "text" at bounding box center [302, 289] width 173 height 16
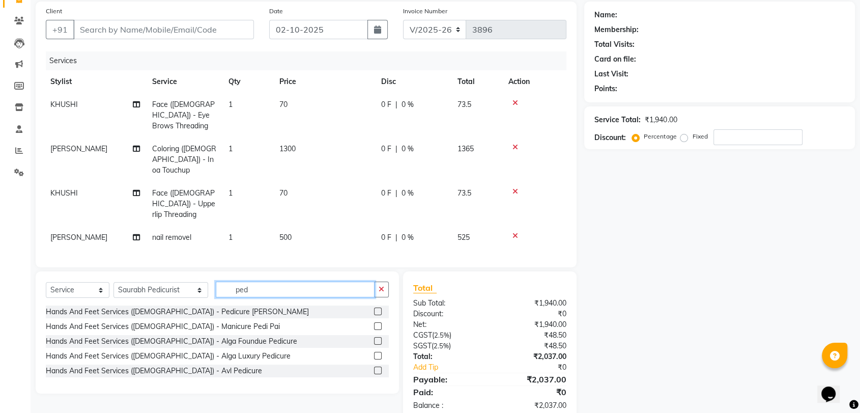
scroll to position [74, 0]
type input "ped"
click at [276, 282] on input "ped" at bounding box center [295, 290] width 159 height 16
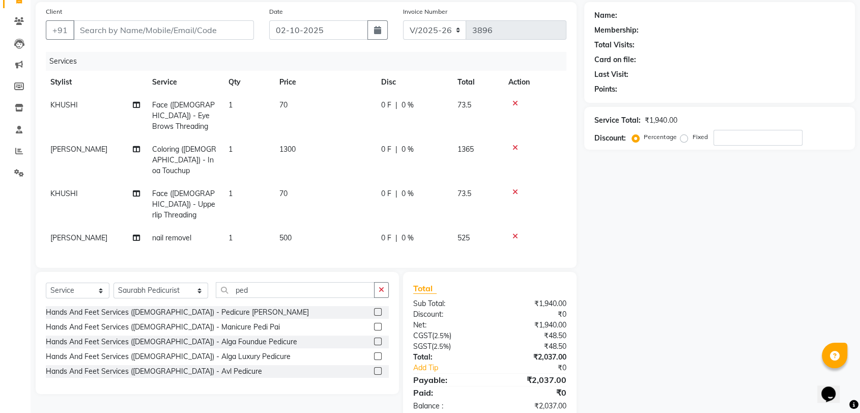
click at [378, 308] on label at bounding box center [378, 312] width 8 height 8
click at [378, 309] on input "checkbox" at bounding box center [377, 312] width 7 height 7
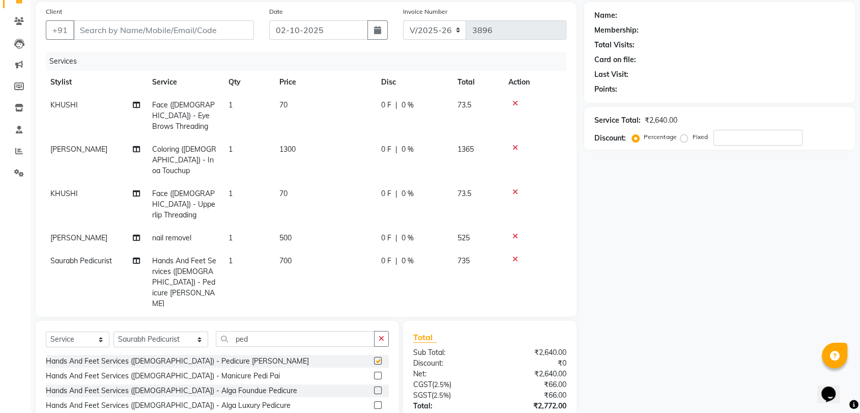
checkbox input "false"
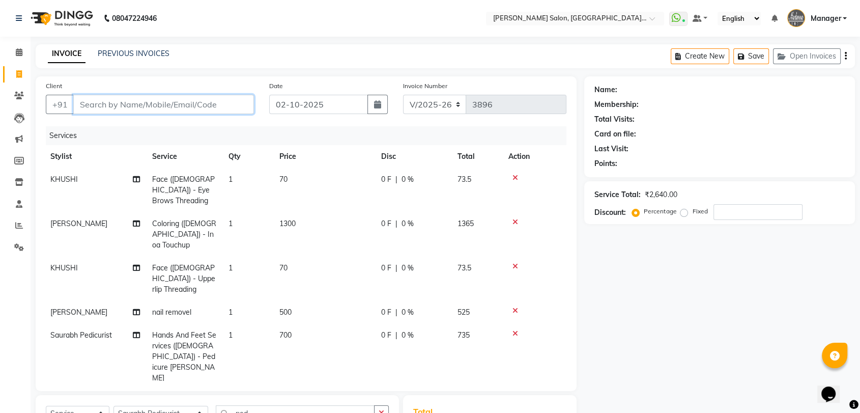
click at [165, 108] on input "Client" at bounding box center [163, 104] width 181 height 19
click at [197, 113] on input "Client" at bounding box center [163, 104] width 181 height 19
click at [195, 104] on input "Client" at bounding box center [163, 104] width 181 height 19
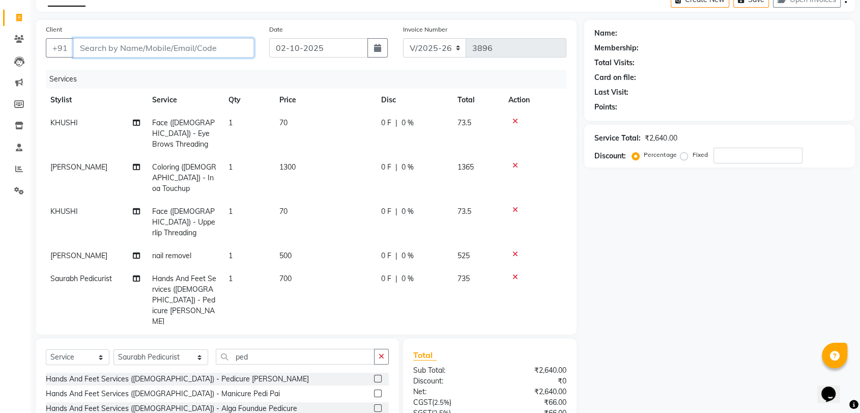
type input "9"
type input "0"
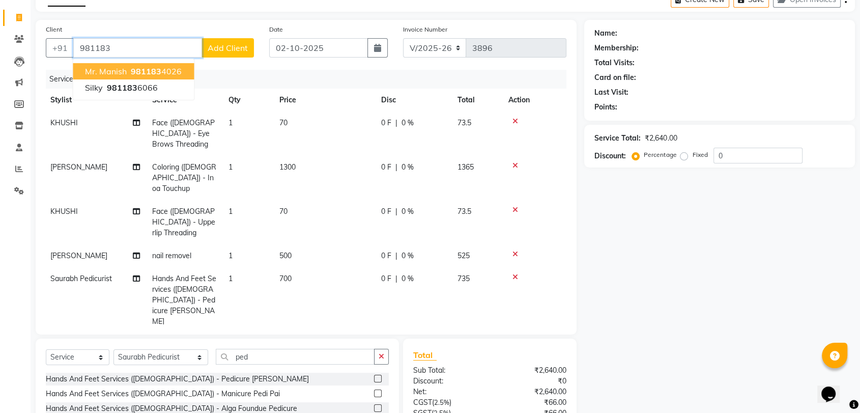
click at [125, 69] on span "Mr. Manish" at bounding box center [106, 71] width 42 height 10
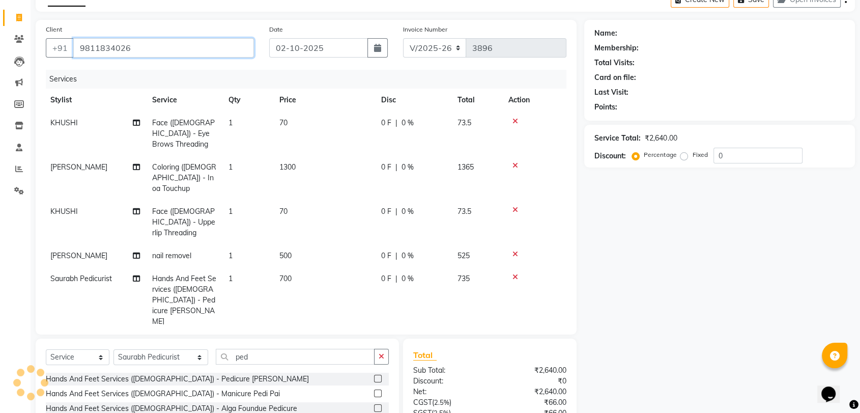
type input "9811834026"
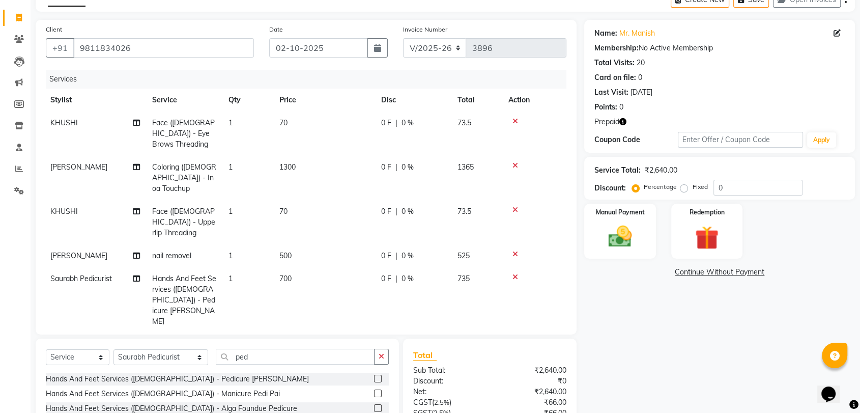
click at [626, 122] on icon "button" at bounding box center [622, 121] width 7 height 7
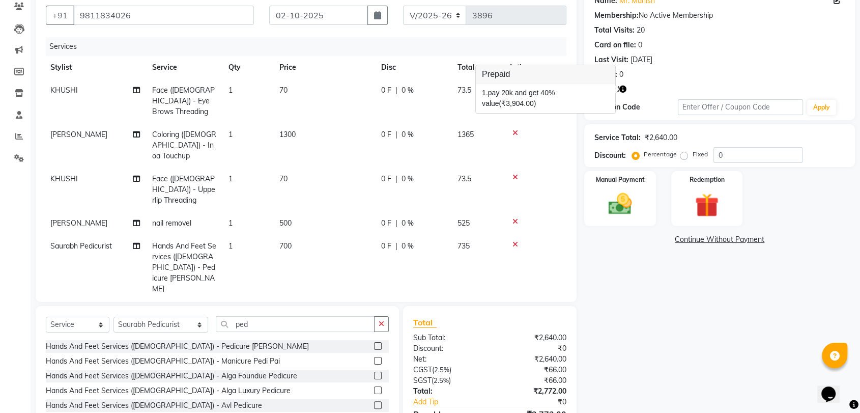
scroll to position [119, 0]
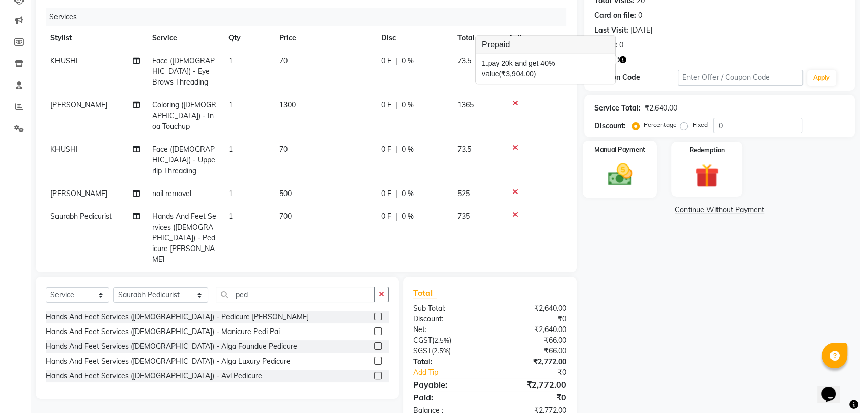
click at [641, 171] on div "Manual Payment" at bounding box center [620, 168] width 74 height 57
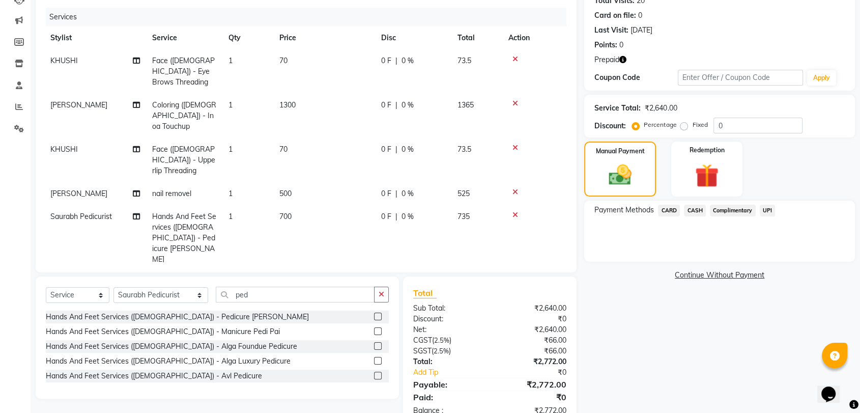
click at [693, 209] on span "CASH" at bounding box center [695, 211] width 22 height 12
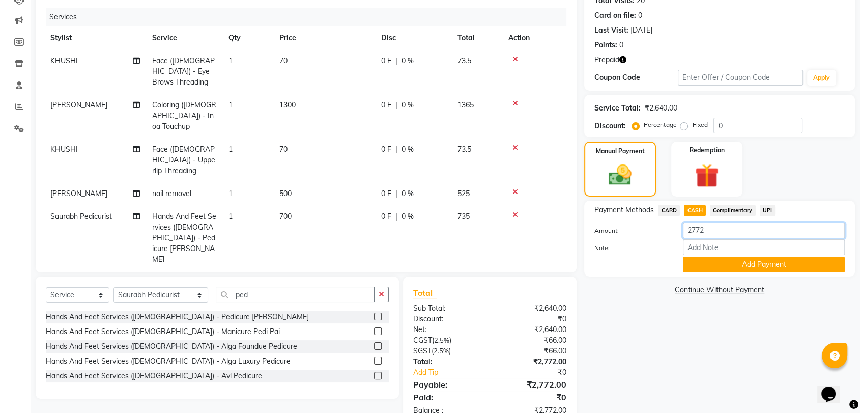
click at [700, 235] on input "2772" at bounding box center [764, 230] width 162 height 16
type input "525"
click at [710, 264] on button "Add Payment" at bounding box center [764, 264] width 162 height 16
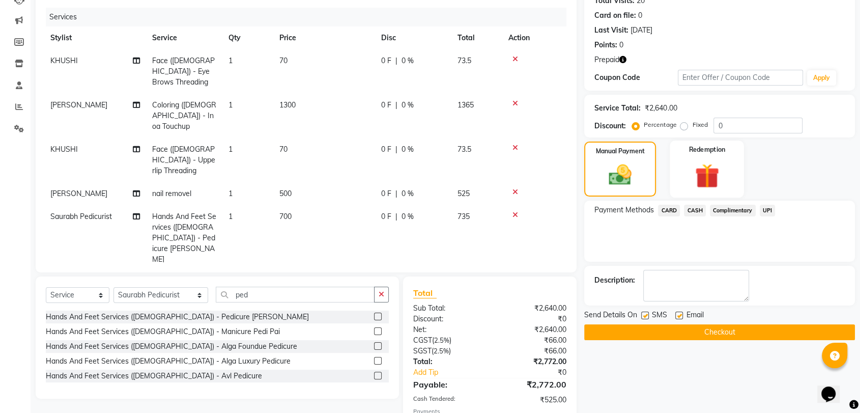
click at [707, 183] on img at bounding box center [707, 175] width 40 height 31
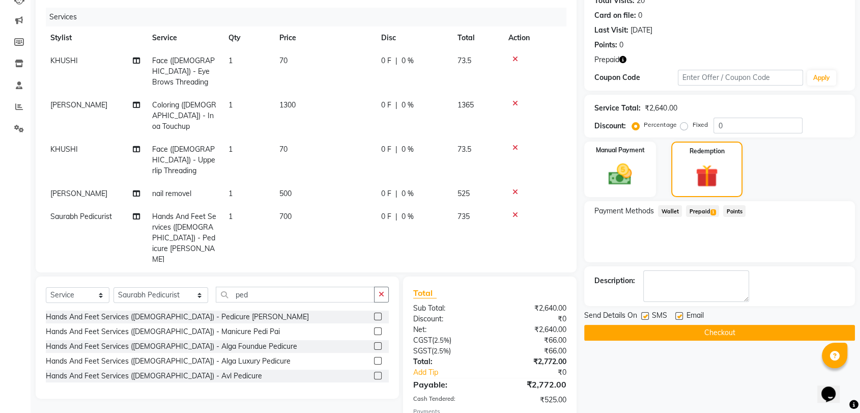
click at [706, 209] on span "Prepaid 1" at bounding box center [702, 211] width 33 height 12
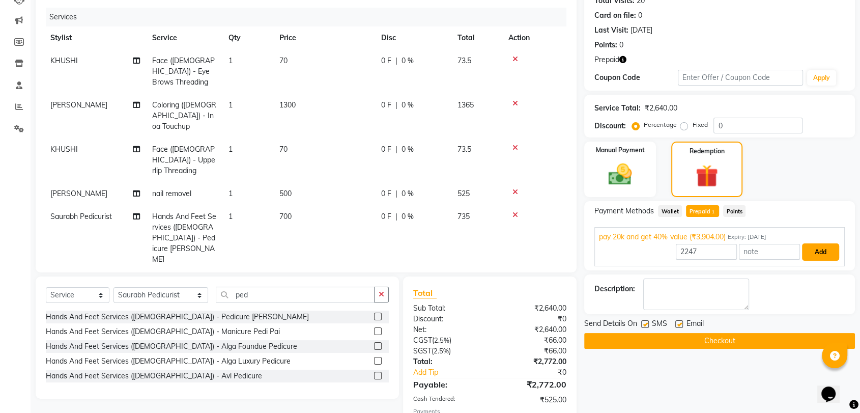
click at [819, 251] on button "Add" at bounding box center [820, 251] width 37 height 17
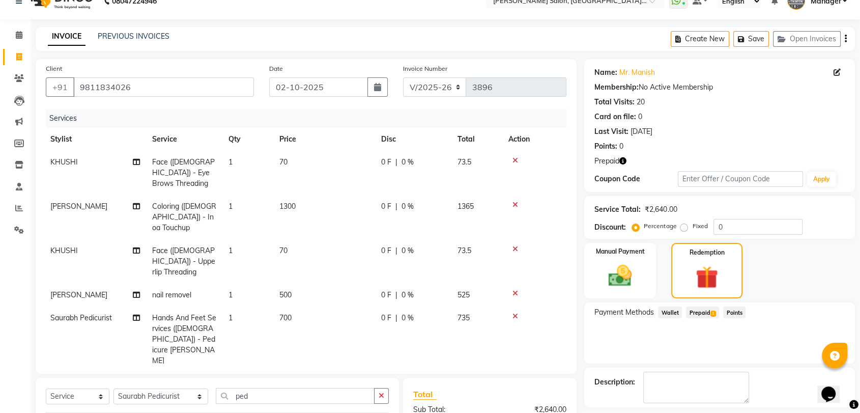
scroll to position [0, 0]
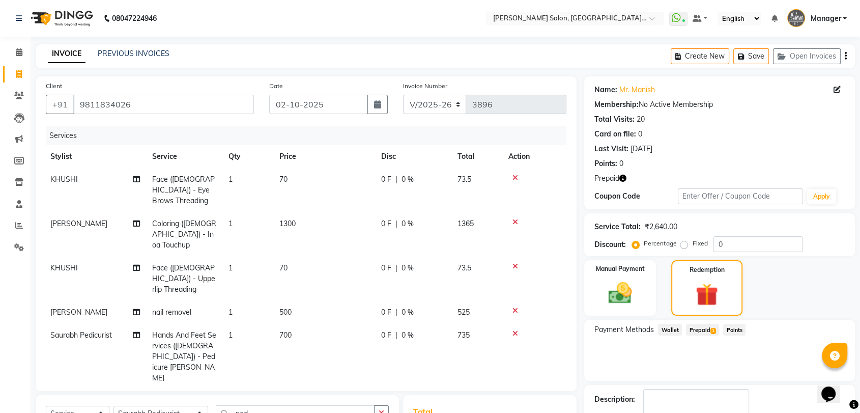
click at [624, 180] on icon "button" at bounding box center [622, 178] width 7 height 7
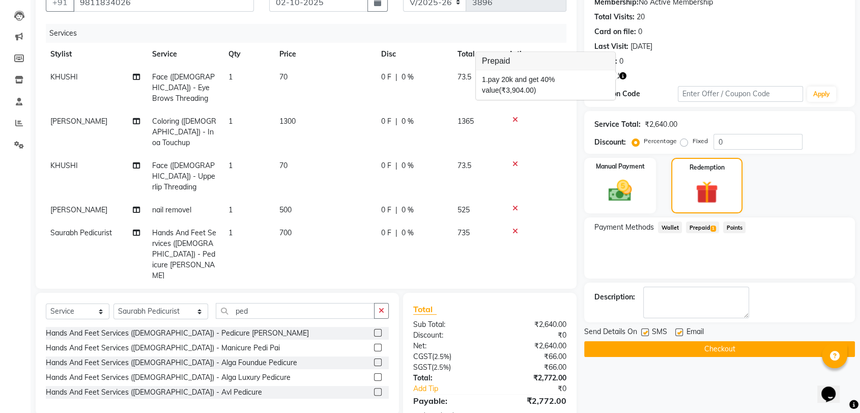
scroll to position [165, 0]
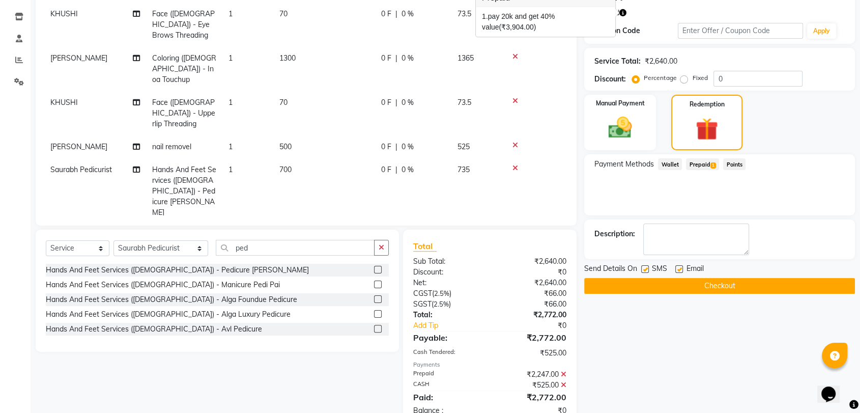
click at [705, 286] on button "Checkout" at bounding box center [719, 286] width 271 height 16
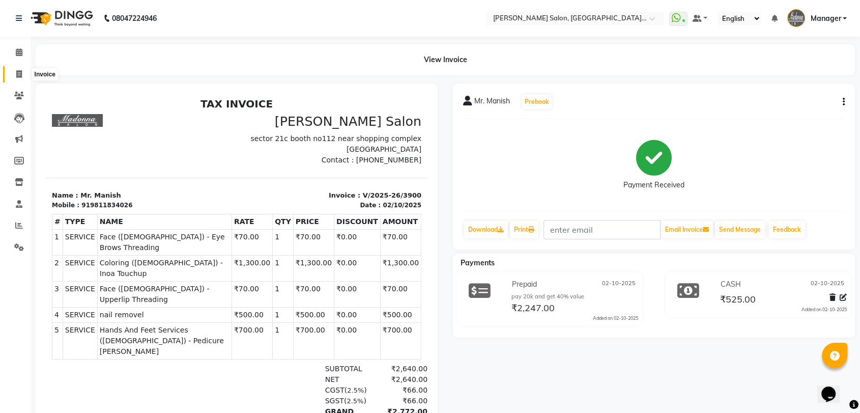
click at [21, 71] on icon at bounding box center [19, 74] width 6 height 8
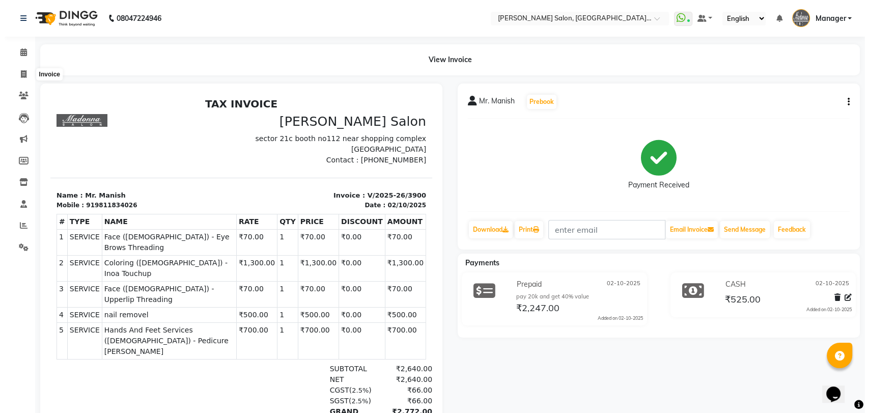
select select "service"
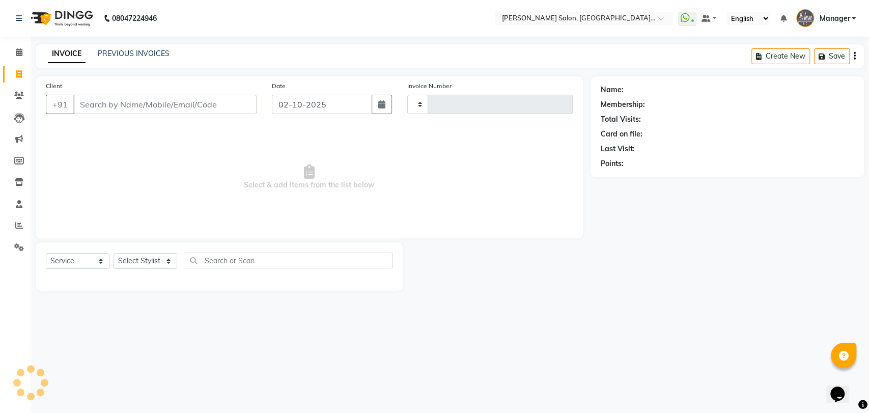
type input "3901"
select select "5893"
click at [145, 54] on link "PREVIOUS INVOICES" at bounding box center [134, 53] width 72 height 9
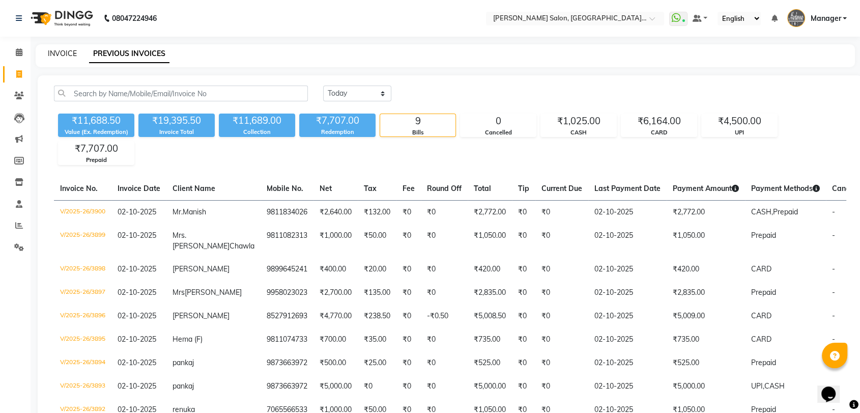
click at [65, 51] on link "INVOICE" at bounding box center [62, 53] width 29 height 9
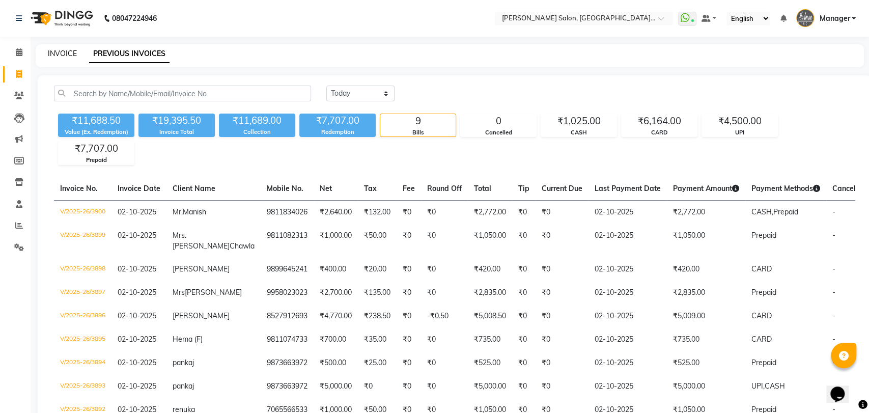
select select "service"
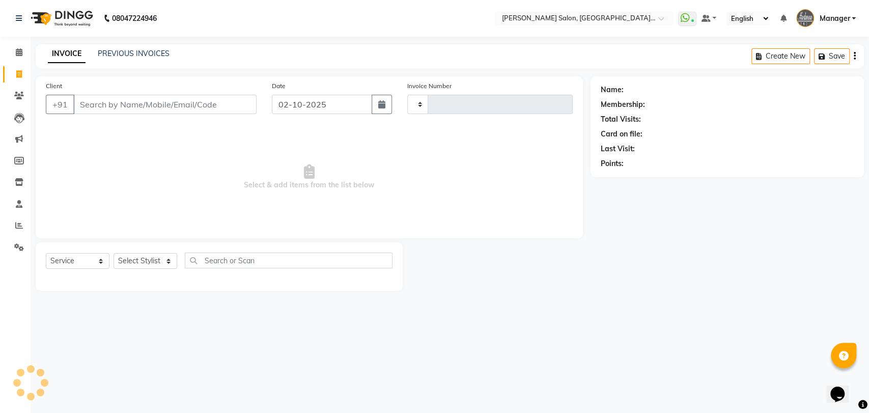
type input "3901"
select select "5893"
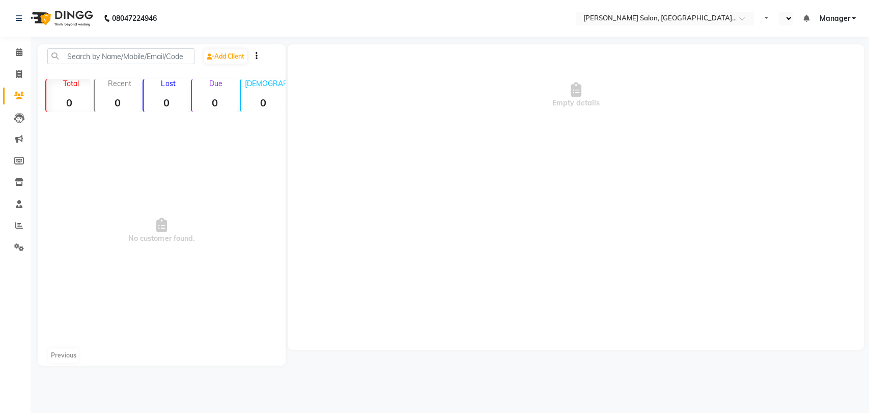
select select "en"
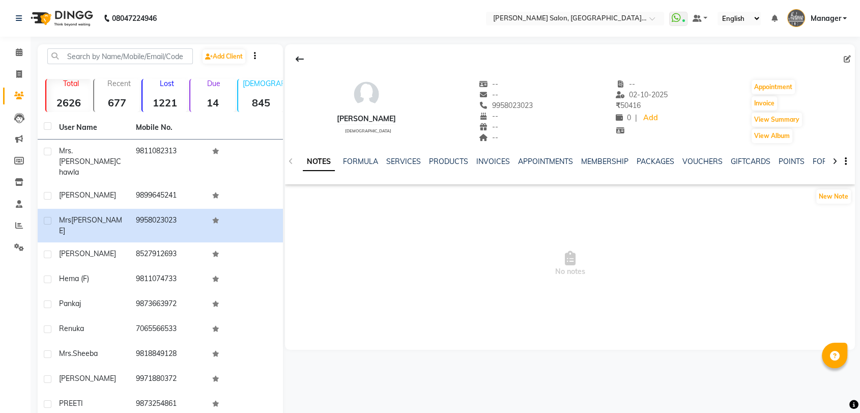
click at [678, 144] on div "NOTES FORMULA SERVICES PRODUCTS INVOICES APPOINTMENTS MEMBERSHIP PACKAGES VOUCH…" at bounding box center [570, 161] width 570 height 35
click at [695, 162] on link "VOUCHERS" at bounding box center [702, 161] width 40 height 9
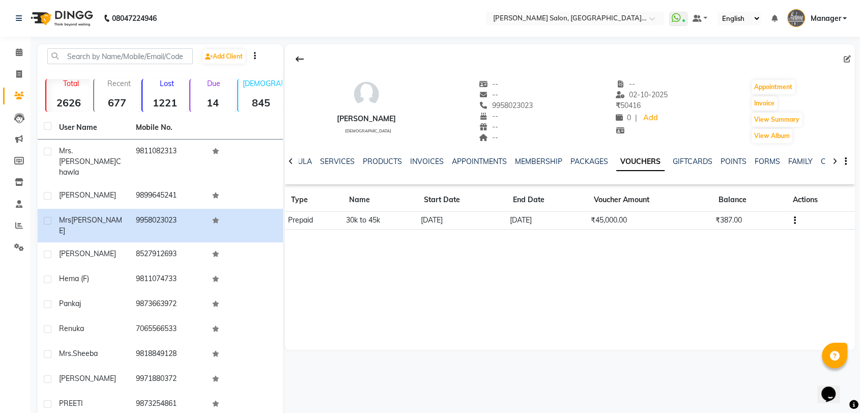
click at [398, 163] on ul "NOTES FORMULA SERVICES PRODUCTS INVOICES APPOINTMENTS MEMBERSHIP PACKAGES VOUCH…" at bounding box center [568, 161] width 645 height 11
click at [411, 160] on link "INVOICES" at bounding box center [427, 161] width 34 height 9
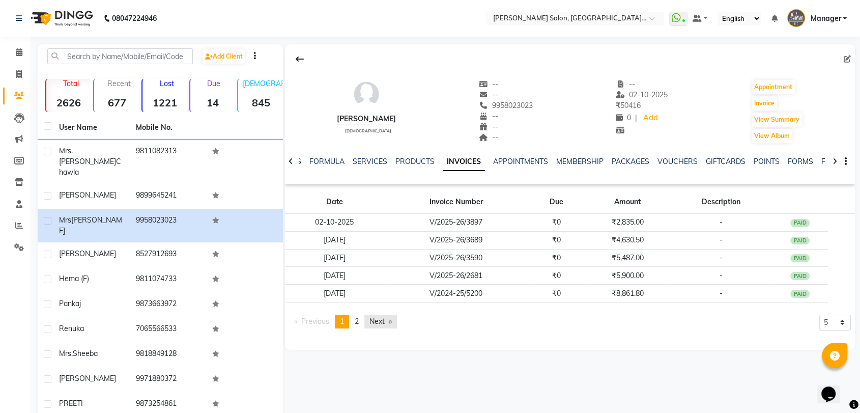
click at [382, 315] on link "Next page" at bounding box center [380, 321] width 33 height 14
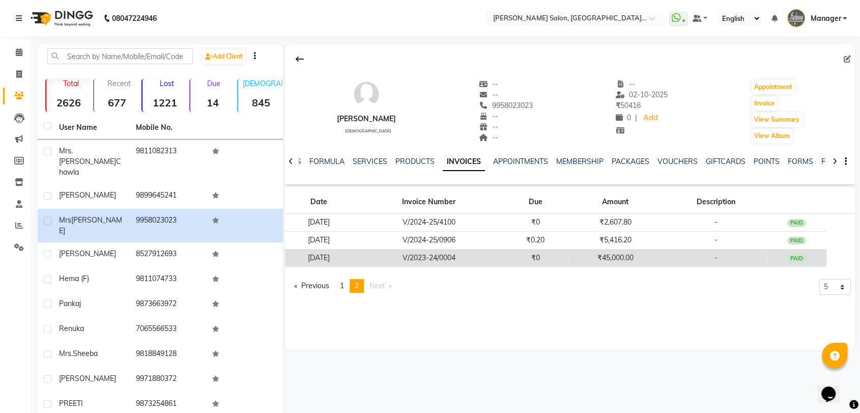
click at [799, 262] on div "PAID" at bounding box center [796, 258] width 19 height 8
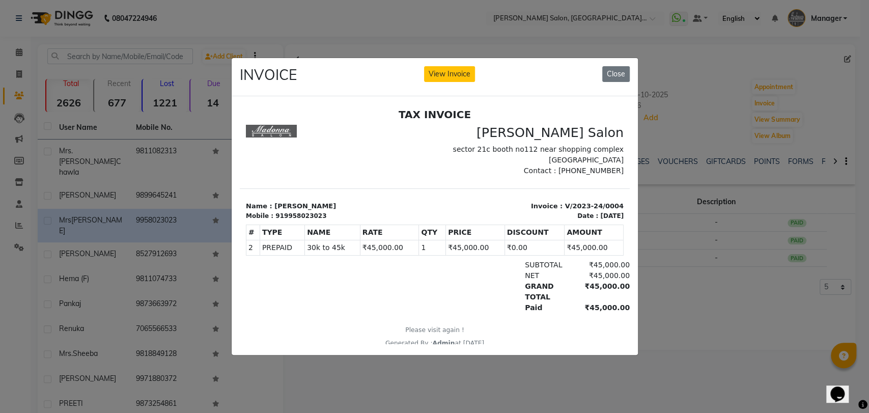
scroll to position [8, 0]
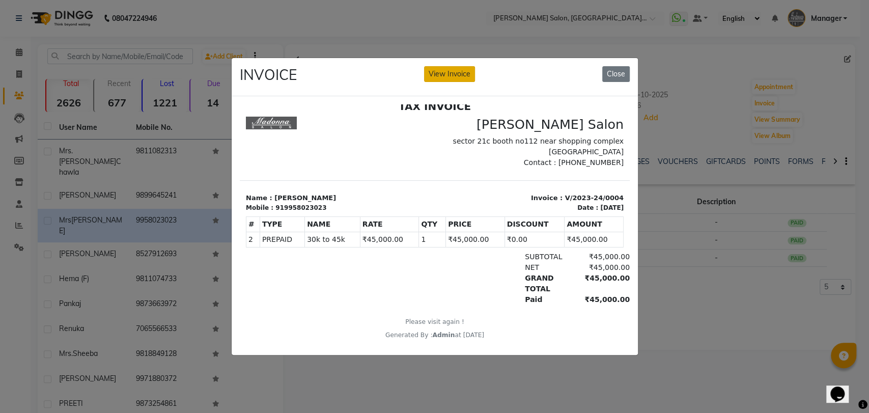
click at [449, 73] on button "View Invoice" at bounding box center [449, 74] width 51 height 16
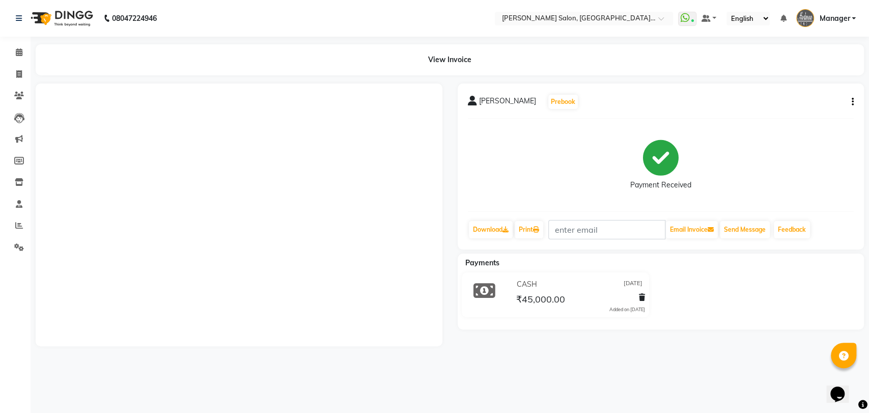
click at [852, 102] on icon "button" at bounding box center [852, 102] width 2 height 1
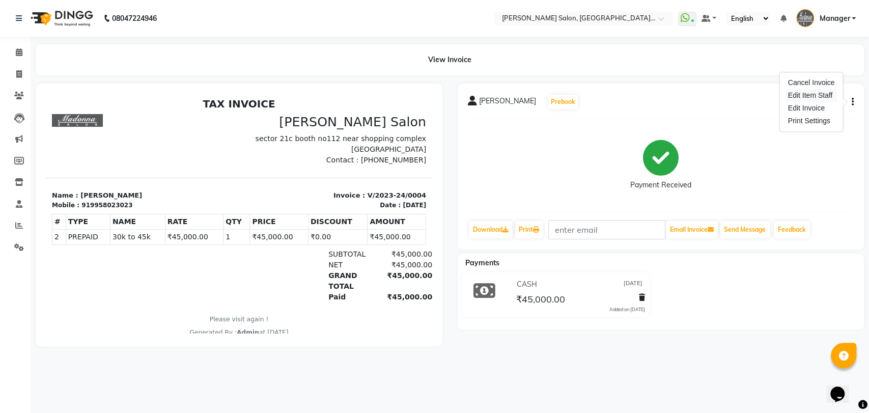
click at [802, 95] on div "Edit Item Staff" at bounding box center [811, 95] width 51 height 13
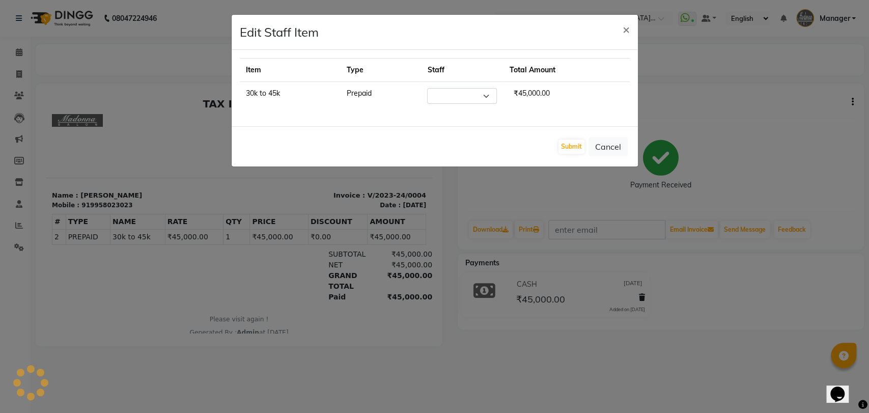
select select
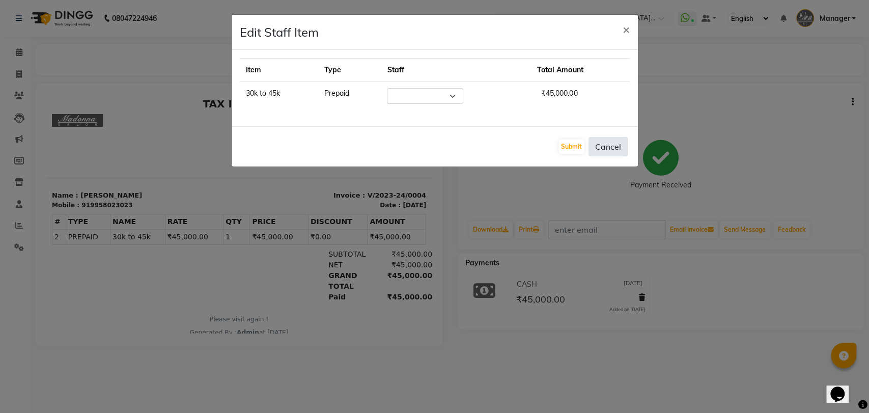
click at [609, 141] on button "Cancel" at bounding box center [607, 146] width 39 height 19
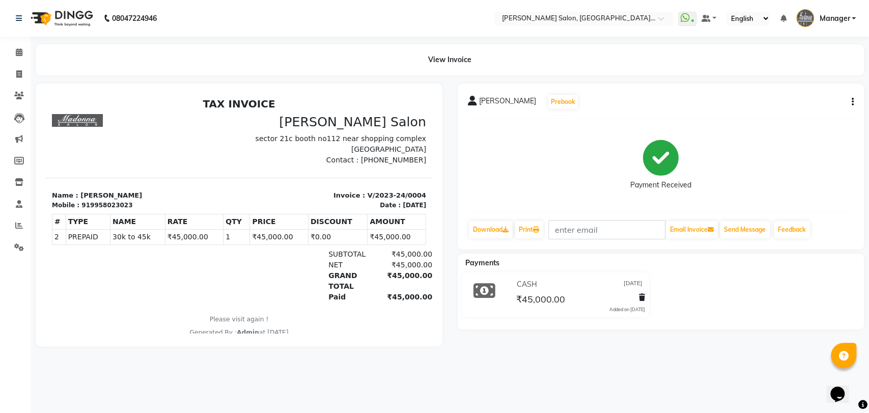
click at [851, 102] on icon "button" at bounding box center [852, 102] width 2 height 1
click at [812, 110] on div "Edit Invoice" at bounding box center [811, 108] width 51 height 13
select select "service"
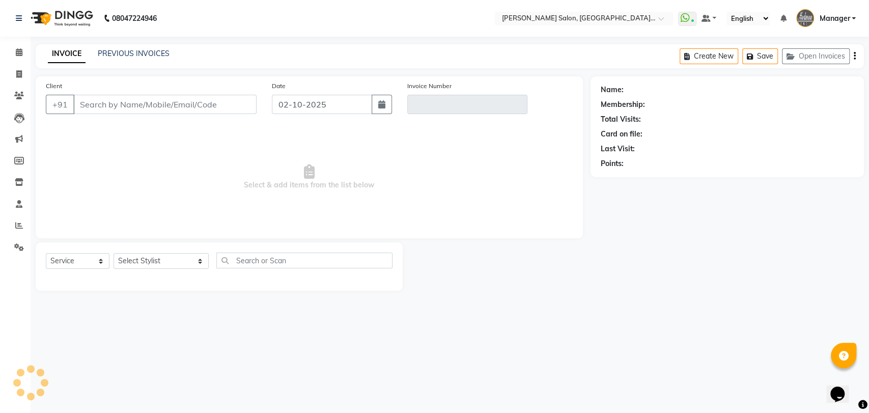
type input "9958023023"
type input "V/2023-24/0004"
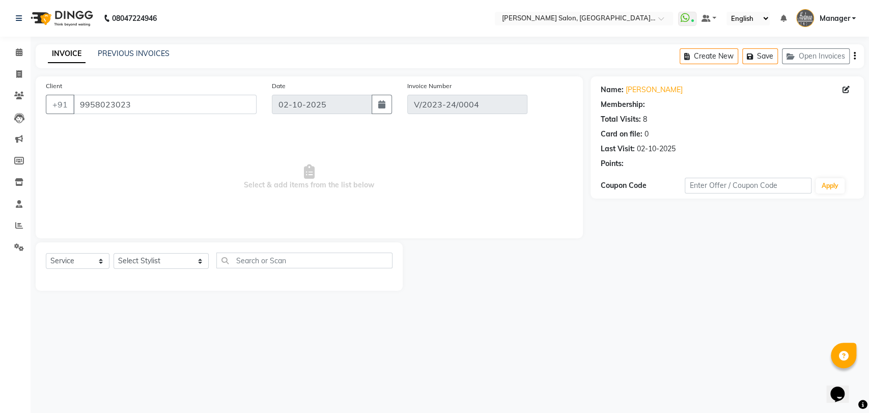
type input "[DATE]"
select select "select"
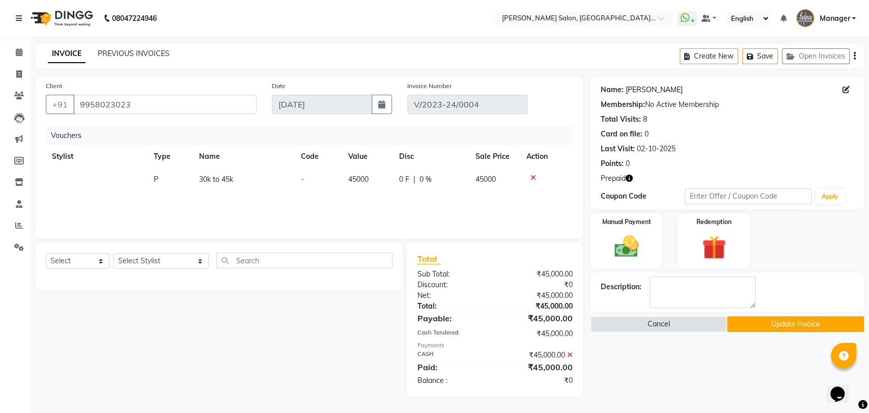
click at [666, 84] on link "[PERSON_NAME]" at bounding box center [653, 89] width 57 height 11
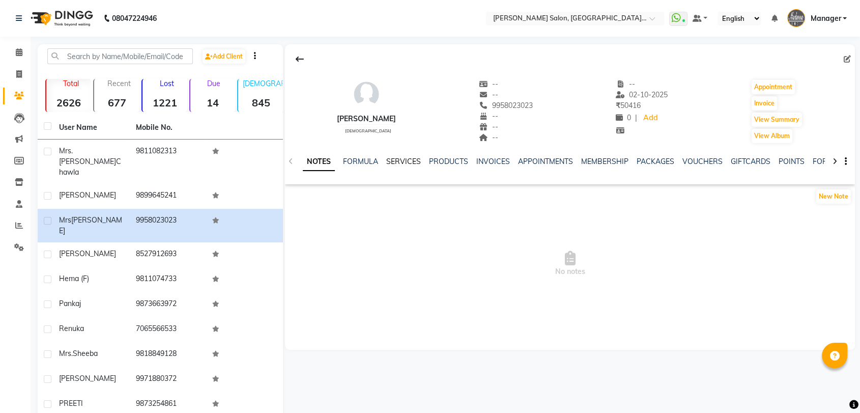
click at [409, 160] on link "SERVICES" at bounding box center [403, 161] width 35 height 9
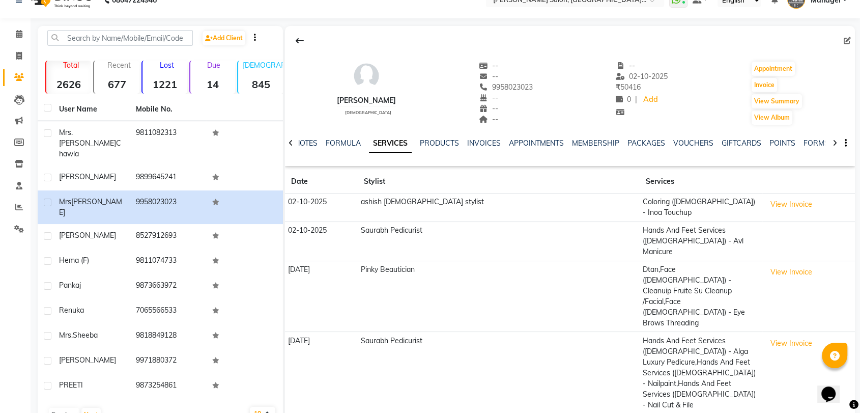
scroll to position [28, 0]
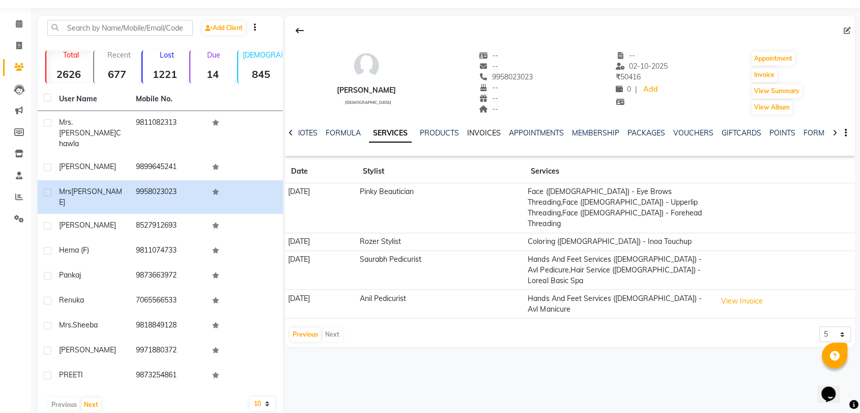
click at [485, 130] on link "INVOICES" at bounding box center [484, 132] width 34 height 9
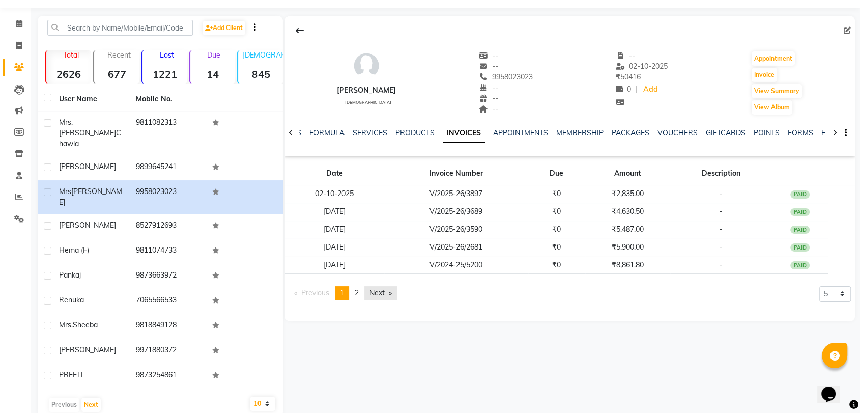
click at [375, 293] on link "Next page" at bounding box center [380, 293] width 33 height 14
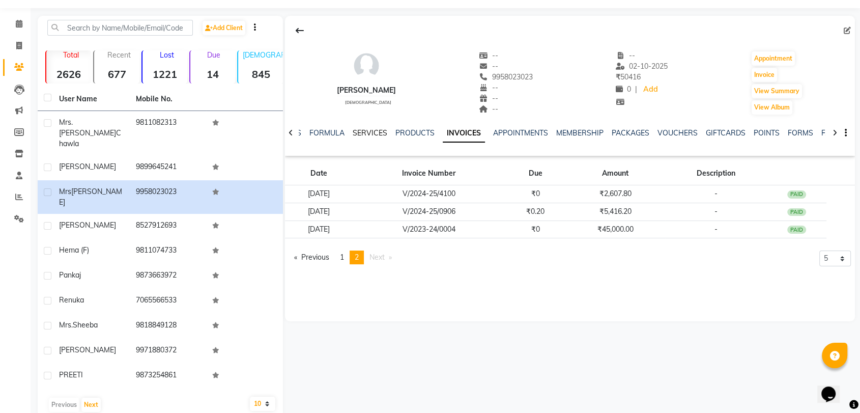
click at [372, 130] on link "SERVICES" at bounding box center [370, 132] width 35 height 9
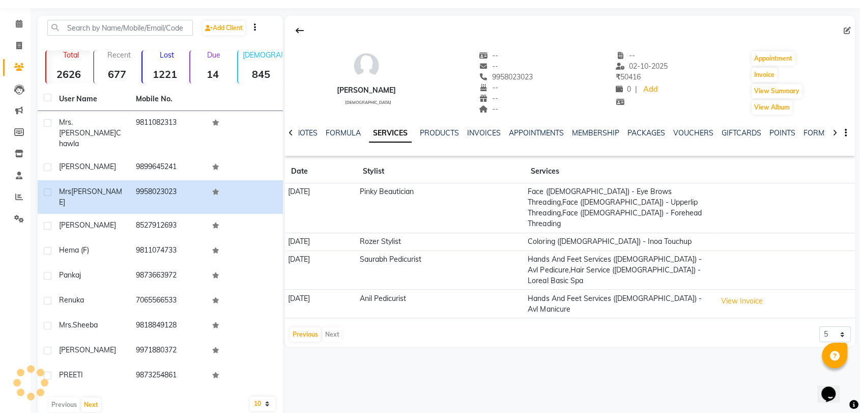
click at [334, 326] on div "Previous Next" at bounding box center [316, 334] width 54 height 16
